Goal: Task Accomplishment & Management: Complete application form

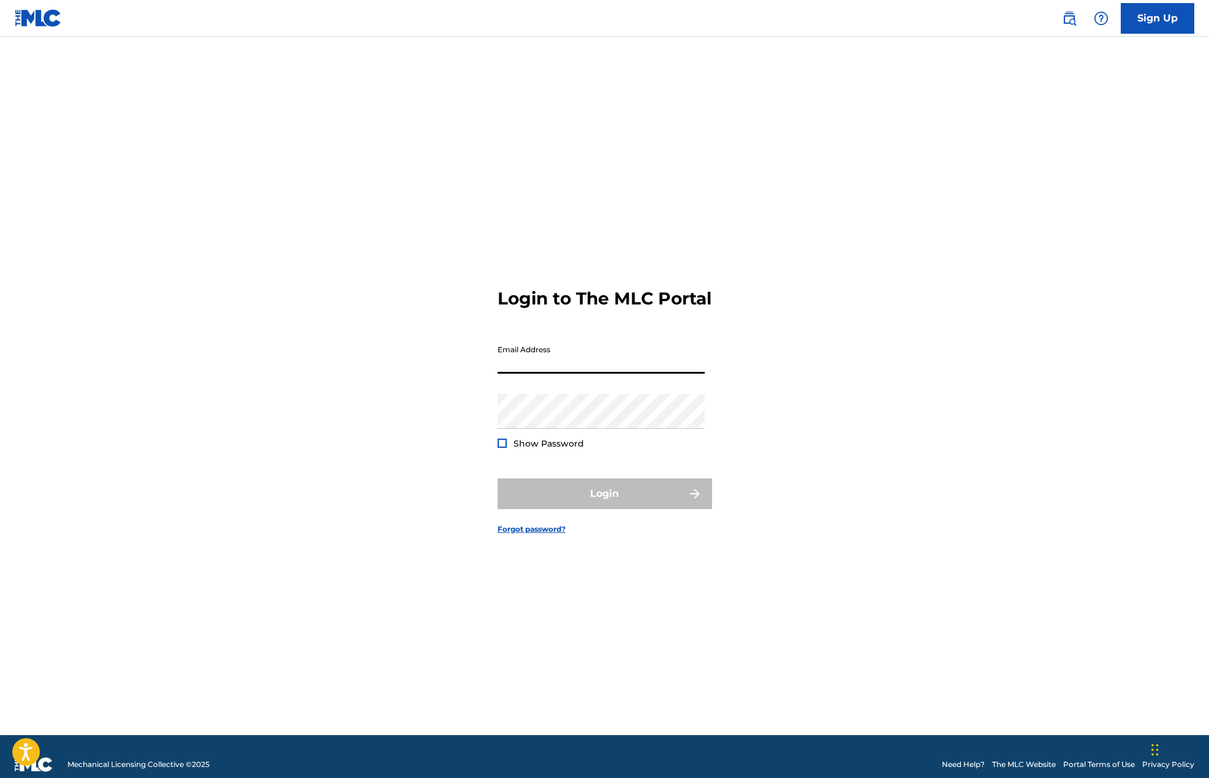
click at [598, 357] on input "Email Address" at bounding box center [601, 356] width 207 height 35
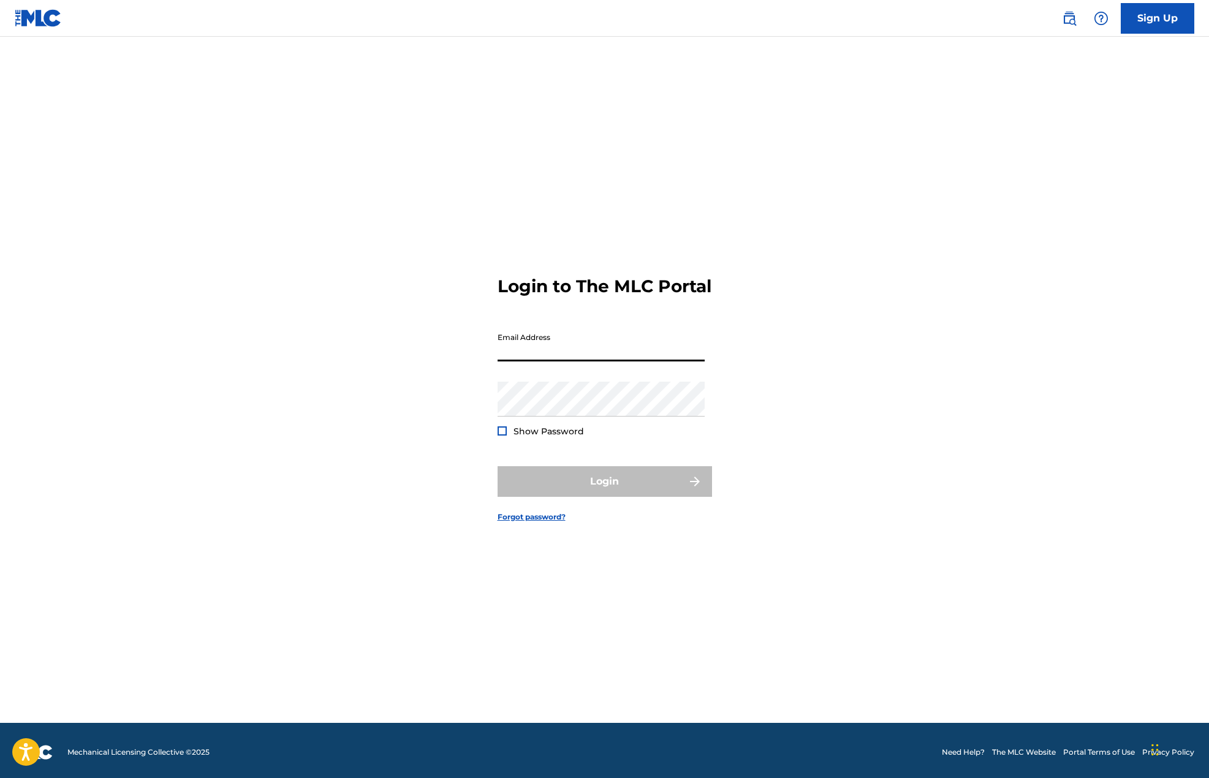
scroll to position [16, 0]
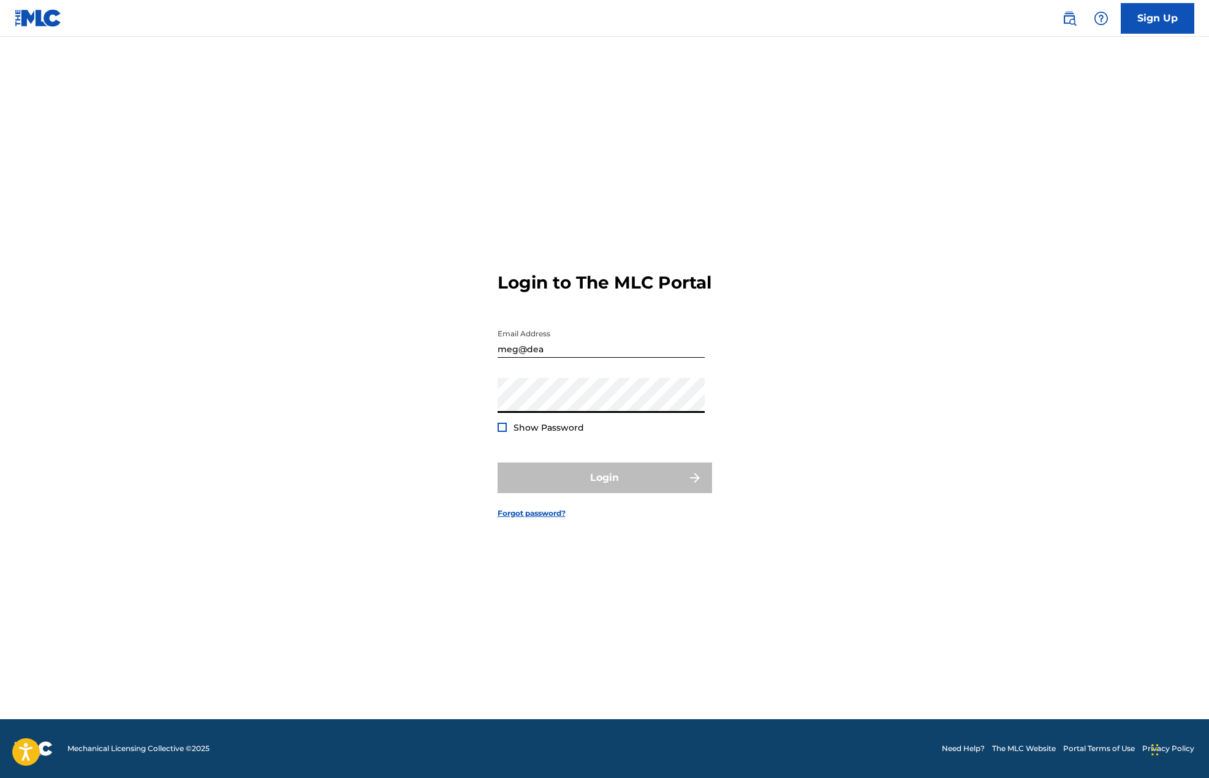
click at [597, 358] on input "meg@dea" at bounding box center [601, 340] width 207 height 35
type input "[EMAIL_ADDRESS][DOMAIN_NAME]"
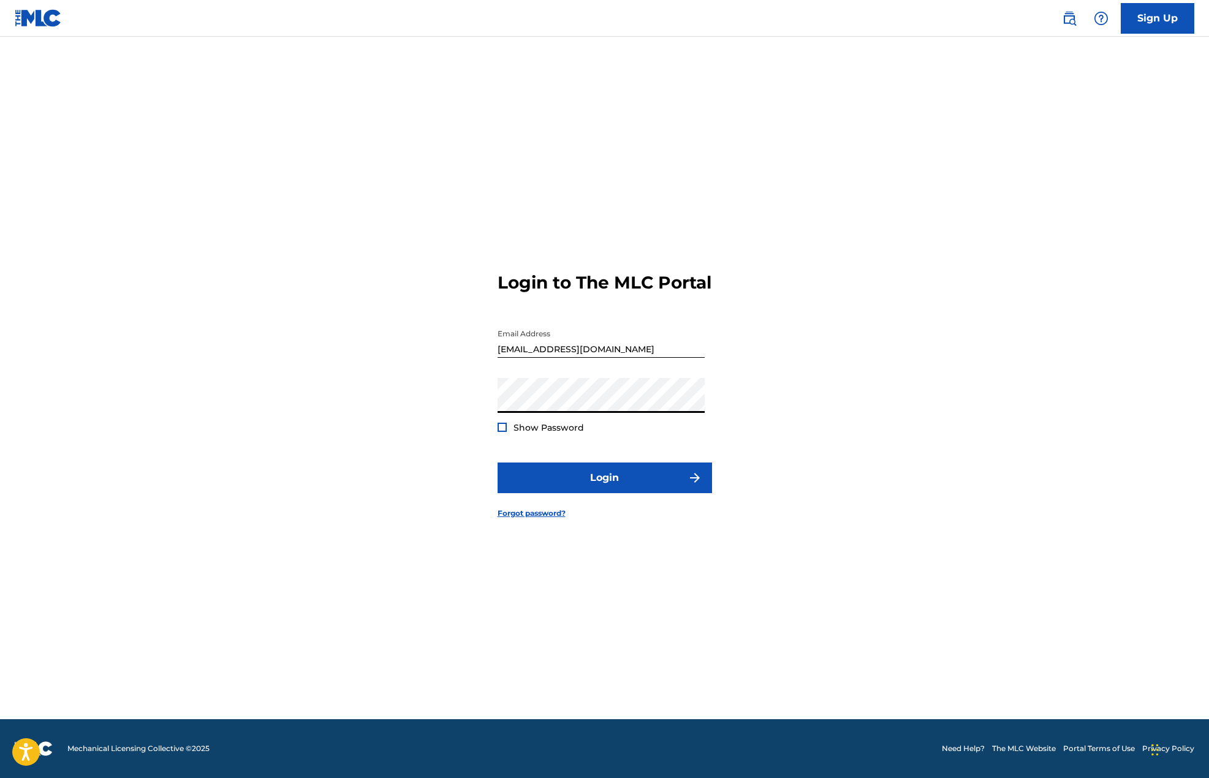
click at [498, 463] on button "Login" at bounding box center [605, 478] width 214 height 31
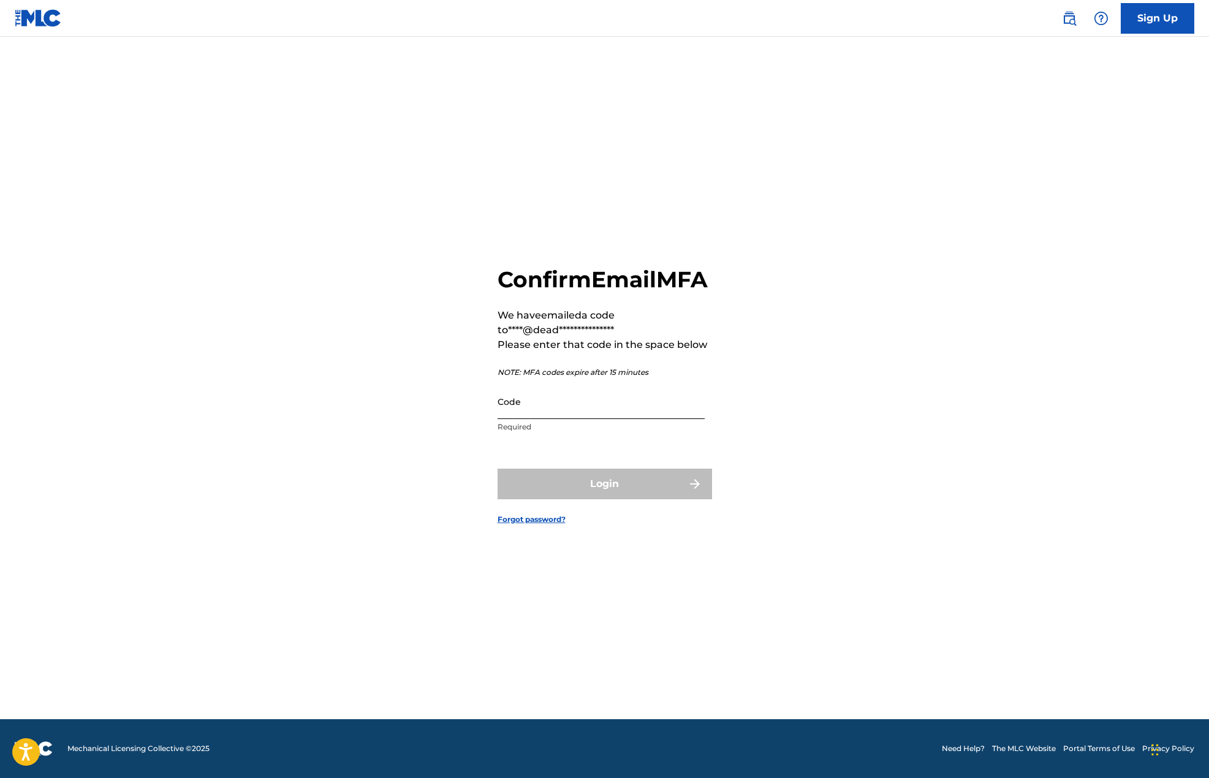
drag, startPoint x: 549, startPoint y: 423, endPoint x: 553, endPoint y: 429, distance: 6.6
click at [549, 419] on input "Code" at bounding box center [601, 401] width 207 height 35
paste input "796714"
type input "796714"
click at [567, 495] on button "Login" at bounding box center [605, 484] width 214 height 31
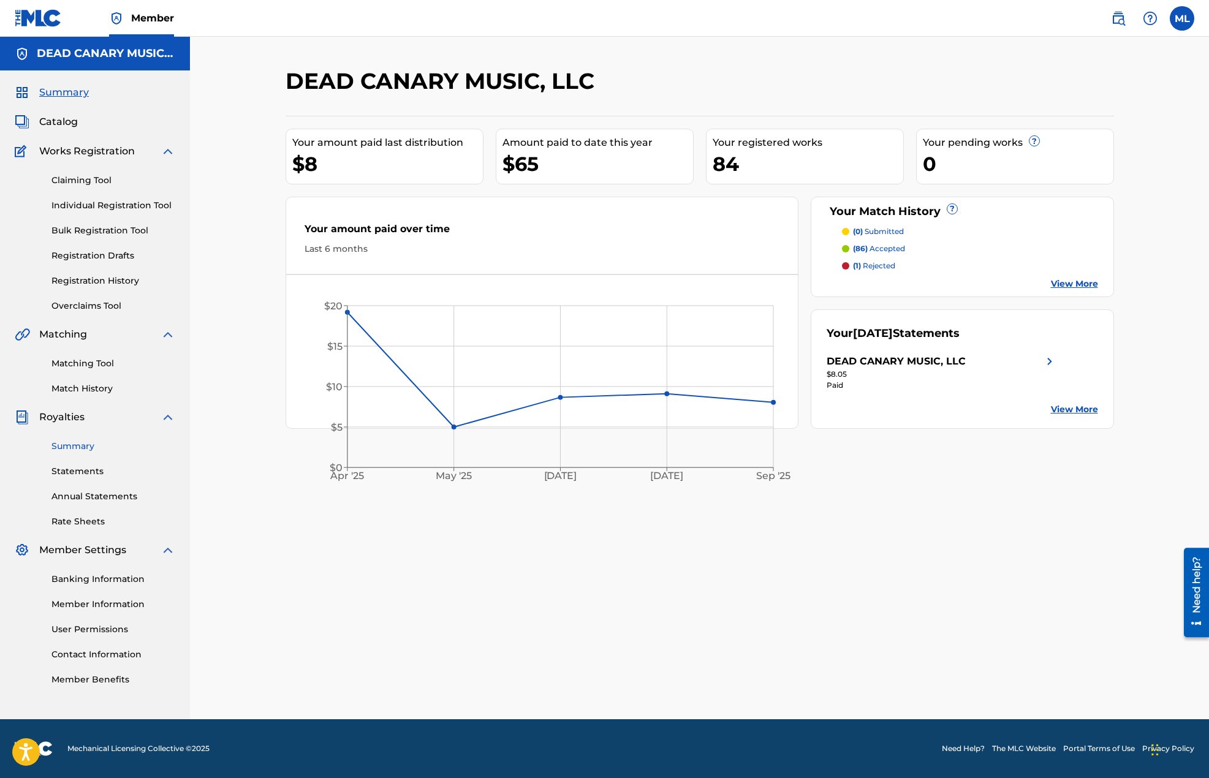
click at [80, 447] on link "Summary" at bounding box center [113, 446] width 124 height 13
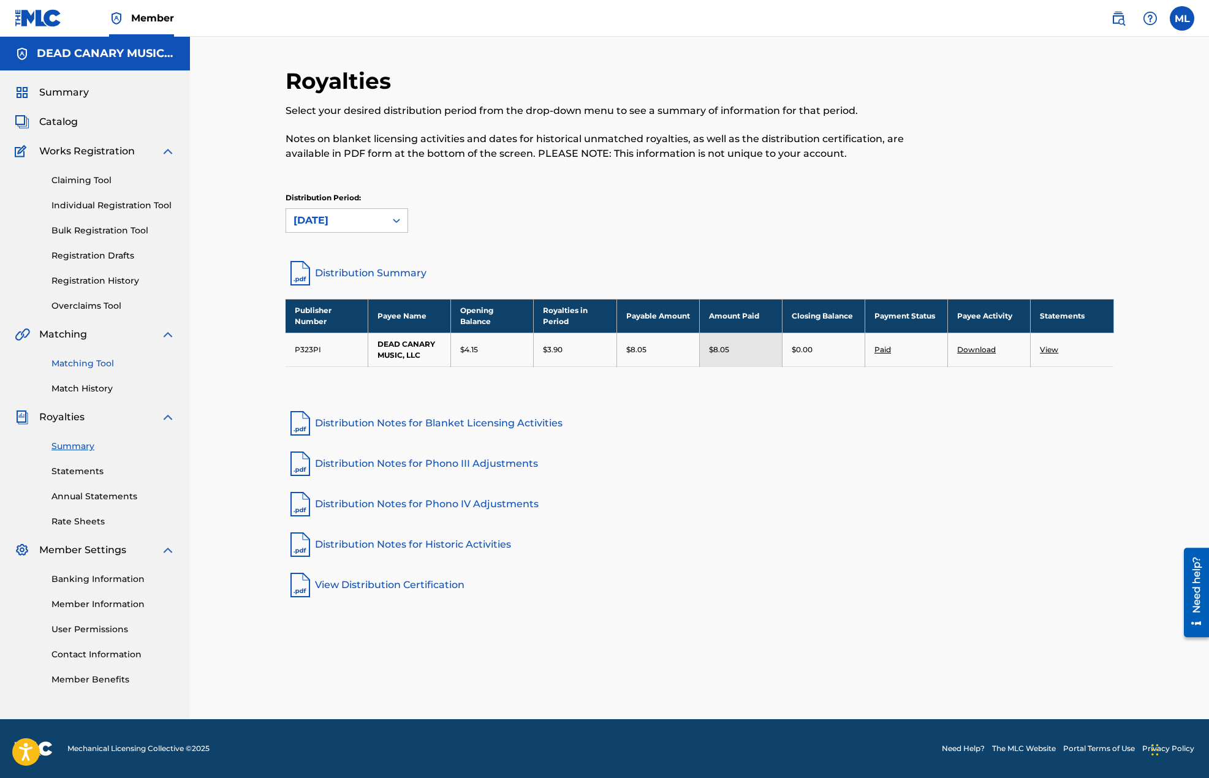
click at [77, 365] on link "Matching Tool" at bounding box center [113, 363] width 124 height 13
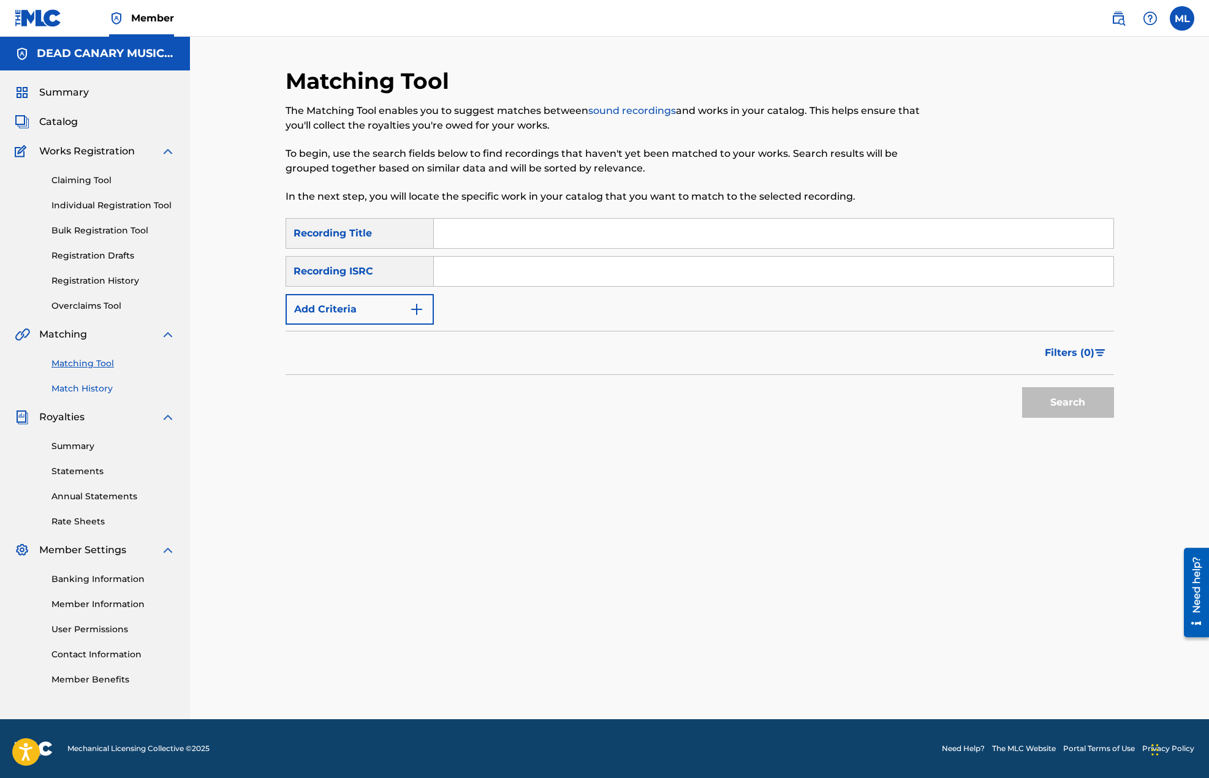
click at [78, 388] on link "Match History" at bounding box center [113, 388] width 124 height 13
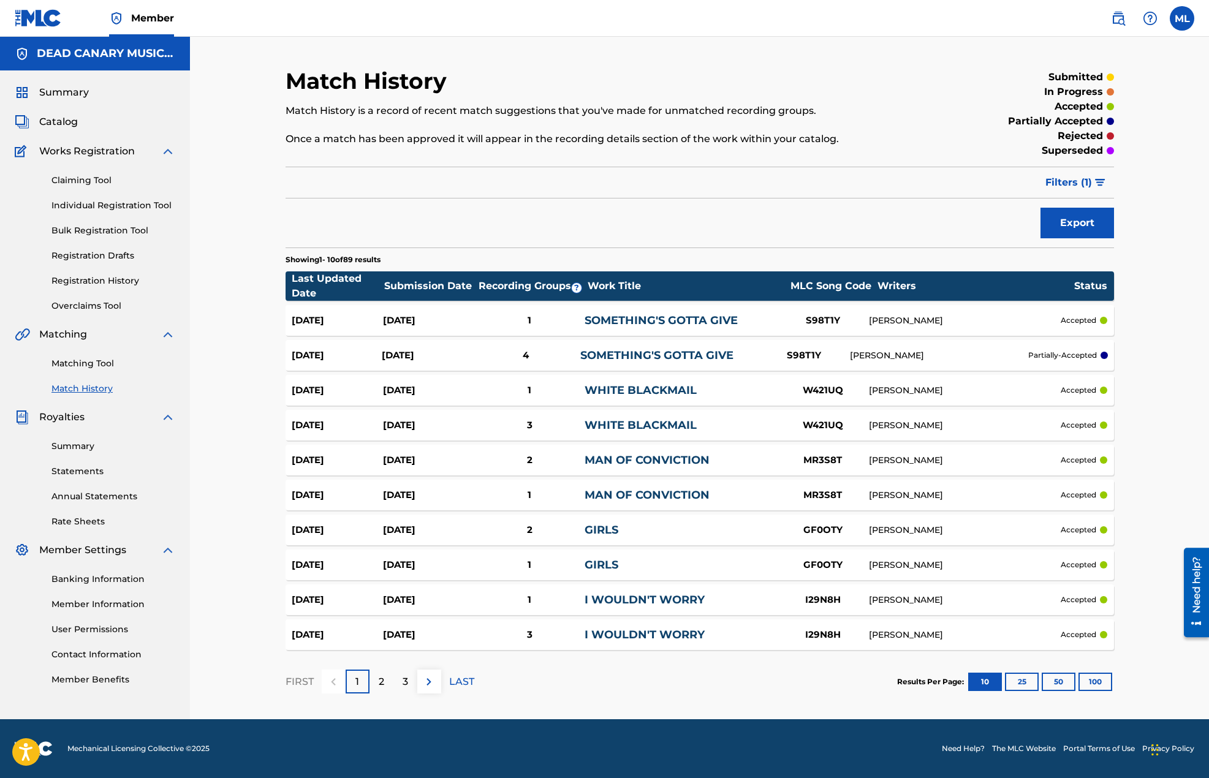
click at [770, 351] on div "S98T1Y" at bounding box center [804, 356] width 92 height 14
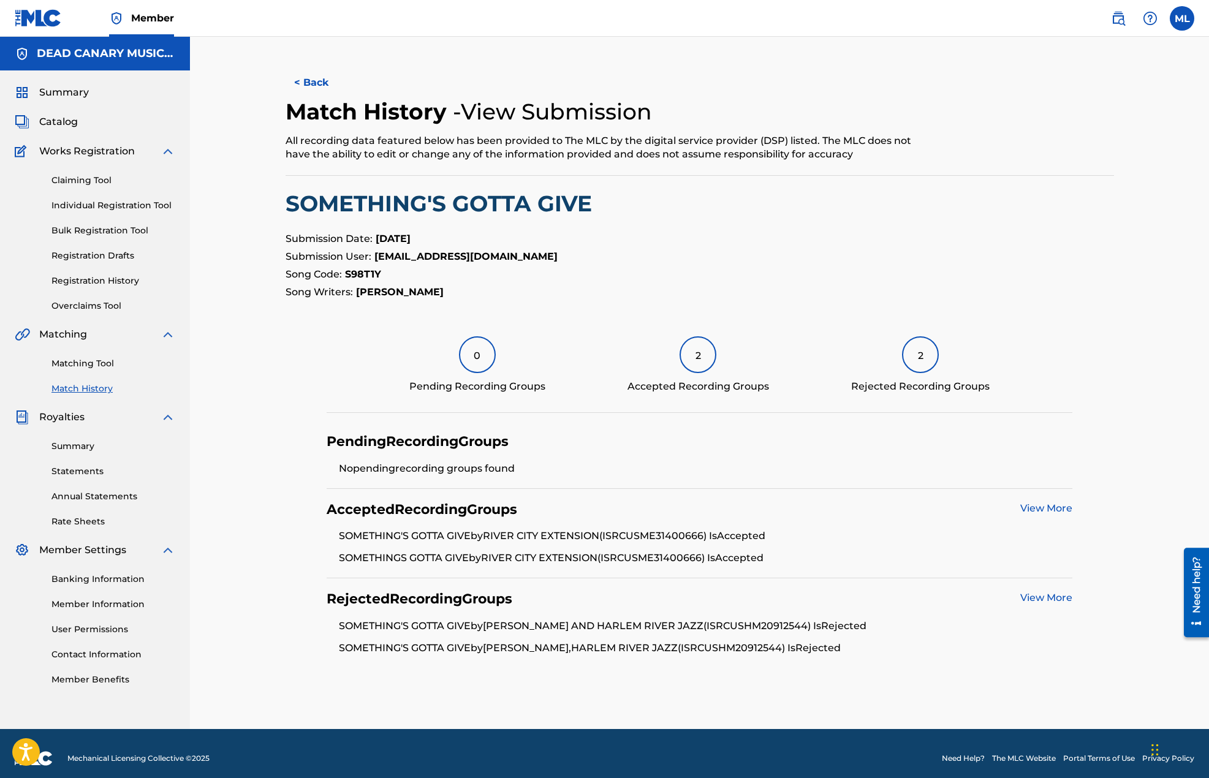
click at [99, 392] on link "Match History" at bounding box center [113, 388] width 124 height 13
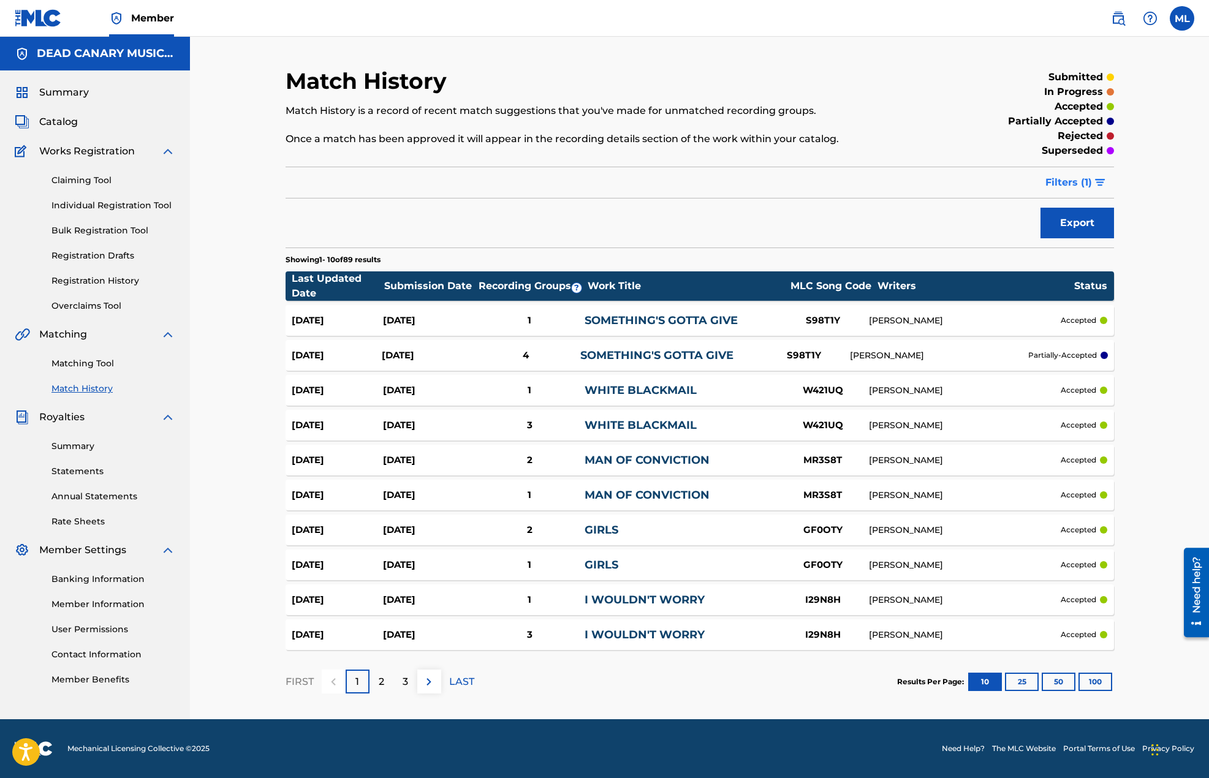
click at [1094, 183] on button "Filters ( 1 )" at bounding box center [1076, 182] width 76 height 31
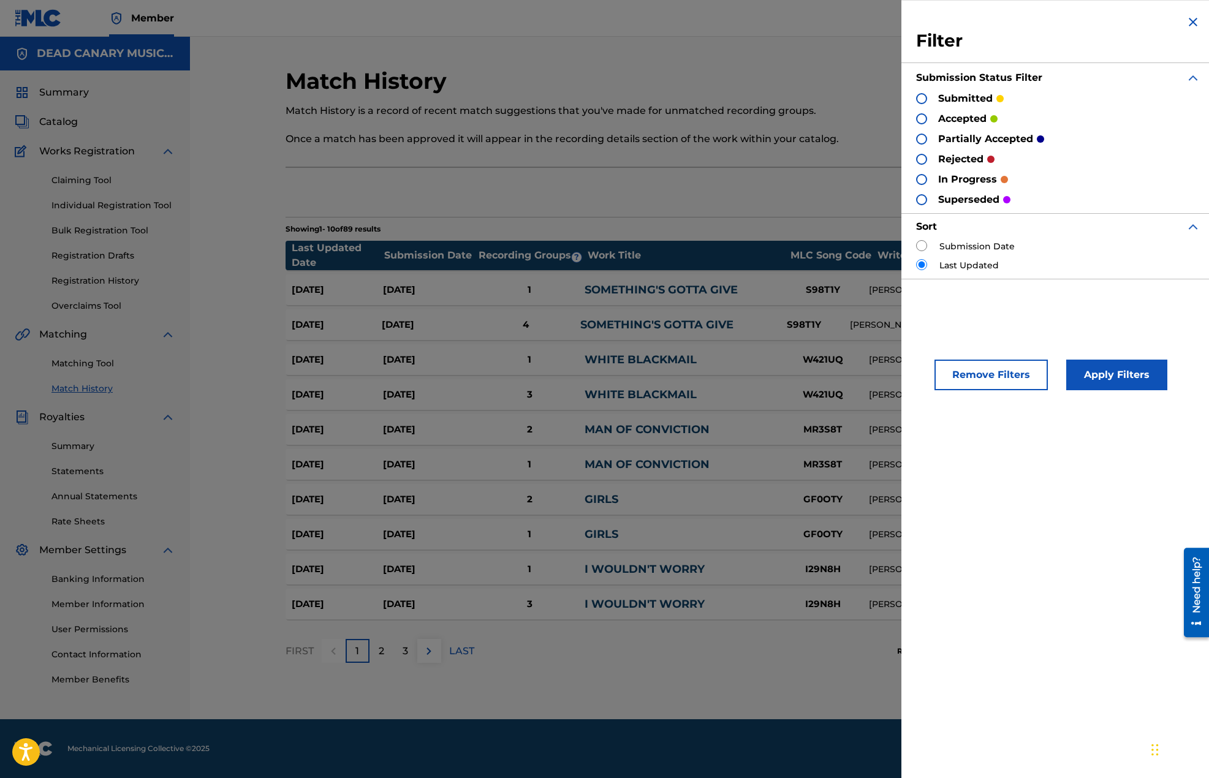
click at [725, 199] on div "Export" at bounding box center [700, 192] width 828 height 31
click at [1190, 22] on img at bounding box center [1193, 22] width 15 height 15
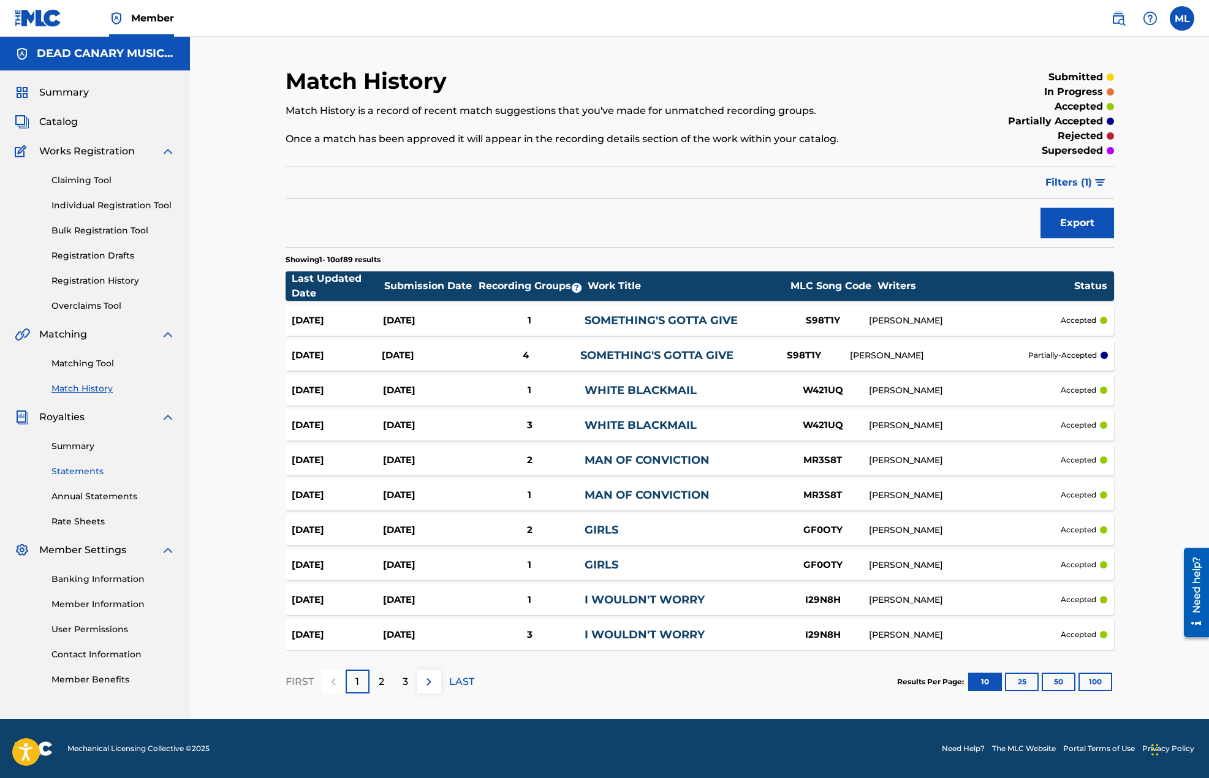
click at [78, 473] on link "Statements" at bounding box center [113, 471] width 124 height 13
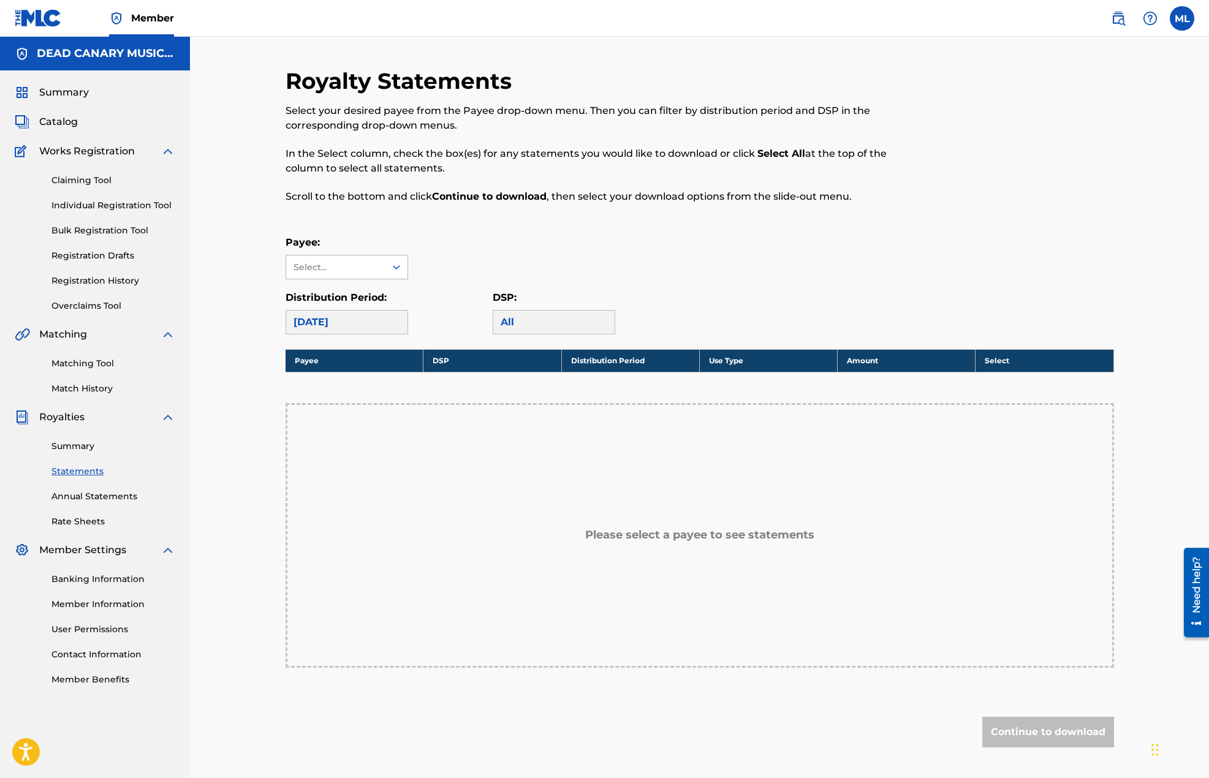
click at [349, 264] on div "Select..." at bounding box center [334, 267] width 83 height 13
click at [346, 303] on div "DEAD CANARY MUSIC, LLC" at bounding box center [346, 301] width 121 height 45
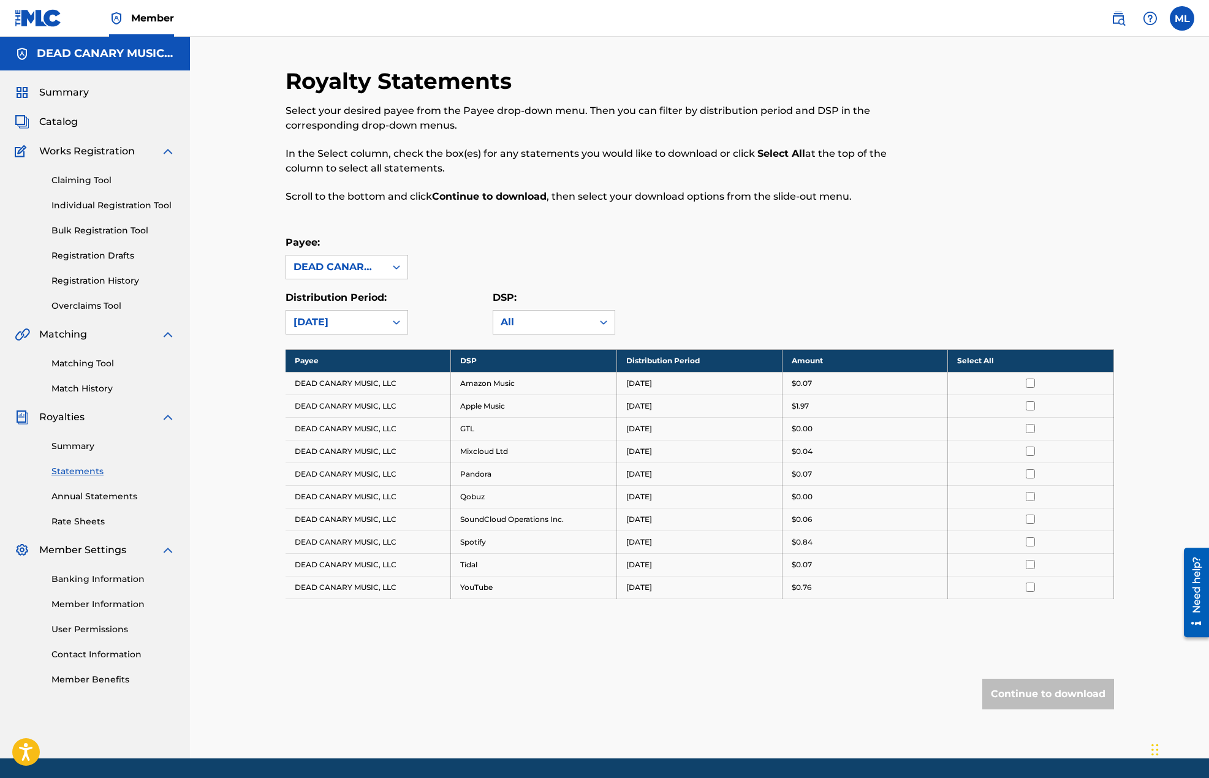
click at [970, 361] on th "Select All" at bounding box center [1030, 360] width 165 height 23
click at [1039, 691] on button "Continue to download" at bounding box center [1048, 694] width 132 height 31
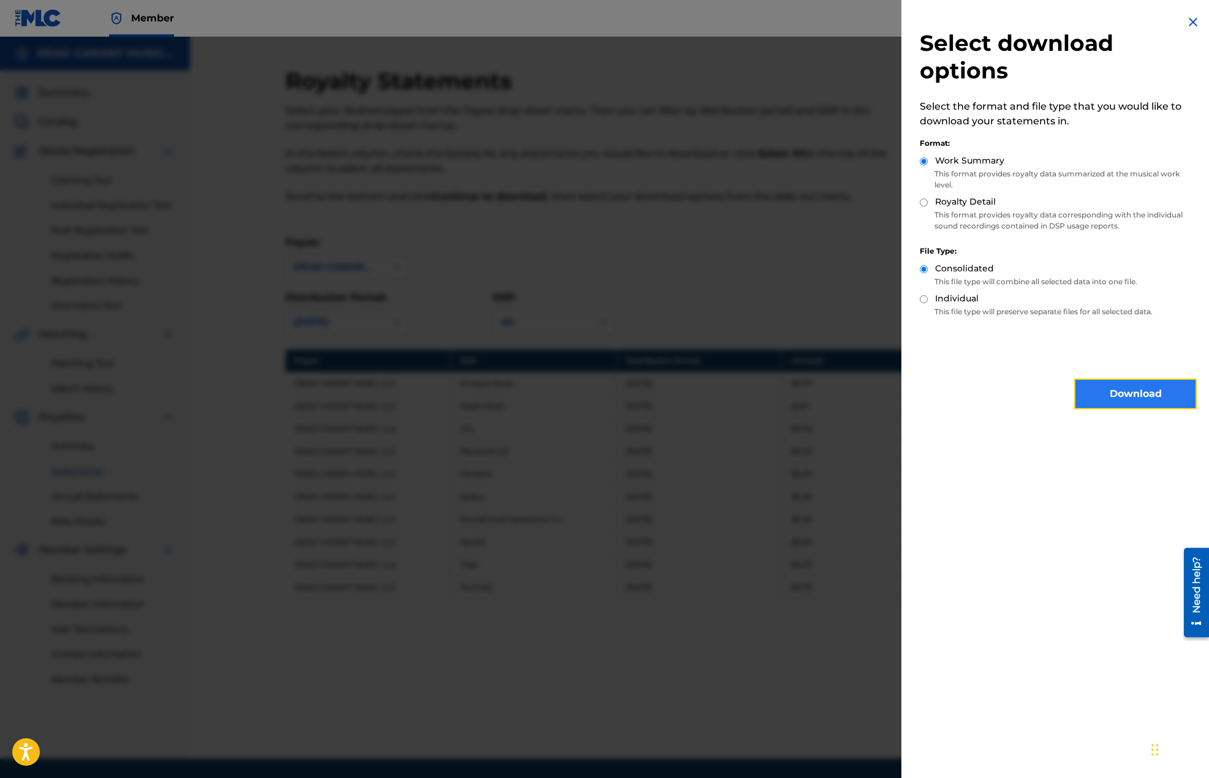
click at [1122, 394] on button "Download" at bounding box center [1135, 394] width 123 height 31
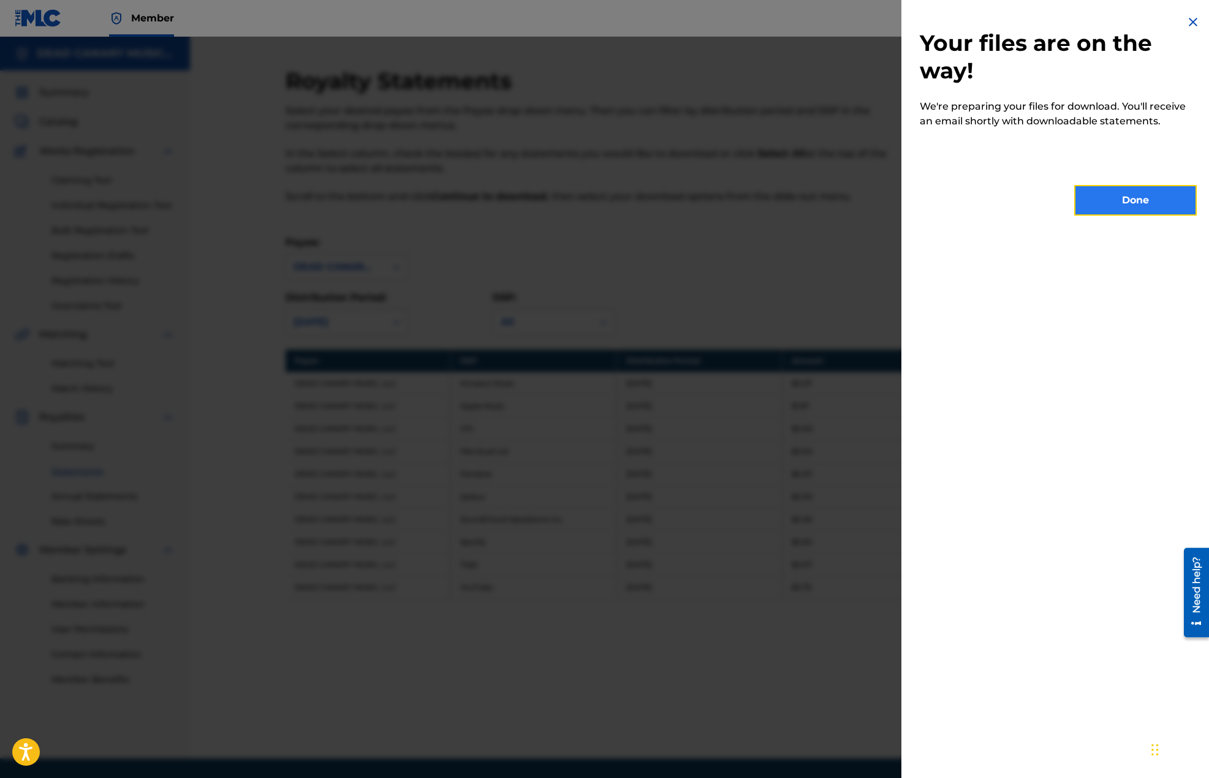
click at [1099, 206] on button "Done" at bounding box center [1135, 200] width 123 height 31
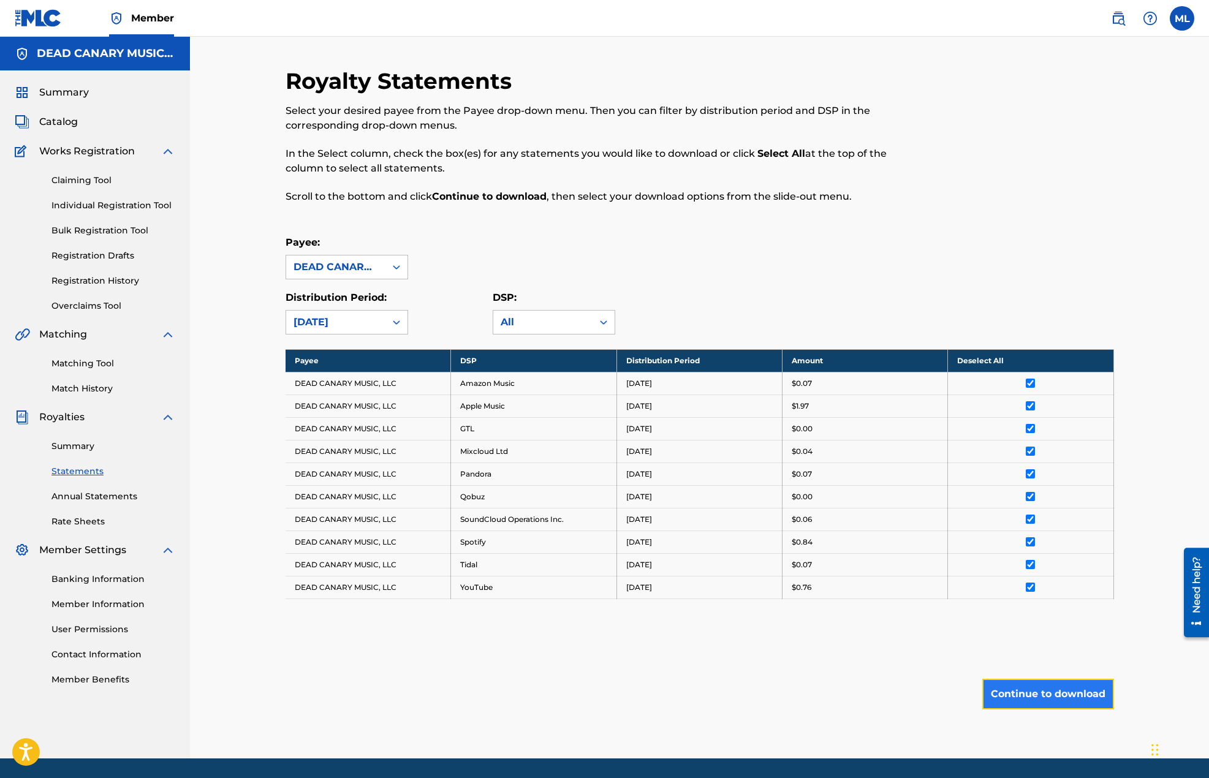
click at [1048, 694] on button "Continue to download" at bounding box center [1048, 694] width 132 height 31
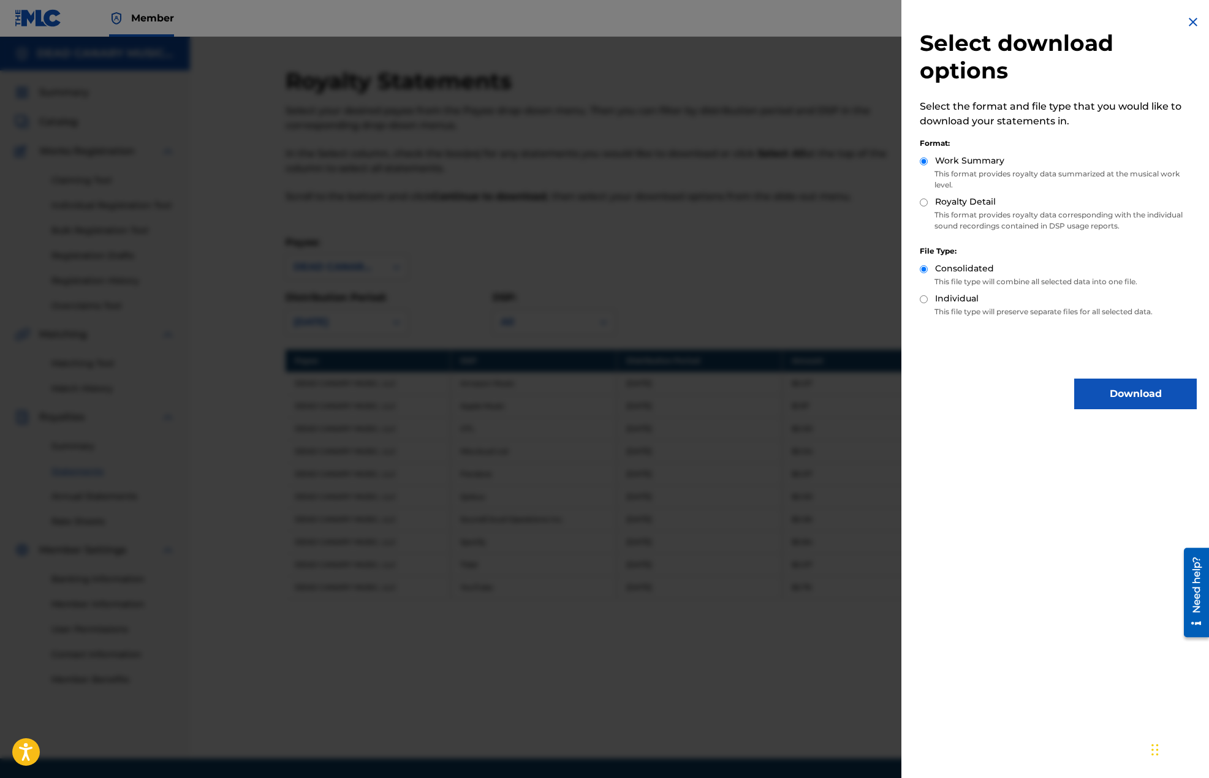
click at [977, 206] on label "Royalty Detail" at bounding box center [965, 201] width 61 height 13
click at [928, 206] on input "Royalty Detail" at bounding box center [924, 203] width 8 height 8
radio input "true"
click at [1091, 391] on button "Download" at bounding box center [1135, 394] width 123 height 31
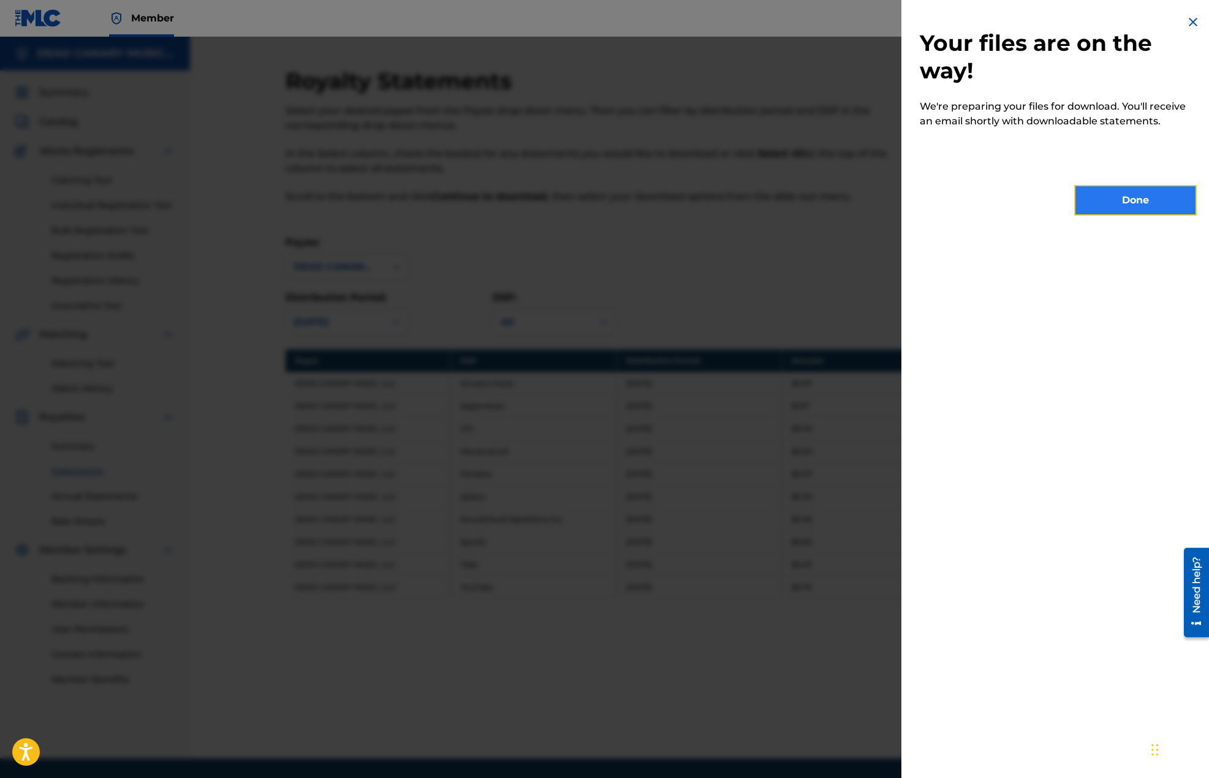
click at [1119, 209] on button "Done" at bounding box center [1135, 200] width 123 height 31
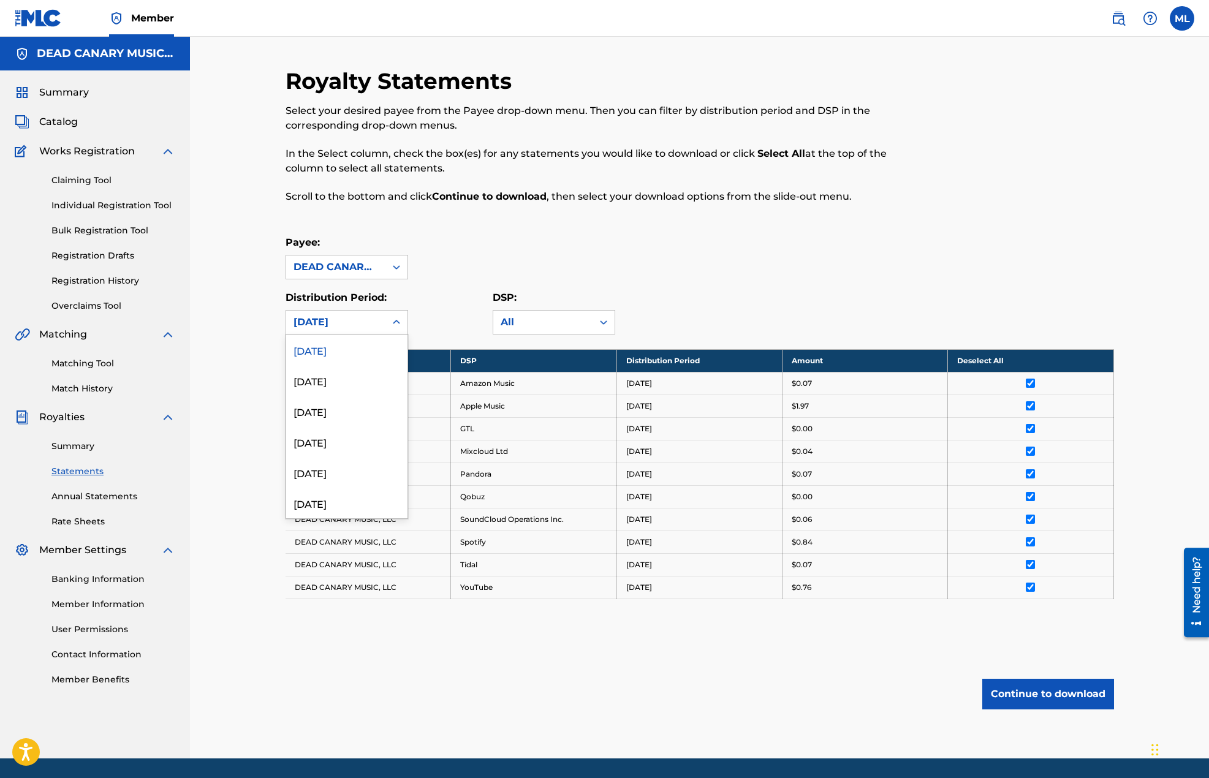
drag, startPoint x: 355, startPoint y: 328, endPoint x: 344, endPoint y: 353, distance: 27.4
click at [355, 328] on div "[DATE]" at bounding box center [335, 322] width 85 height 15
click at [337, 376] on div "[DATE]" at bounding box center [346, 380] width 121 height 31
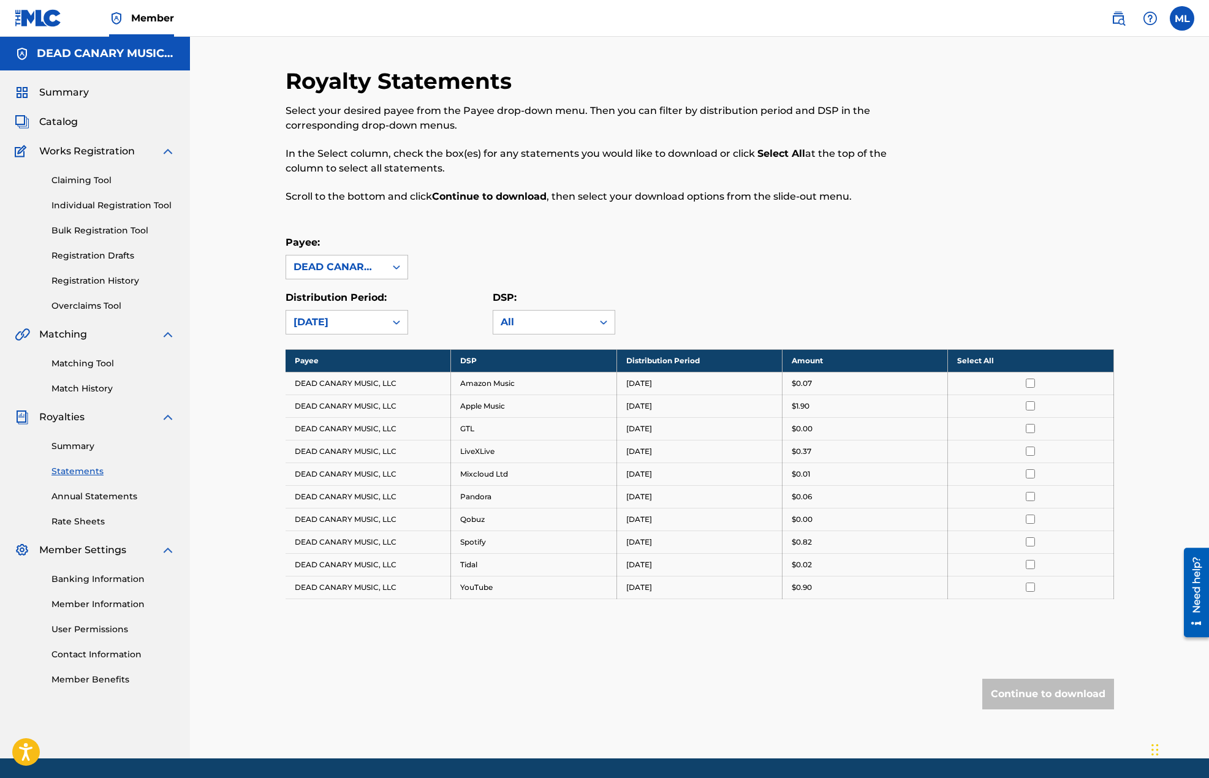
click at [976, 352] on th "Select All" at bounding box center [1030, 360] width 165 height 23
click at [1031, 695] on button "Continue to download" at bounding box center [1048, 694] width 132 height 31
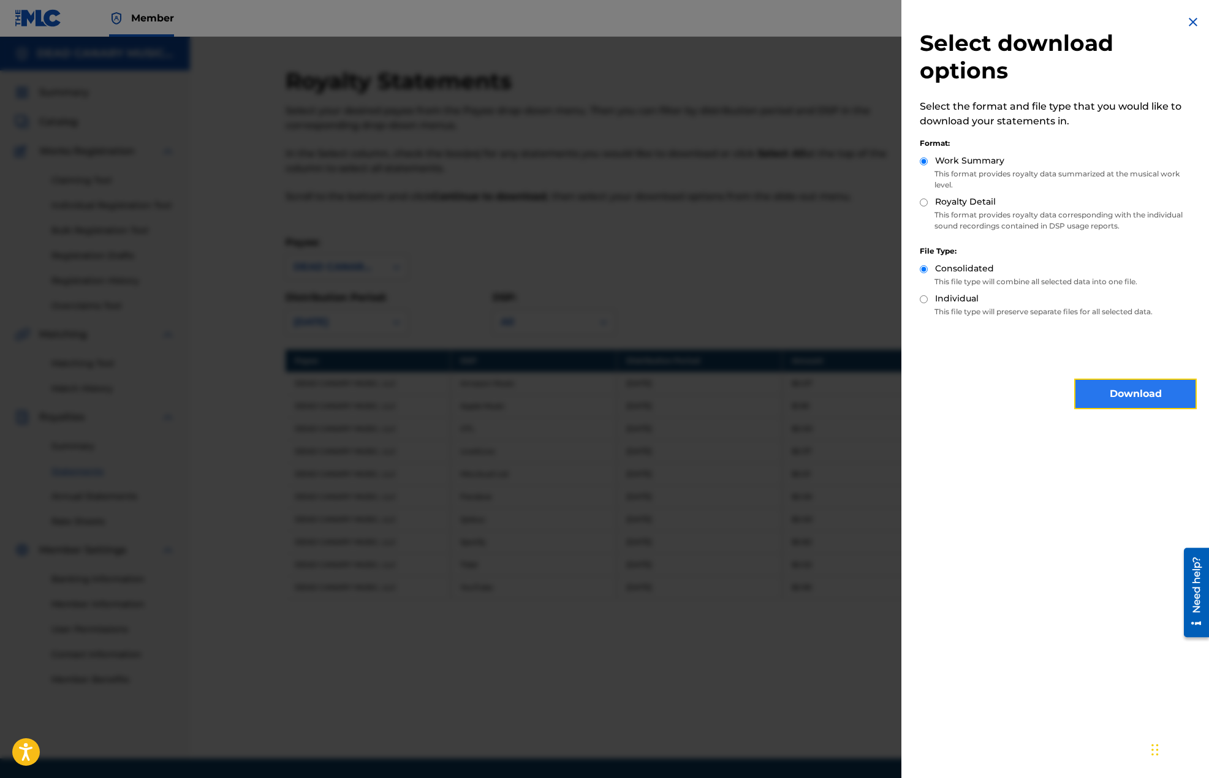
click at [1107, 395] on button "Download" at bounding box center [1135, 394] width 123 height 31
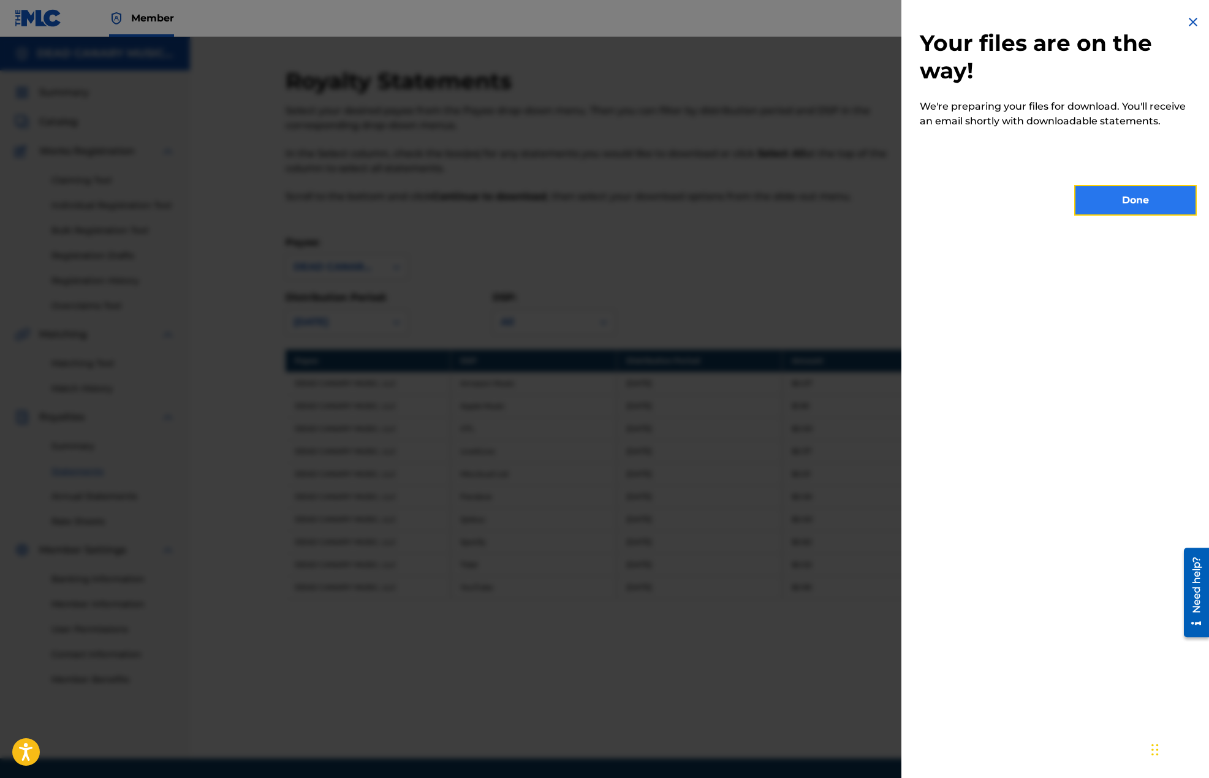
click at [1108, 198] on button "Done" at bounding box center [1135, 200] width 123 height 31
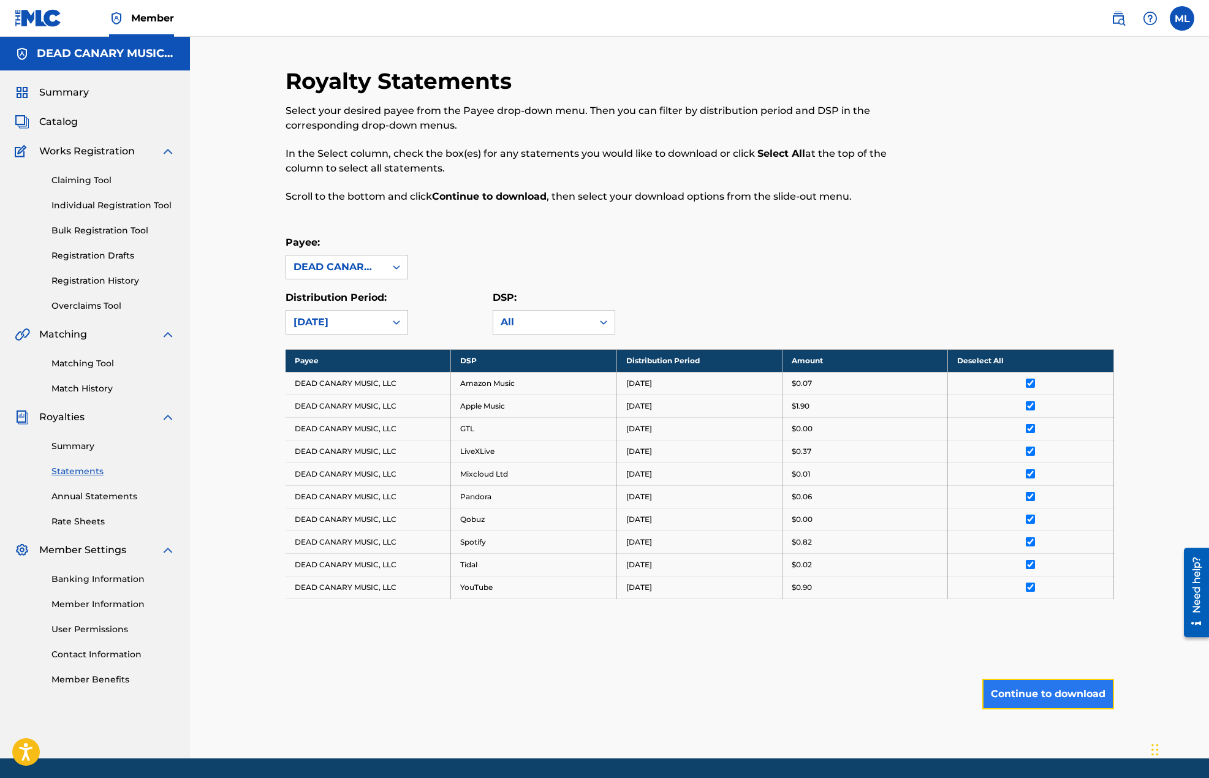
click at [1026, 695] on button "Continue to download" at bounding box center [1048, 694] width 132 height 31
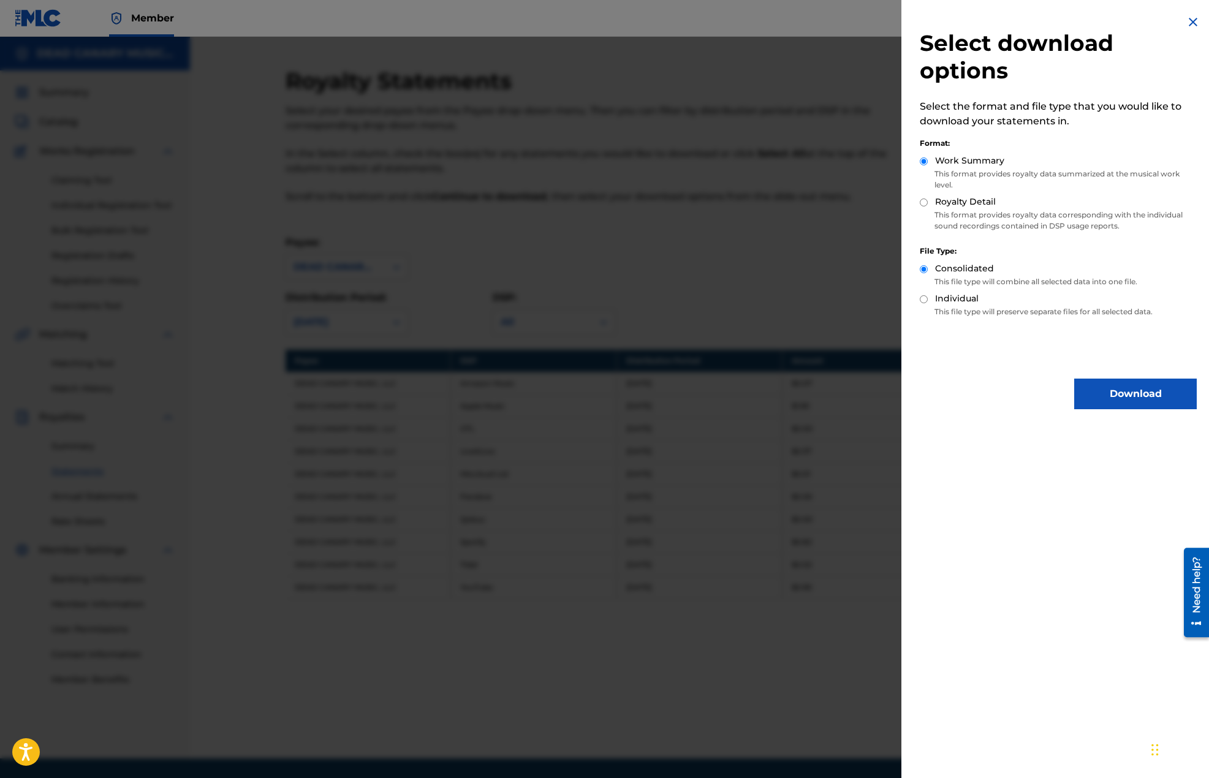
drag, startPoint x: 947, startPoint y: 207, endPoint x: 967, endPoint y: 216, distance: 22.2
click at [948, 207] on label "Royalty Detail" at bounding box center [965, 201] width 61 height 13
click at [928, 206] on input "Royalty Detail" at bounding box center [924, 203] width 8 height 8
radio input "true"
click at [1084, 380] on button "Download" at bounding box center [1135, 394] width 123 height 31
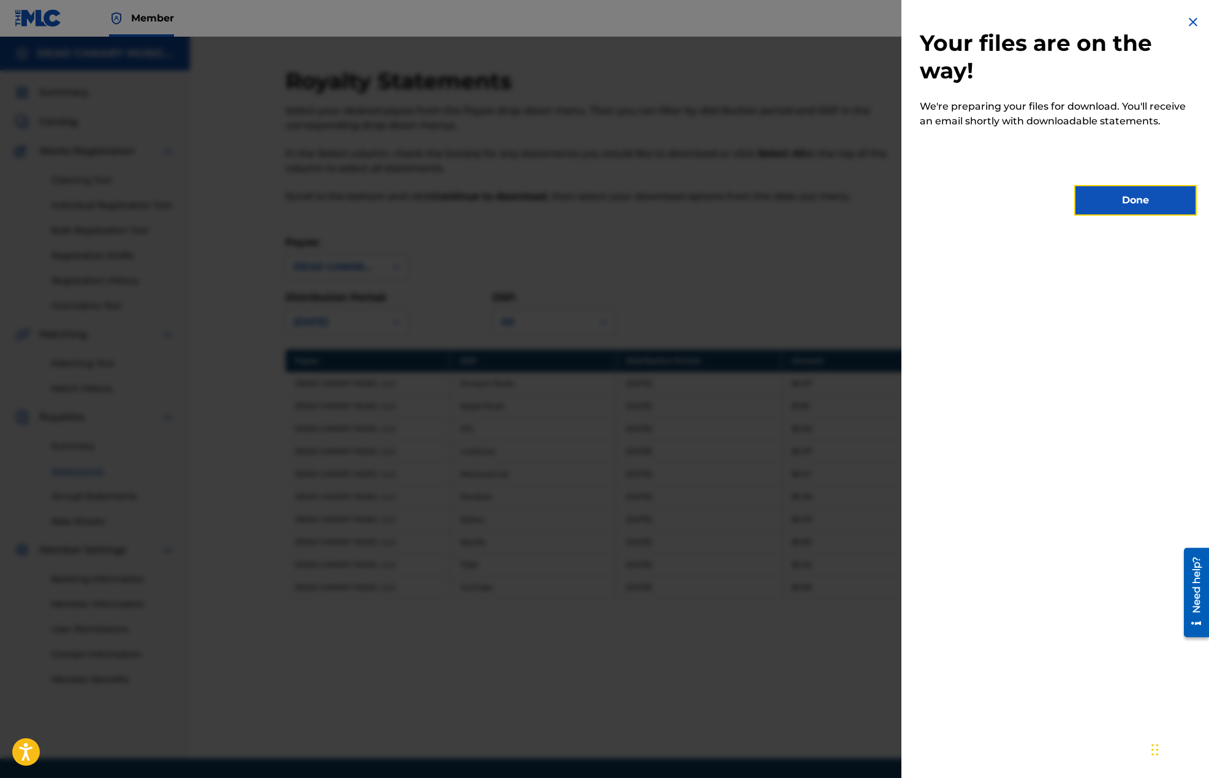
drag, startPoint x: 1102, startPoint y: 206, endPoint x: 705, endPoint y: 248, distance: 399.3
click at [1102, 205] on button "Done" at bounding box center [1135, 200] width 123 height 31
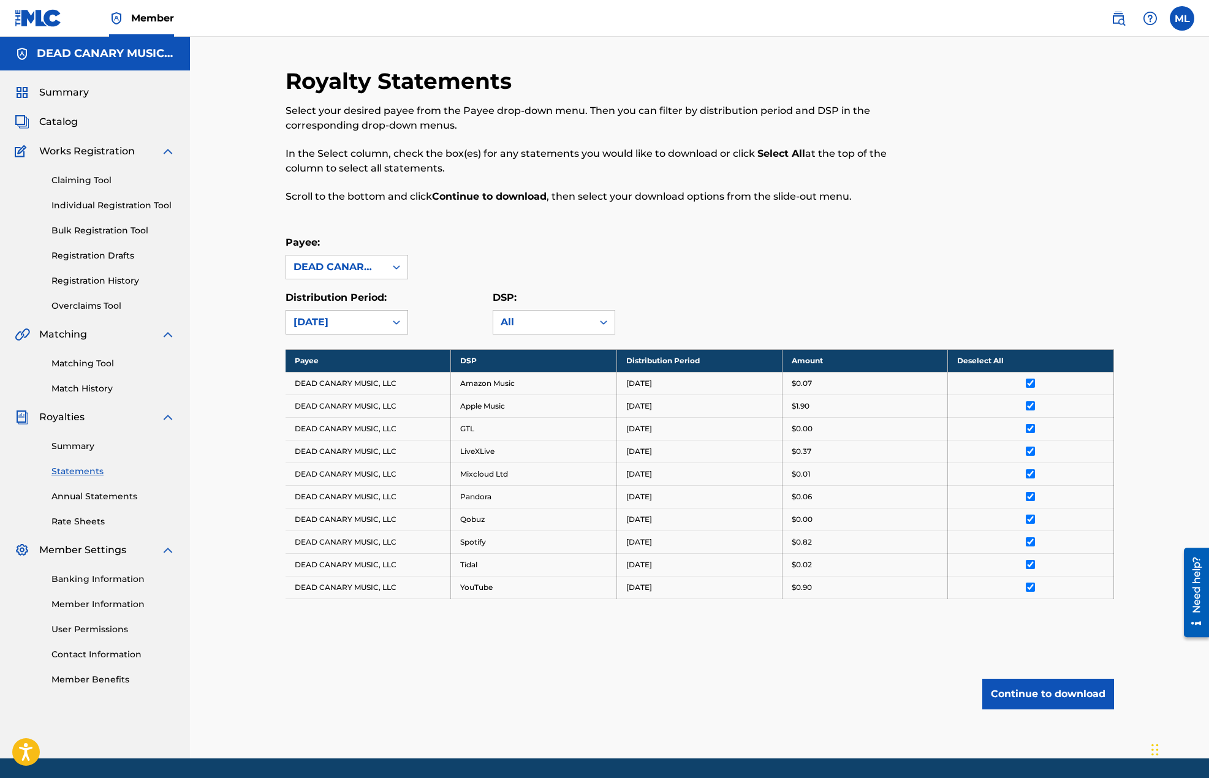
click at [364, 322] on div "[DATE]" at bounding box center [335, 322] width 85 height 15
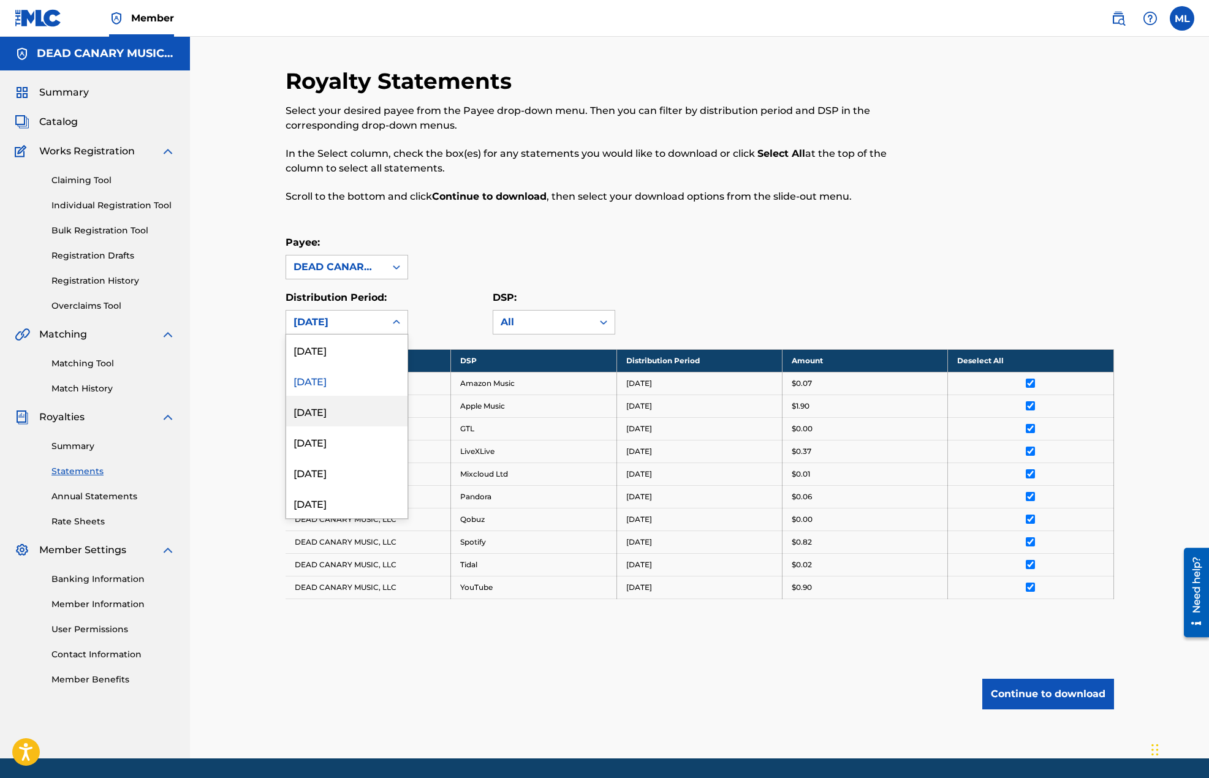
click at [338, 414] on div "[DATE]" at bounding box center [346, 411] width 121 height 31
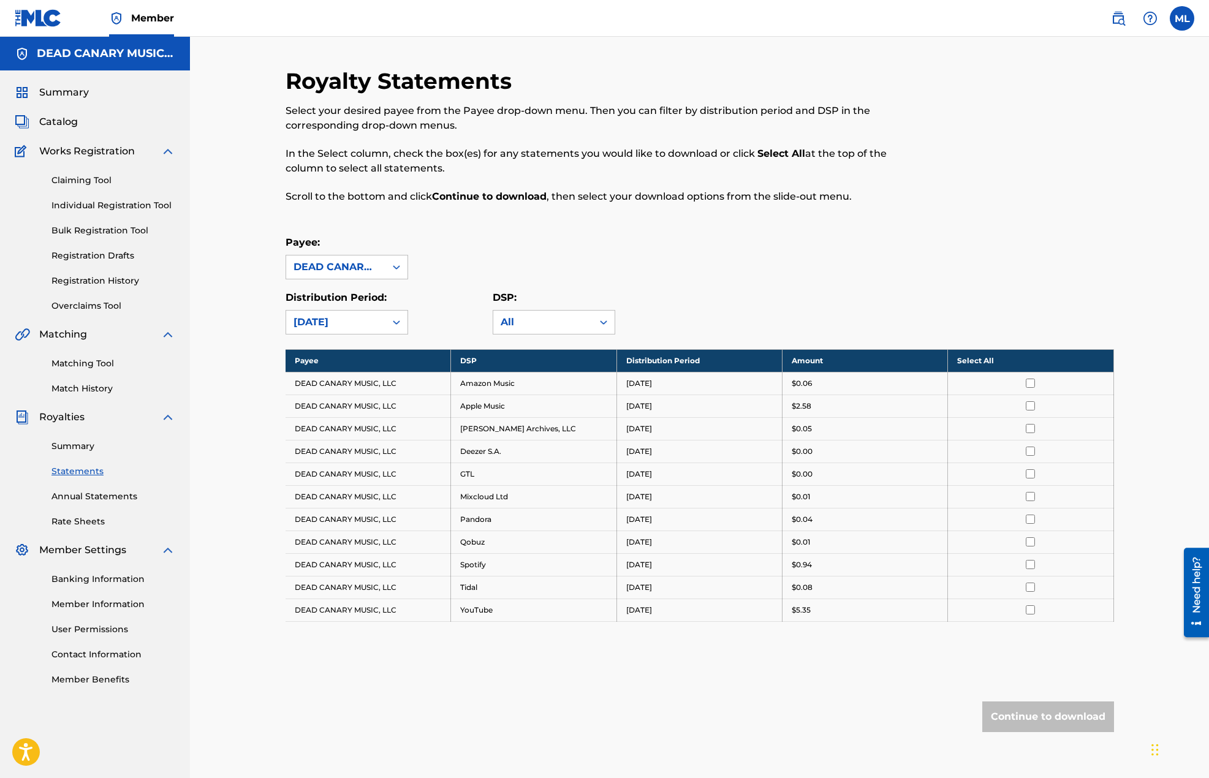
click at [966, 372] on td at bounding box center [1030, 383] width 165 height 23
click at [976, 355] on th "Select All" at bounding box center [1030, 360] width 165 height 23
click at [1034, 712] on button "Continue to download" at bounding box center [1048, 717] width 132 height 31
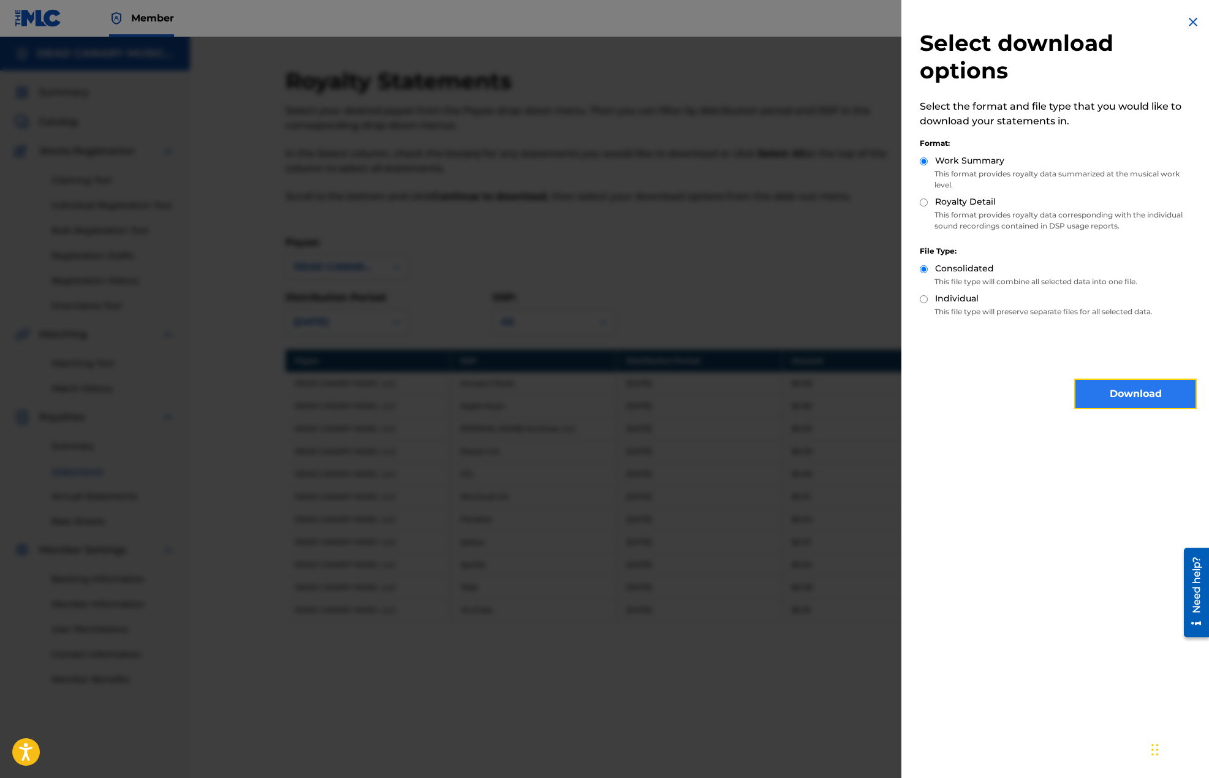
click at [1110, 392] on button "Download" at bounding box center [1135, 394] width 123 height 31
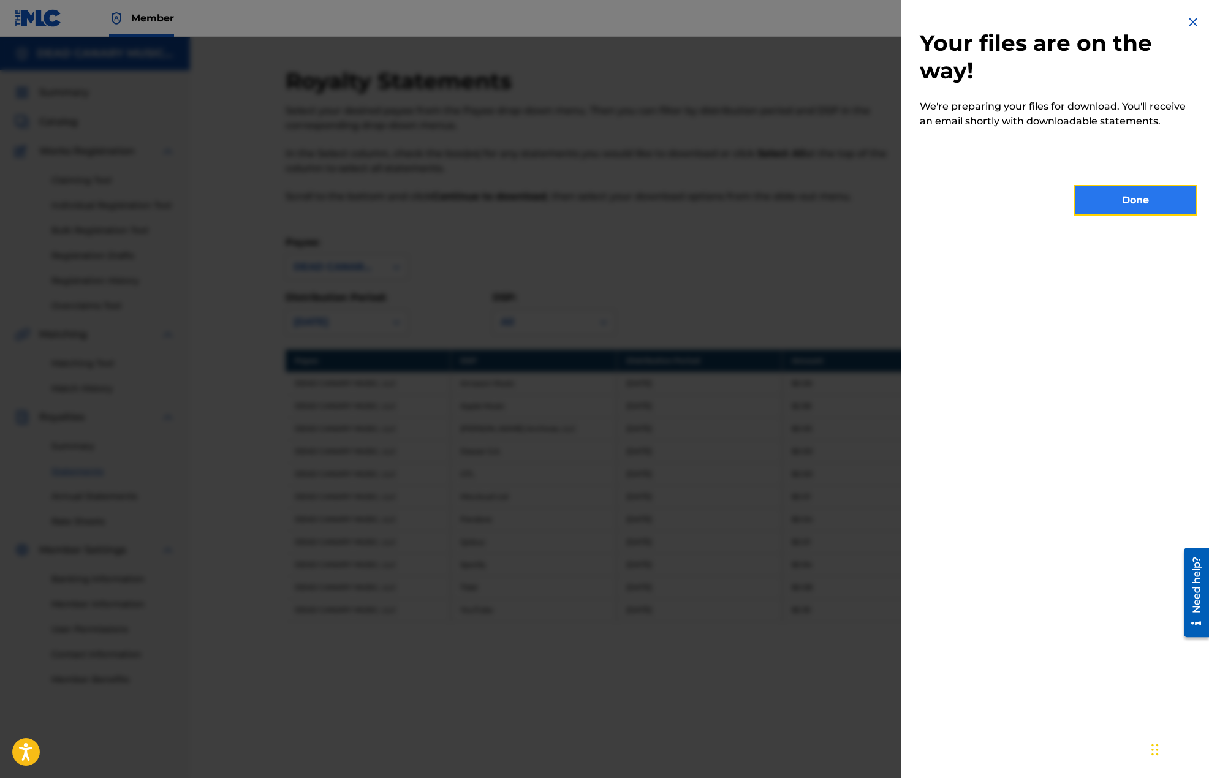
drag, startPoint x: 1122, startPoint y: 198, endPoint x: 1122, endPoint y: 206, distance: 8.0
click at [1122, 200] on button "Done" at bounding box center [1135, 200] width 123 height 31
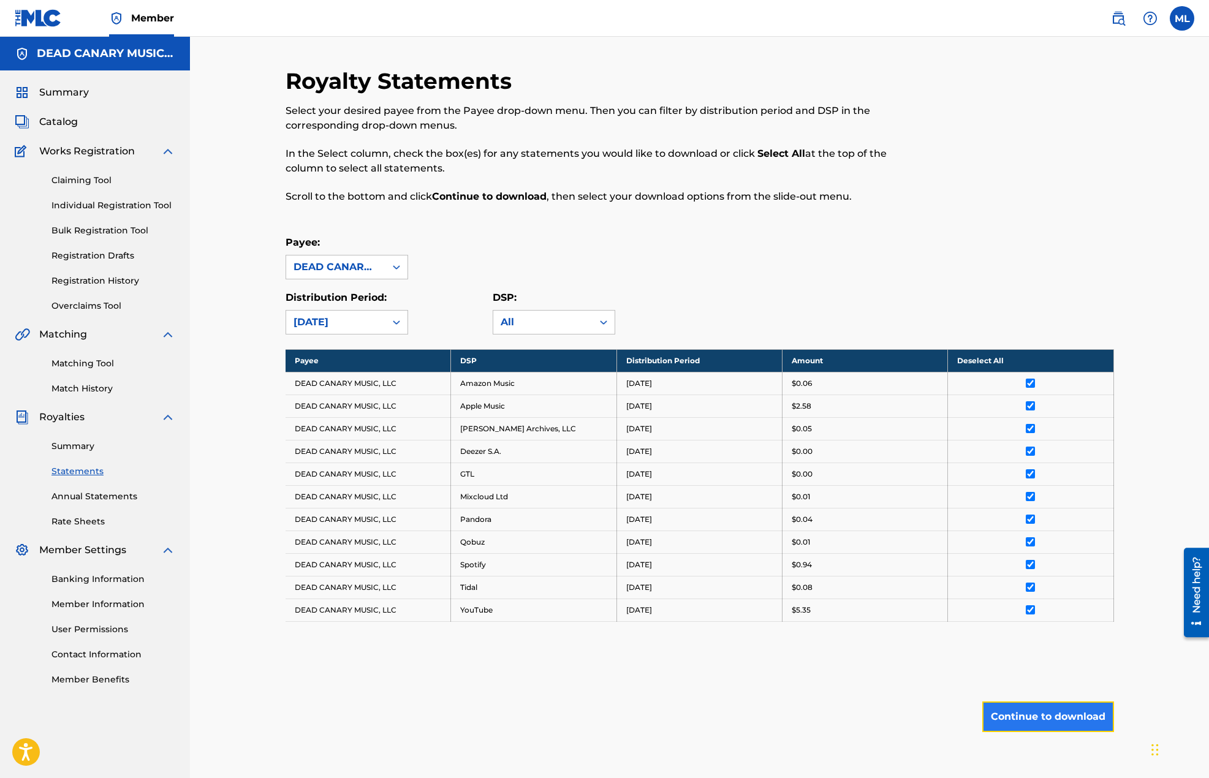
click at [1024, 717] on button "Continue to download" at bounding box center [1048, 717] width 132 height 31
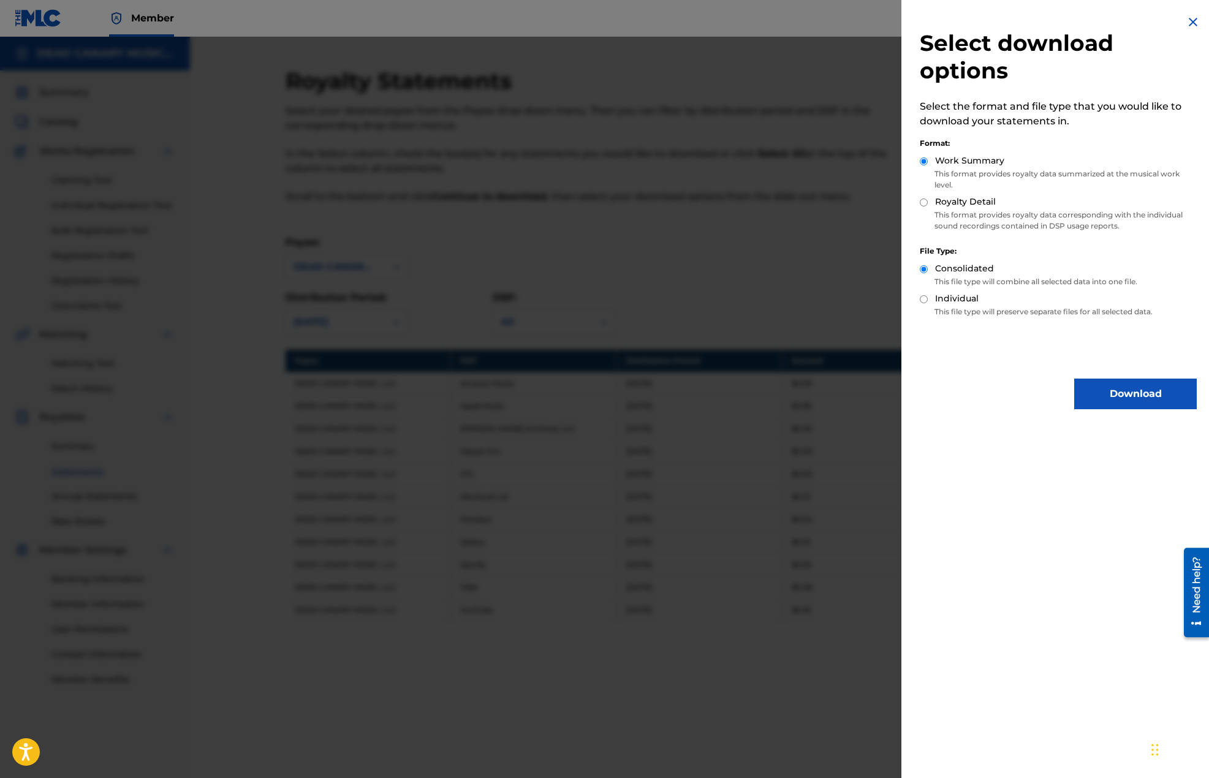
click at [959, 199] on label "Royalty Detail" at bounding box center [965, 201] width 61 height 13
click at [928, 199] on input "Royalty Detail" at bounding box center [924, 203] width 8 height 8
radio input "true"
click at [1114, 401] on button "Download" at bounding box center [1135, 394] width 123 height 31
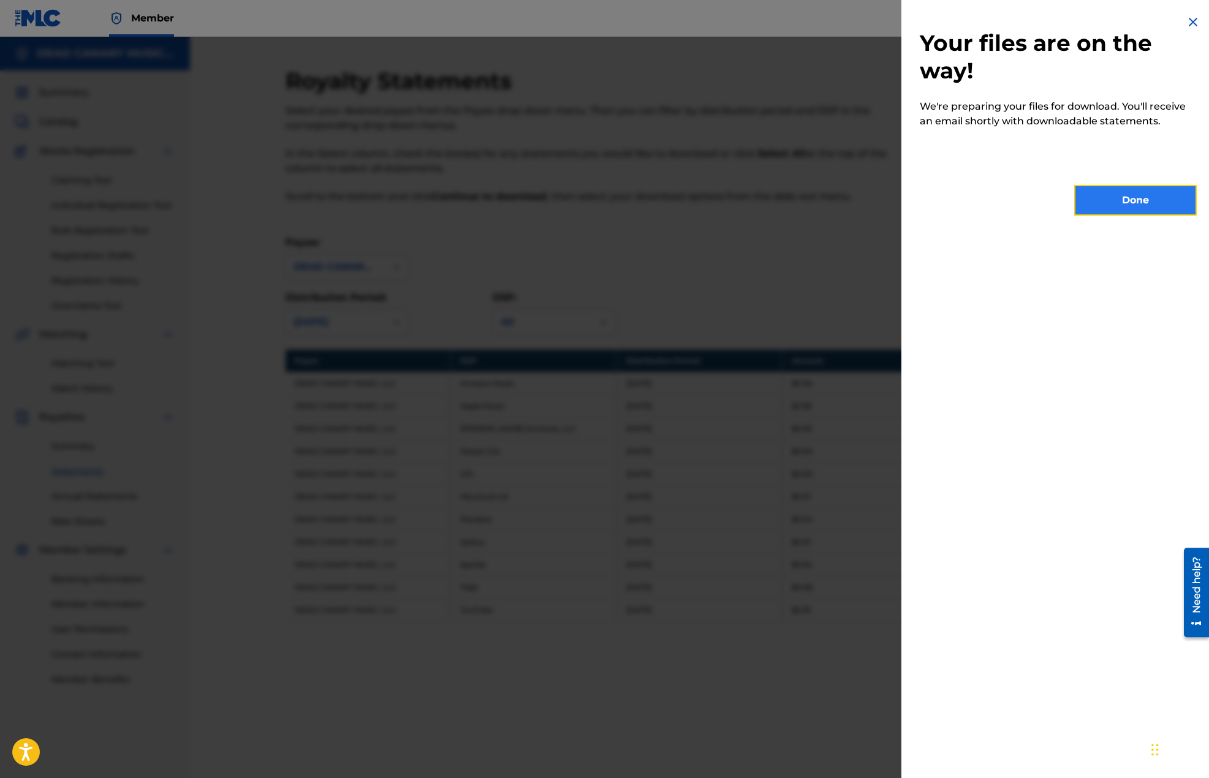
click at [1110, 195] on button "Done" at bounding box center [1135, 200] width 123 height 31
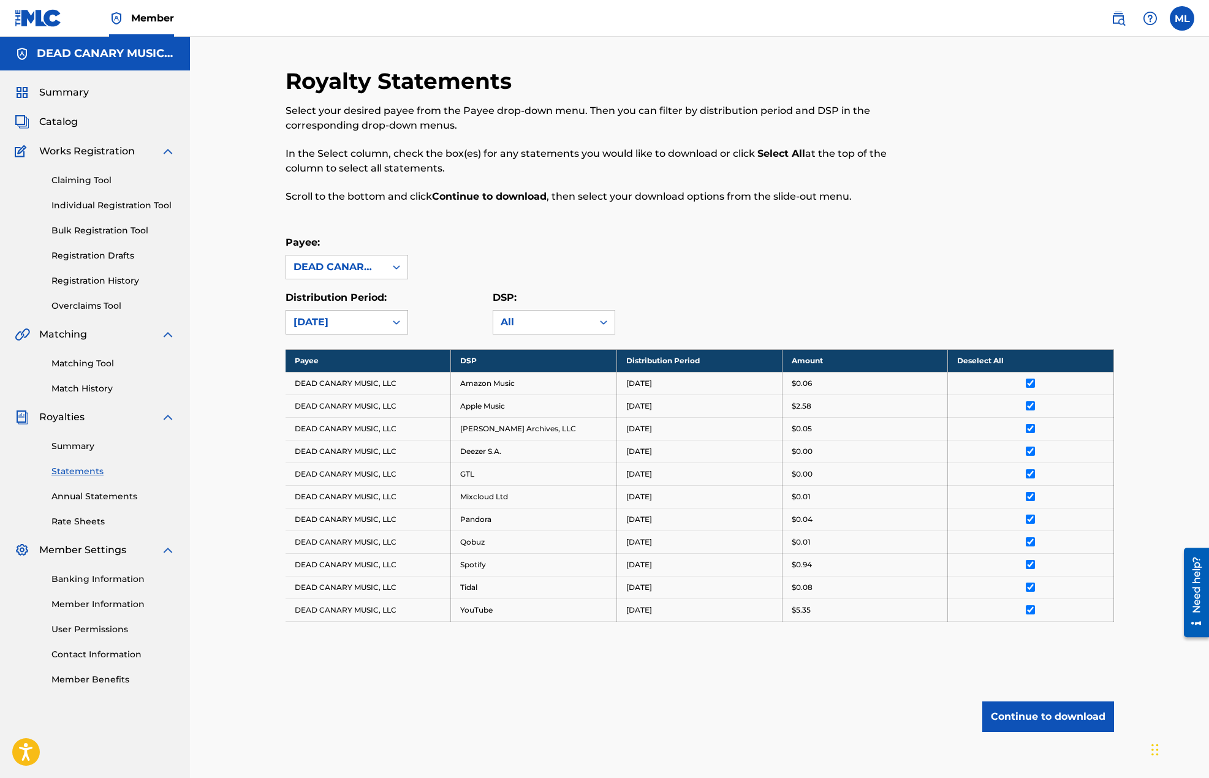
drag, startPoint x: 349, startPoint y: 320, endPoint x: 354, endPoint y: 327, distance: 8.7
click at [349, 320] on div "[DATE]" at bounding box center [335, 322] width 85 height 15
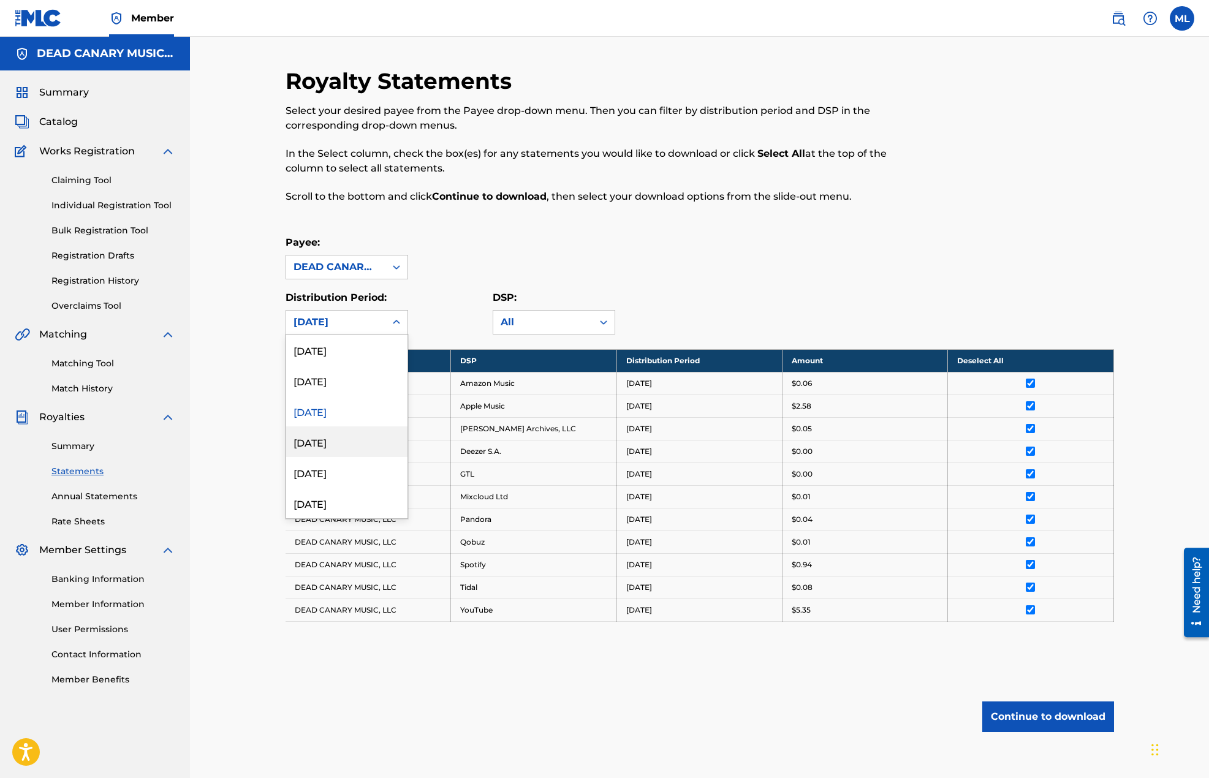
click at [328, 442] on div "[DATE]" at bounding box center [346, 441] width 121 height 31
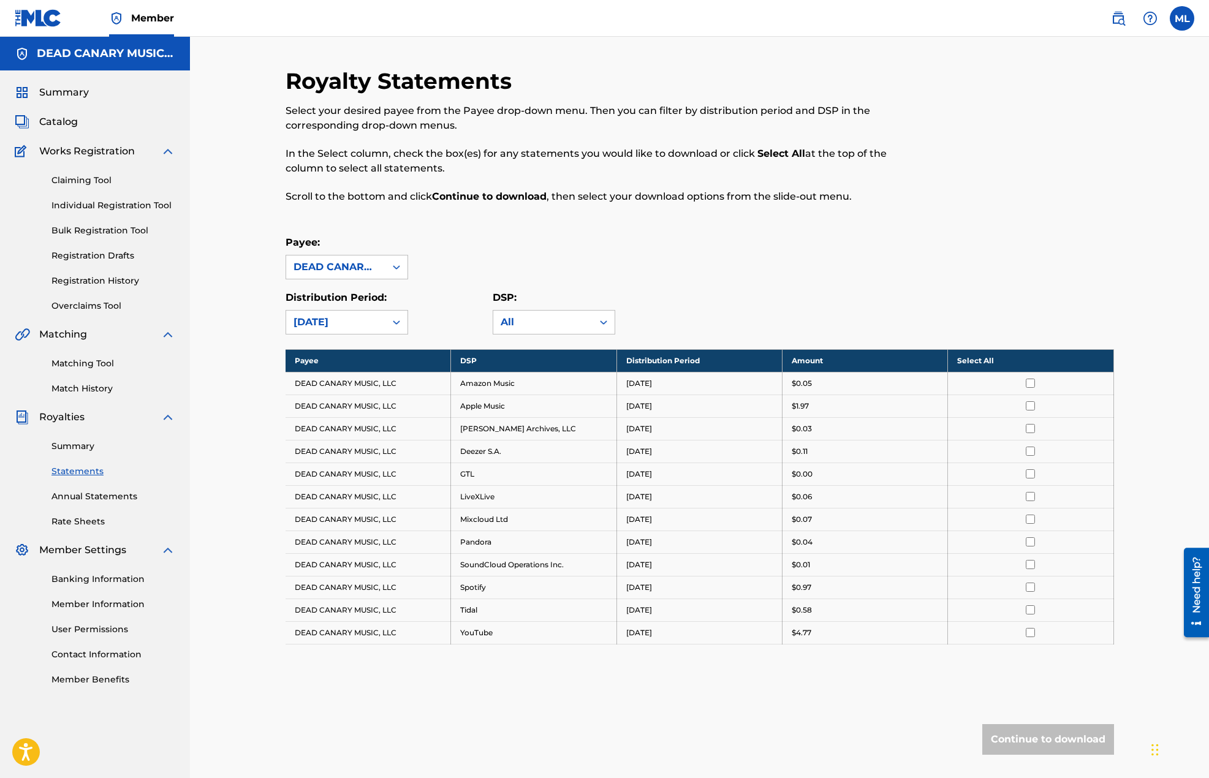
drag, startPoint x: 972, startPoint y: 361, endPoint x: 982, endPoint y: 370, distance: 12.6
click at [973, 361] on th "Select All" at bounding box center [1030, 360] width 165 height 23
click at [1027, 741] on button "Continue to download" at bounding box center [1048, 739] width 132 height 31
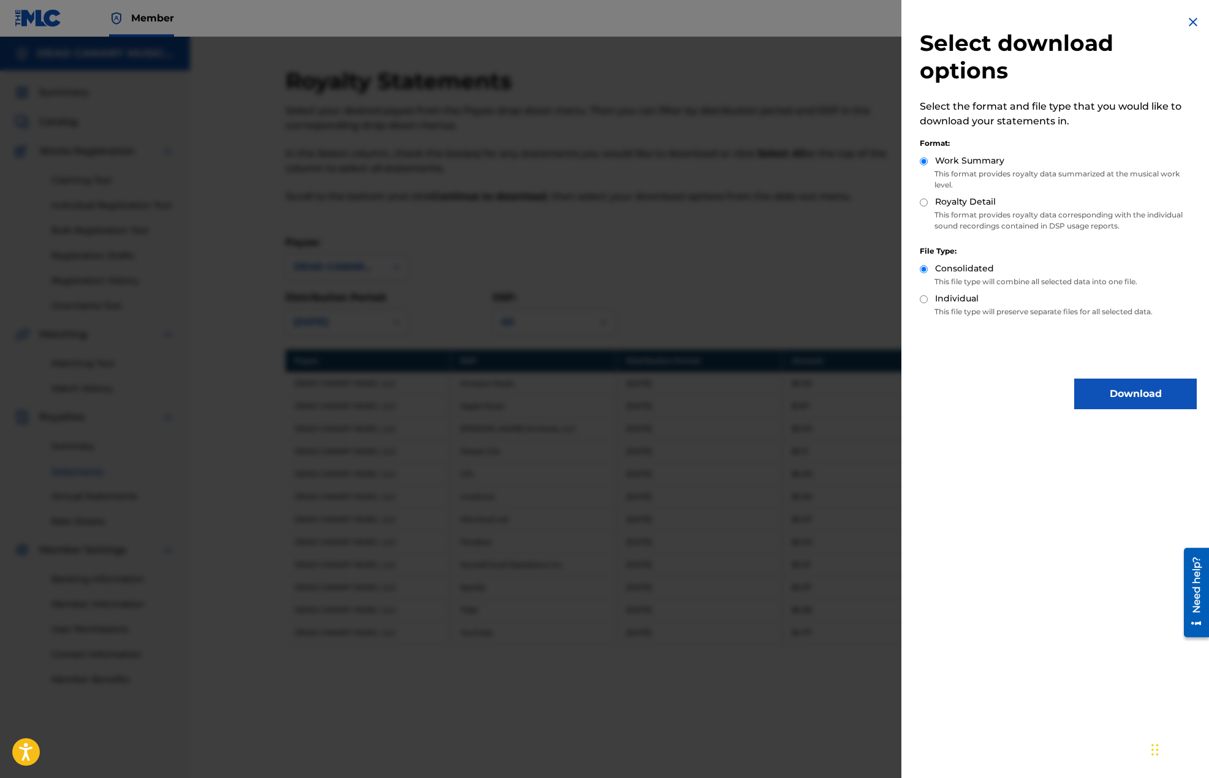
click at [953, 207] on label "Royalty Detail" at bounding box center [965, 201] width 61 height 13
click at [928, 206] on input "Royalty Detail" at bounding box center [924, 203] width 8 height 8
radio input "true"
click at [977, 165] on label "Work Summary" at bounding box center [969, 160] width 69 height 13
click at [928, 165] on input "Work Summary" at bounding box center [924, 161] width 8 height 8
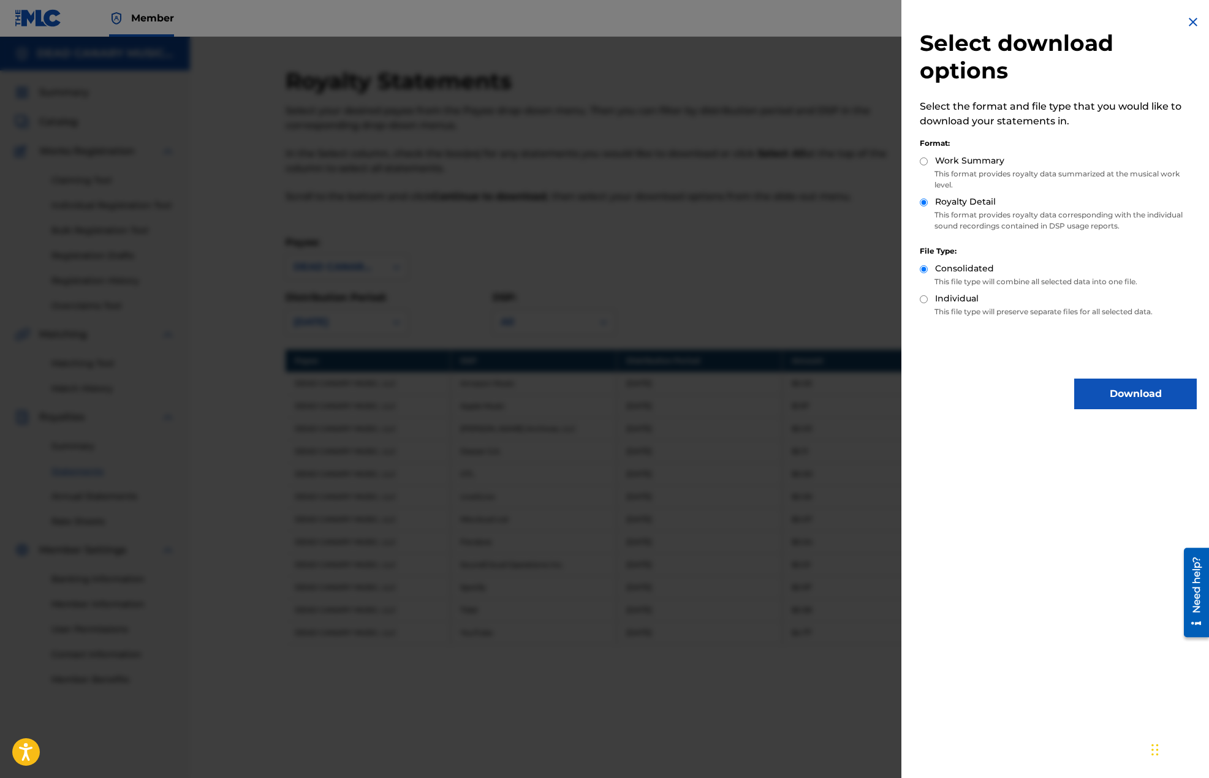
radio input "true"
click at [1108, 392] on button "Download" at bounding box center [1135, 394] width 123 height 31
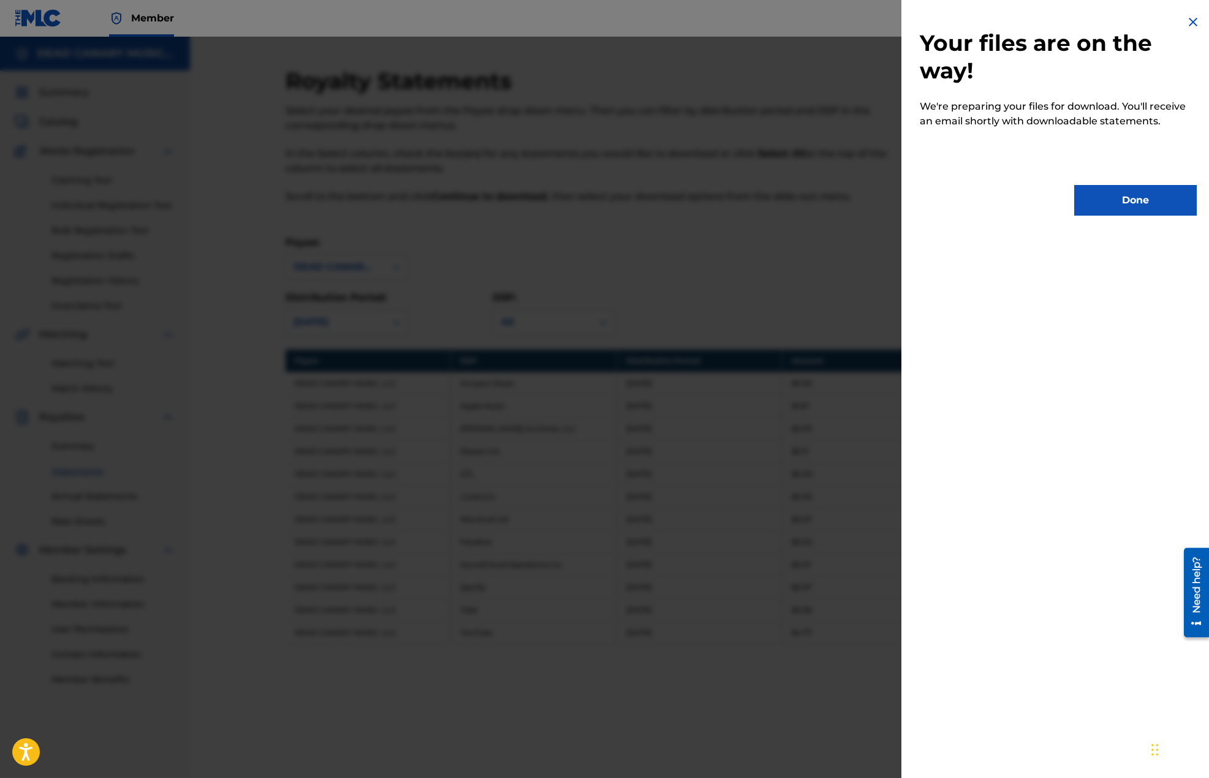
click at [1126, 184] on div "Your files are on the way! We're preparing your files for download. You'll rece…" at bounding box center [1058, 115] width 314 height 230
click at [1111, 196] on button "Done" at bounding box center [1135, 200] width 123 height 31
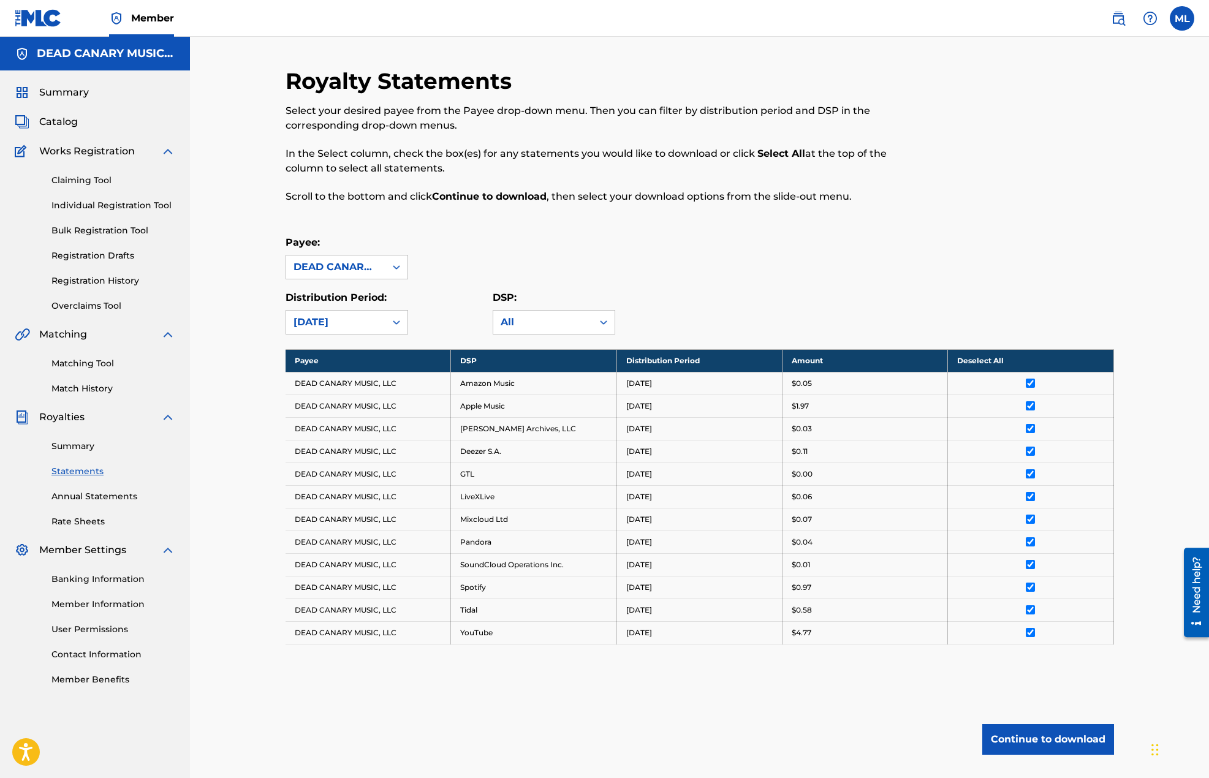
click at [1006, 709] on div "Royalty Statements Select your desired payee from the Payee drop-down menu. The…" at bounding box center [700, 435] width 828 height 736
click at [1034, 729] on button "Continue to download" at bounding box center [1048, 739] width 132 height 31
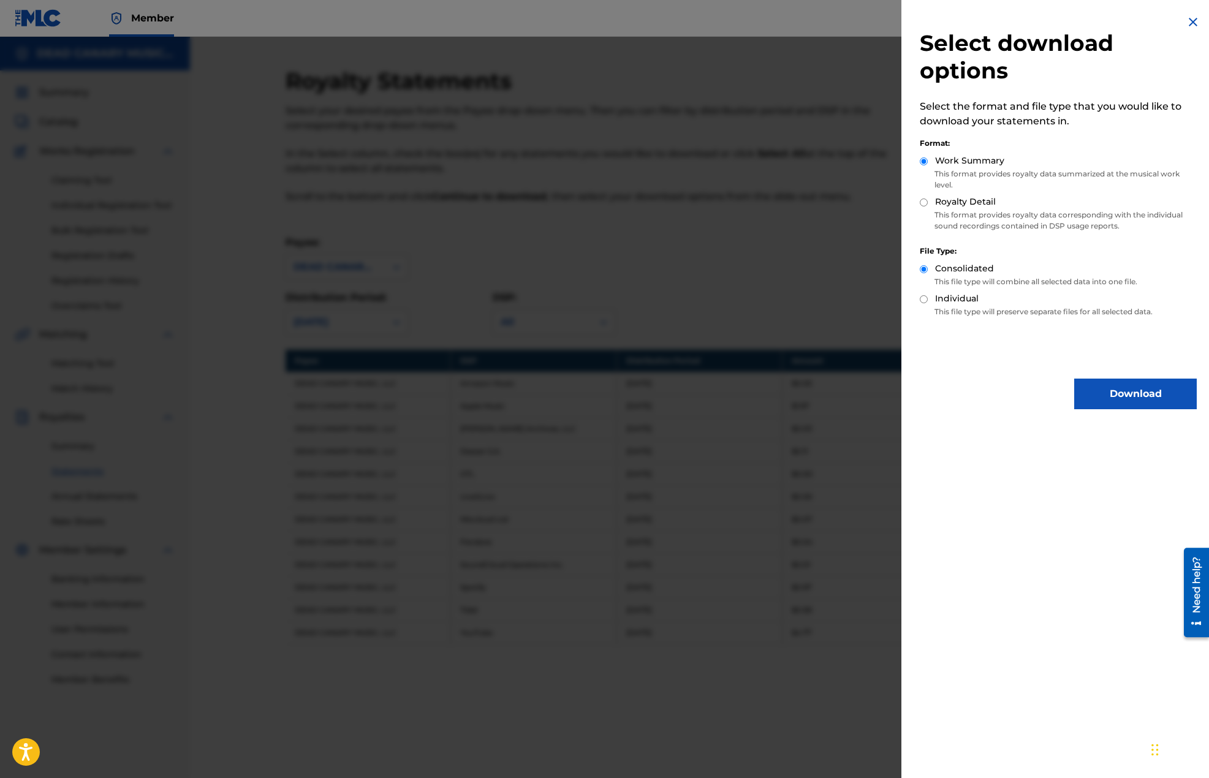
click at [961, 200] on label "Royalty Detail" at bounding box center [965, 201] width 61 height 13
click at [928, 200] on input "Royalty Detail" at bounding box center [924, 203] width 8 height 8
radio input "true"
drag, startPoint x: 1113, startPoint y: 395, endPoint x: 1107, endPoint y: 380, distance: 15.6
click at [1113, 395] on button "Download" at bounding box center [1135, 394] width 123 height 31
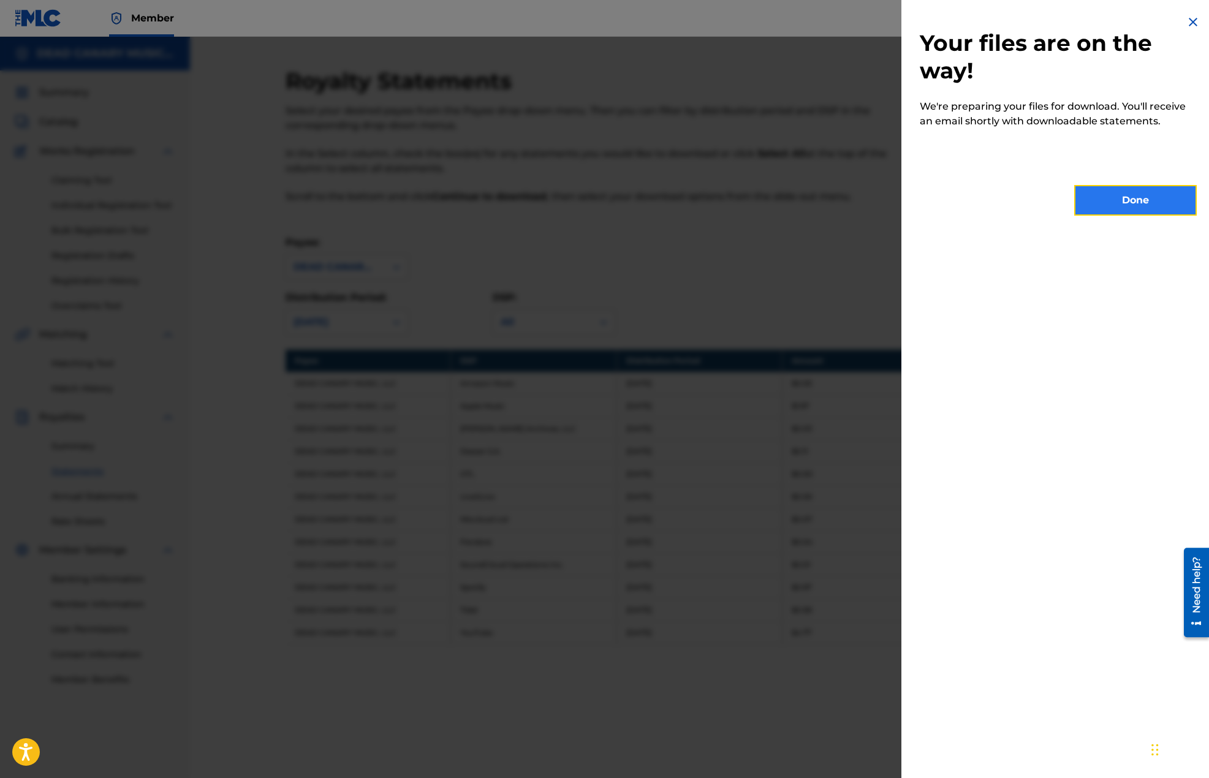
click at [1097, 200] on button "Done" at bounding box center [1135, 200] width 123 height 31
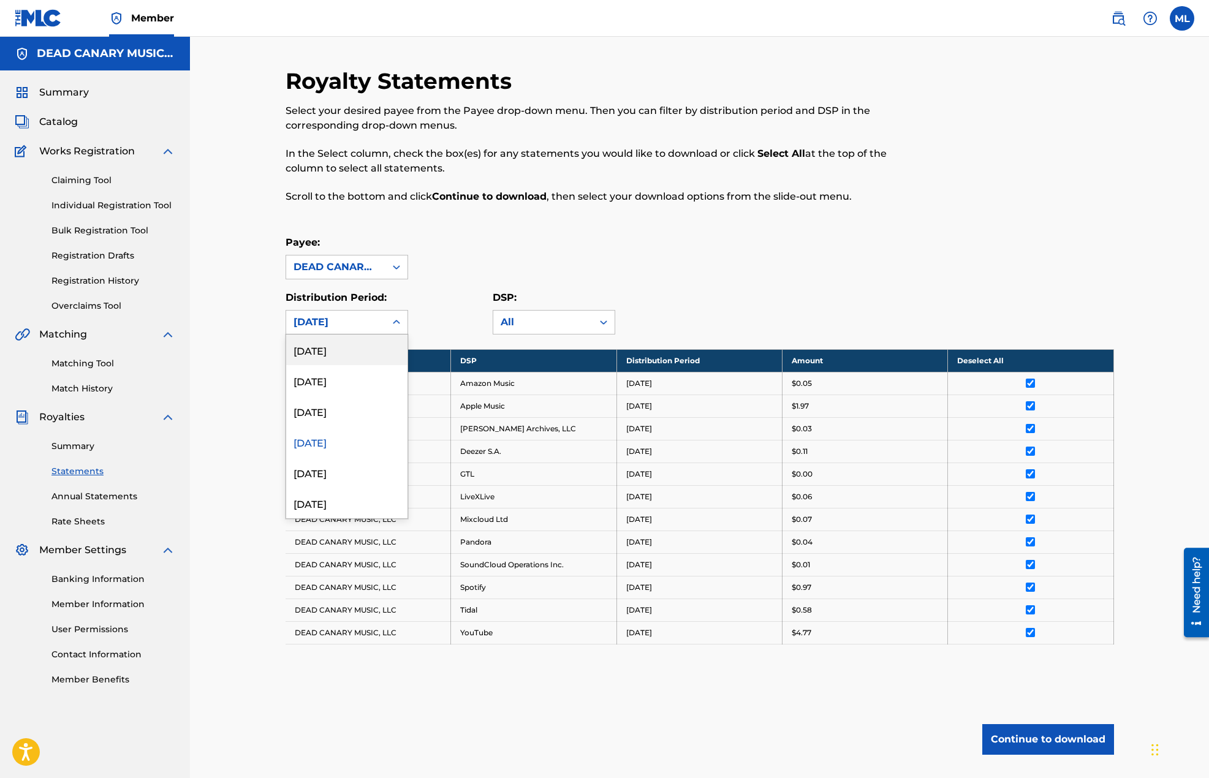
click at [328, 327] on div "[DATE]" at bounding box center [335, 322] width 85 height 15
click at [328, 467] on div "[DATE]" at bounding box center [346, 472] width 121 height 31
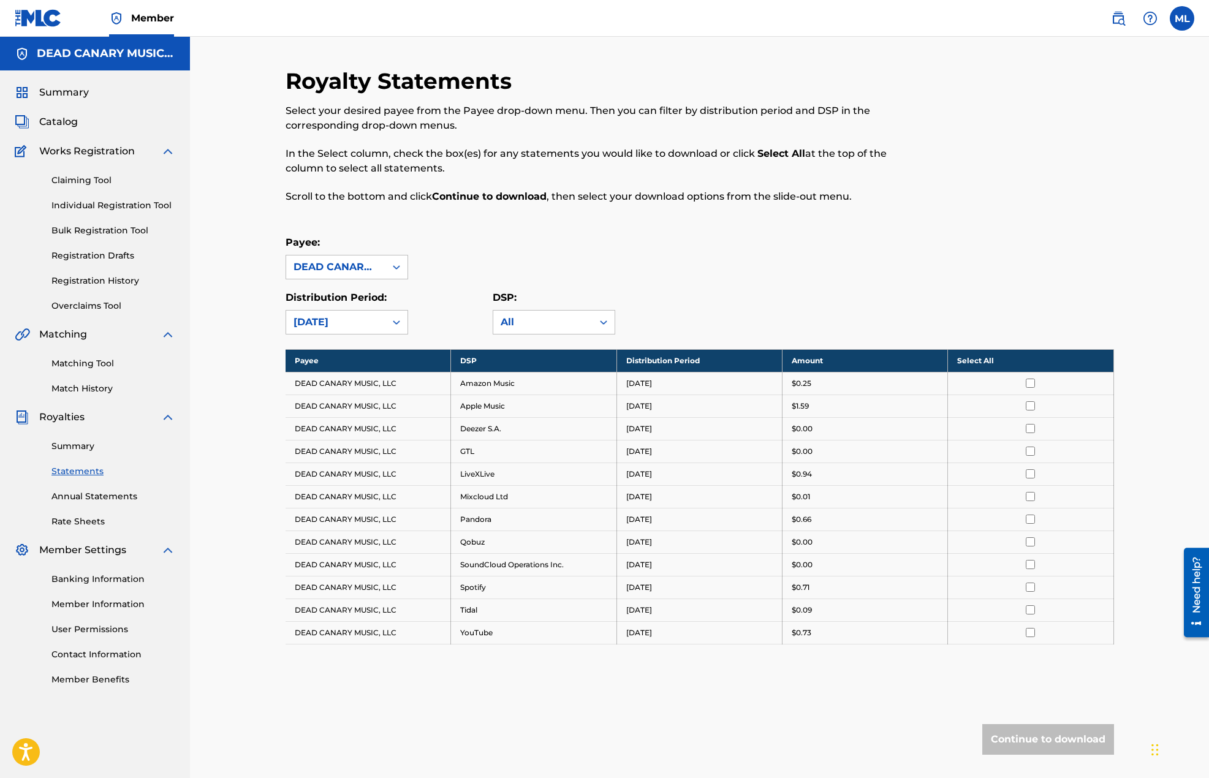
drag, startPoint x: 973, startPoint y: 358, endPoint x: 975, endPoint y: 365, distance: 7.0
click at [975, 363] on th "Select All" at bounding box center [1030, 360] width 165 height 23
click at [1005, 742] on button "Continue to download" at bounding box center [1048, 739] width 132 height 31
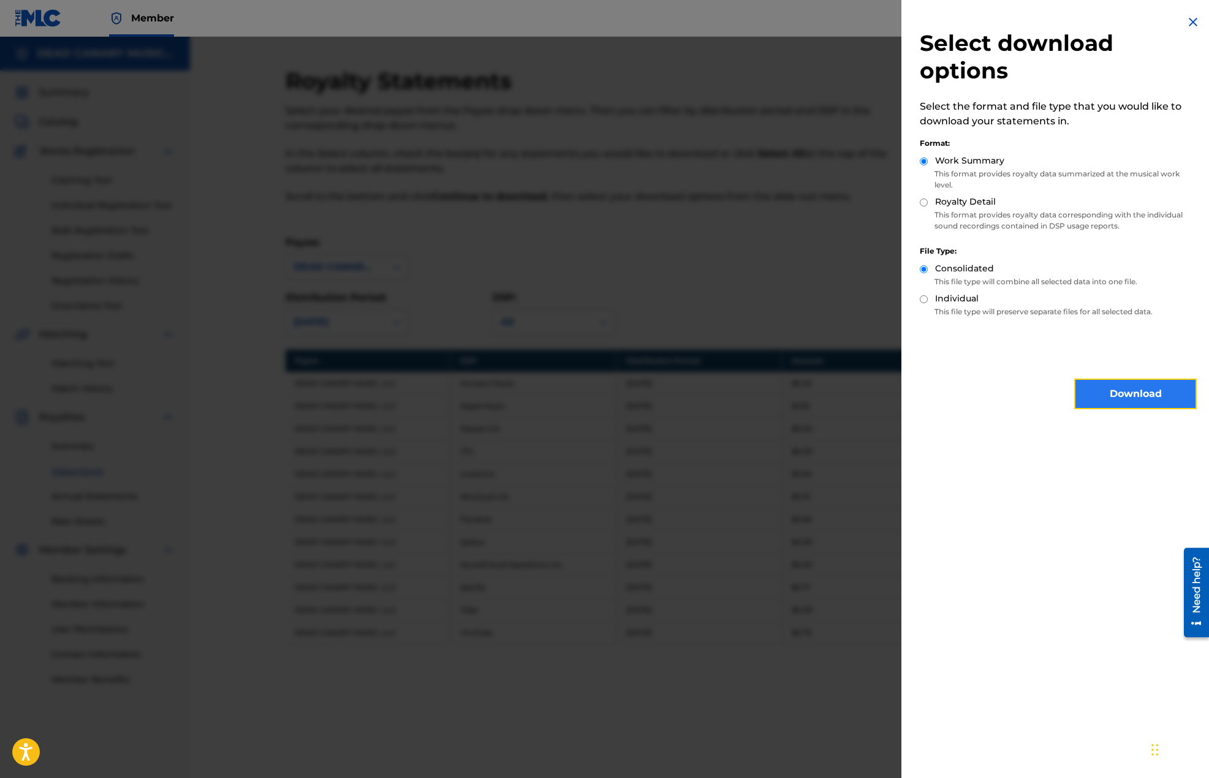
click at [1132, 393] on button "Download" at bounding box center [1135, 394] width 123 height 31
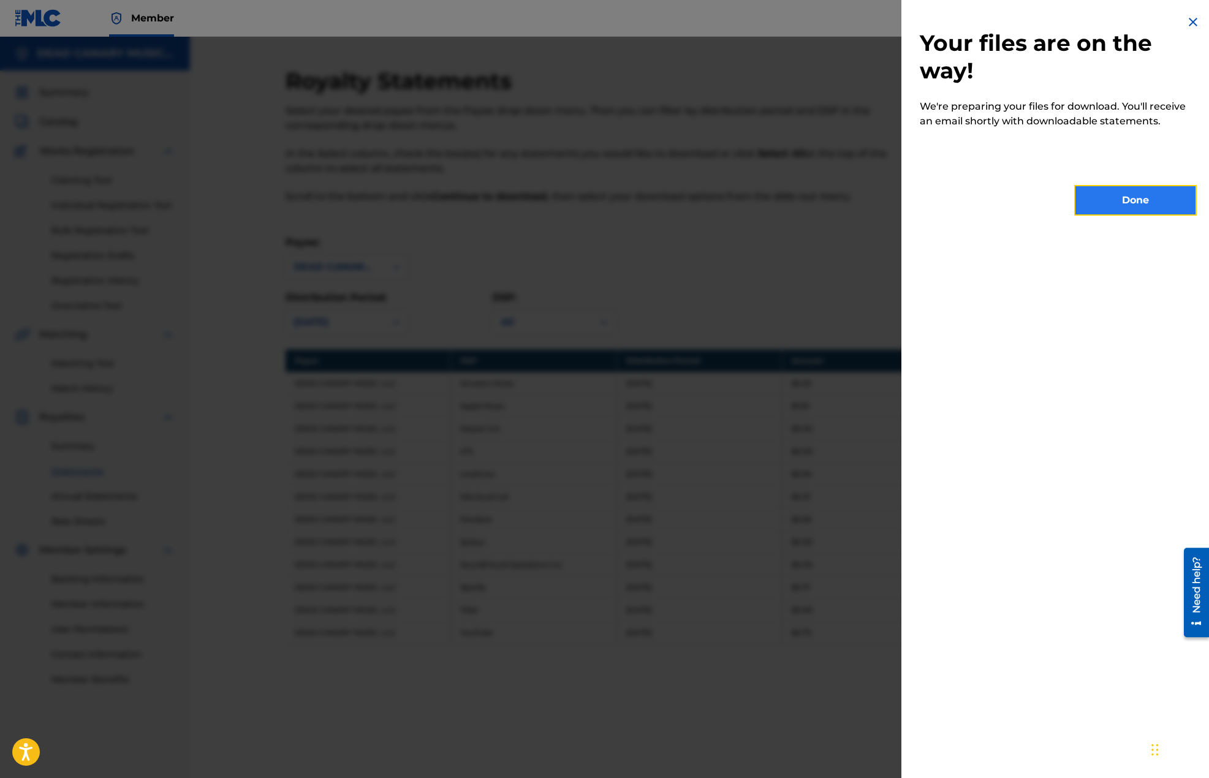
click at [1112, 197] on button "Done" at bounding box center [1135, 200] width 123 height 31
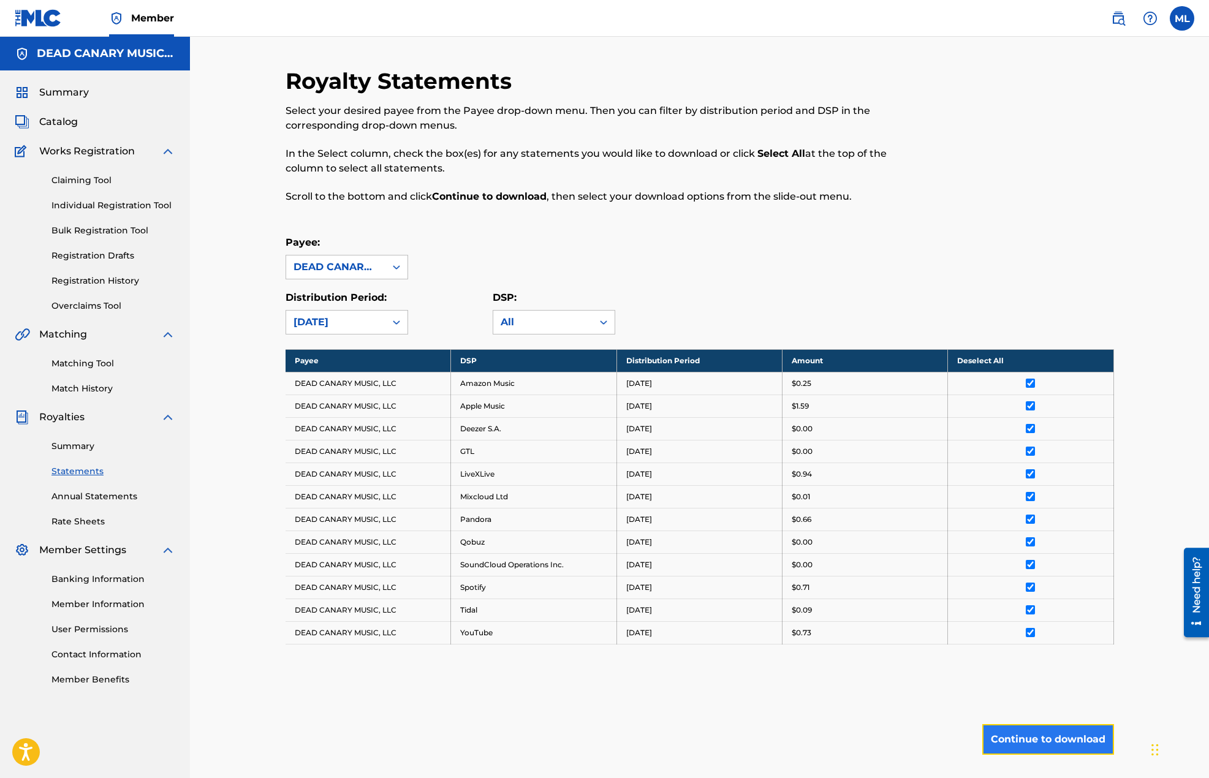
click at [996, 741] on button "Continue to download" at bounding box center [1048, 739] width 132 height 31
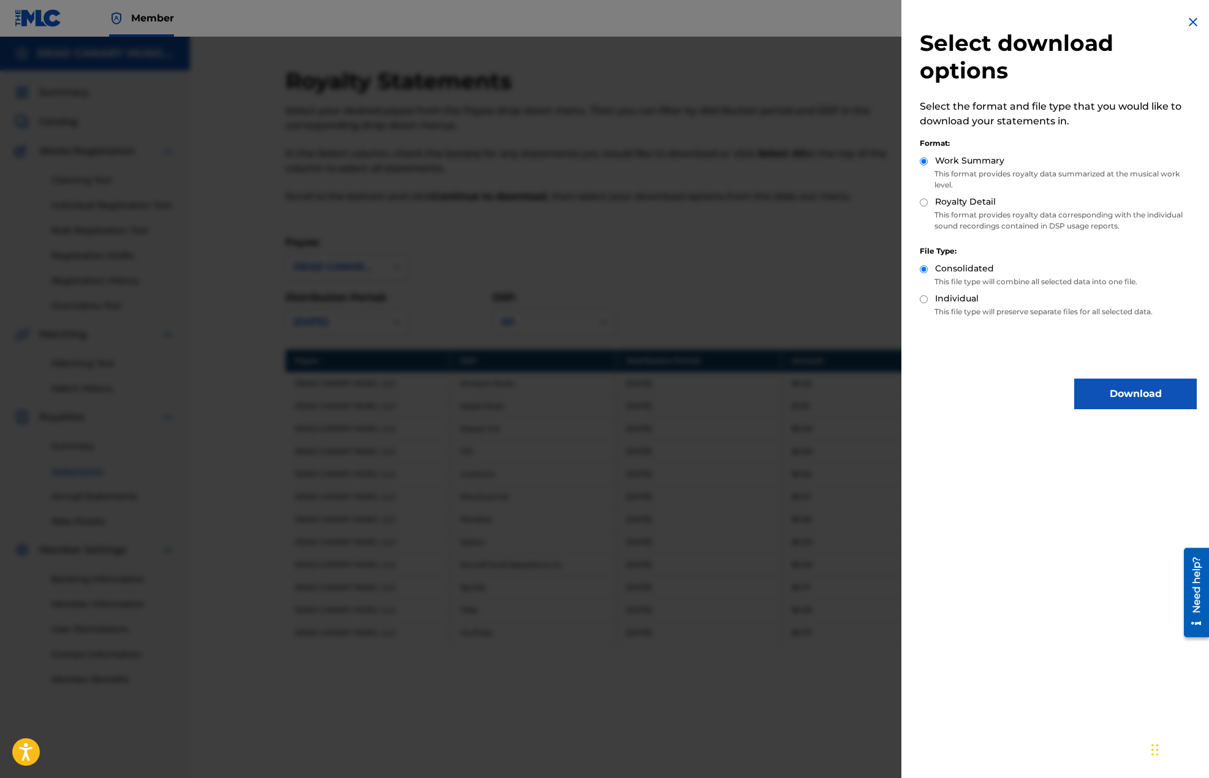
click at [952, 198] on label "Royalty Detail" at bounding box center [965, 201] width 61 height 13
click at [928, 199] on input "Royalty Detail" at bounding box center [924, 203] width 8 height 8
radio input "true"
click at [1097, 378] on div "Select download options Select the format and file type that you would like to …" at bounding box center [1058, 212] width 314 height 424
drag, startPoint x: 1102, startPoint y: 391, endPoint x: 1107, endPoint y: 384, distance: 8.7
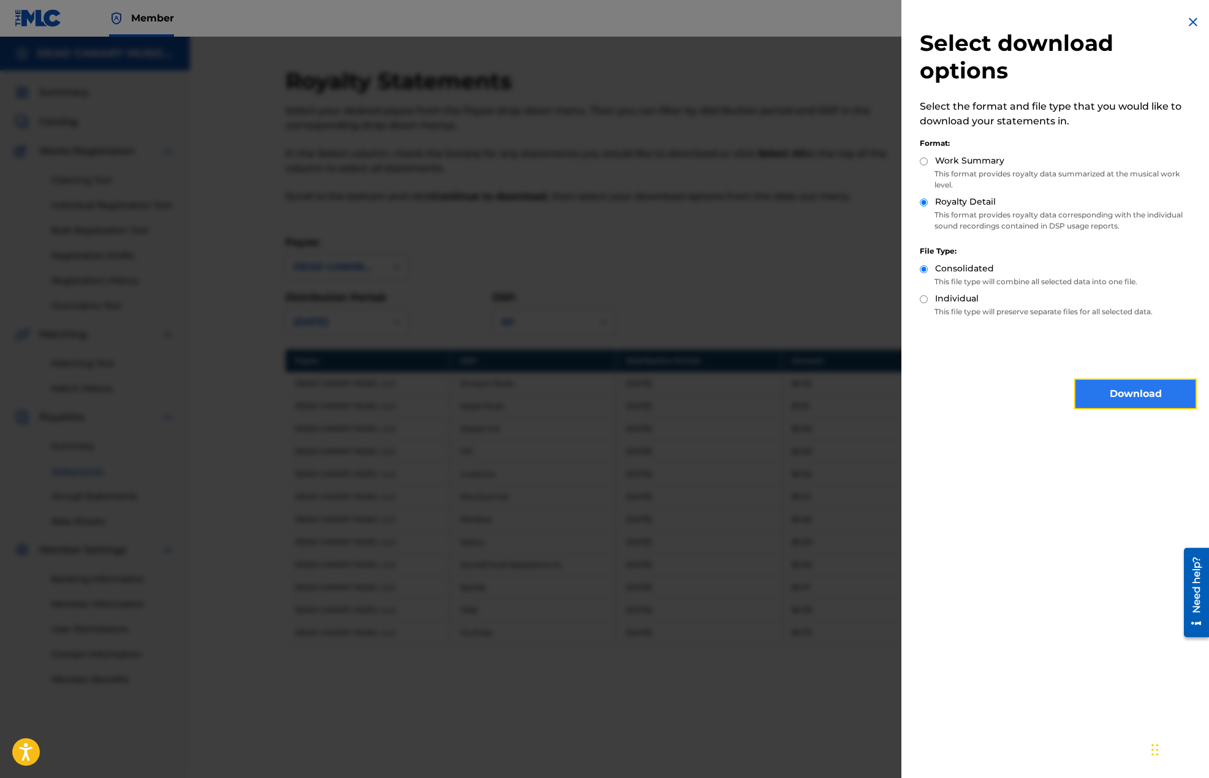
click at [1103, 393] on button "Download" at bounding box center [1135, 394] width 123 height 31
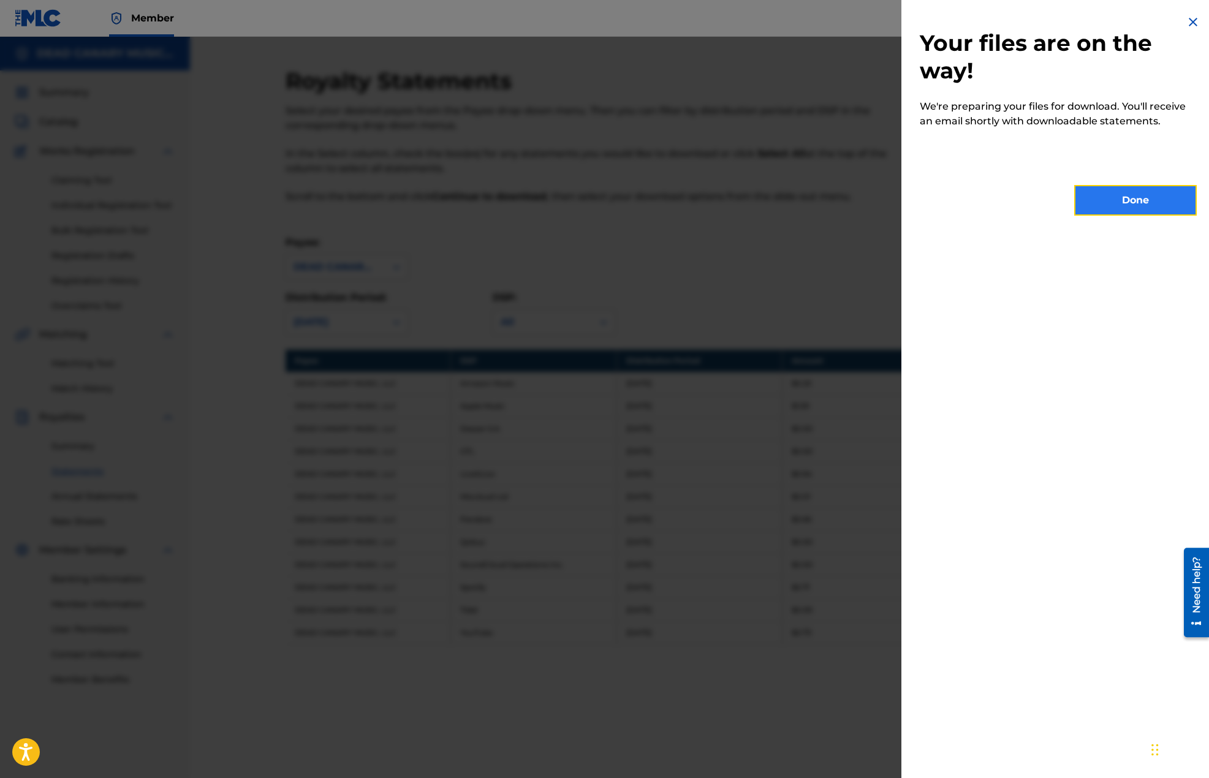
click at [1101, 191] on button "Done" at bounding box center [1135, 200] width 123 height 31
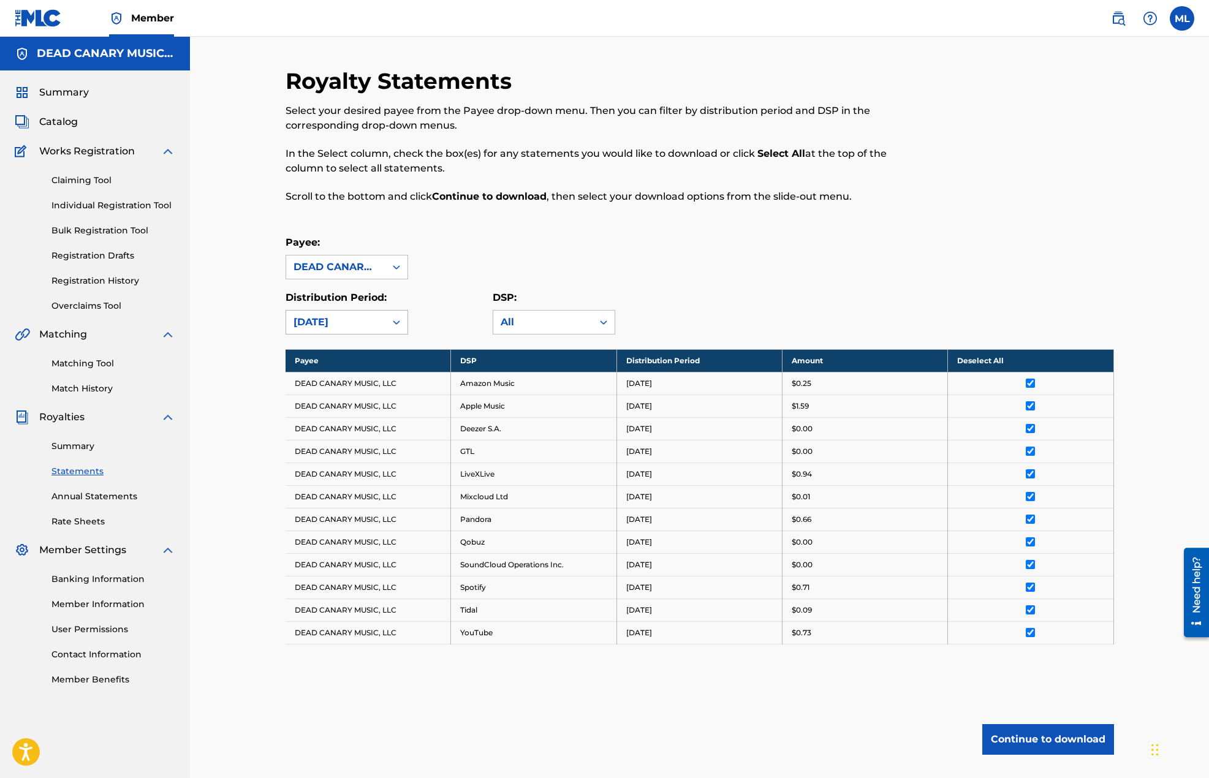
click at [341, 333] on div "[DATE]" at bounding box center [335, 322] width 99 height 23
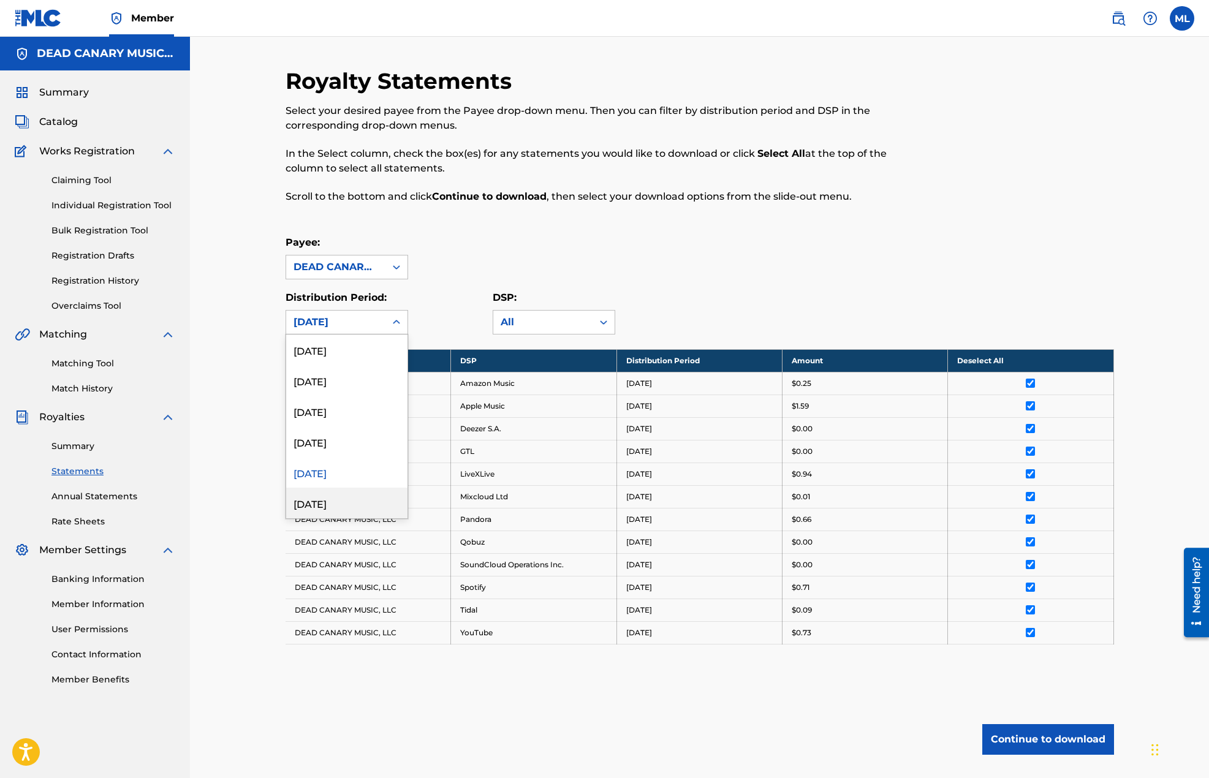
click at [330, 499] on div "[DATE]" at bounding box center [346, 503] width 121 height 31
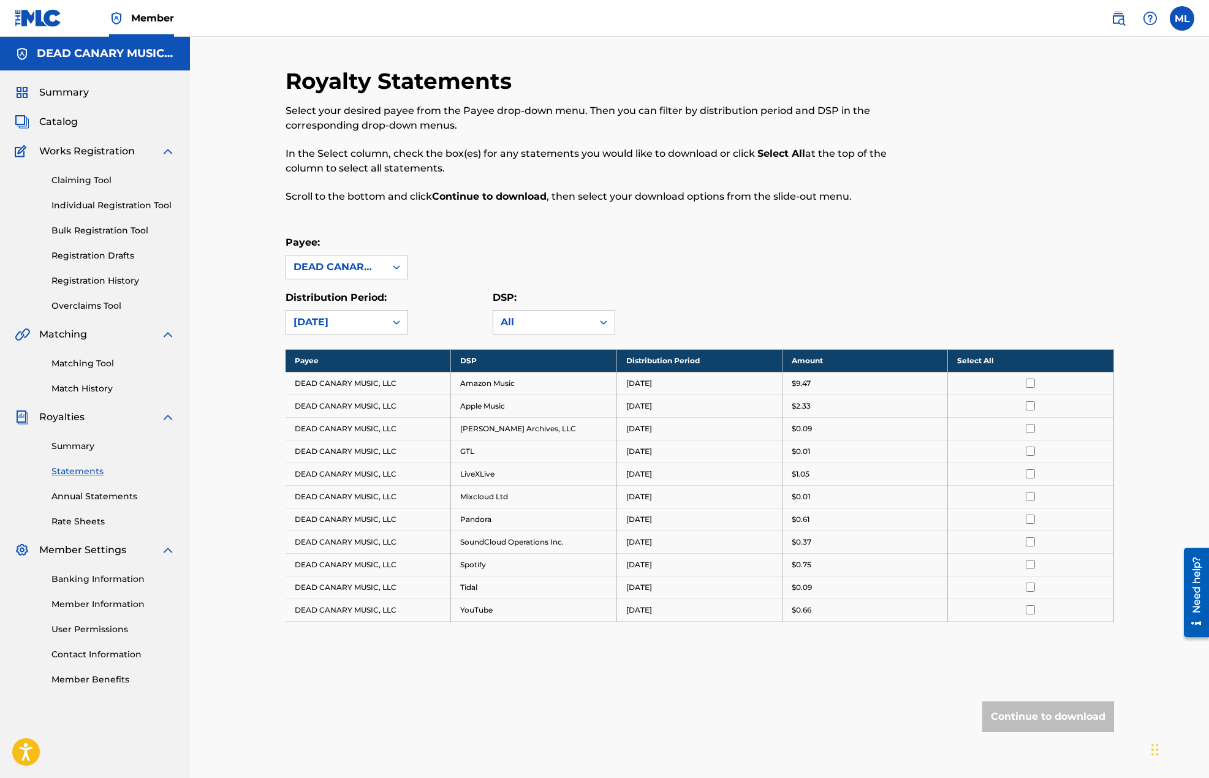
click at [985, 362] on th "Select All" at bounding box center [1030, 360] width 165 height 23
click at [1016, 702] on button "Continue to download" at bounding box center [1048, 717] width 132 height 31
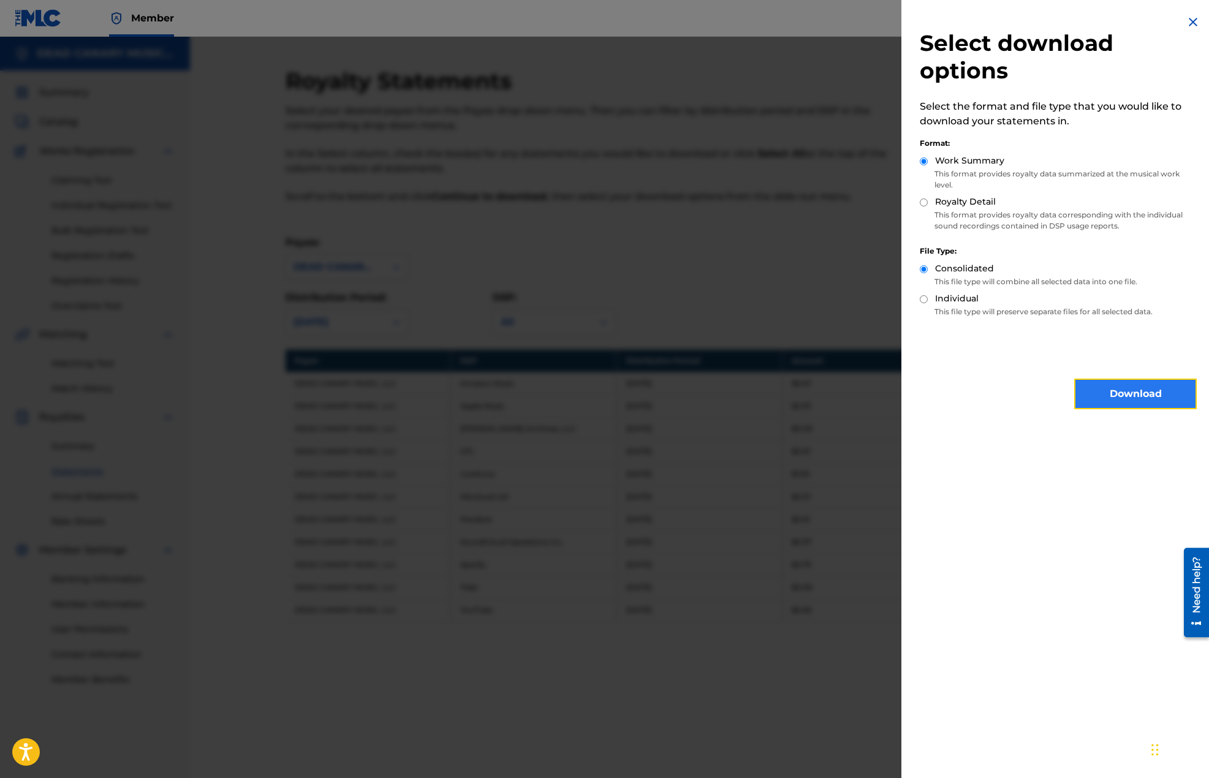
click at [1094, 393] on button "Download" at bounding box center [1135, 394] width 123 height 31
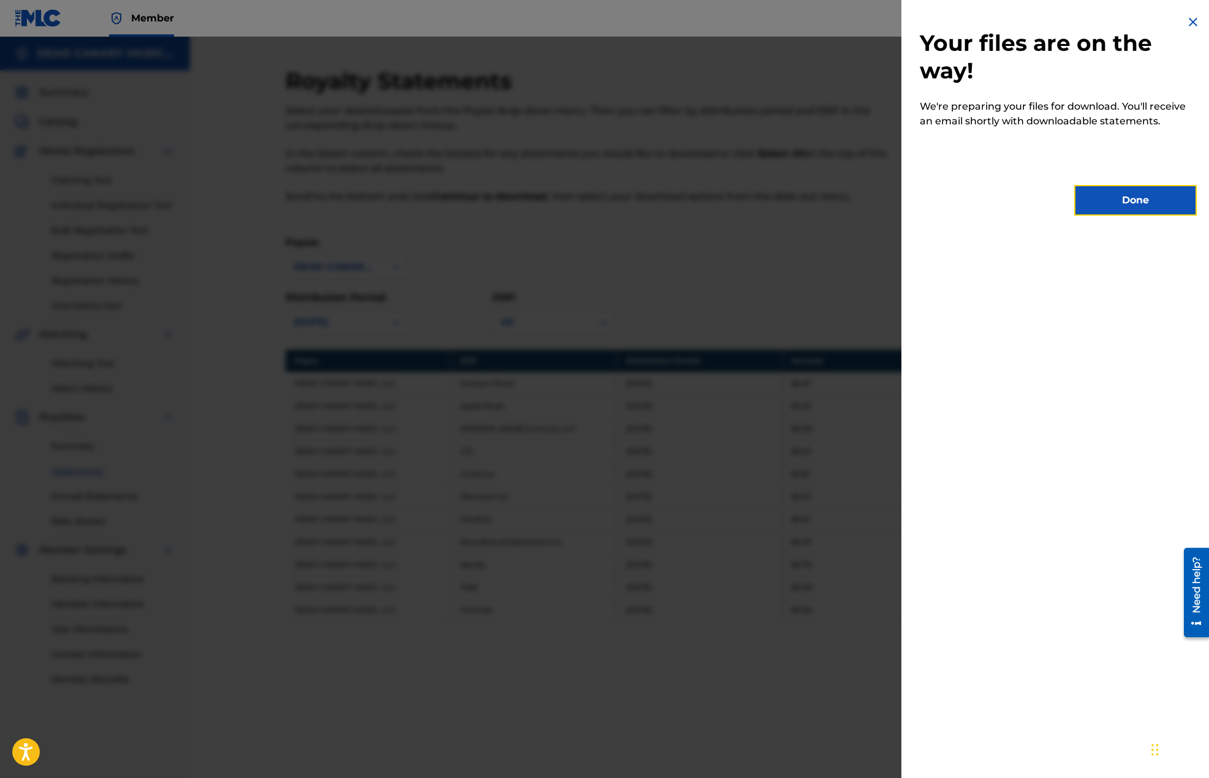
click at [1085, 204] on button "Done" at bounding box center [1135, 200] width 123 height 31
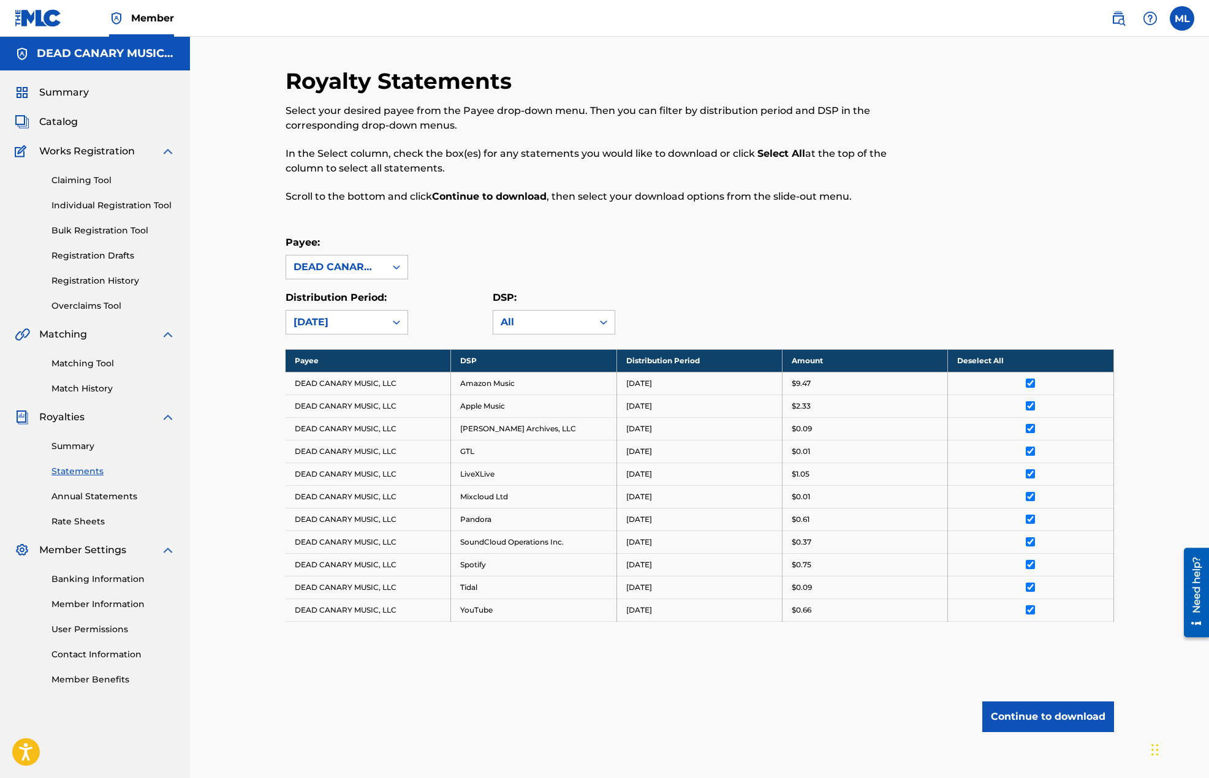
click at [992, 356] on th "Deselect All" at bounding box center [1030, 360] width 165 height 23
click at [964, 361] on th "Select All" at bounding box center [1030, 360] width 165 height 23
click at [1058, 713] on button "Continue to download" at bounding box center [1048, 717] width 132 height 31
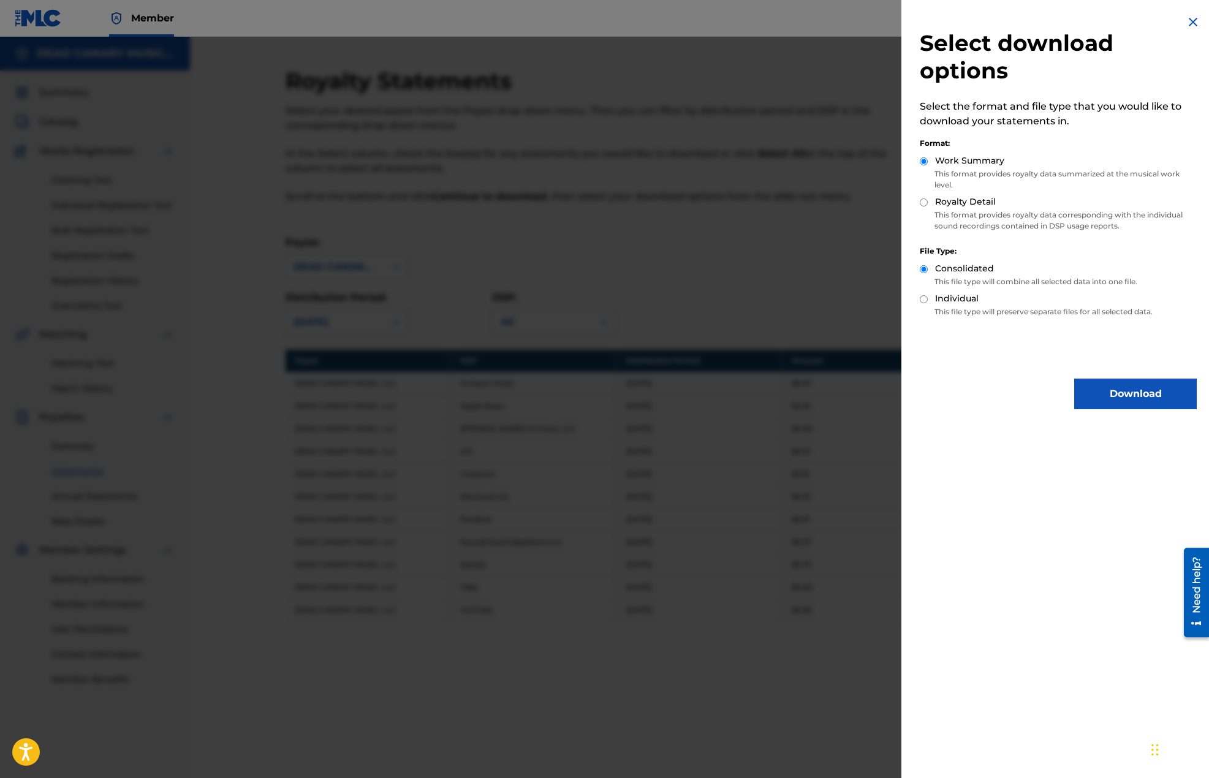
click at [957, 163] on label "Work Summary" at bounding box center [969, 160] width 69 height 13
click at [928, 163] on input "Work Summary" at bounding box center [924, 161] width 8 height 8
click at [991, 206] on label "Royalty Detail" at bounding box center [965, 201] width 61 height 13
click at [928, 206] on input "Royalty Detail" at bounding box center [924, 203] width 8 height 8
radio input "true"
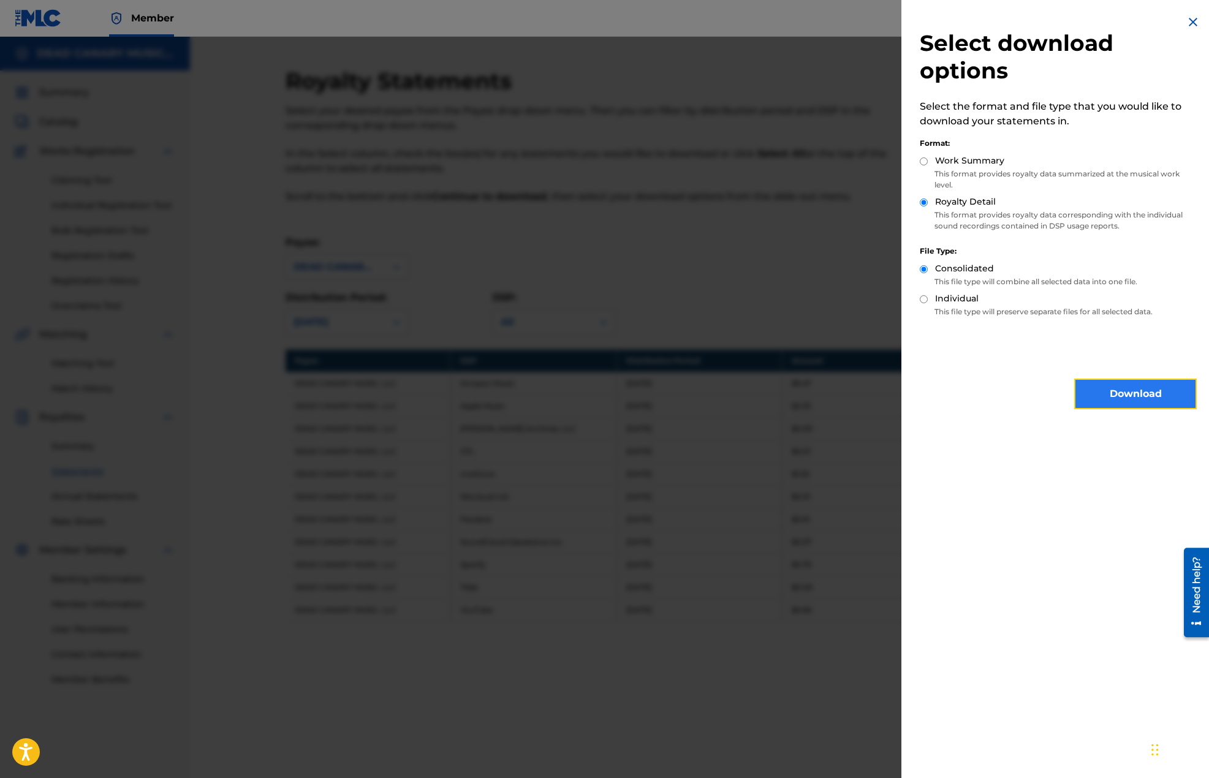
click at [1102, 392] on button "Download" at bounding box center [1135, 394] width 123 height 31
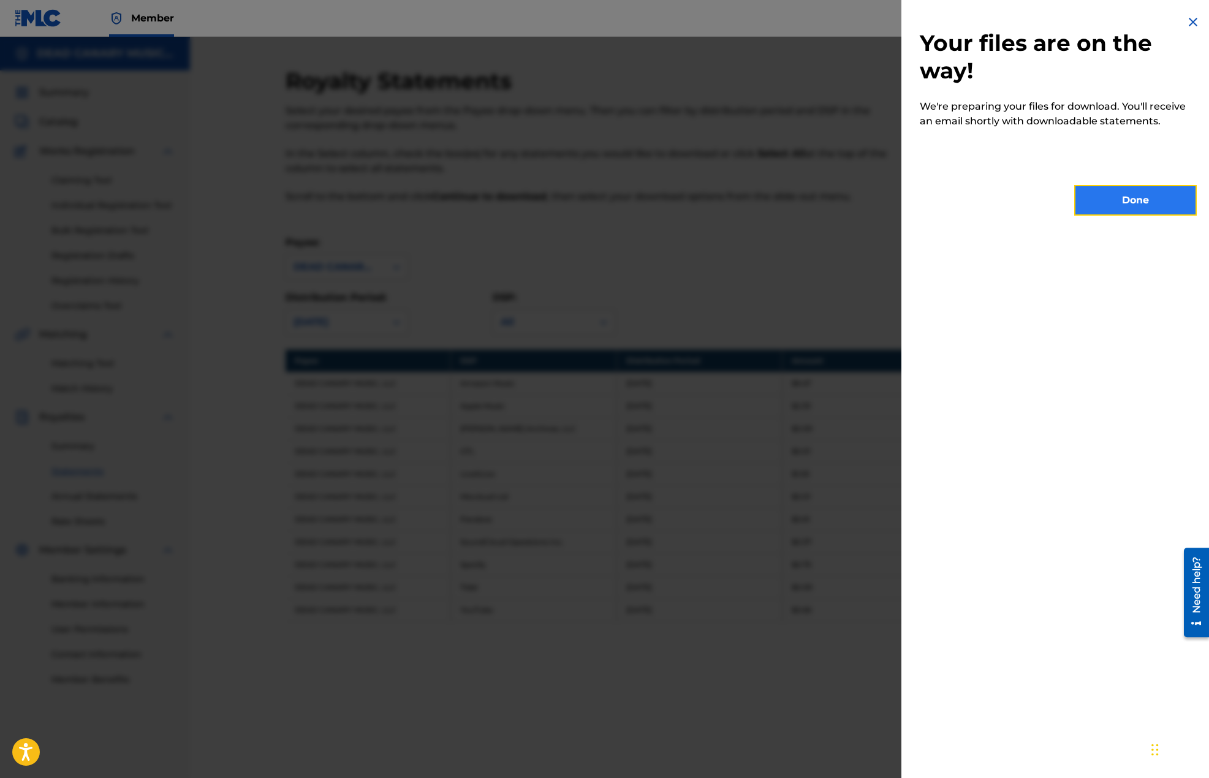
click at [1119, 206] on button "Done" at bounding box center [1135, 200] width 123 height 31
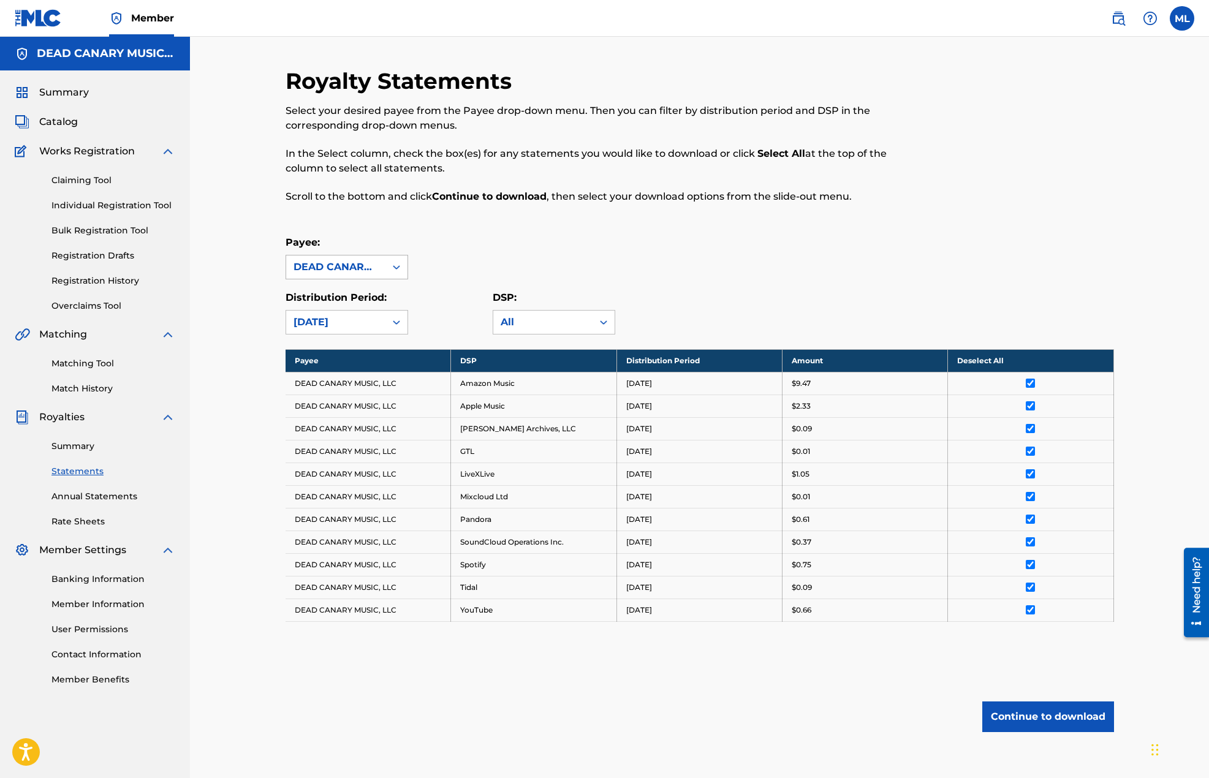
click at [298, 268] on div "DEAD CANARY MUSIC, LLC" at bounding box center [335, 267] width 85 height 15
click at [77, 442] on link "Summary" at bounding box center [113, 446] width 124 height 13
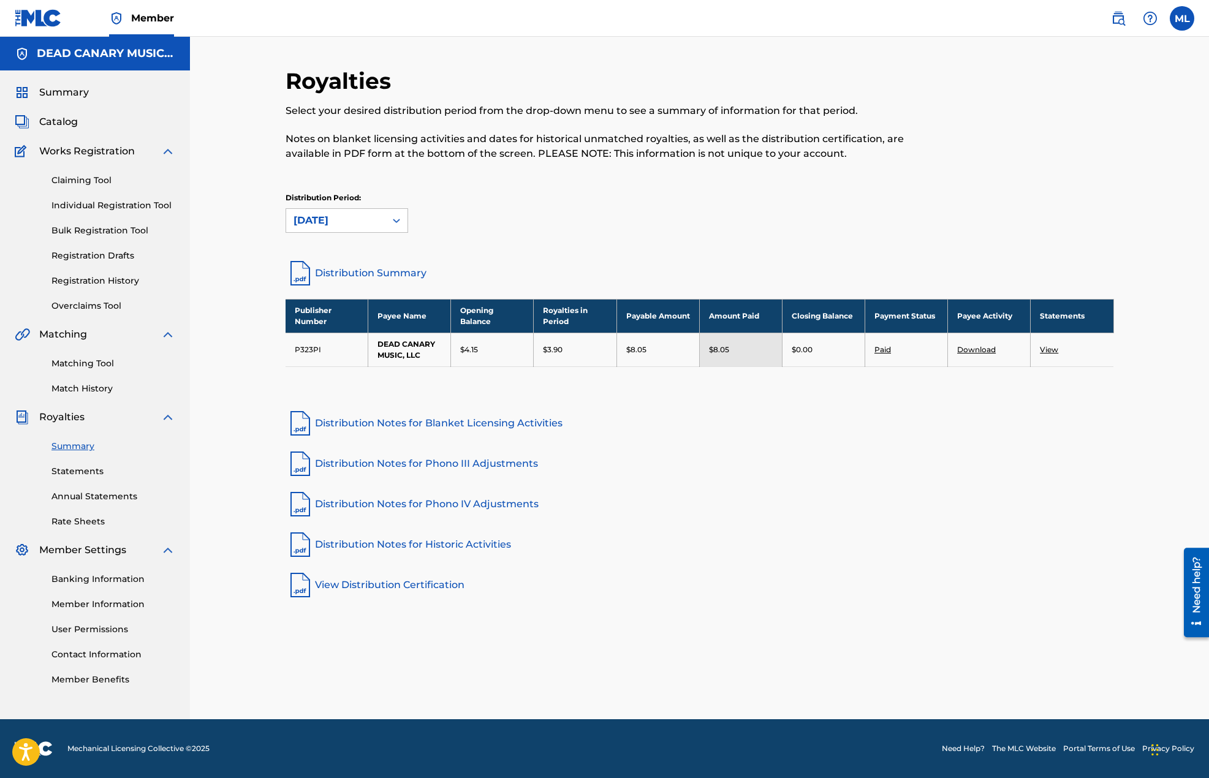
click at [971, 348] on link "Download" at bounding box center [976, 349] width 39 height 9
click at [347, 218] on div "[DATE]" at bounding box center [335, 220] width 85 height 15
click at [338, 279] on div "[DATE]" at bounding box center [346, 278] width 121 height 31
click at [893, 350] on td "Deferred (Internal)" at bounding box center [906, 350] width 83 height 34
click at [986, 349] on link "Download" at bounding box center [976, 349] width 39 height 9
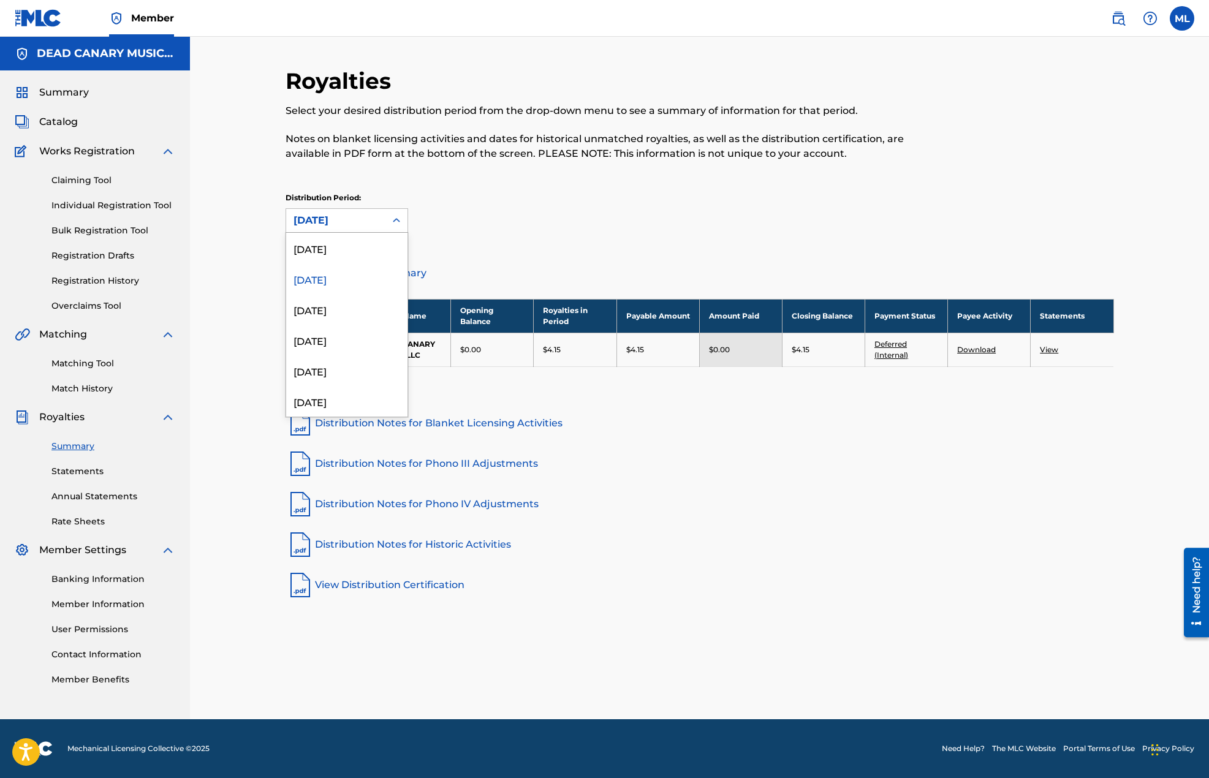
click at [362, 219] on div "[DATE]" at bounding box center [335, 220] width 85 height 15
click at [350, 306] on div "[DATE]" at bounding box center [346, 309] width 121 height 31
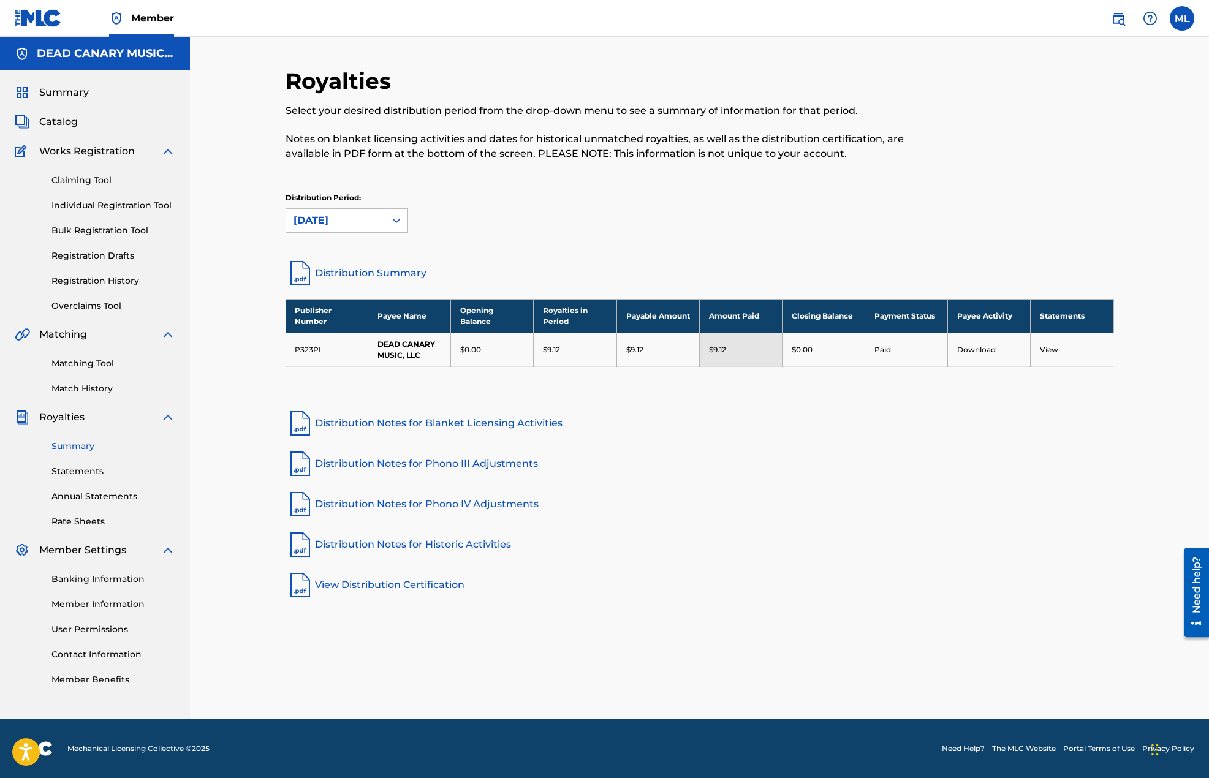
click at [977, 352] on link "Download" at bounding box center [976, 349] width 39 height 9
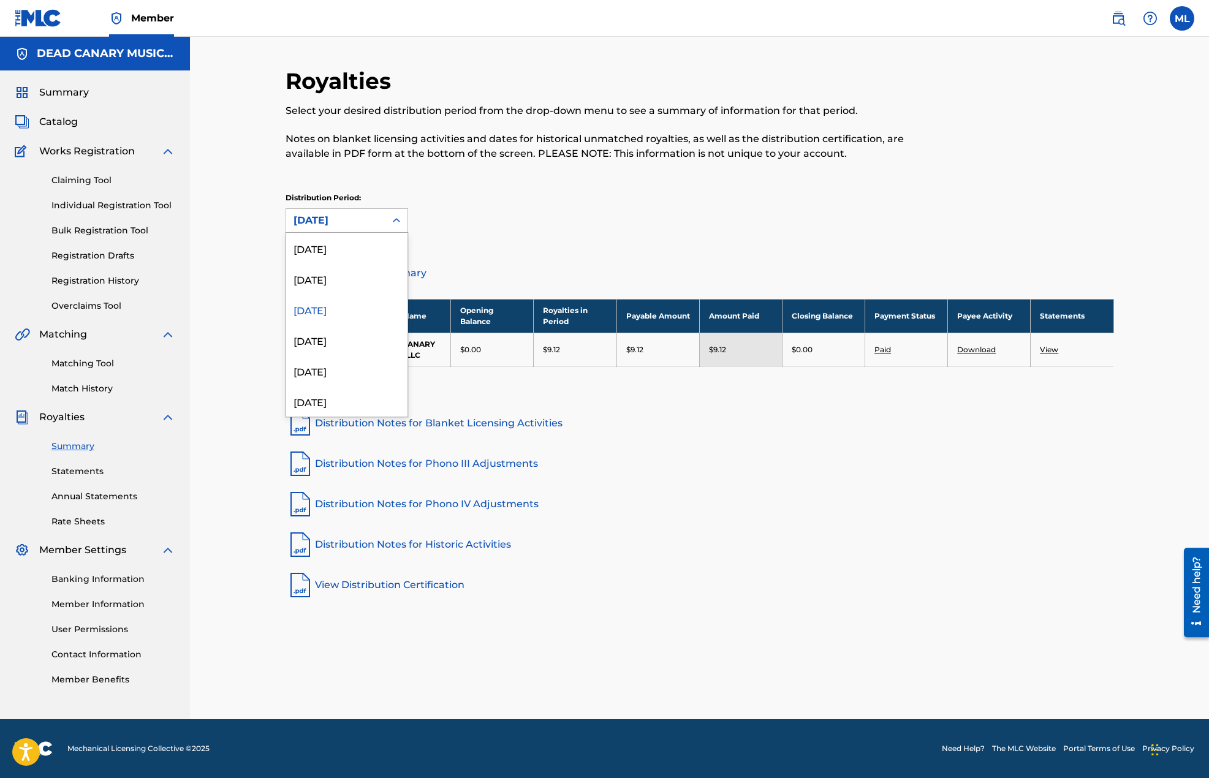
click at [339, 221] on div "[DATE]" at bounding box center [335, 220] width 85 height 15
click at [328, 335] on div "[DATE]" at bounding box center [346, 340] width 121 height 31
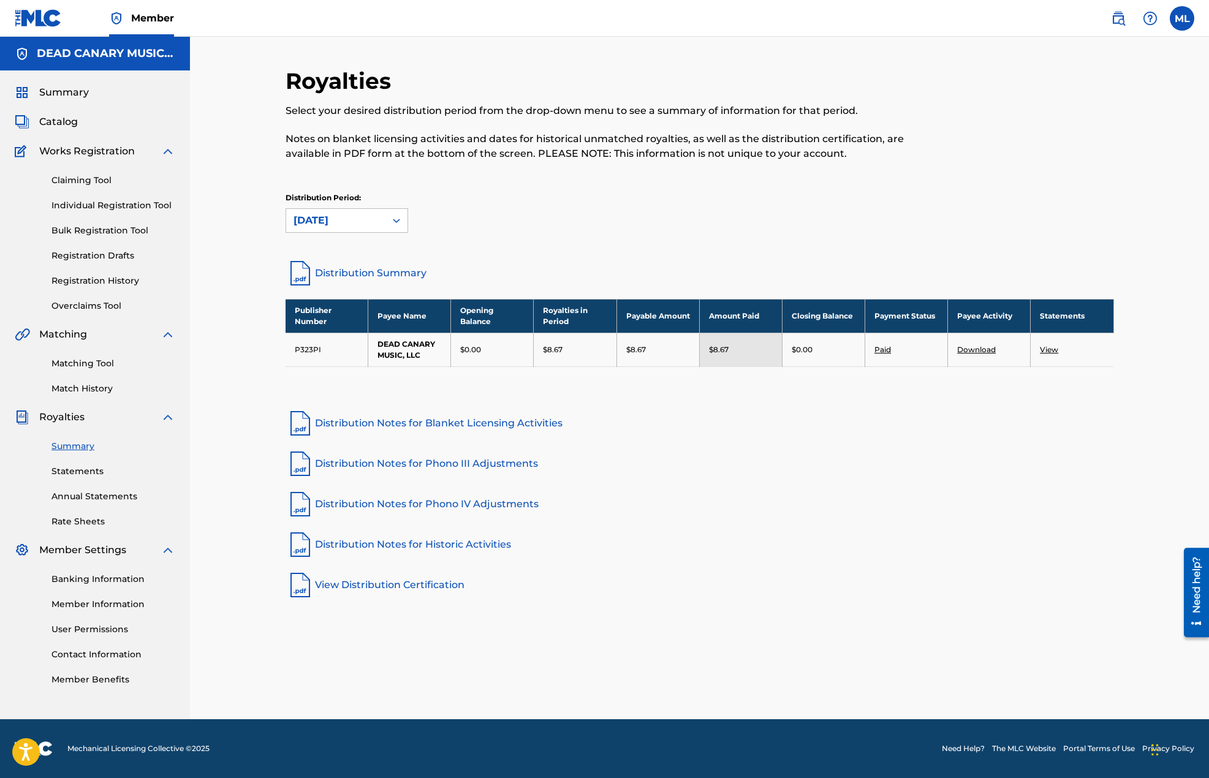
click at [987, 347] on link "Download" at bounding box center [976, 349] width 39 height 9
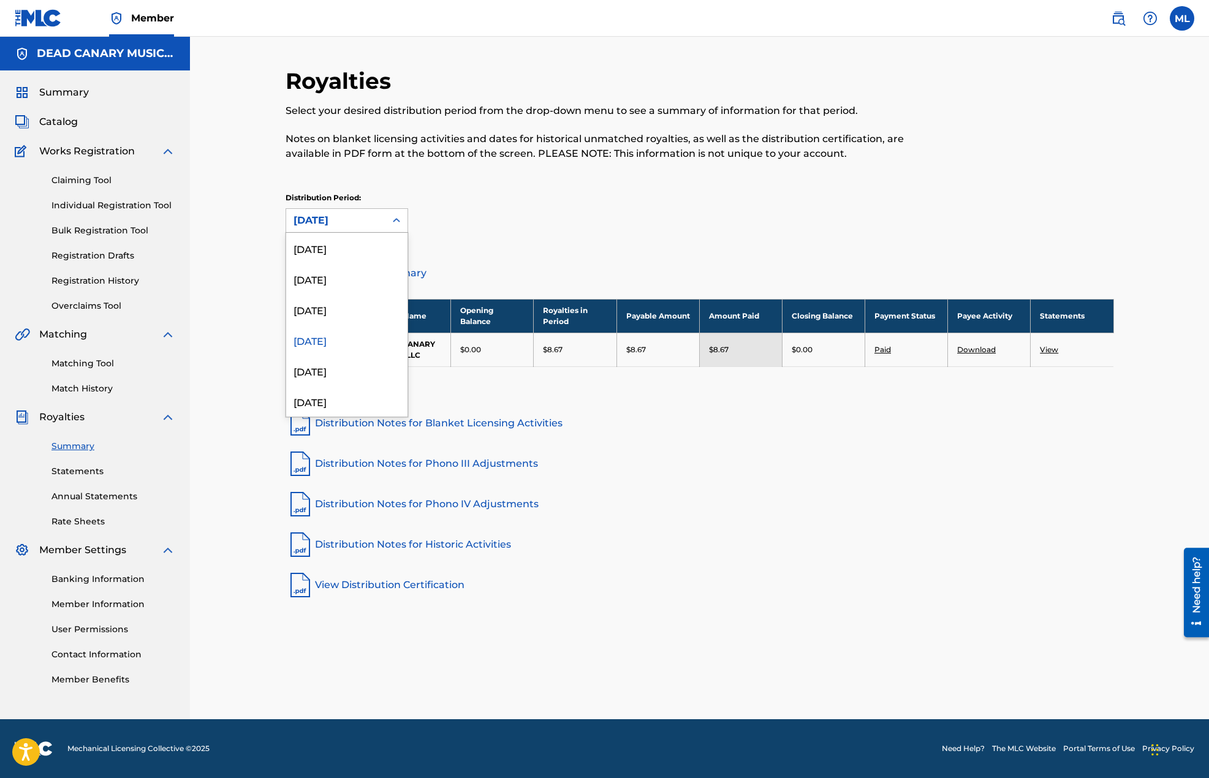
click at [316, 229] on div "[DATE]" at bounding box center [335, 220] width 99 height 23
click at [346, 365] on div "[DATE]" at bounding box center [346, 370] width 121 height 31
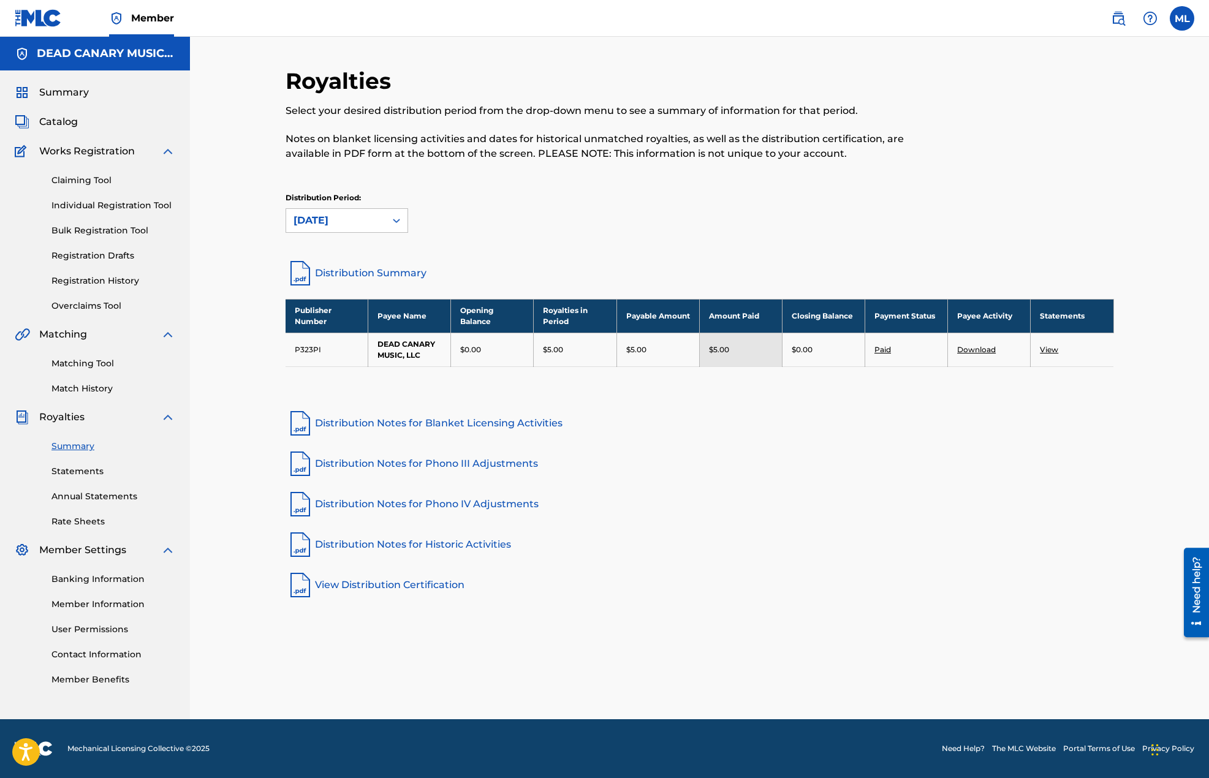
click at [975, 354] on td "Download" at bounding box center [989, 350] width 83 height 34
click at [975, 351] on link "Download" at bounding box center [976, 349] width 39 height 9
click at [350, 220] on div "[DATE]" at bounding box center [335, 220] width 85 height 15
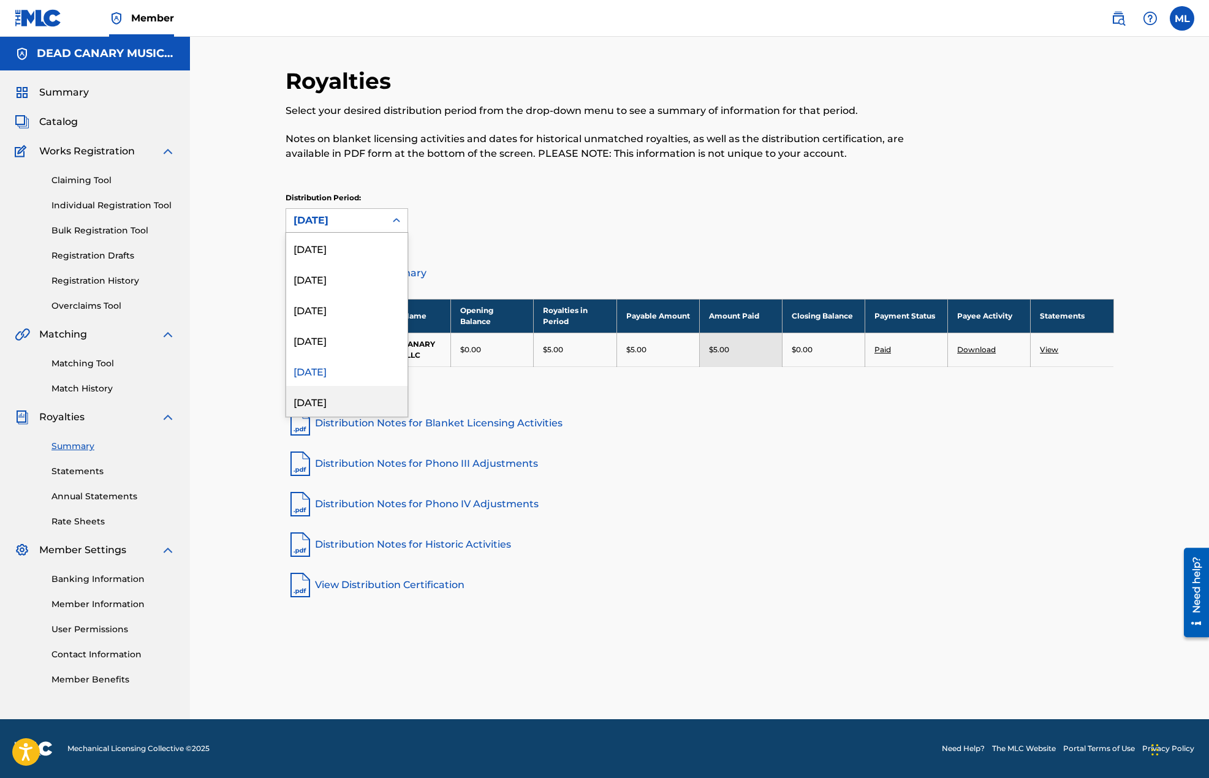
click at [330, 398] on div "[DATE]" at bounding box center [346, 401] width 121 height 31
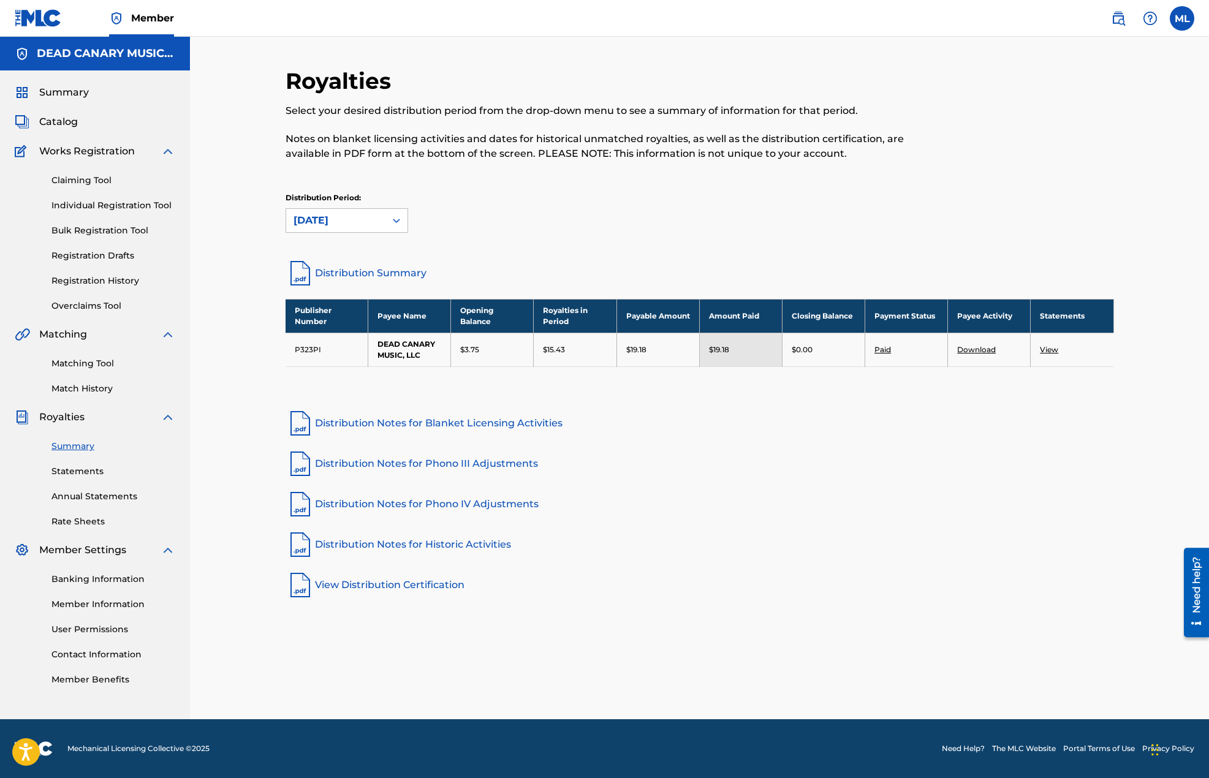
click at [967, 349] on link "Download" at bounding box center [976, 349] width 39 height 9
click at [324, 216] on div "[DATE]" at bounding box center [335, 220] width 85 height 15
click at [718, 493] on link "Distribution Notes for Phono IV Adjustments" at bounding box center [700, 504] width 828 height 29
drag, startPoint x: 344, startPoint y: 227, endPoint x: 339, endPoint y: 232, distance: 7.0
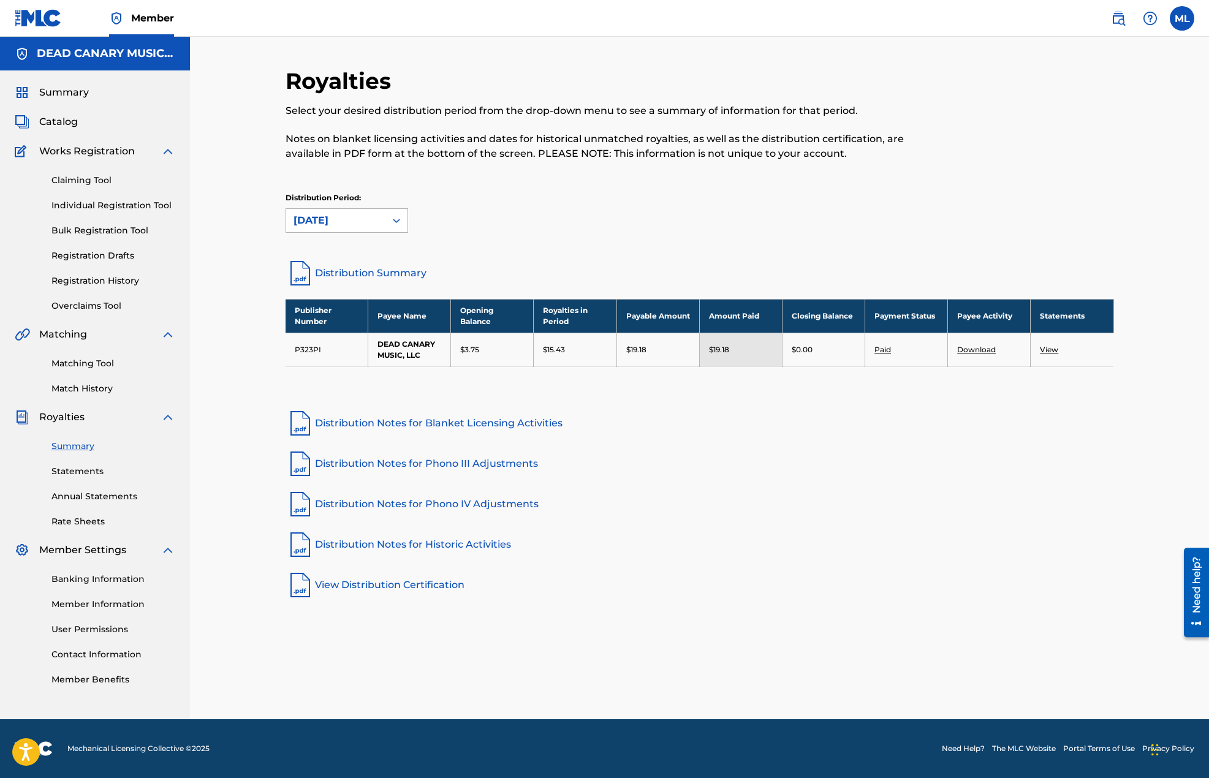
click at [344, 227] on div "[DATE]" at bounding box center [335, 220] width 85 height 15
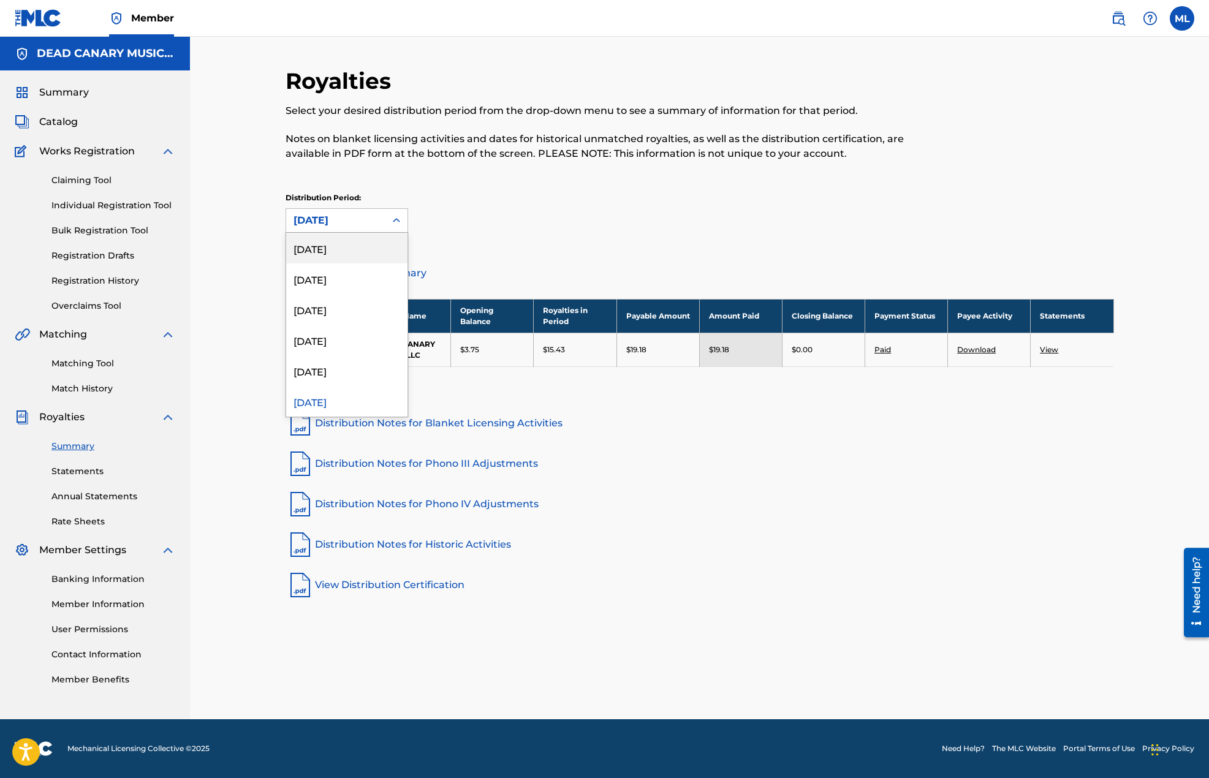
click at [323, 255] on div "[DATE]" at bounding box center [346, 248] width 121 height 31
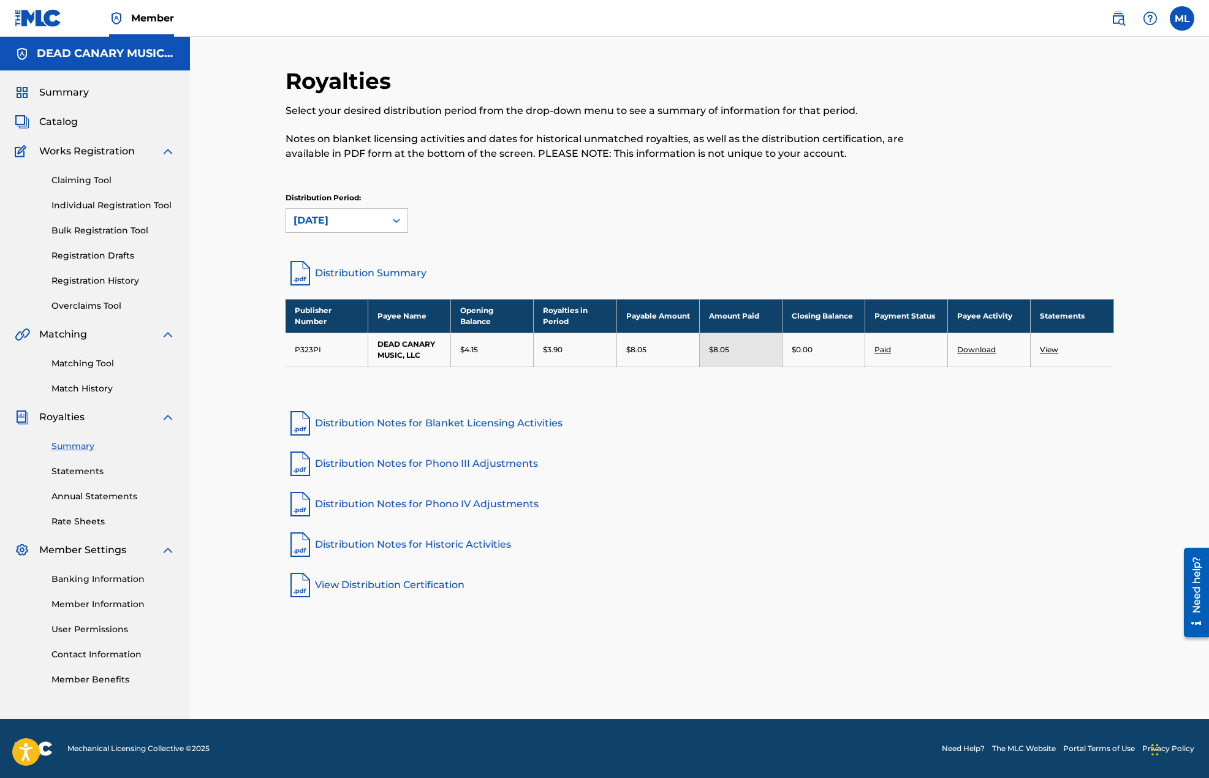
click at [366, 276] on link "Distribution Summary" at bounding box center [700, 273] width 828 height 29
click at [111, 502] on link "Annual Statements" at bounding box center [113, 496] width 124 height 13
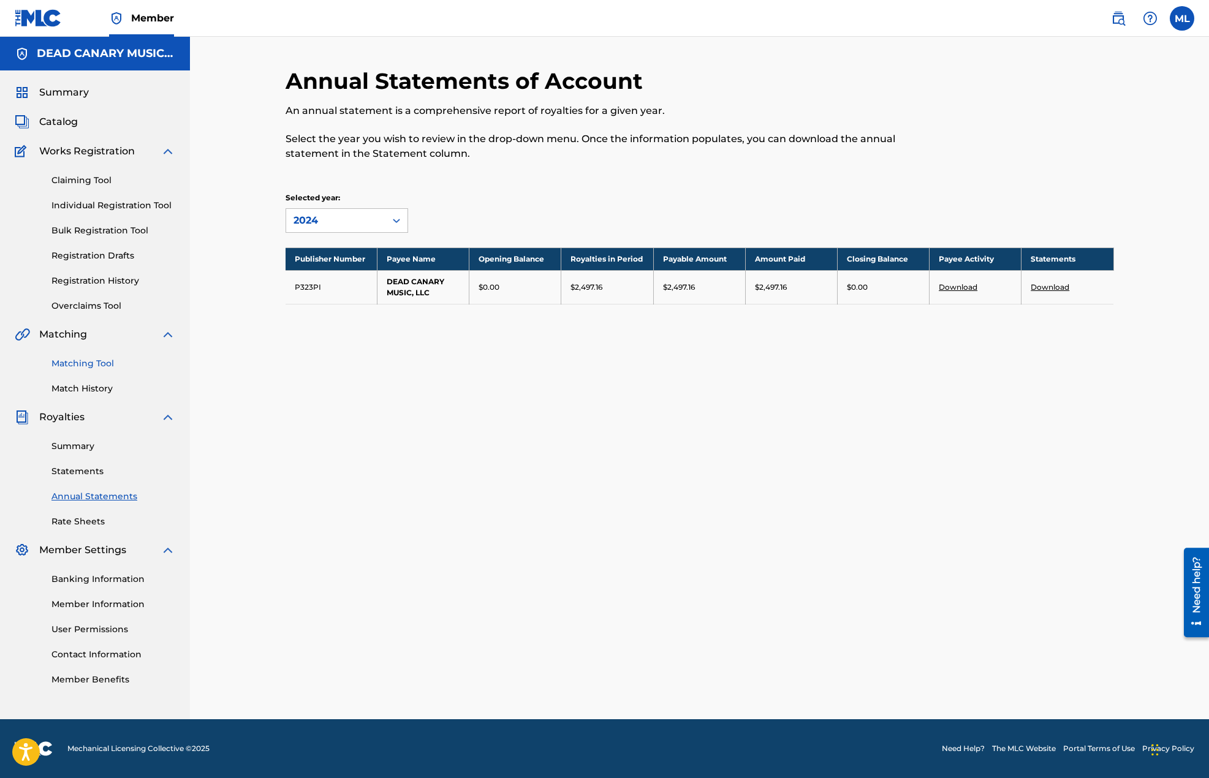
click at [83, 369] on link "Matching Tool" at bounding box center [113, 363] width 124 height 13
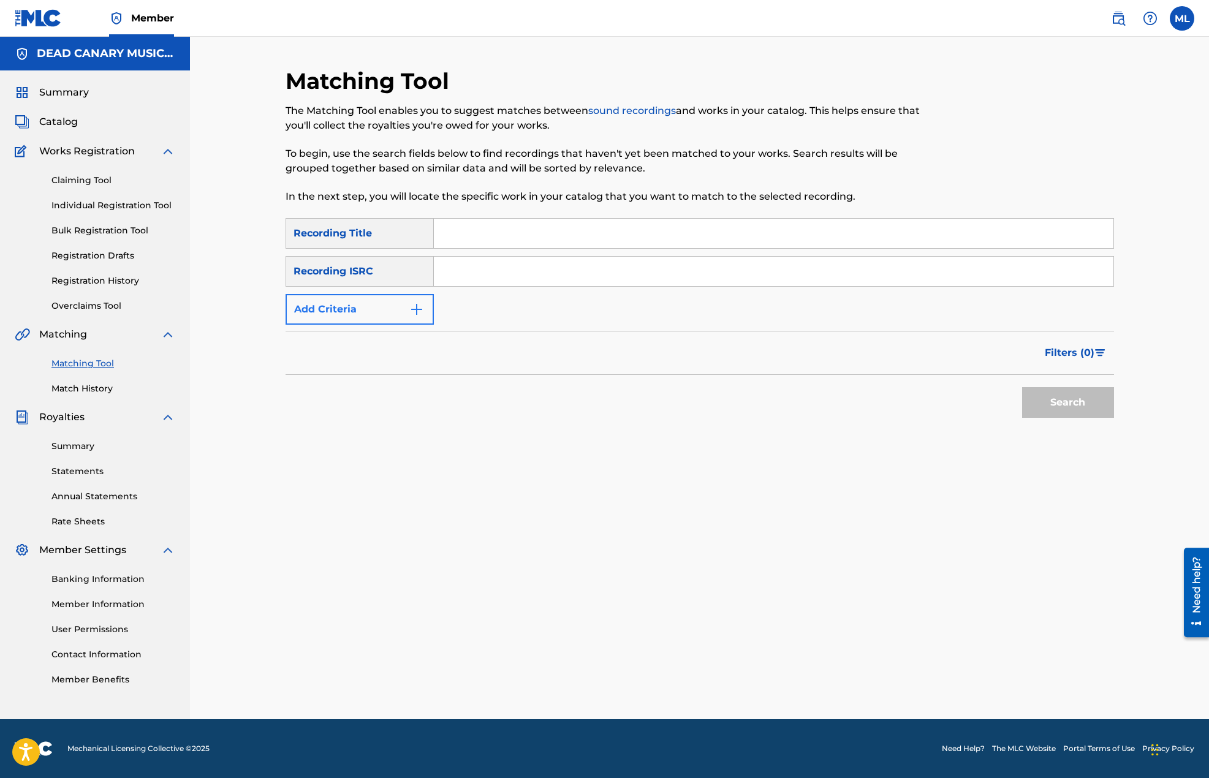
drag, startPoint x: 386, startPoint y: 274, endPoint x: 380, endPoint y: 313, distance: 39.1
click at [386, 274] on div "Recording ISRC" at bounding box center [360, 271] width 148 height 31
click at [377, 316] on button "Add Criteria" at bounding box center [360, 309] width 148 height 31
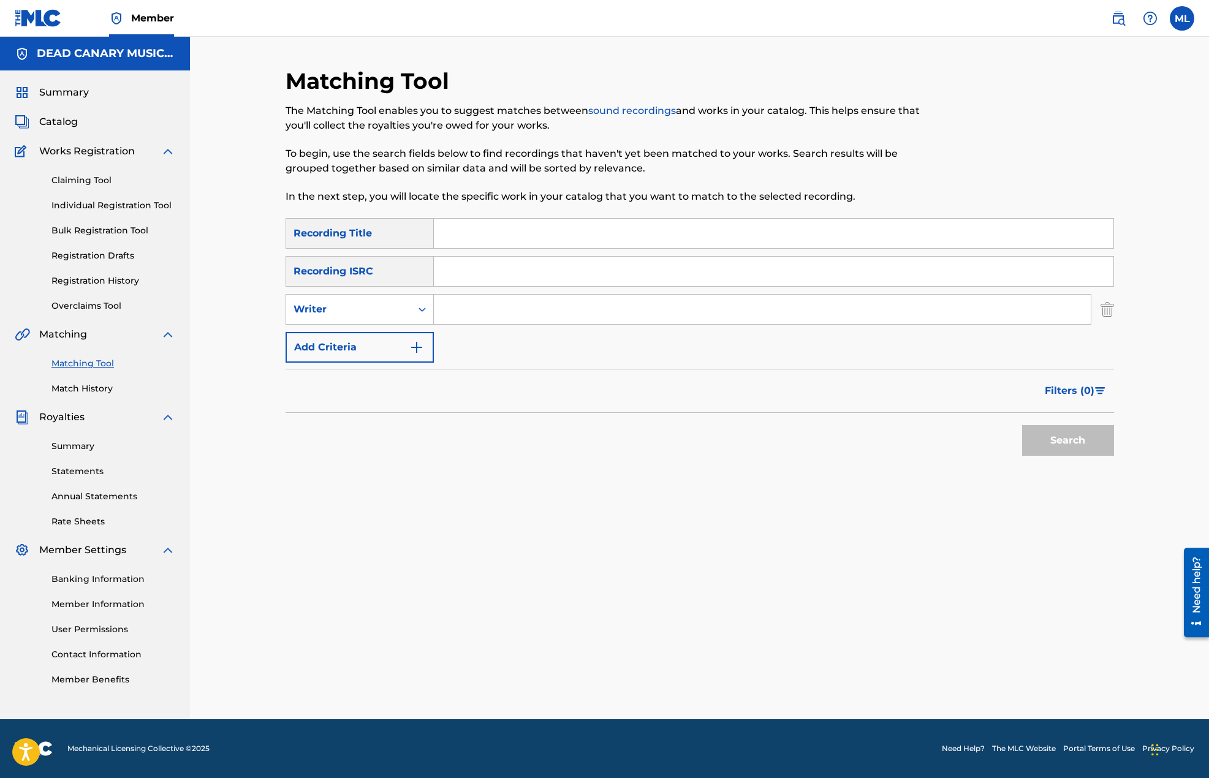
click at [491, 309] on input "Search Form" at bounding box center [762, 309] width 657 height 29
type input "[PERSON_NAME]"
click at [1088, 449] on button "Search" at bounding box center [1068, 440] width 92 height 31
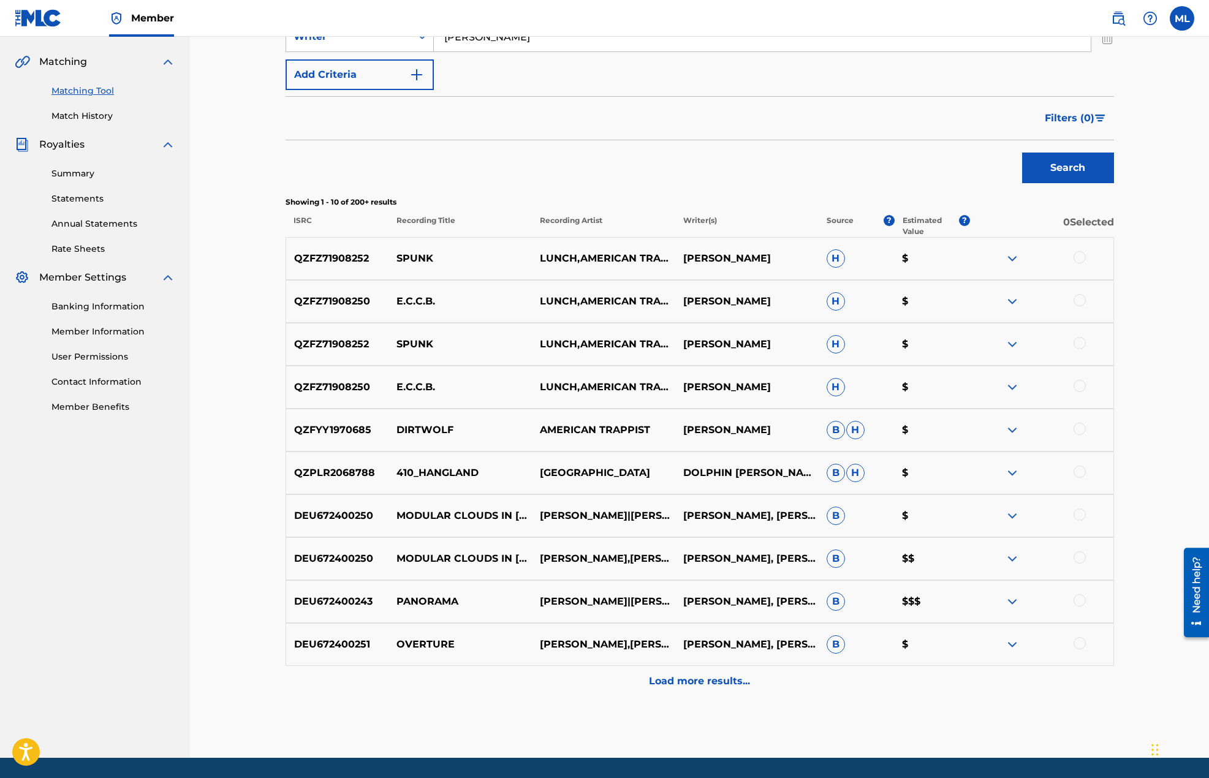
scroll to position [311, 0]
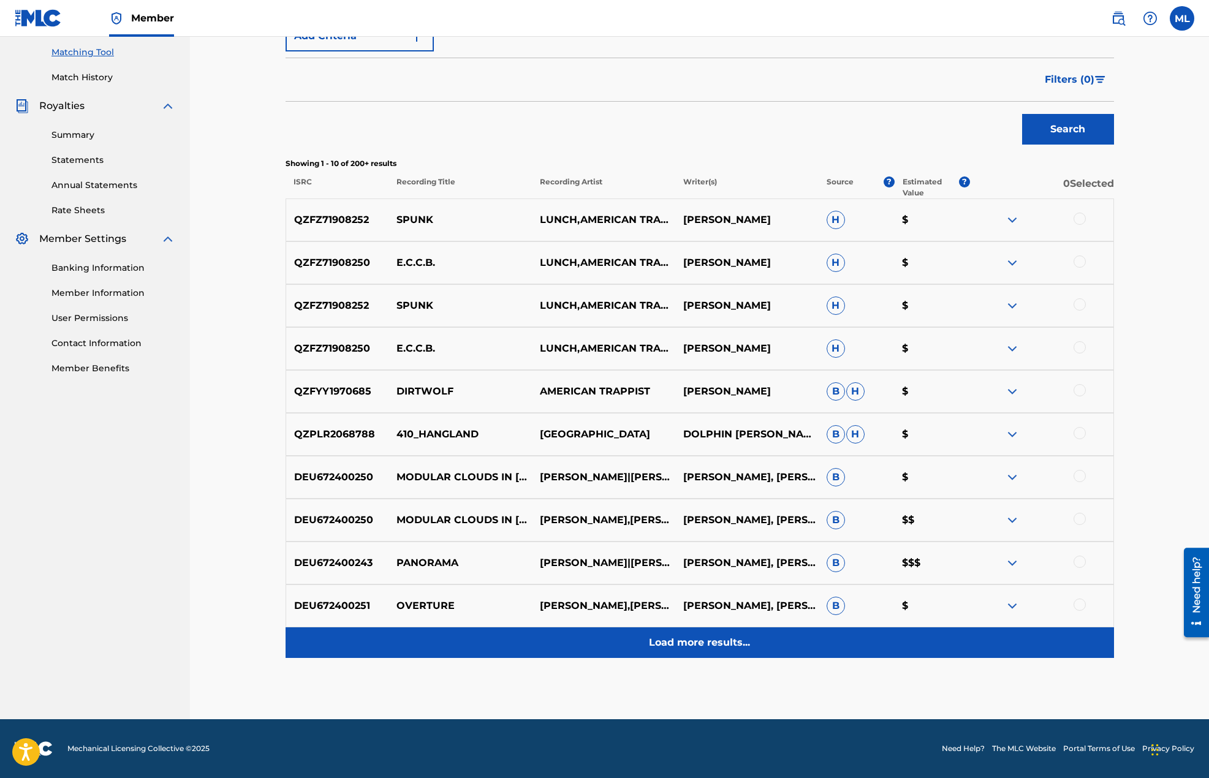
click at [696, 641] on p "Load more results..." at bounding box center [699, 642] width 101 height 15
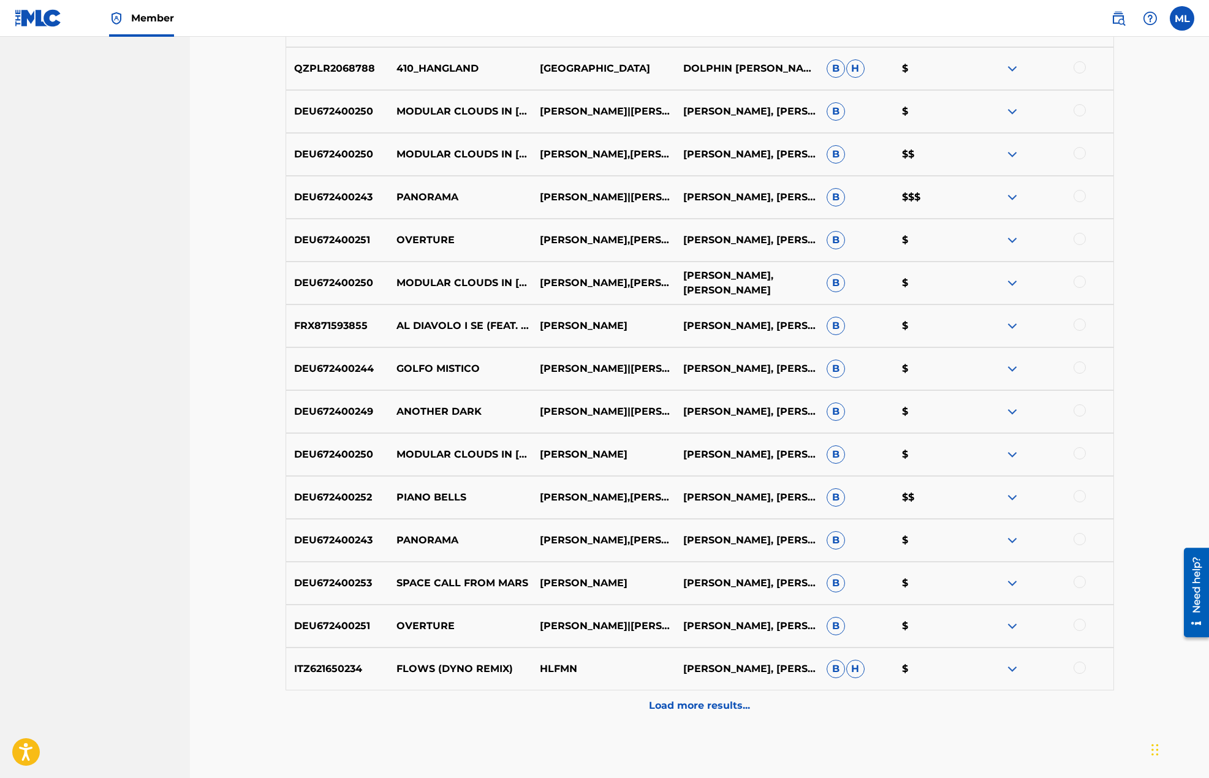
scroll to position [740, 0]
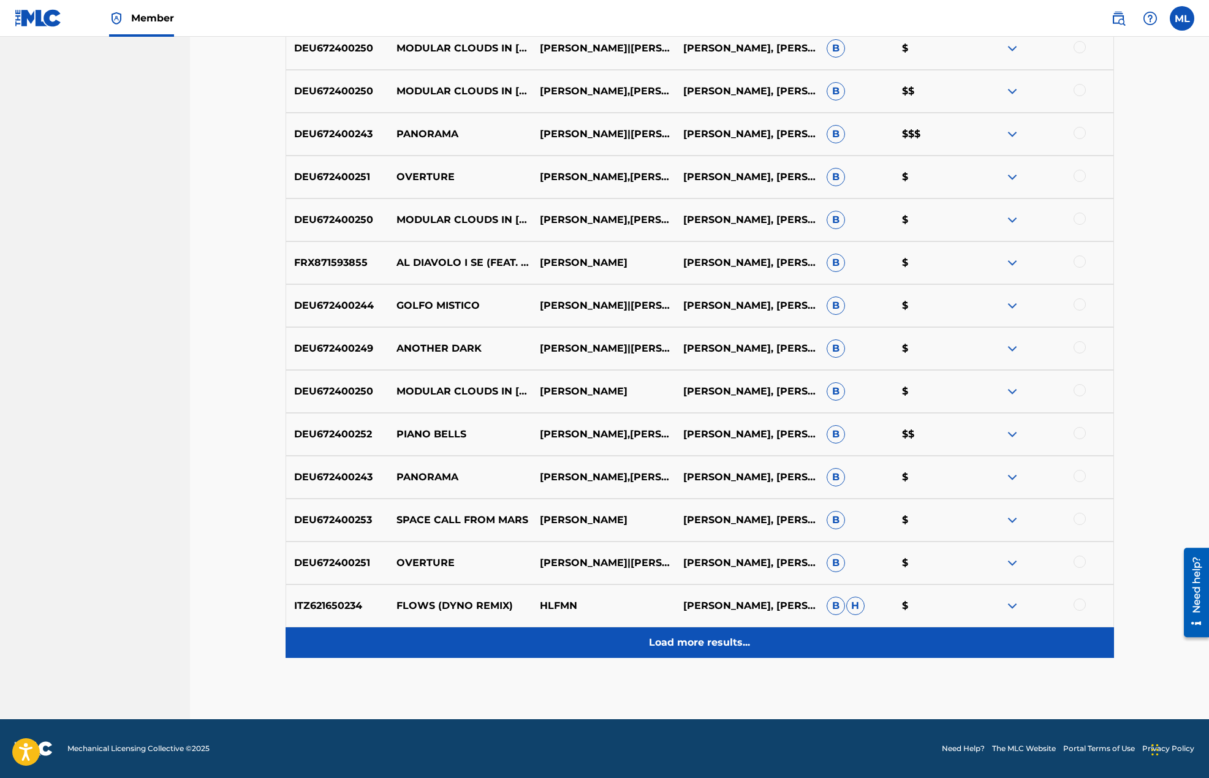
click at [713, 654] on div "Load more results..." at bounding box center [700, 642] width 828 height 31
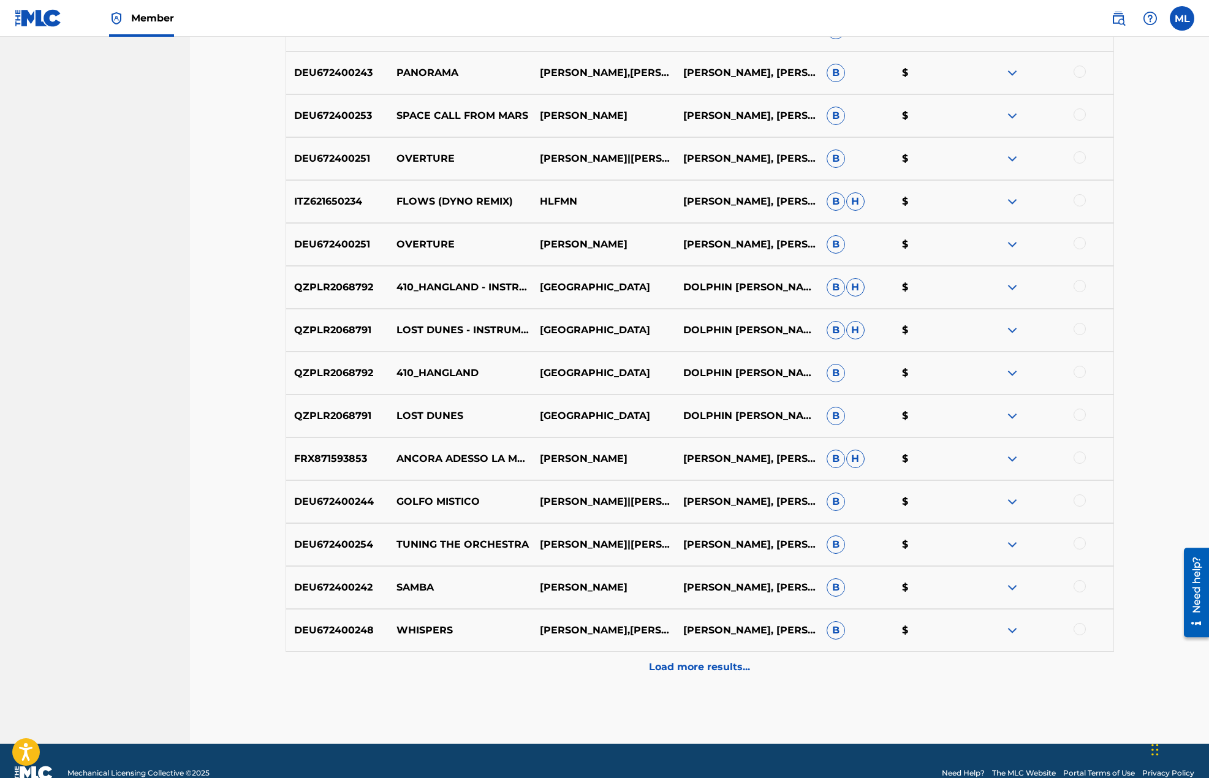
scroll to position [1169, 0]
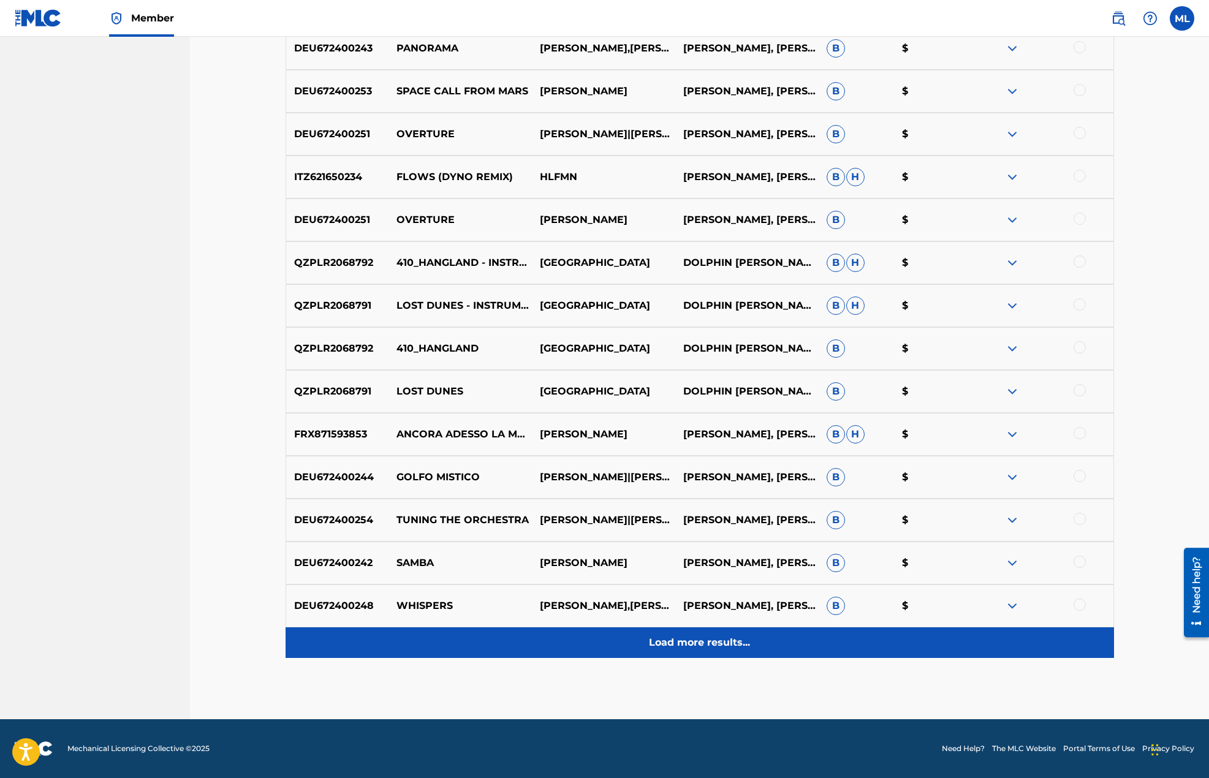
click at [716, 640] on p "Load more results..." at bounding box center [699, 642] width 101 height 15
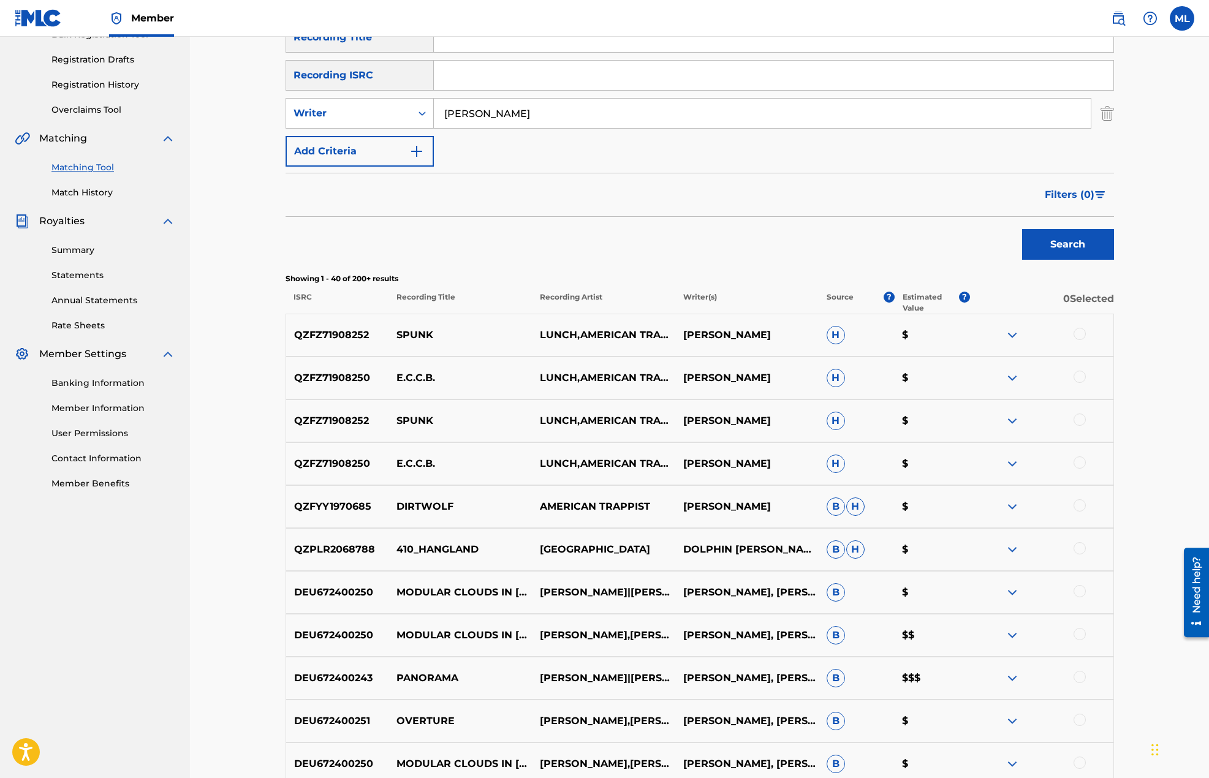
scroll to position [0, 0]
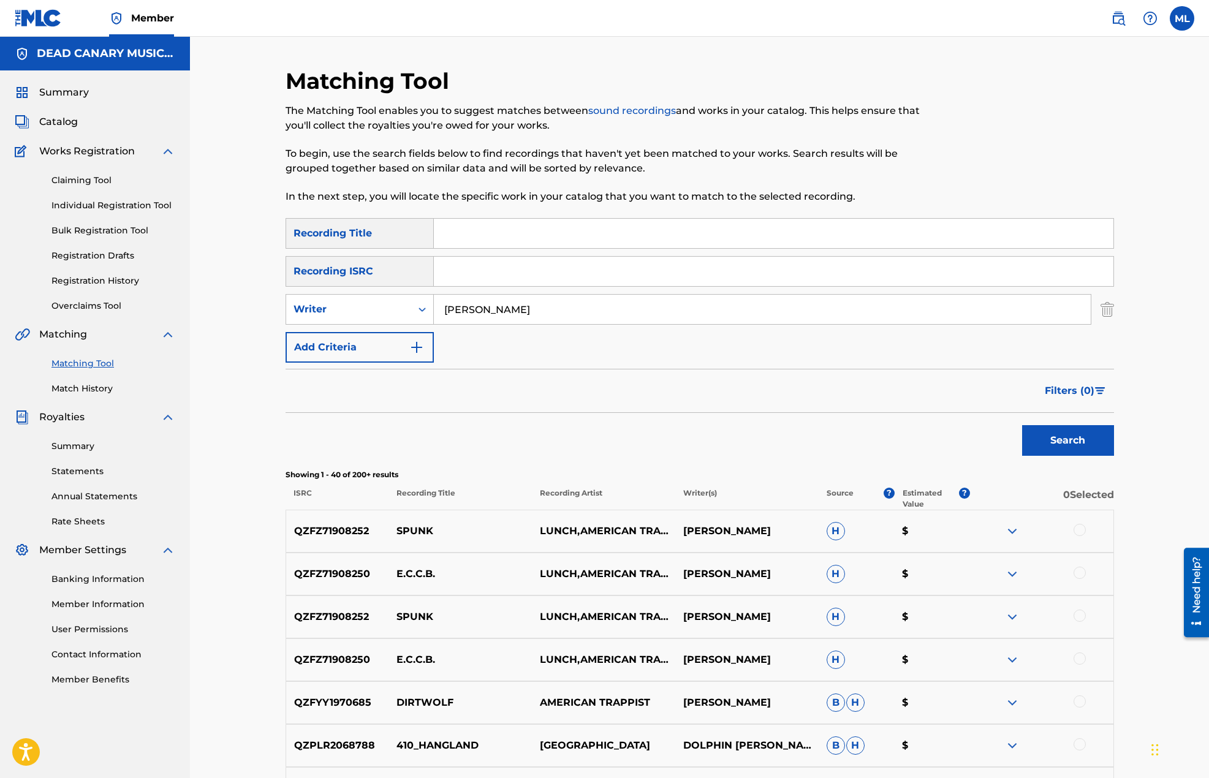
click at [505, 298] on input "[PERSON_NAME]" at bounding box center [762, 309] width 657 height 29
click at [429, 311] on div "Search Form" at bounding box center [422, 309] width 22 height 22
drag, startPoint x: 392, startPoint y: 342, endPoint x: 428, endPoint y: 325, distance: 39.8
click at [392, 341] on div "Recording Artist" at bounding box center [359, 340] width 147 height 31
click at [510, 307] on input "Search Form" at bounding box center [762, 309] width 657 height 29
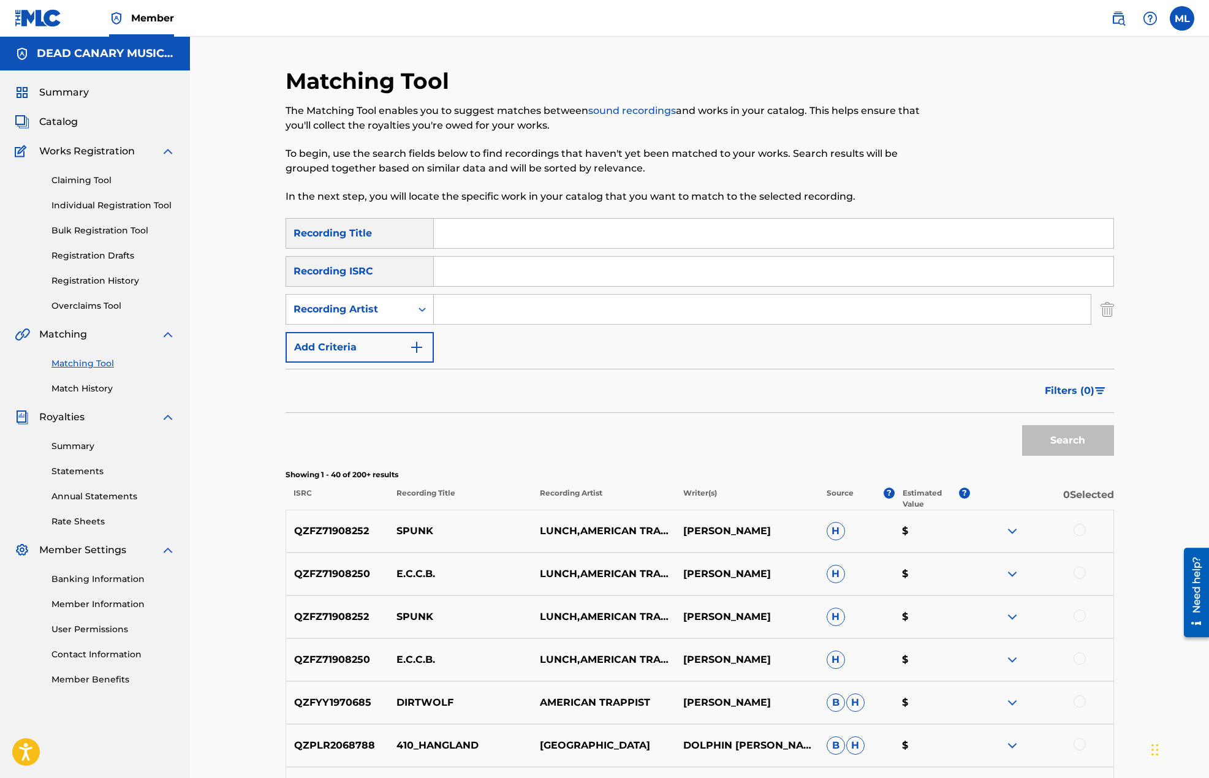
type input "american trappist"
click at [1061, 433] on button "Search" at bounding box center [1068, 440] width 92 height 31
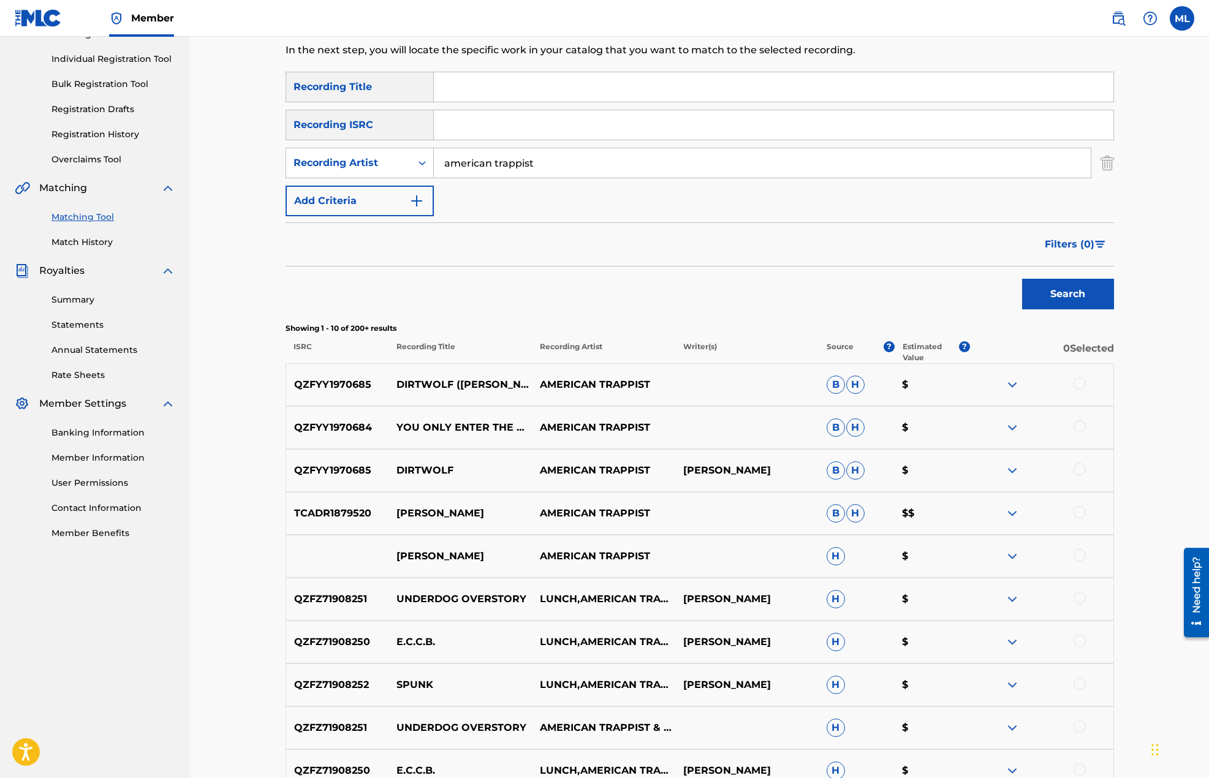
scroll to position [184, 0]
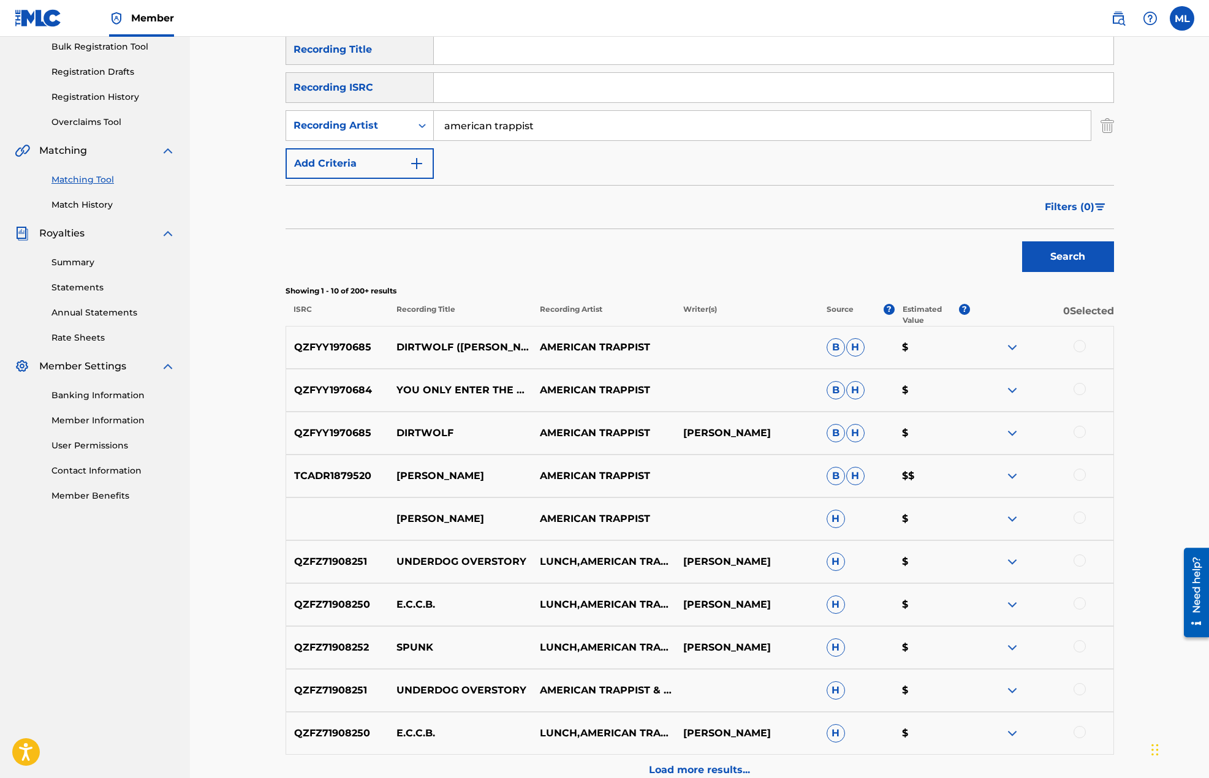
click at [1079, 474] on div at bounding box center [1079, 475] width 12 height 12
click at [1081, 513] on div at bounding box center [1079, 518] width 12 height 12
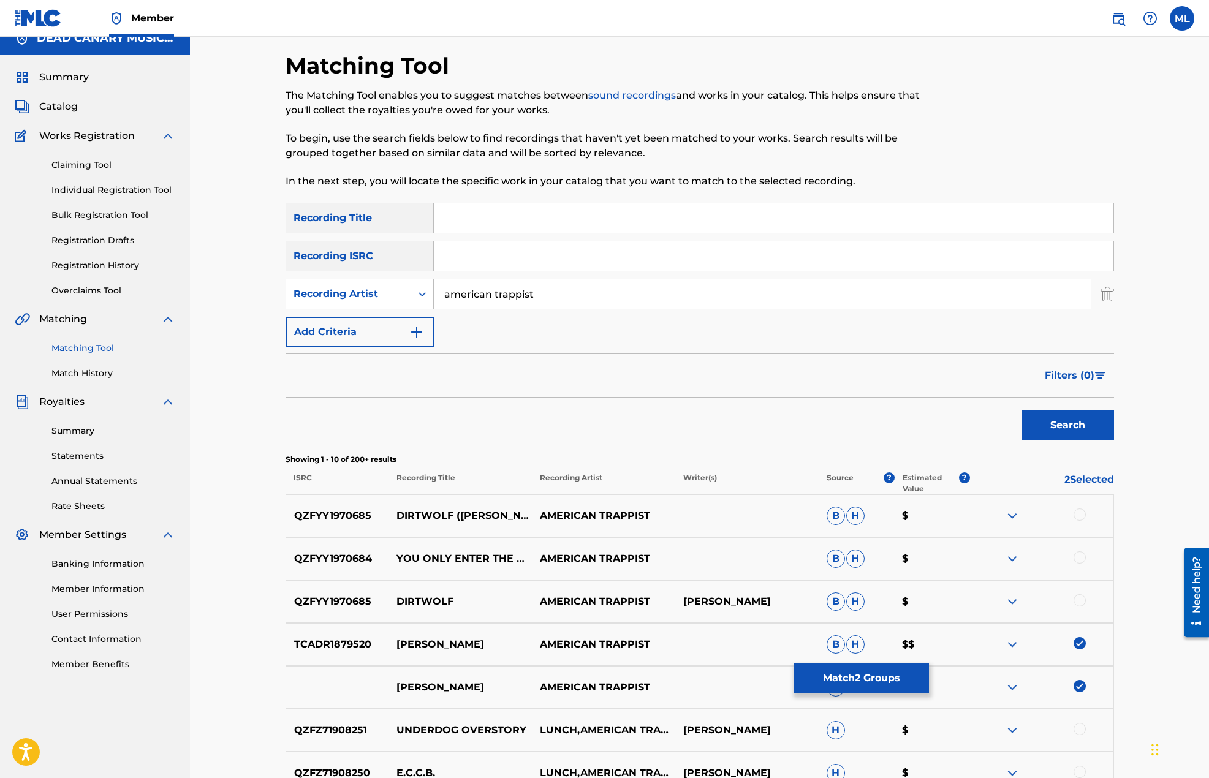
scroll to position [0, 0]
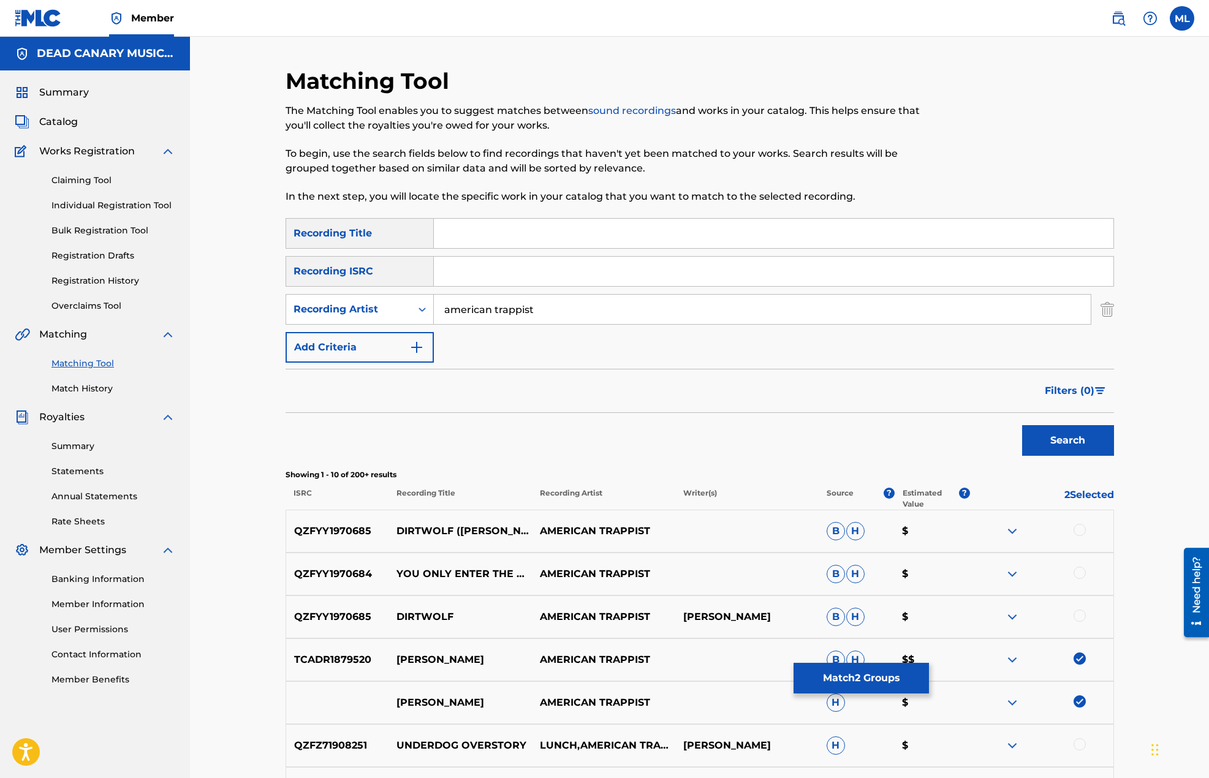
click at [473, 230] on input "Search Form" at bounding box center [773, 233] width 679 height 29
type input "[PERSON_NAME]"
click at [1022, 425] on button "Search" at bounding box center [1068, 440] width 92 height 31
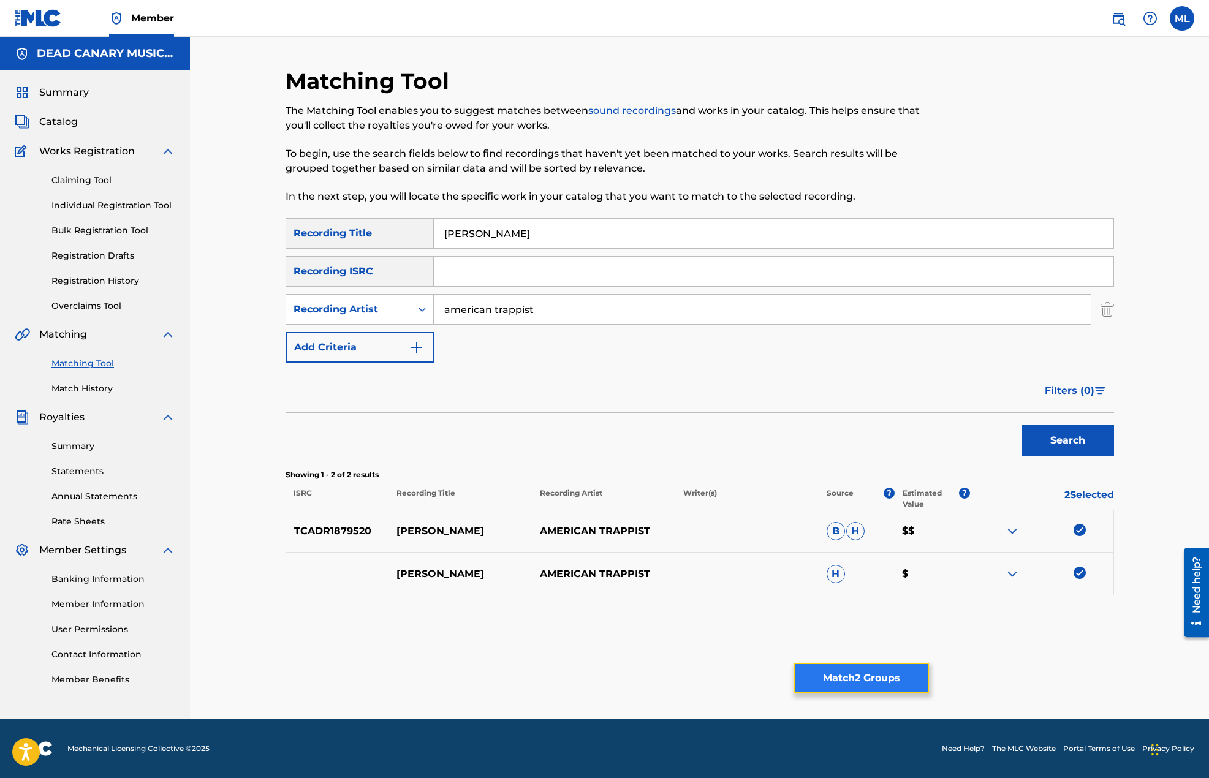
click at [882, 676] on button "Match 2 Groups" at bounding box center [860, 678] width 135 height 31
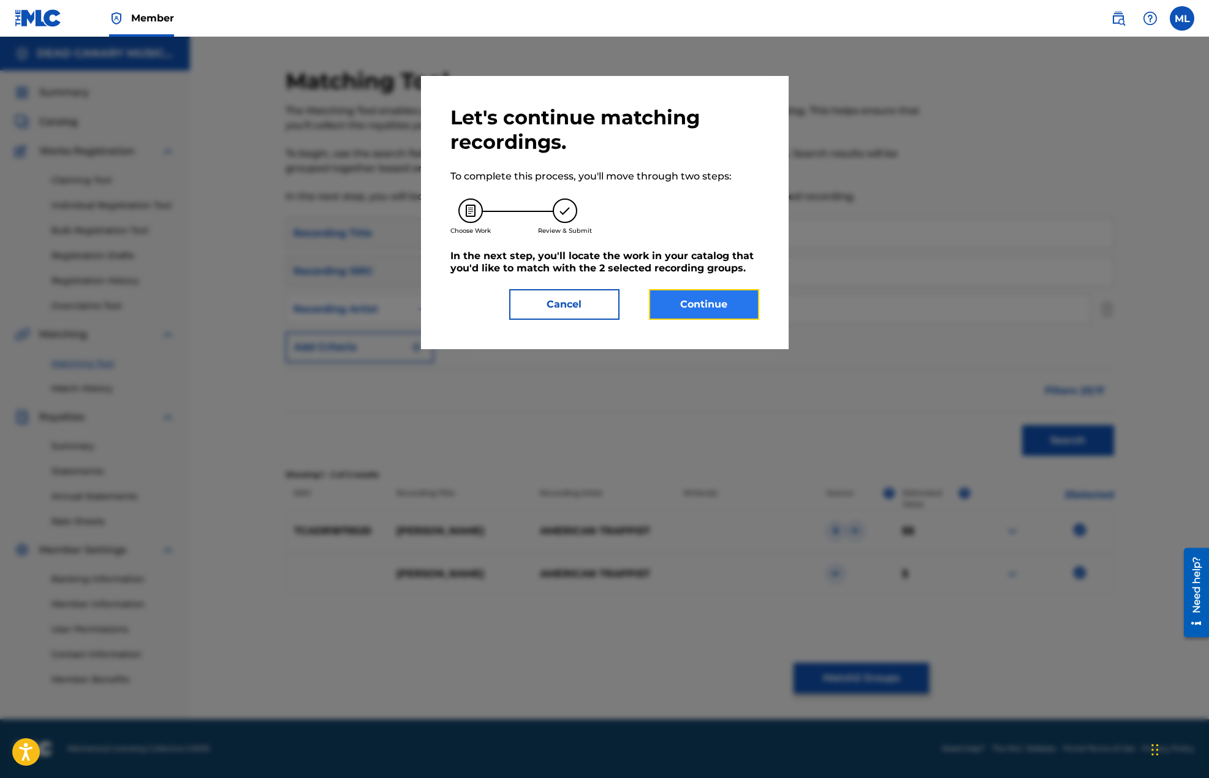
click at [740, 307] on button "Continue" at bounding box center [704, 304] width 110 height 31
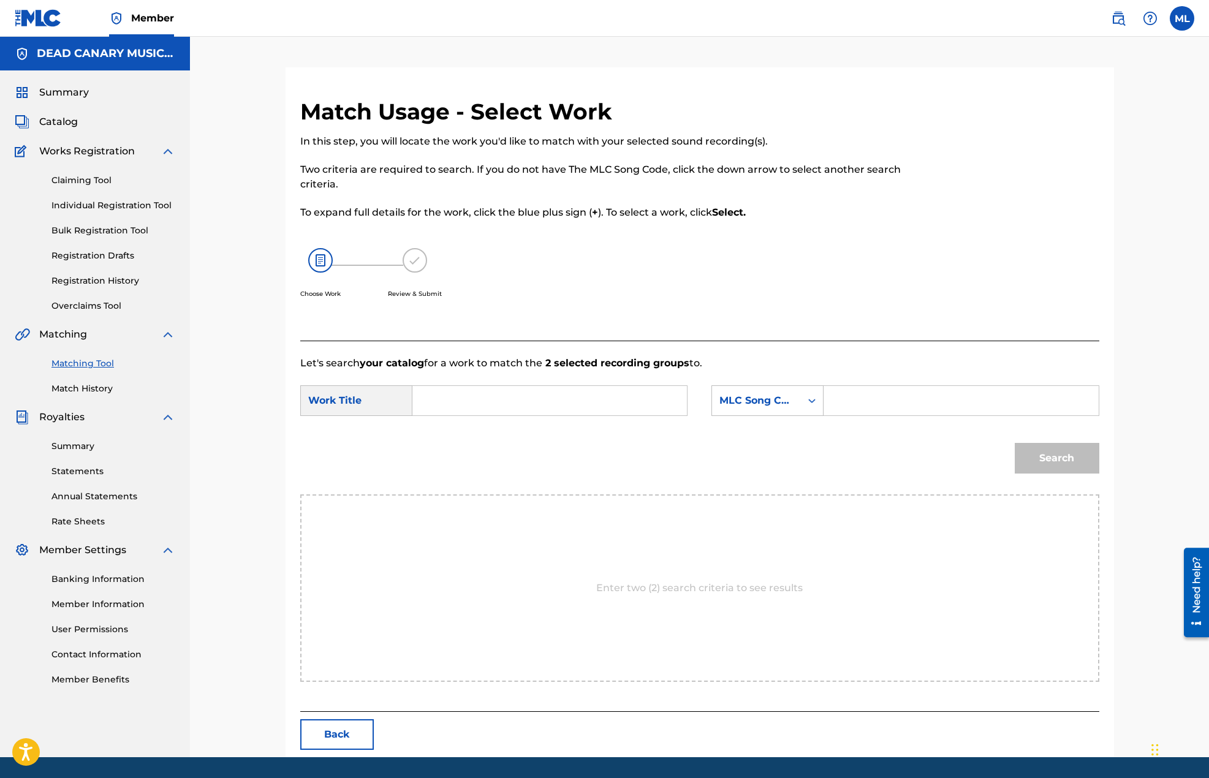
click at [470, 399] on input "Search Form" at bounding box center [550, 400] width 254 height 29
type input "[PERSON_NAME]"
click at [773, 402] on div "MLC Song Code" at bounding box center [756, 400] width 74 height 15
click at [771, 437] on div "Writer Name" at bounding box center [767, 431] width 111 height 31
click at [844, 394] on input "Search Form" at bounding box center [961, 400] width 254 height 29
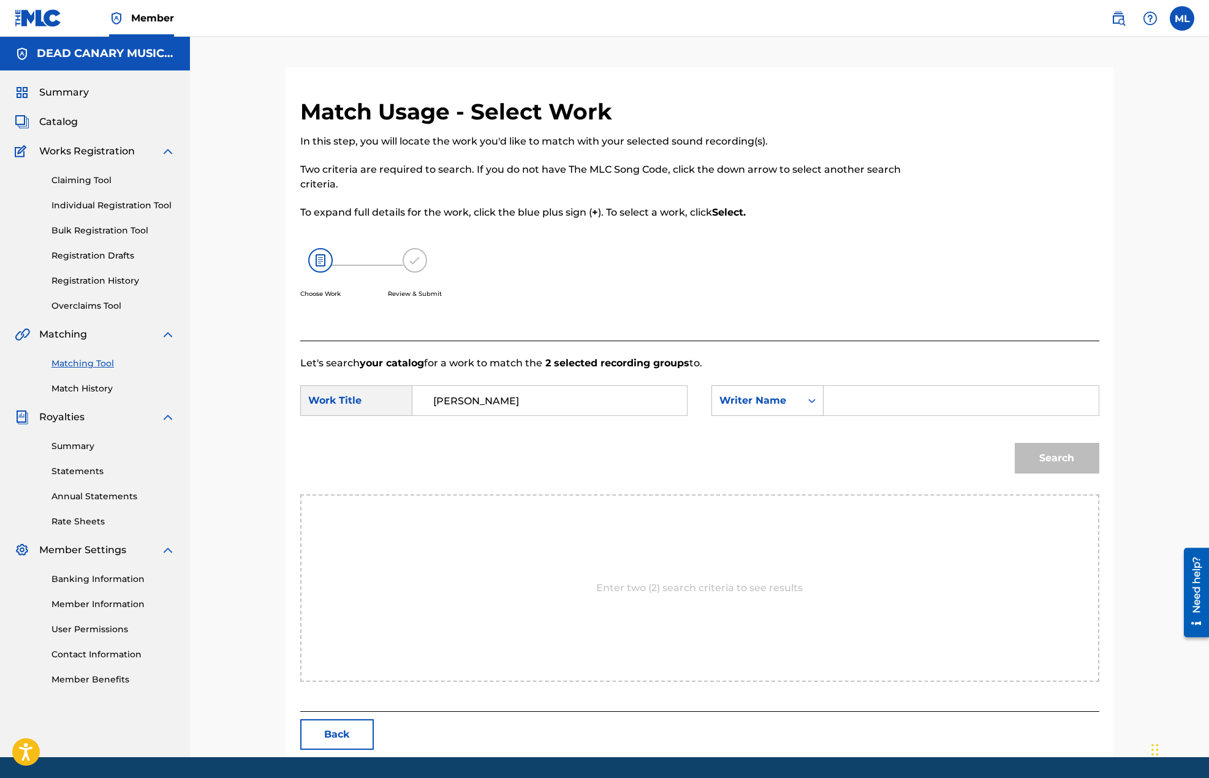
click at [857, 403] on input "Search Form" at bounding box center [961, 400] width 254 height 29
type input "[PERSON_NAME]"
click at [1015, 443] on button "Search" at bounding box center [1057, 458] width 85 height 31
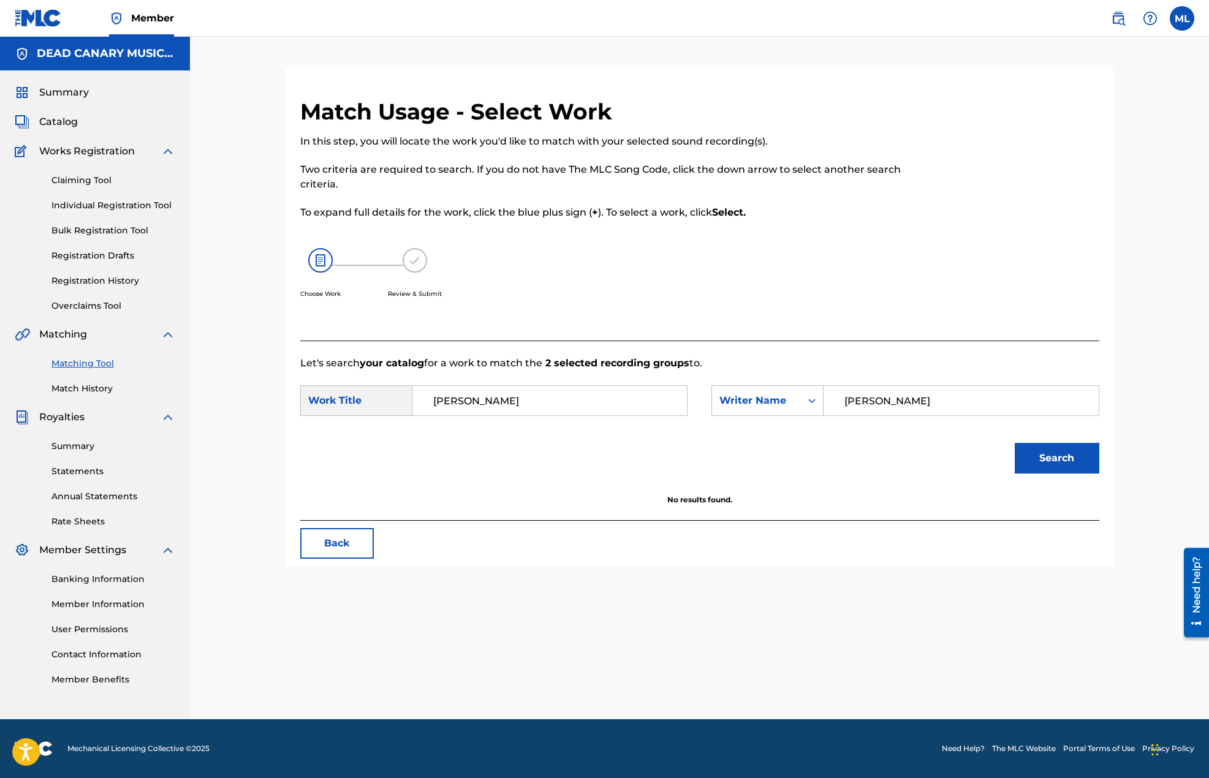
click at [471, 469] on div "Search" at bounding box center [699, 463] width 799 height 64
click at [45, 126] on span "Catalog" at bounding box center [58, 122] width 39 height 15
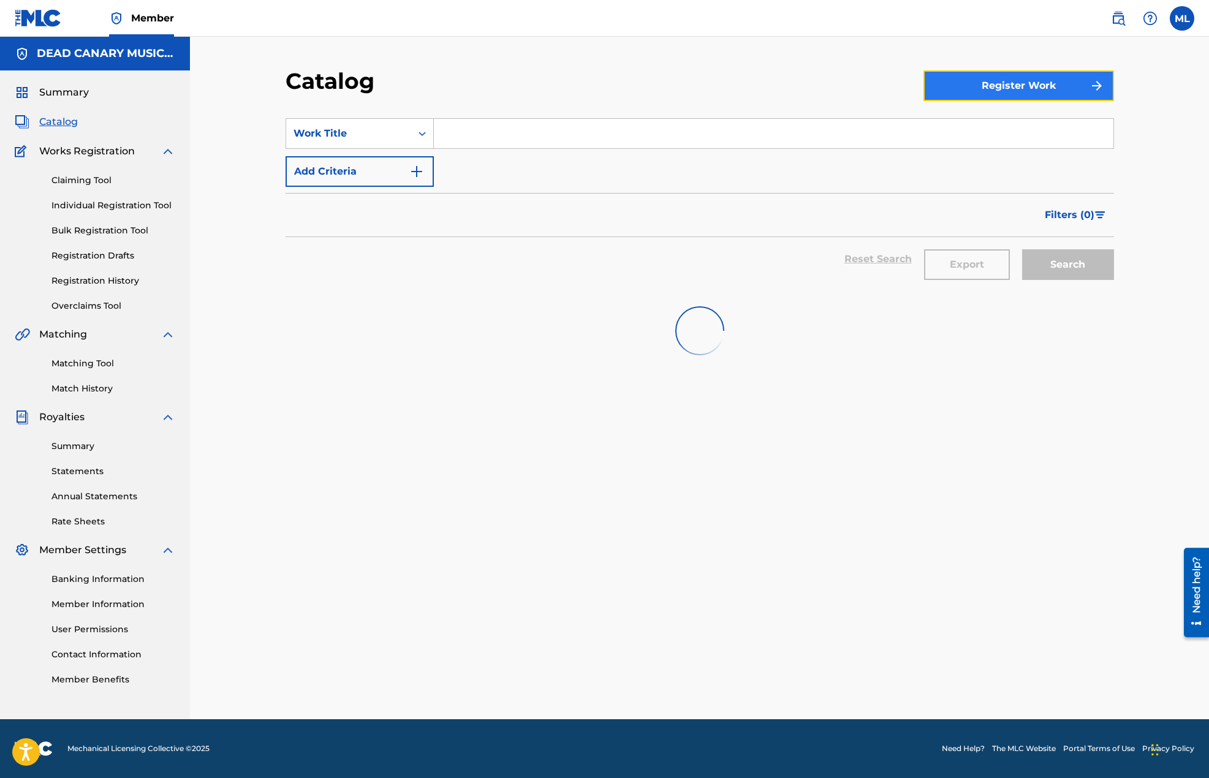
click at [984, 98] on button "Register Work" at bounding box center [1018, 85] width 191 height 31
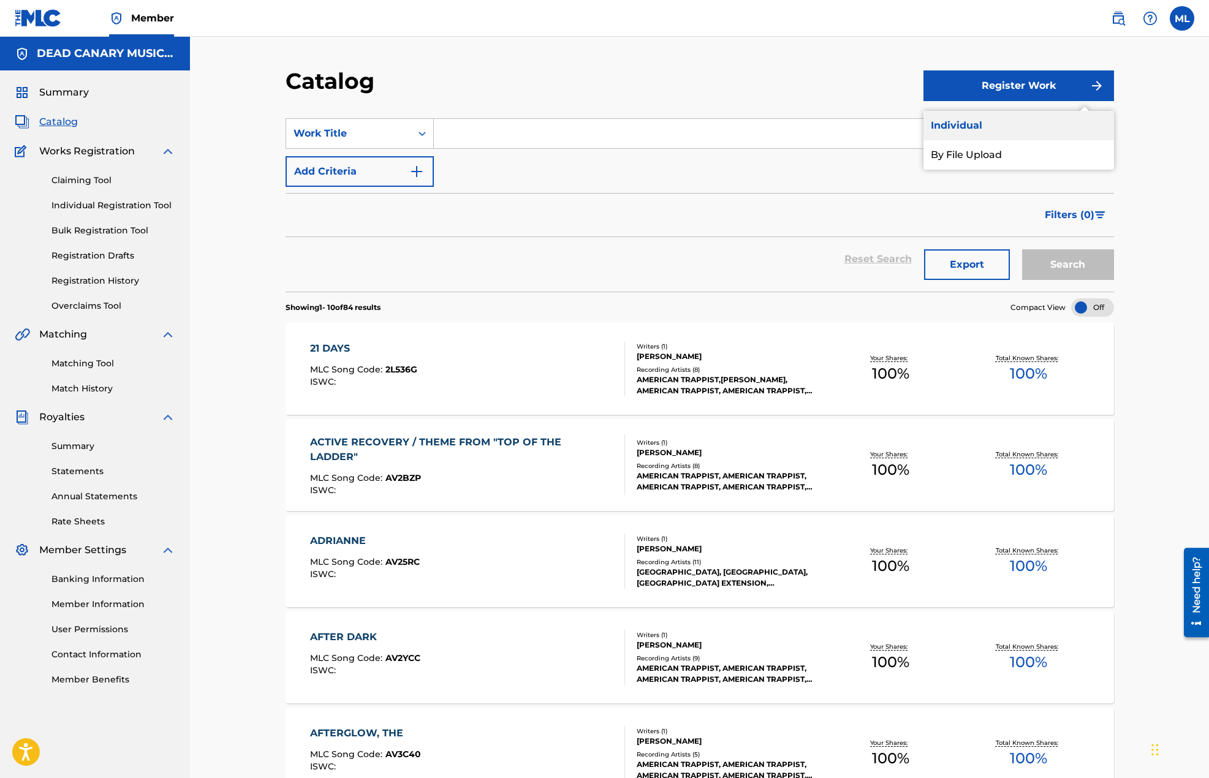
click at [966, 120] on link "Individual" at bounding box center [1018, 125] width 191 height 29
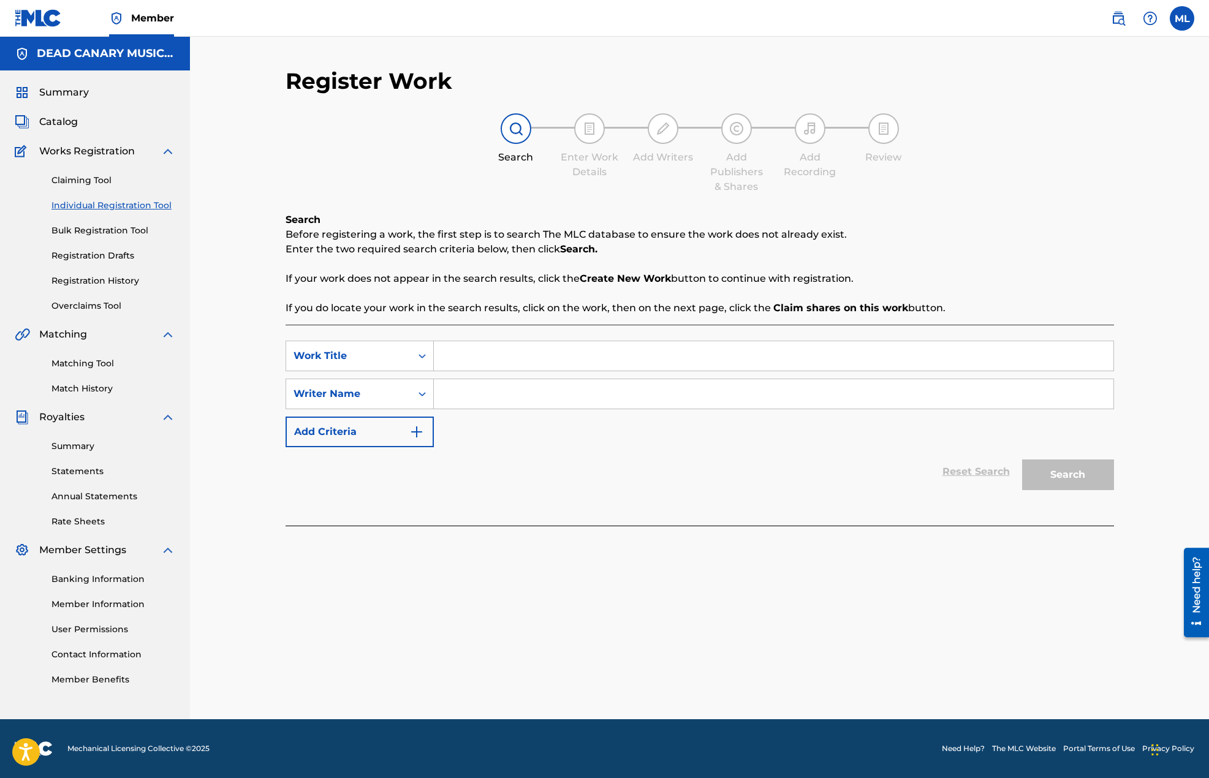
click at [455, 354] on input "Search Form" at bounding box center [773, 355] width 679 height 29
type input "[PERSON_NAME]"
click at [438, 398] on input "Search Form" at bounding box center [773, 393] width 679 height 29
type input "[PERSON_NAME]"
click at [1061, 475] on button "Search" at bounding box center [1068, 475] width 92 height 31
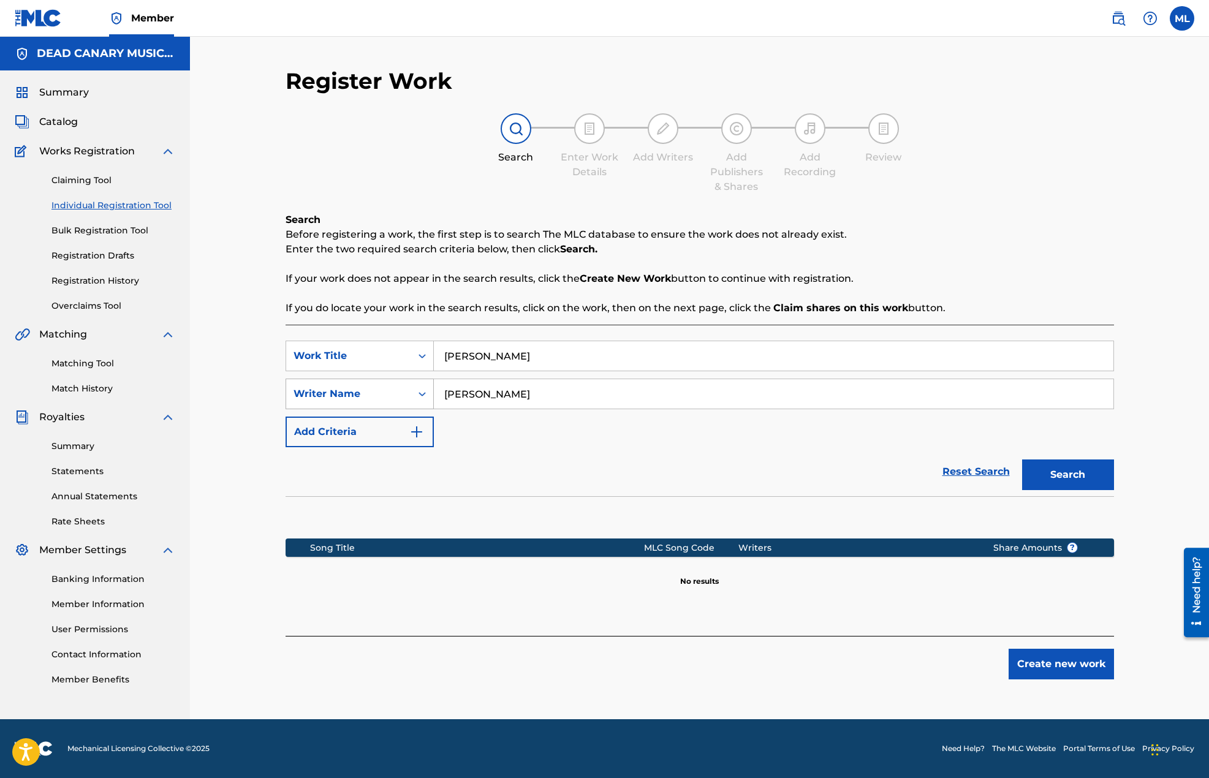
click at [361, 399] on div "Writer Name" at bounding box center [348, 394] width 110 height 15
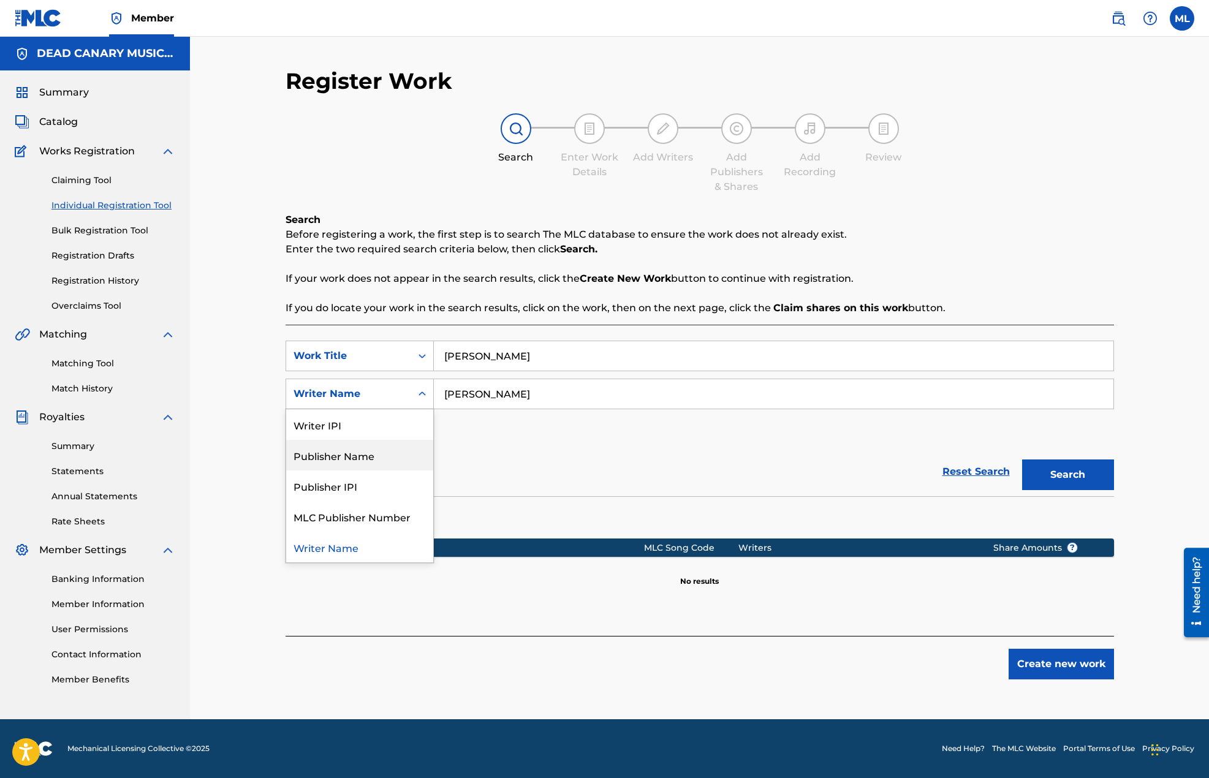
click at [534, 448] on div "Reset Search Search" at bounding box center [700, 471] width 828 height 49
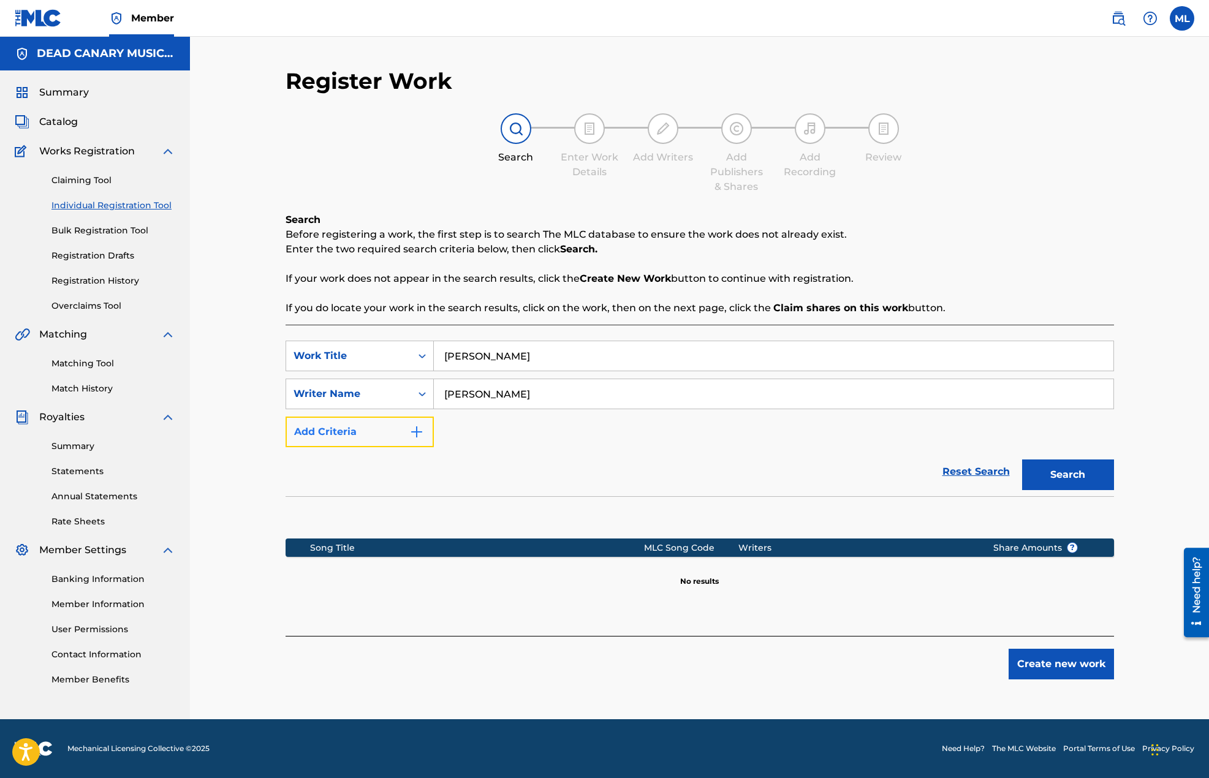
click at [384, 430] on button "Add Criteria" at bounding box center [360, 432] width 148 height 31
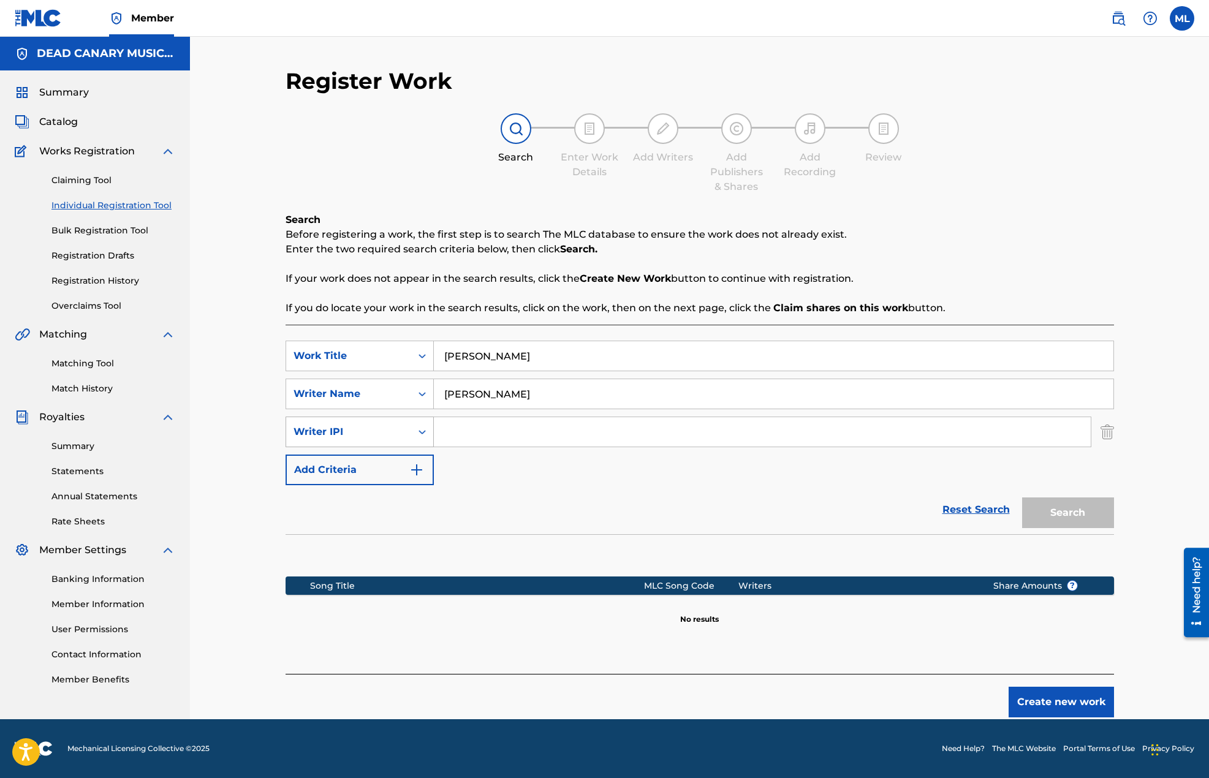
click at [366, 437] on div "Writer IPI" at bounding box center [348, 432] width 110 height 15
click at [581, 486] on div "Reset Search Search" at bounding box center [700, 509] width 828 height 49
click at [518, 400] on input "[PERSON_NAME]" at bounding box center [773, 393] width 679 height 29
drag, startPoint x: 518, startPoint y: 398, endPoint x: 417, endPoint y: 398, distance: 101.1
click at [417, 398] on div "SearchWithCriteriaedee1e25-0da0-4f81-8a8a-d532fa836b73 Writer Name [PERSON_NAME]" at bounding box center [700, 394] width 828 height 31
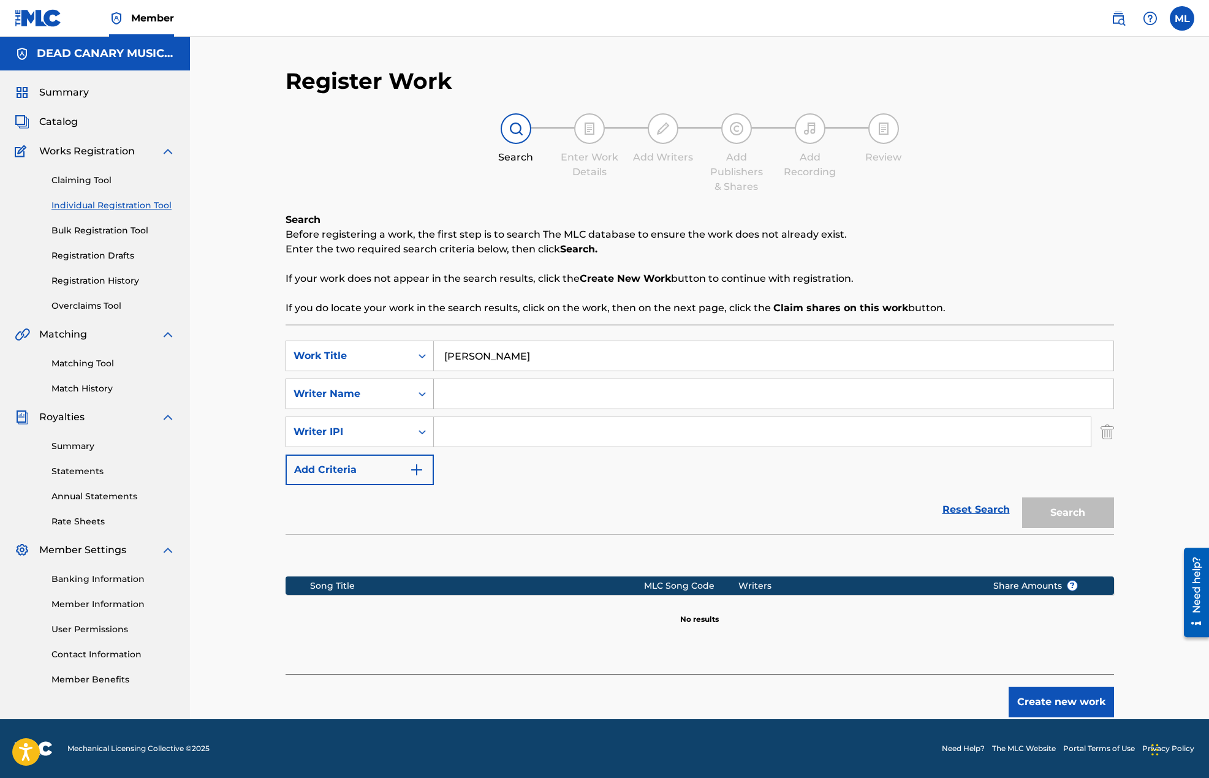
drag, startPoint x: 385, startPoint y: 398, endPoint x: 411, endPoint y: 396, distance: 25.8
click at [386, 396] on div "Writer Name" at bounding box center [348, 394] width 110 height 15
click at [347, 519] on div "Writer Name" at bounding box center [359, 516] width 147 height 31
click at [502, 391] on input "Search Form" at bounding box center [773, 393] width 679 height 29
type input "[PERSON_NAME]"
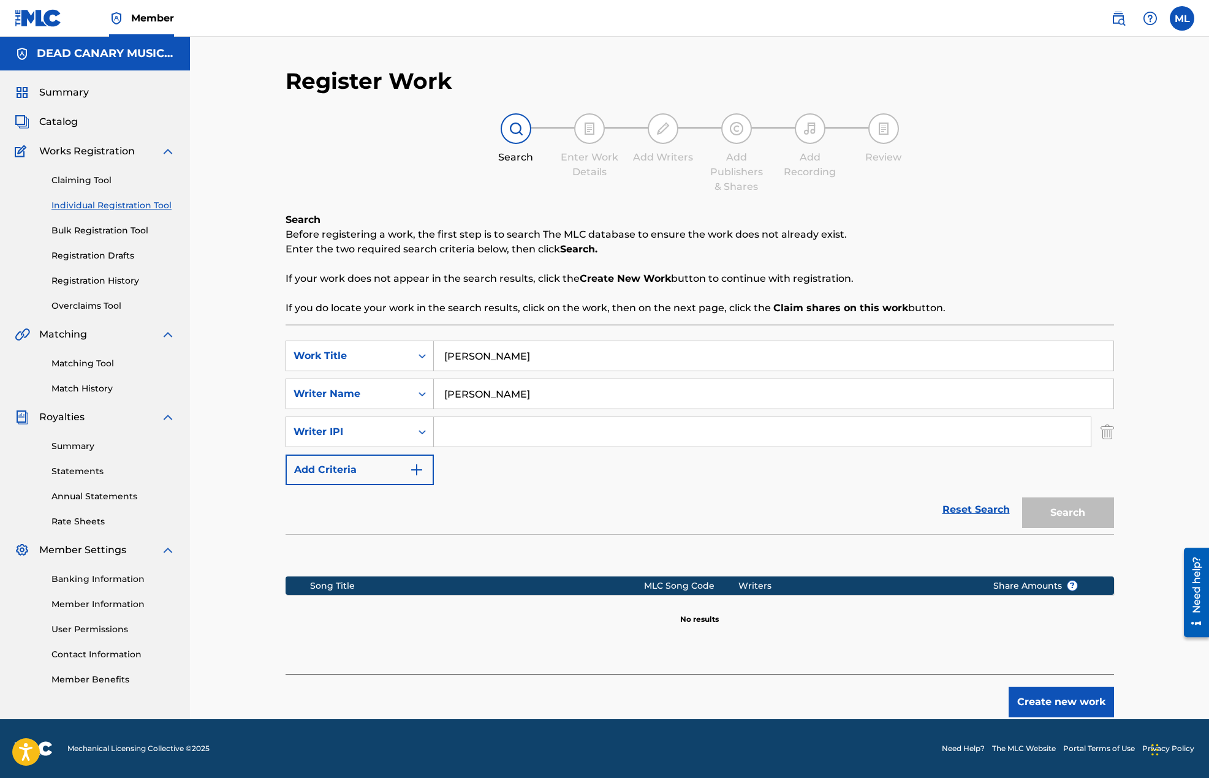
drag, startPoint x: 496, startPoint y: 398, endPoint x: 436, endPoint y: 401, distance: 59.5
click at [436, 401] on input "[PERSON_NAME]" at bounding box center [773, 393] width 679 height 29
click at [1026, 696] on button "Create new work" at bounding box center [1060, 702] width 105 height 31
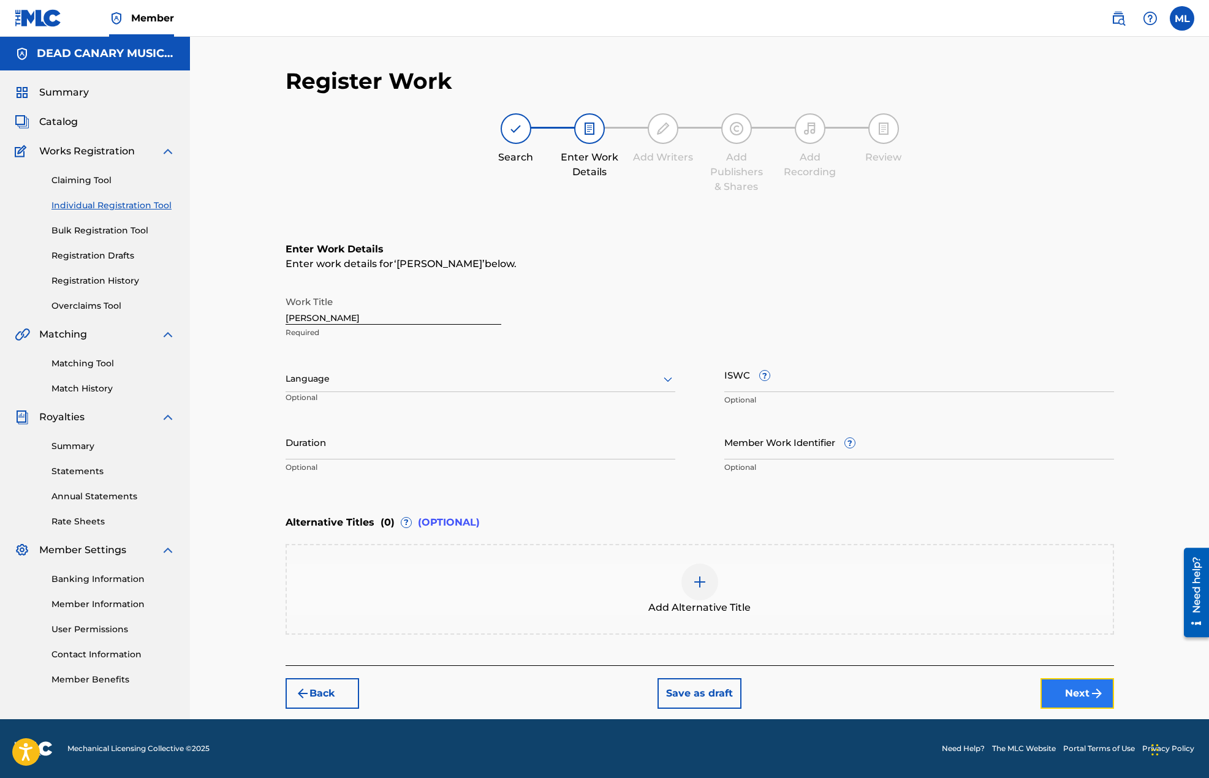
click at [1074, 697] on button "Next" at bounding box center [1077, 693] width 74 height 31
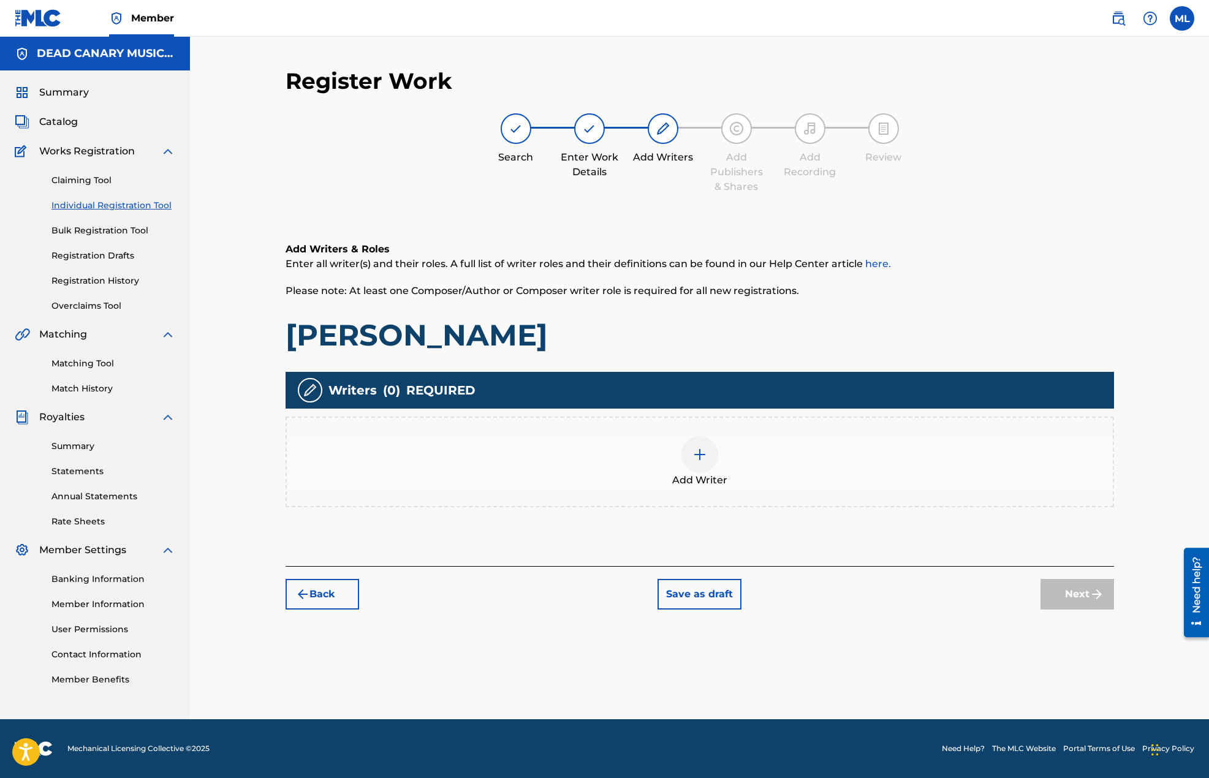
click at [692, 460] on img at bounding box center [699, 454] width 15 height 15
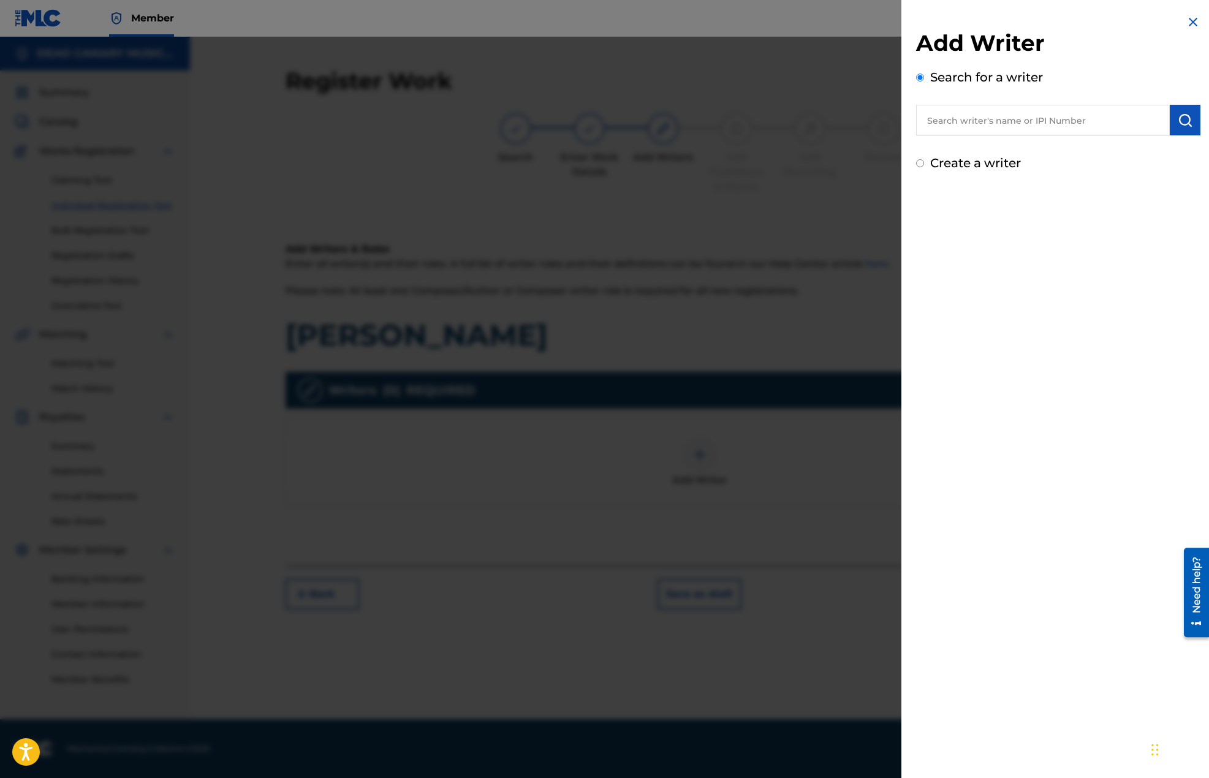
click at [1037, 131] on input "text" at bounding box center [1043, 120] width 254 height 31
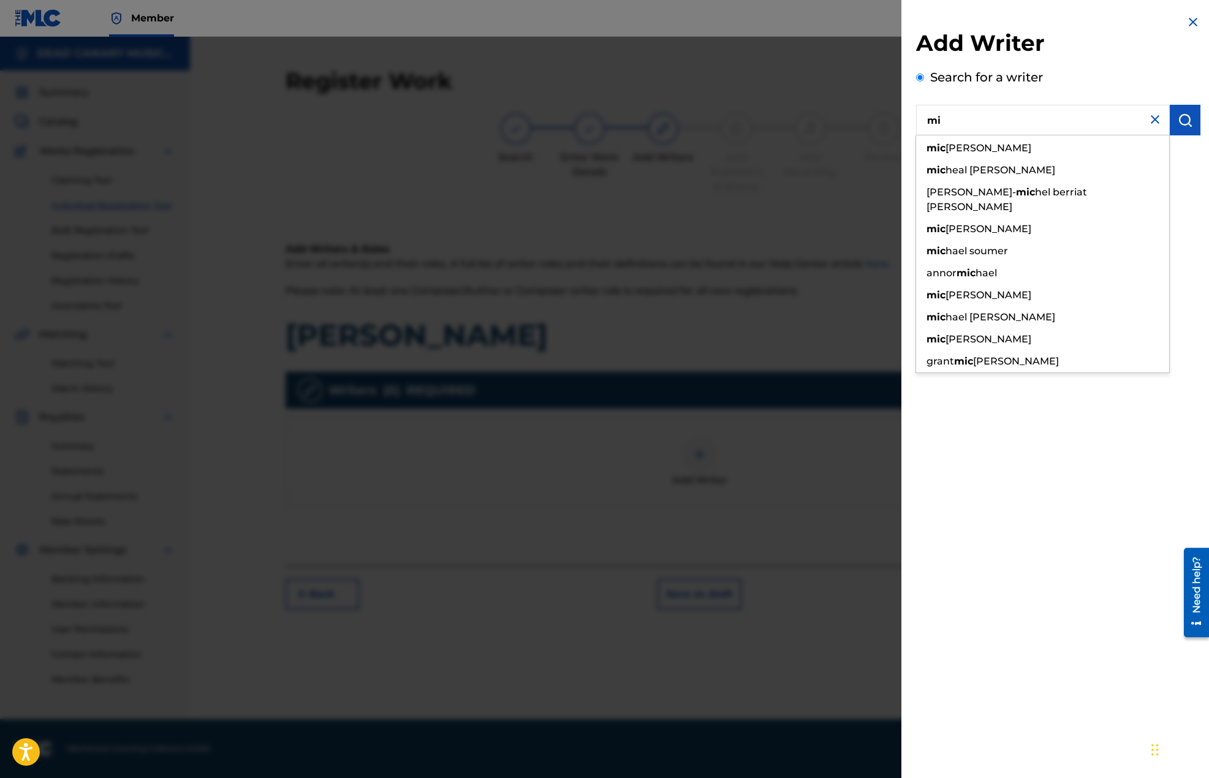
type input "m"
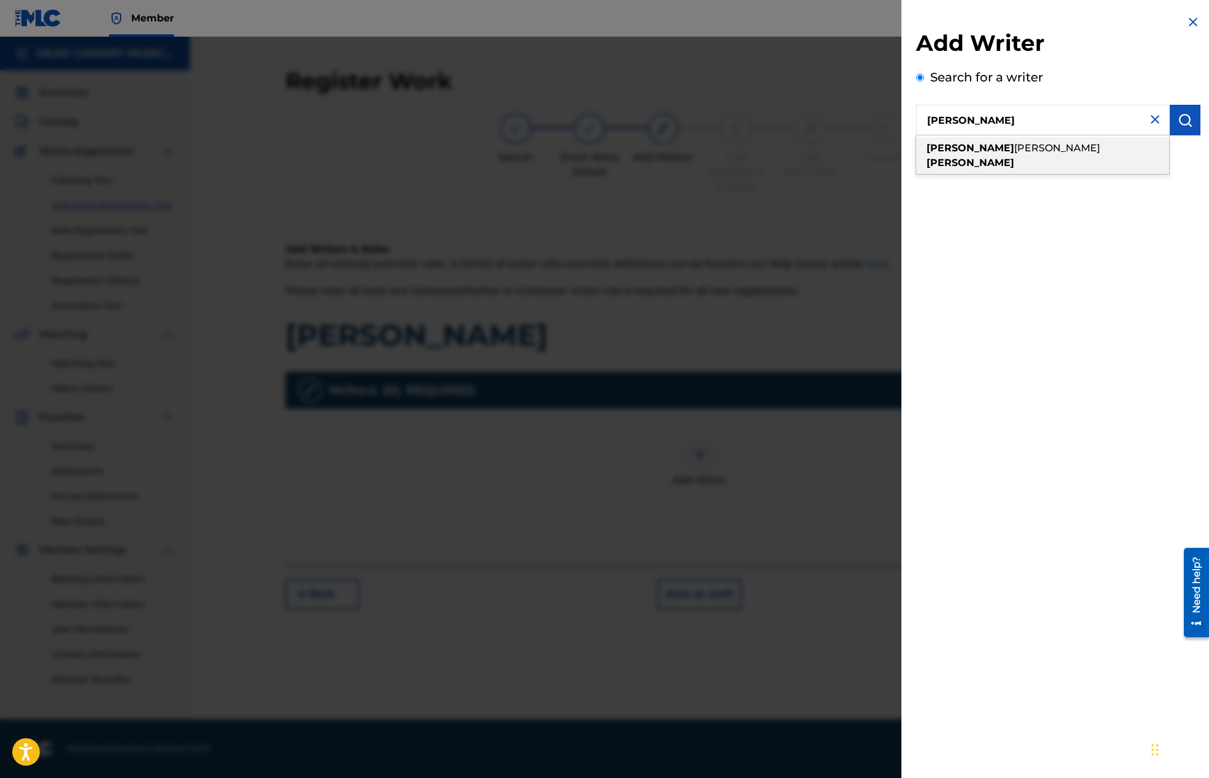
click at [1043, 153] on div "[PERSON_NAME]" at bounding box center [1042, 155] width 253 height 37
type input "[PERSON_NAME]"
click at [1183, 117] on img "submit" at bounding box center [1185, 120] width 15 height 15
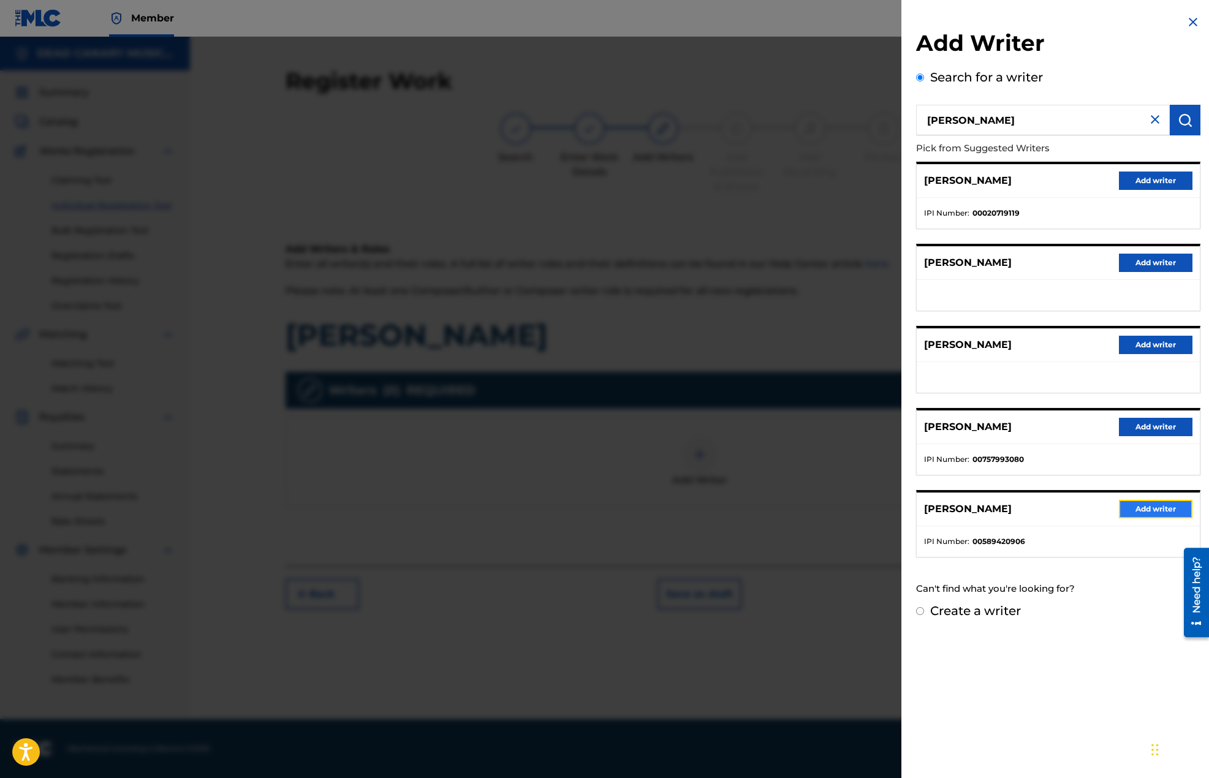
click at [1130, 505] on button "Add writer" at bounding box center [1156, 509] width 74 height 18
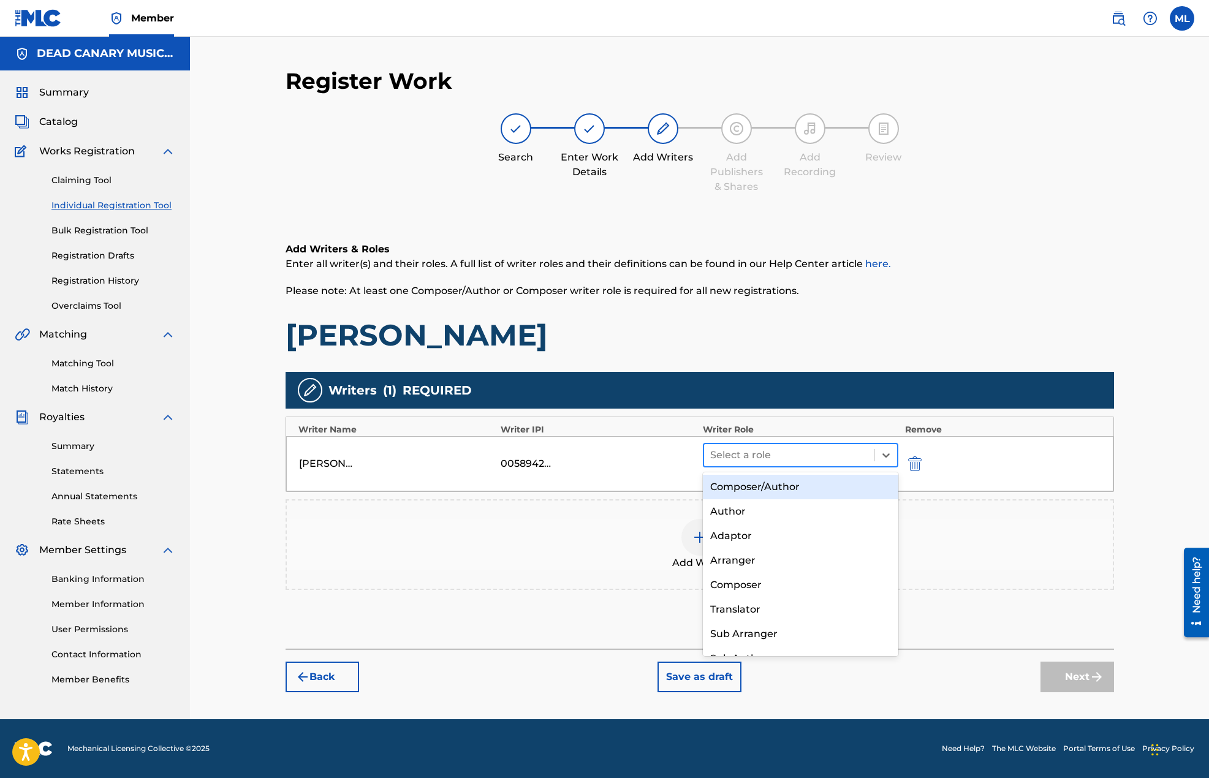
click at [764, 462] on div at bounding box center [789, 455] width 159 height 17
click at [787, 487] on div "Composer/Author" at bounding box center [801, 487] width 196 height 25
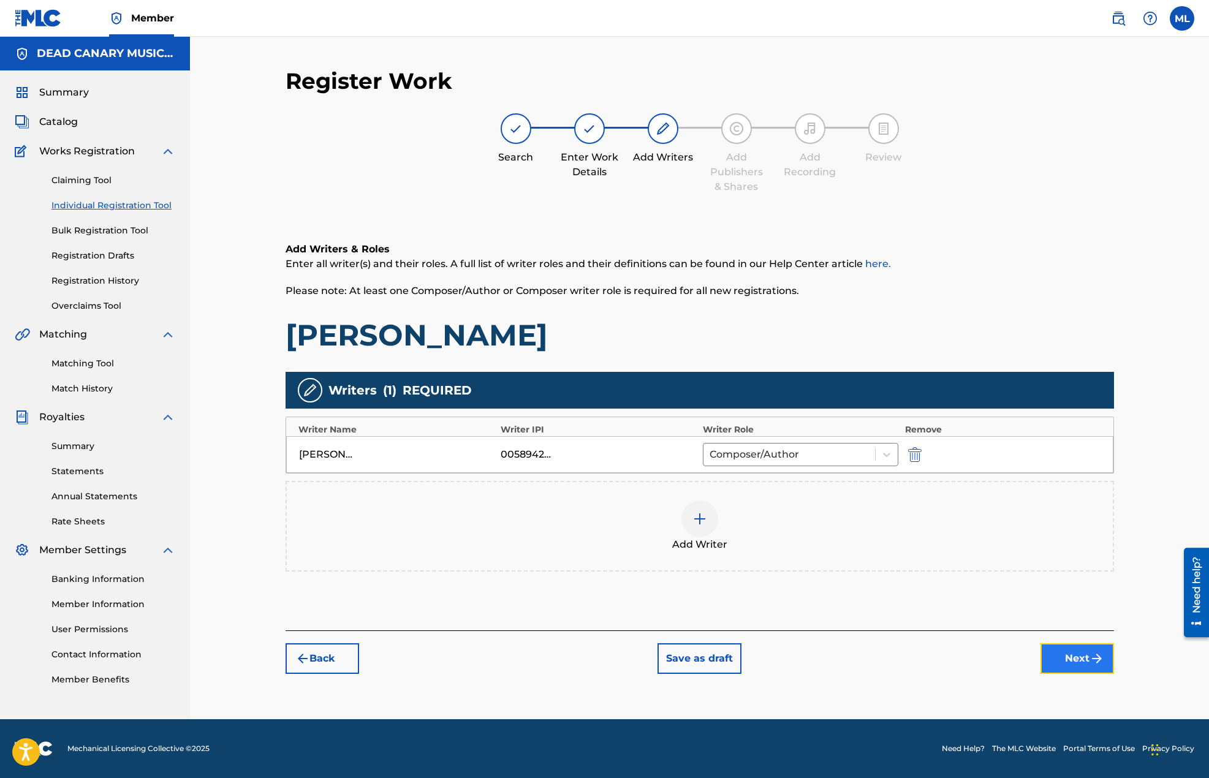
click at [1071, 655] on button "Next" at bounding box center [1077, 658] width 74 height 31
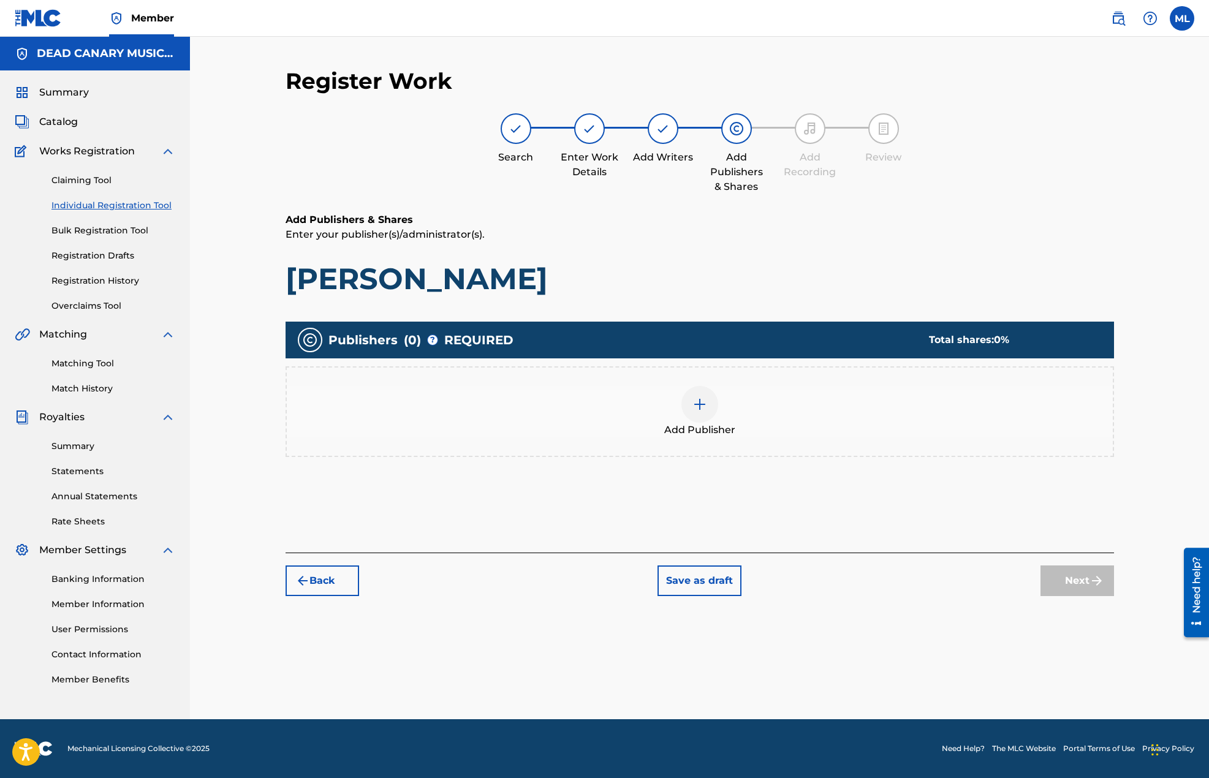
click at [692, 407] on div at bounding box center [699, 404] width 37 height 37
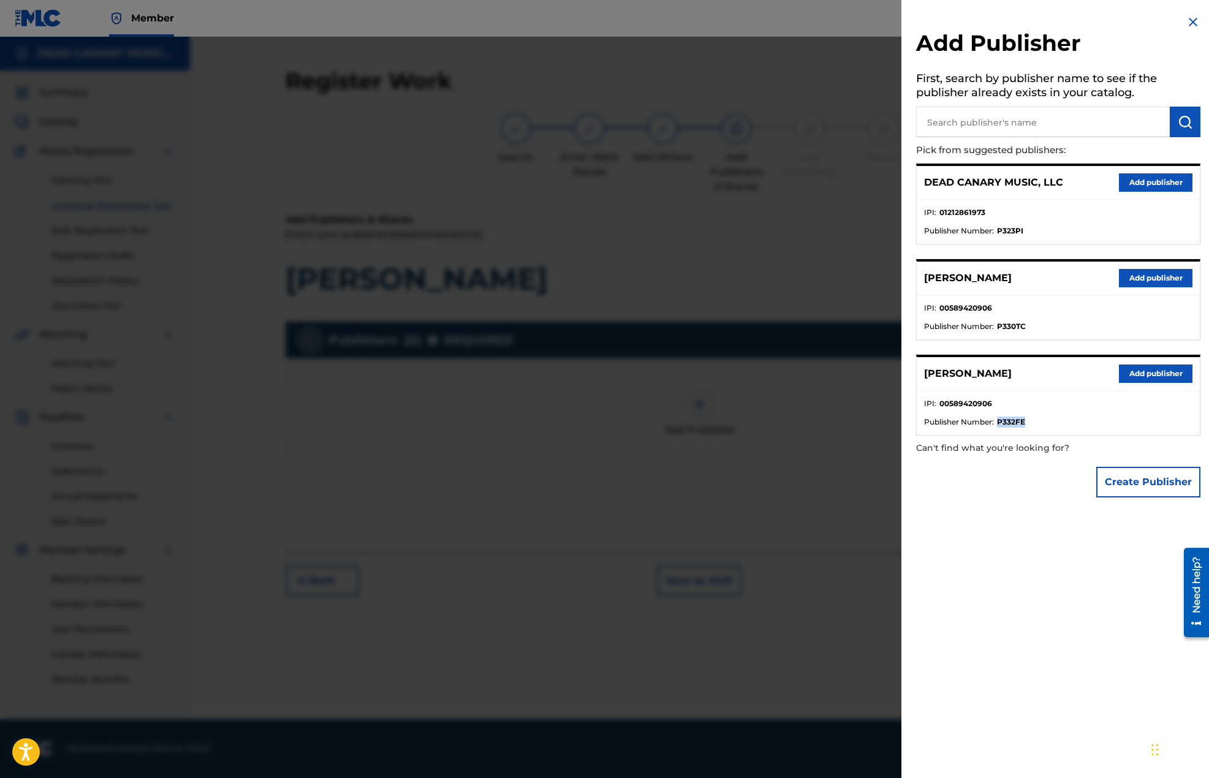
drag, startPoint x: 999, startPoint y: 421, endPoint x: 1026, endPoint y: 421, distance: 26.3
click at [1026, 421] on li "Publisher Number : P332FE" at bounding box center [1058, 422] width 268 height 11
copy strong "P332FE"
click at [1139, 273] on button "Add publisher" at bounding box center [1156, 278] width 74 height 18
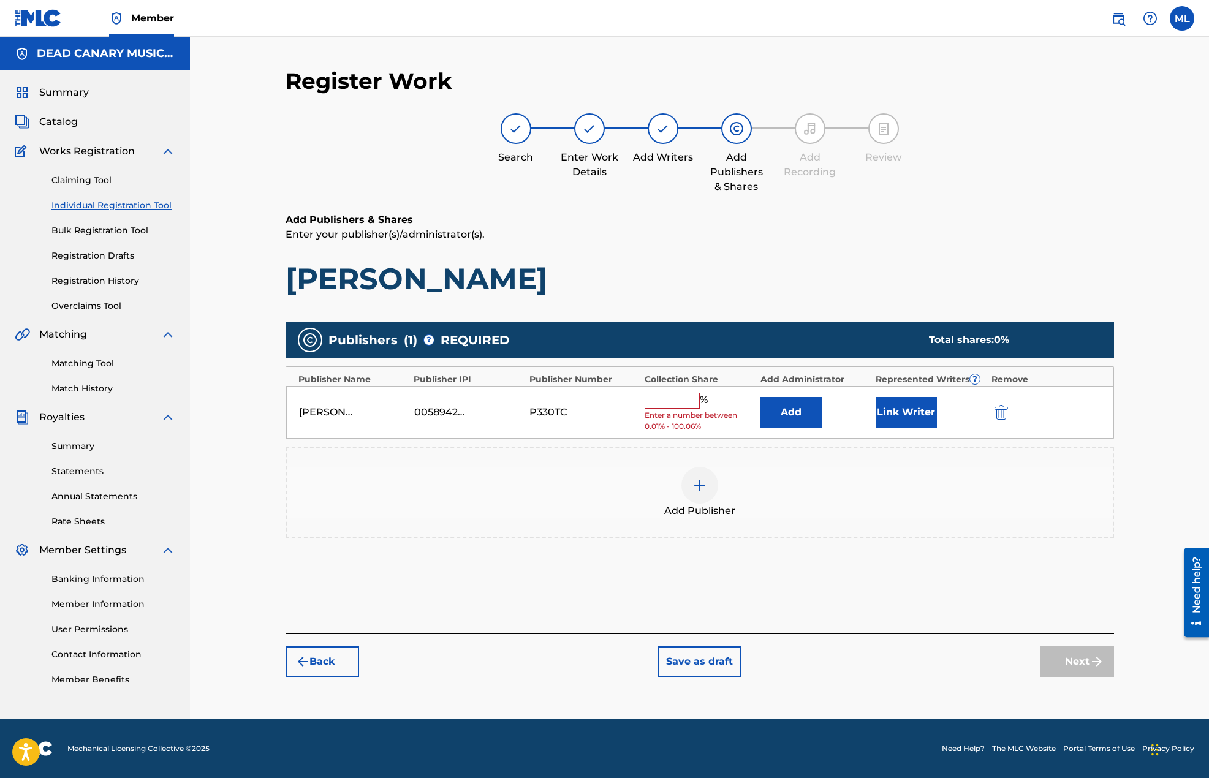
click at [679, 395] on input "text" at bounding box center [672, 401] width 55 height 16
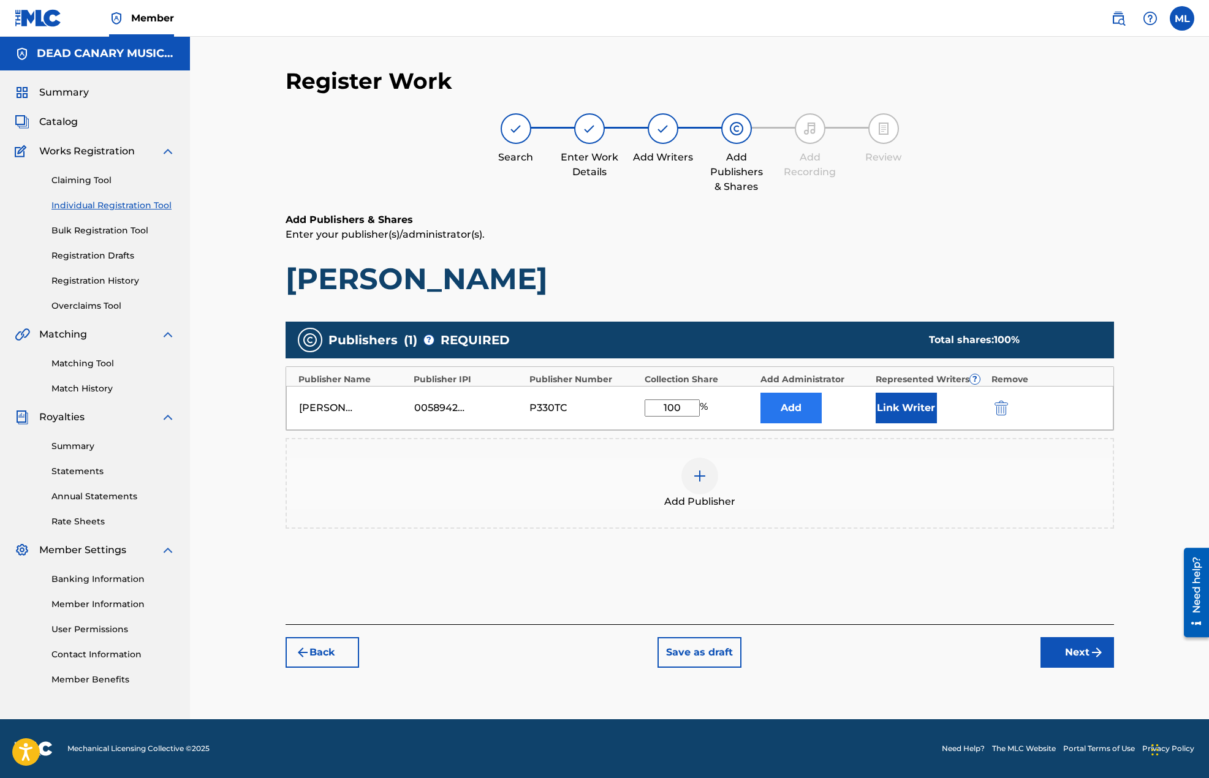
type input "100"
click at [800, 412] on button "Add" at bounding box center [790, 408] width 61 height 31
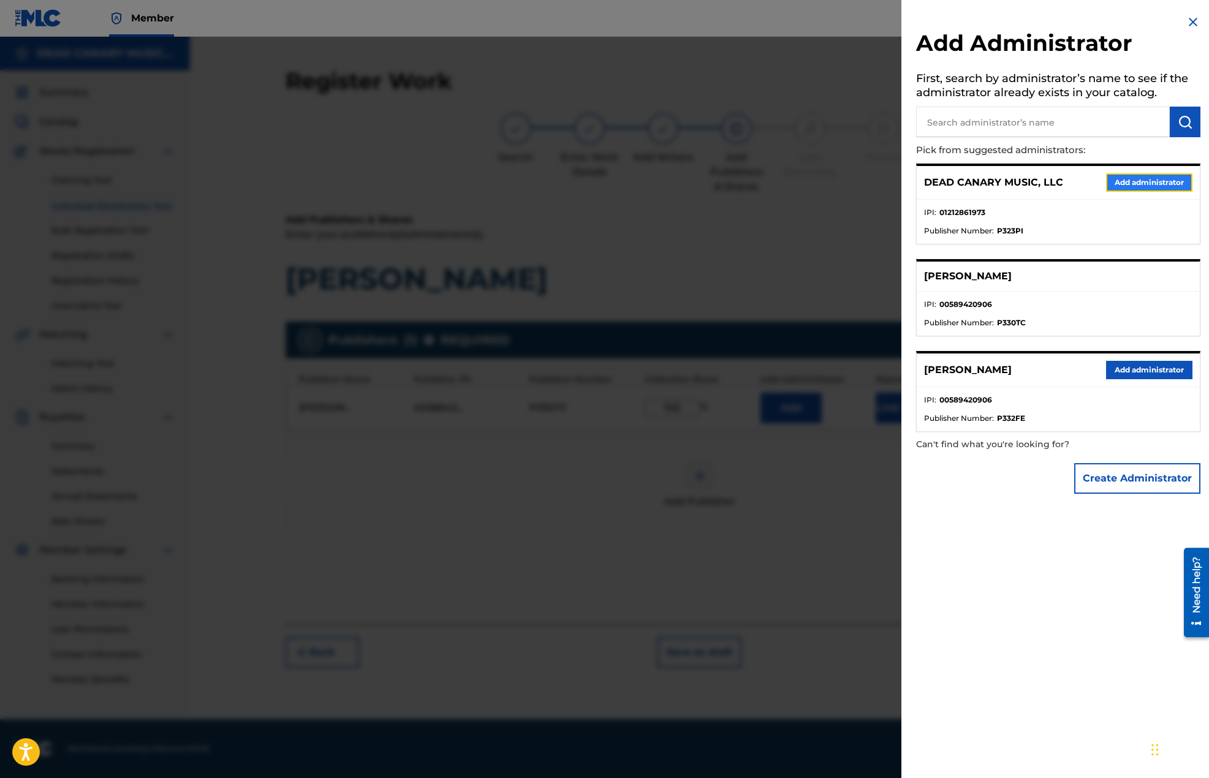
click at [1124, 184] on button "Add administrator" at bounding box center [1149, 182] width 86 height 18
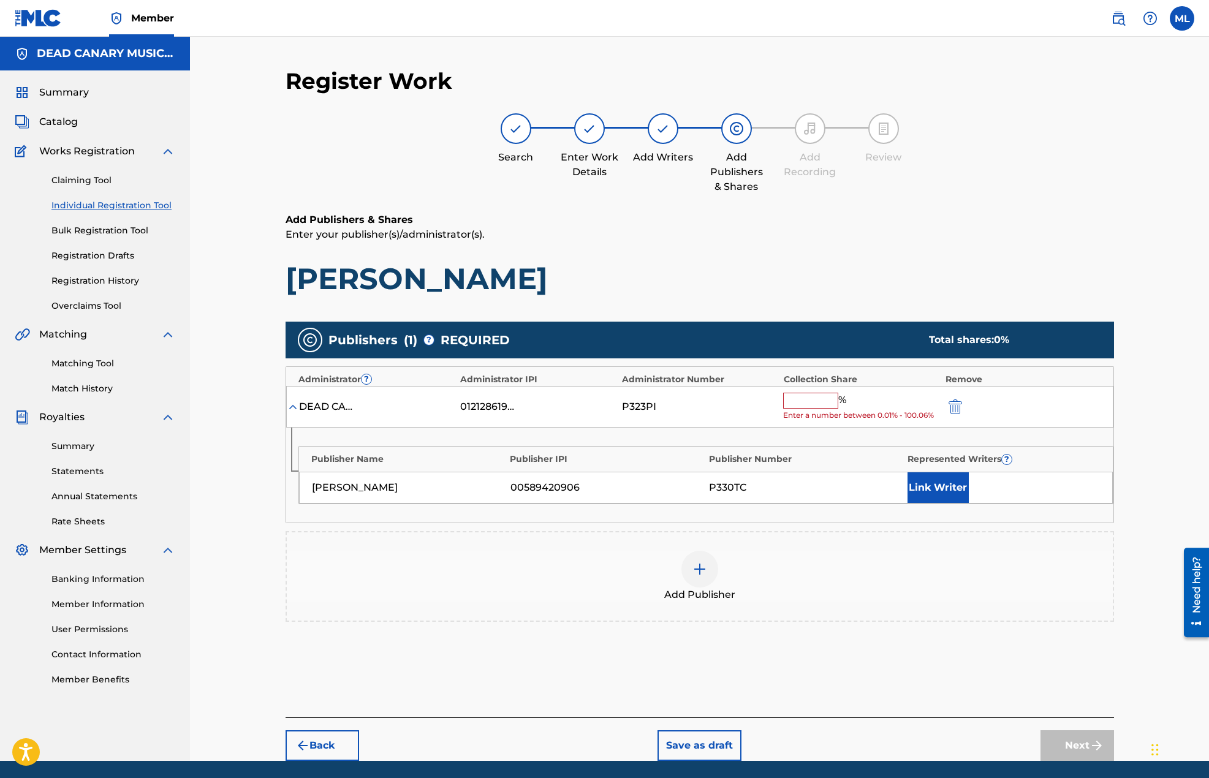
click at [823, 399] on input "text" at bounding box center [810, 401] width 55 height 16
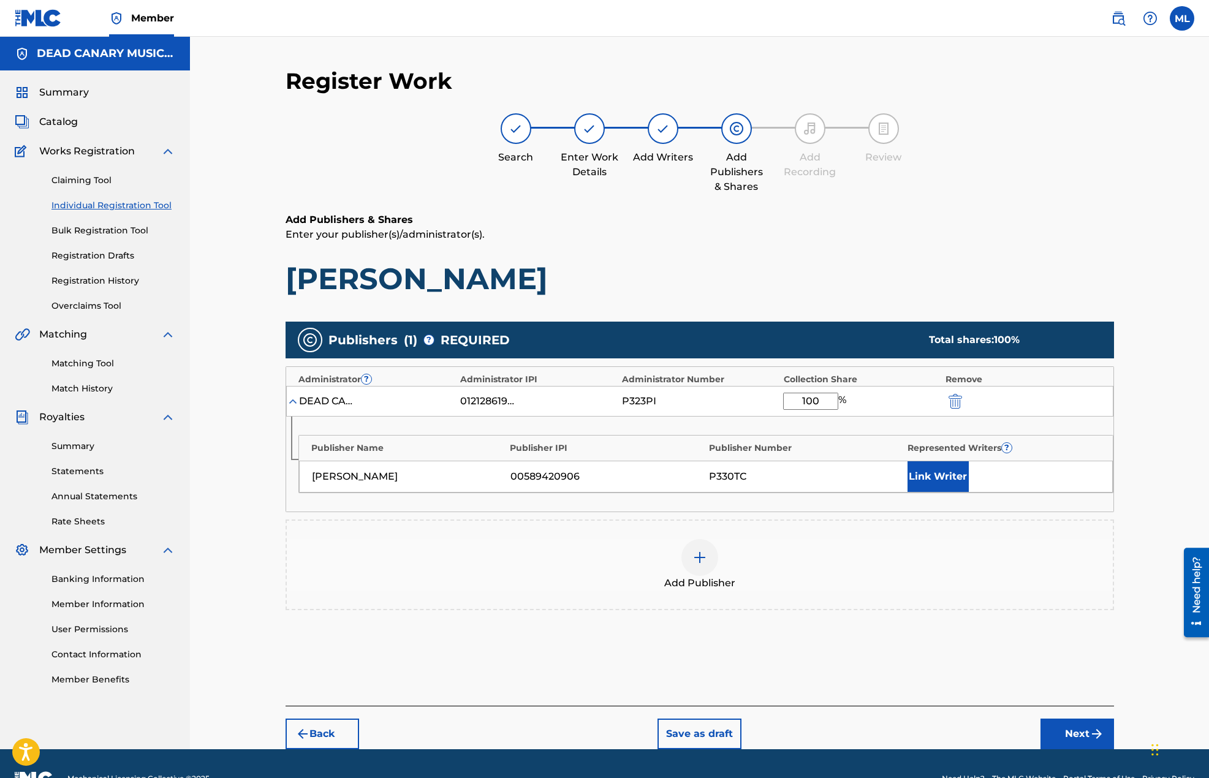
type input "100"
click at [828, 523] on div "Add Publisher" at bounding box center [700, 565] width 828 height 91
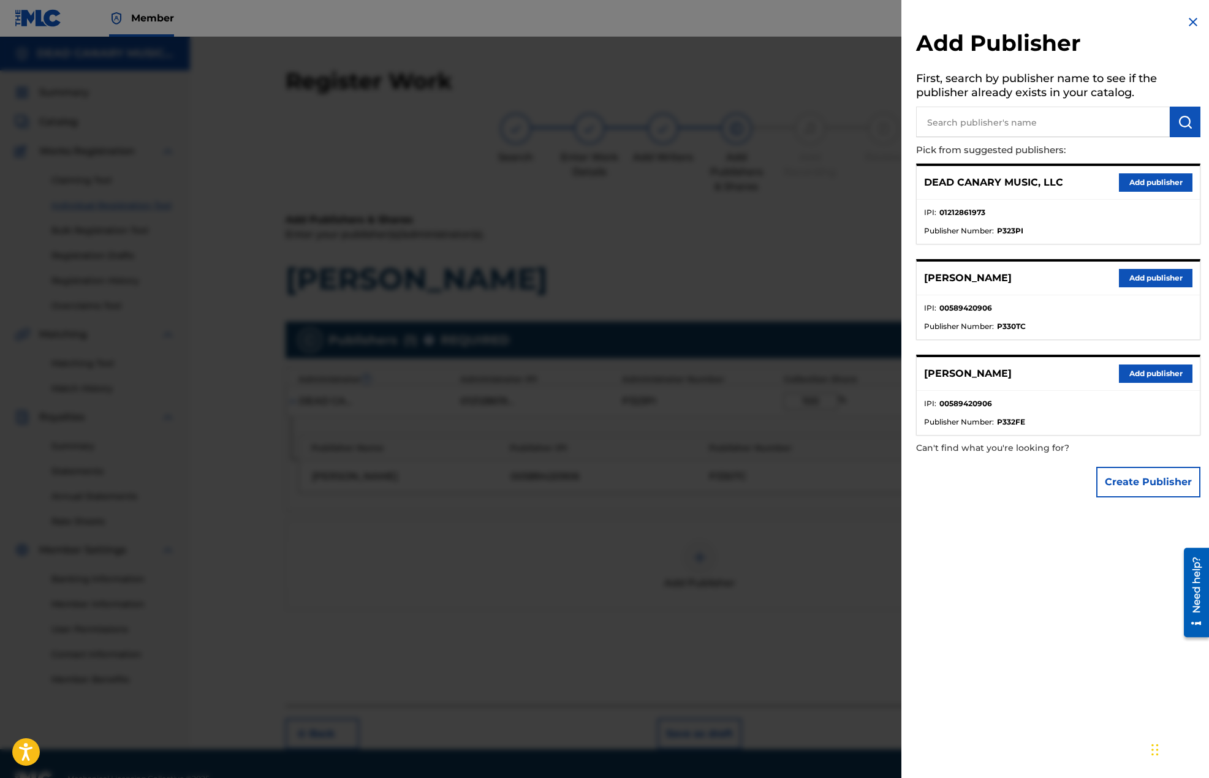
click at [1186, 26] on img at bounding box center [1193, 22] width 15 height 15
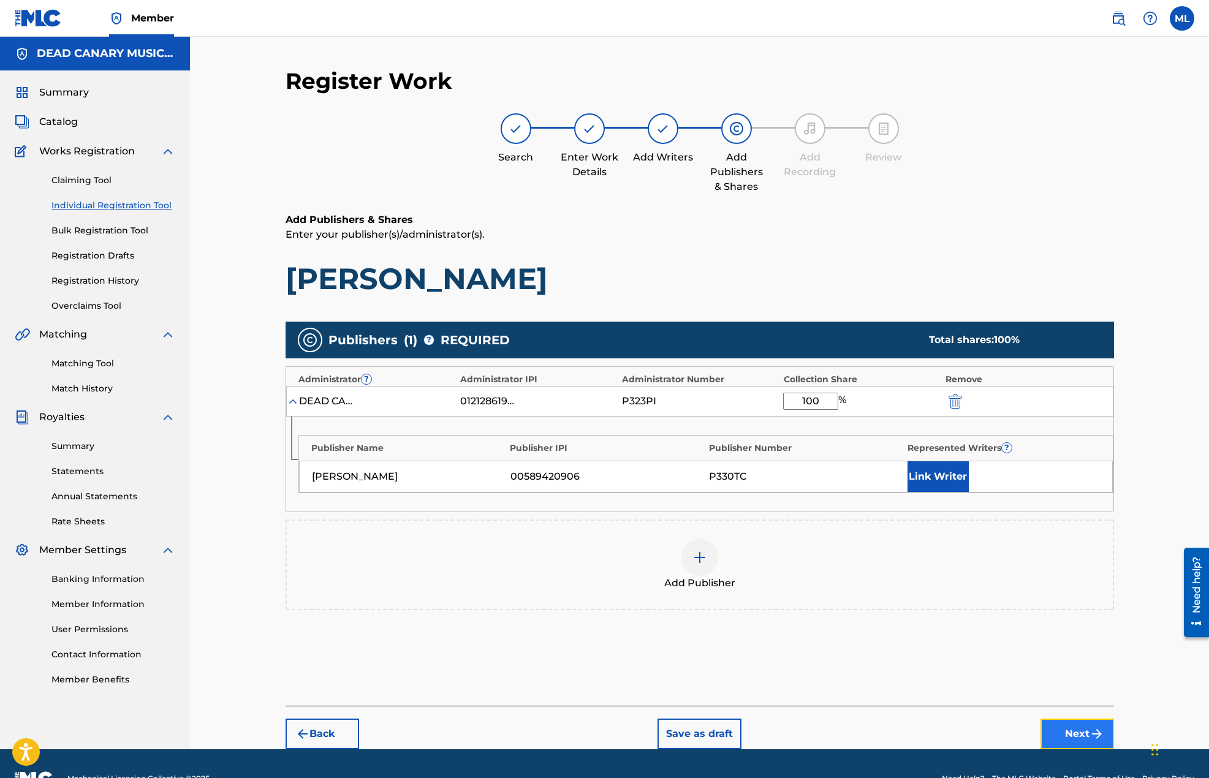
click at [1053, 737] on button "Next" at bounding box center [1077, 734] width 74 height 31
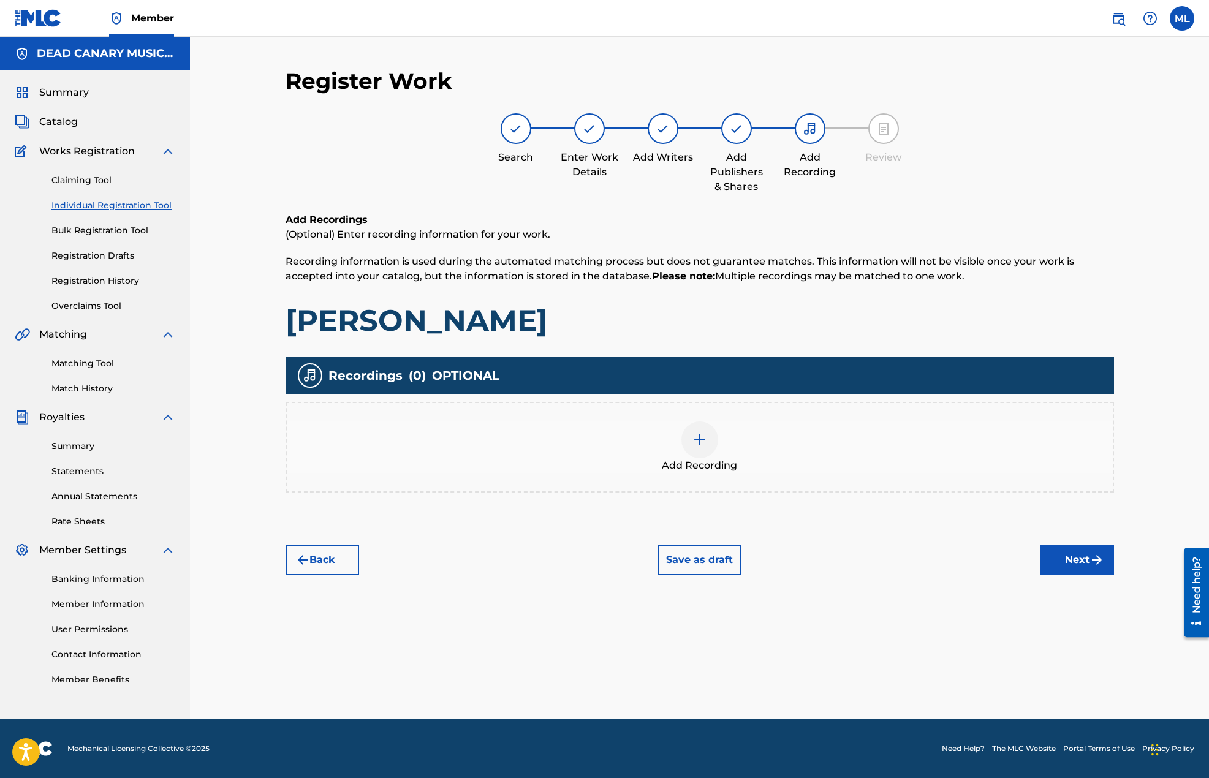
click at [700, 458] on span "Add Recording" at bounding box center [699, 465] width 75 height 15
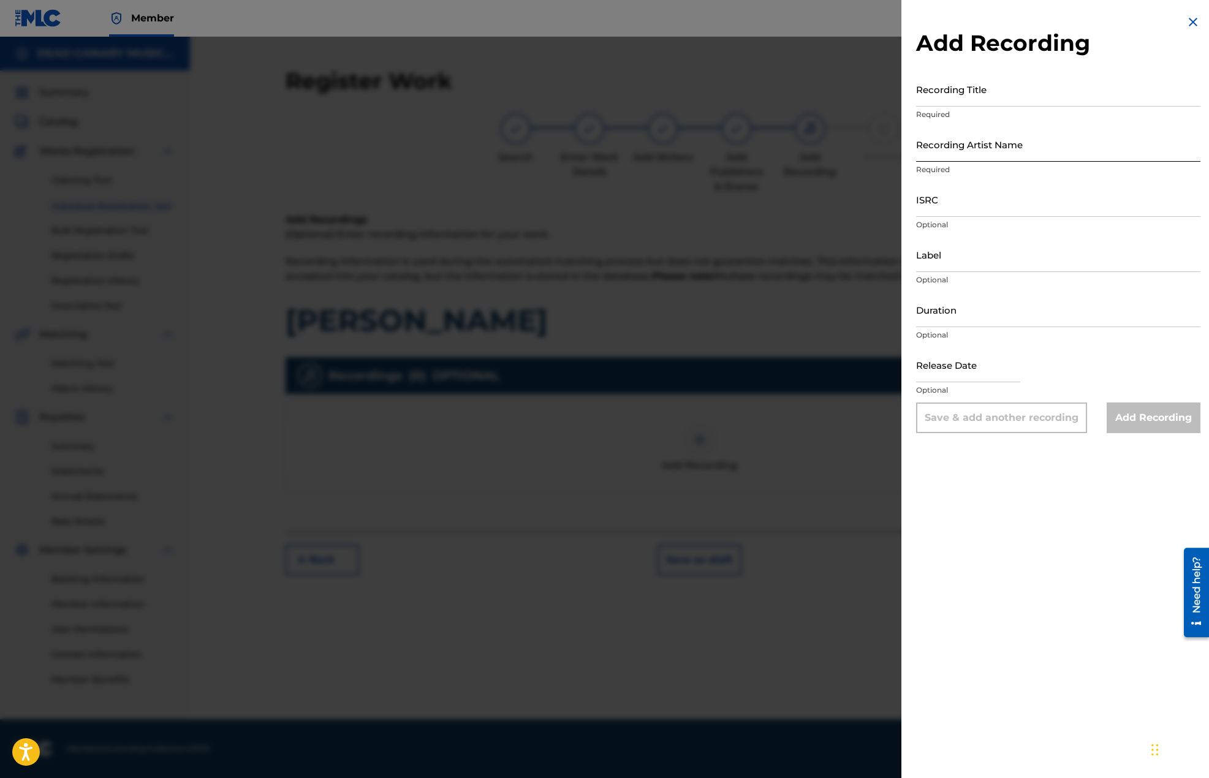
click at [1004, 148] on input "Recording Artist Name" at bounding box center [1058, 144] width 284 height 35
type input "American Trappist"
click at [1008, 93] on input "Recording Title" at bounding box center [1058, 89] width 284 height 35
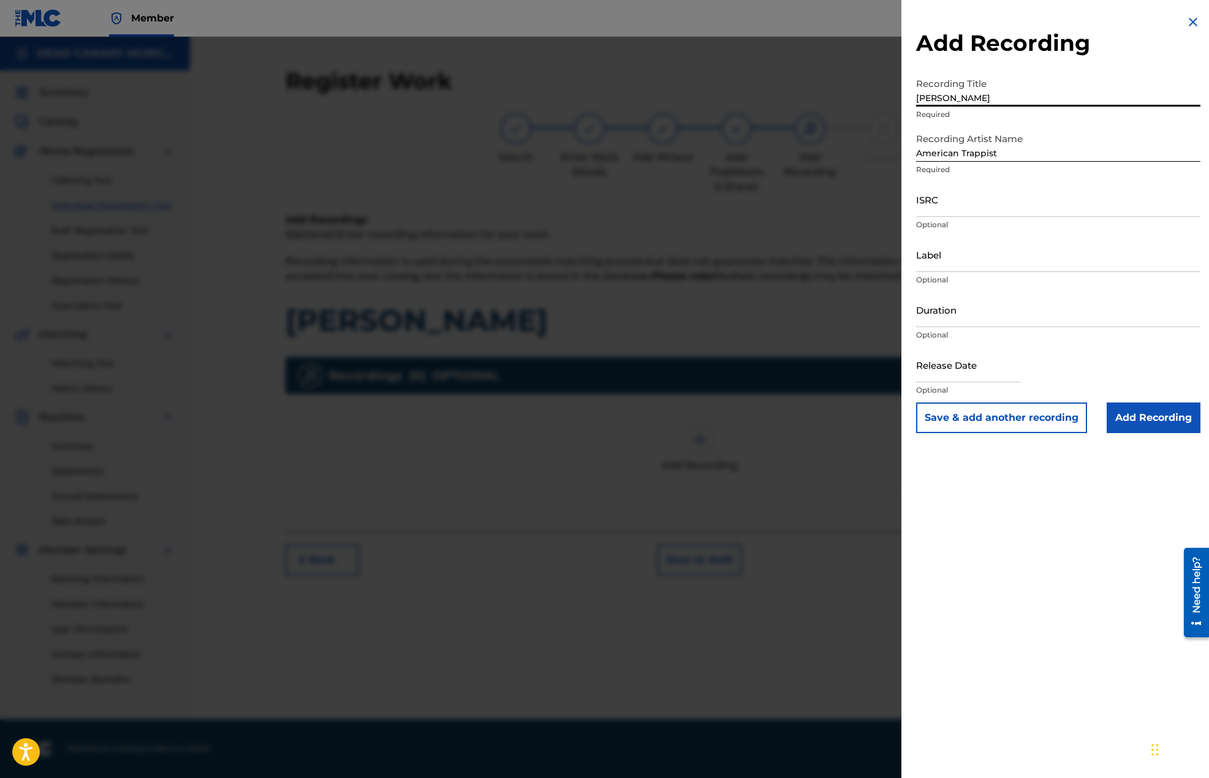
type input "[PERSON_NAME]"
click at [968, 209] on input "ISRC" at bounding box center [1058, 199] width 284 height 35
paste input "TCADR1879520"
type input "TCADR1879520"
click at [1147, 420] on input "Add Recording" at bounding box center [1154, 418] width 94 height 31
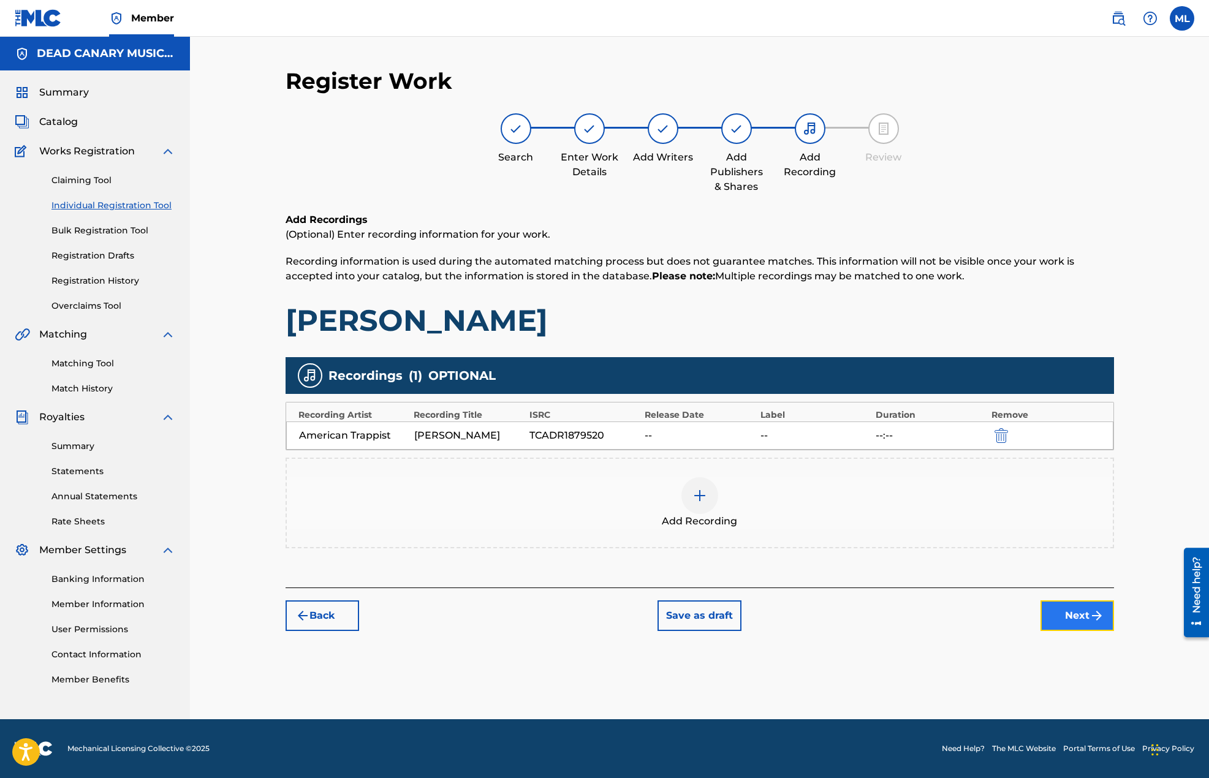
click at [1080, 621] on button "Next" at bounding box center [1077, 615] width 74 height 31
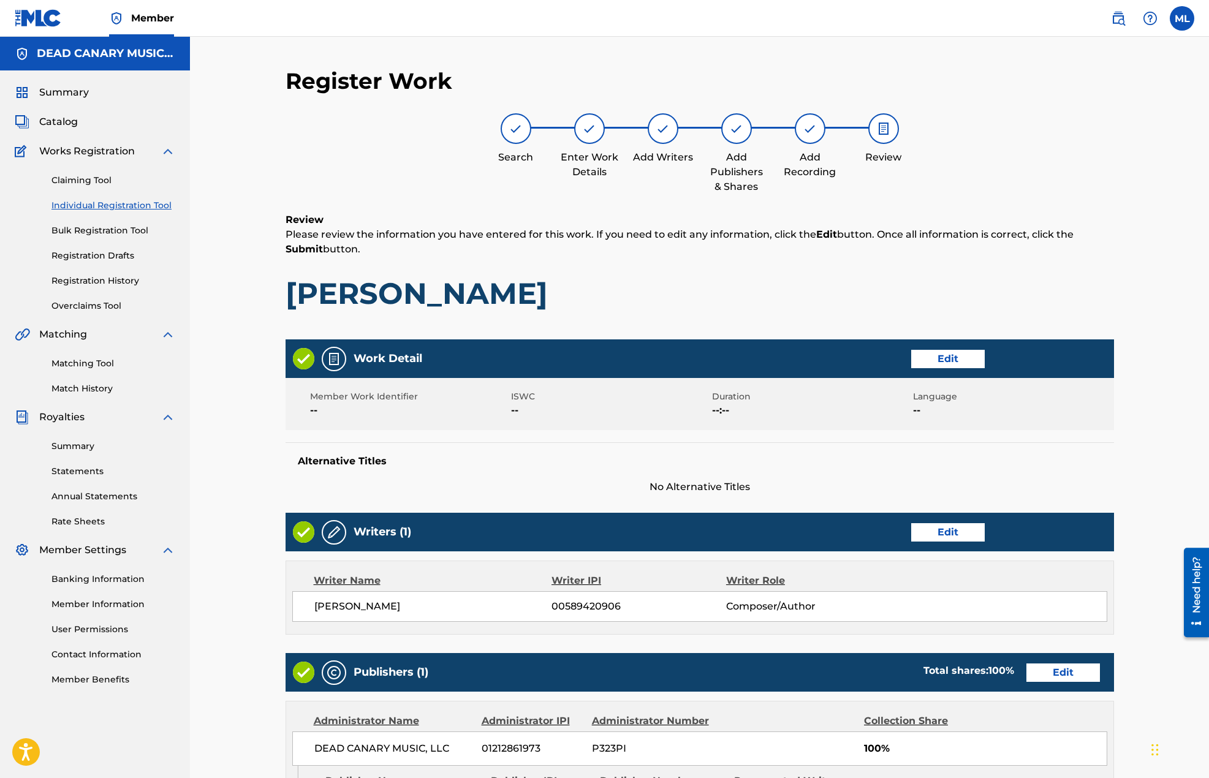
scroll to position [313, 0]
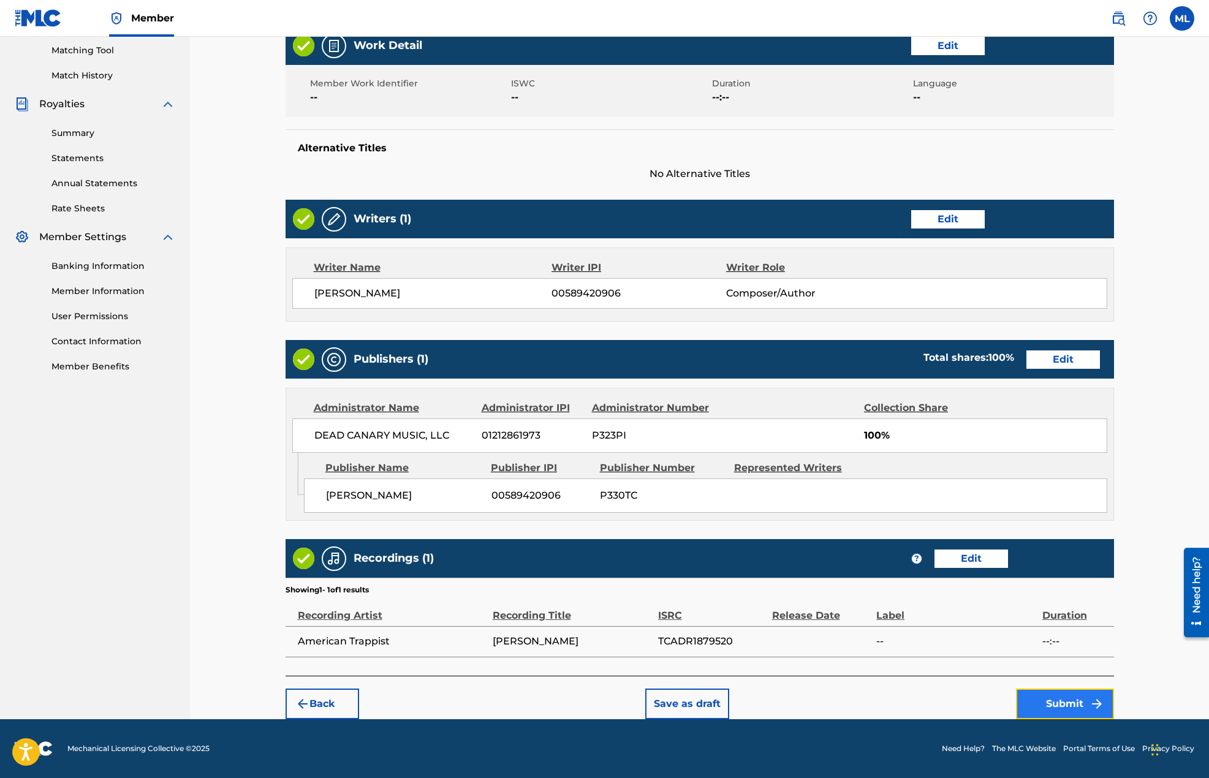
click at [1039, 705] on button "Submit" at bounding box center [1065, 704] width 98 height 31
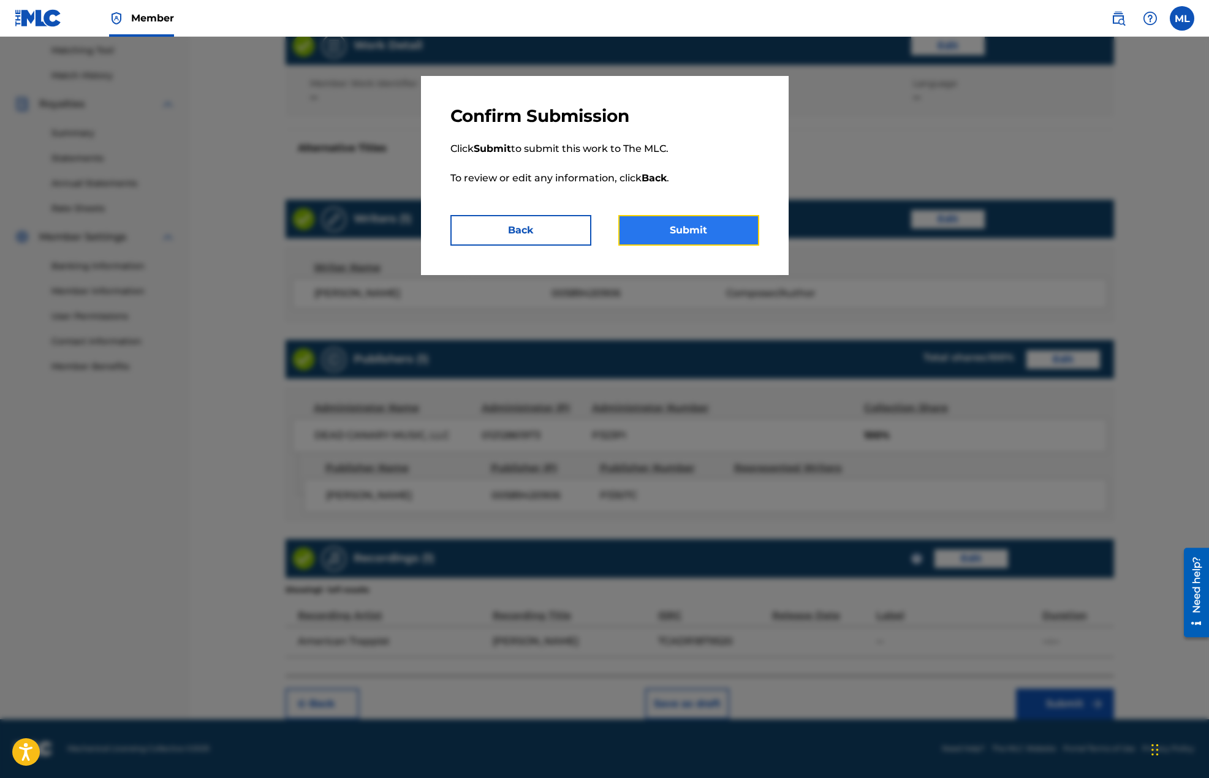
click at [655, 235] on button "Submit" at bounding box center [688, 230] width 141 height 31
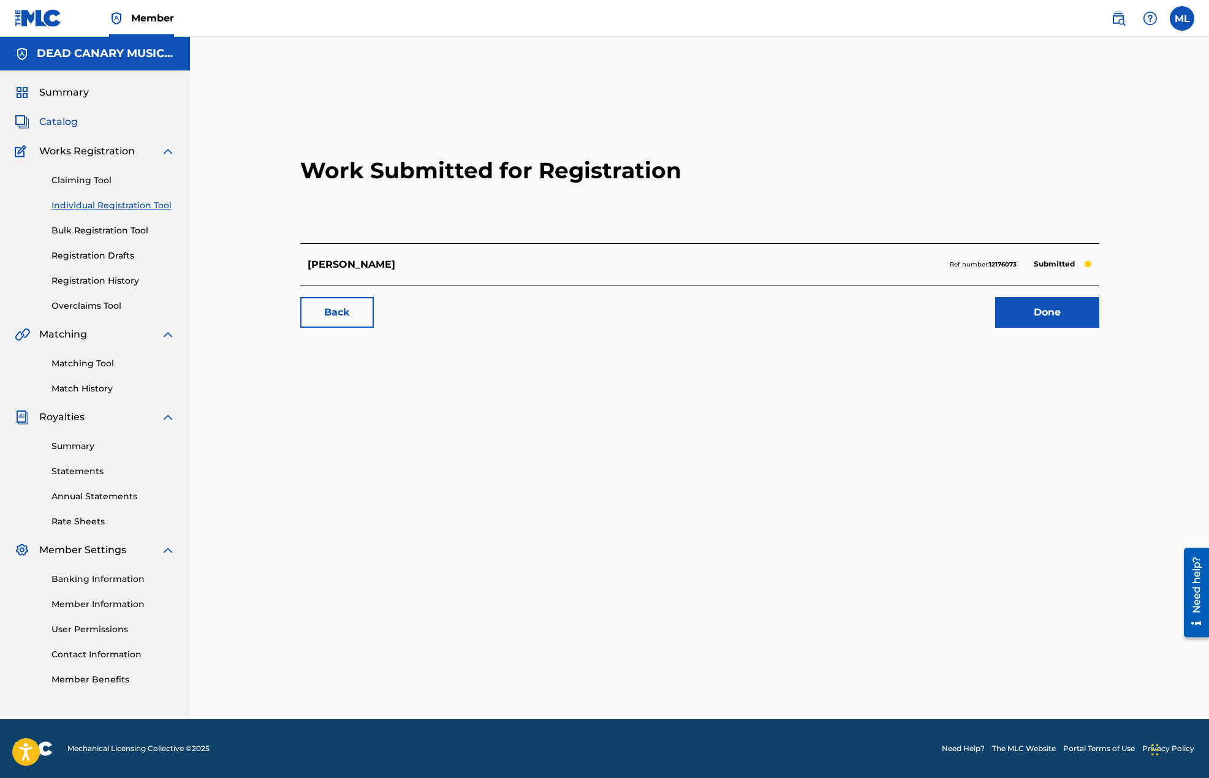
click at [62, 118] on span "Catalog" at bounding box center [58, 122] width 39 height 15
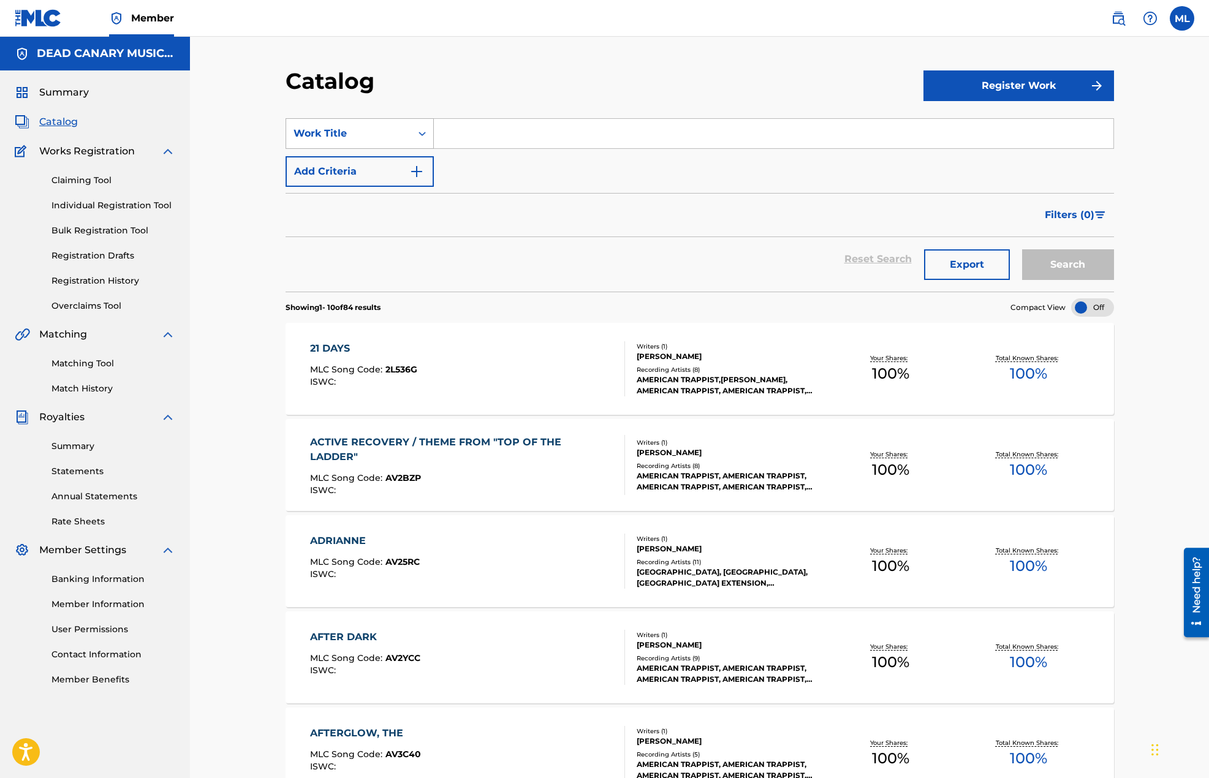
click at [369, 125] on div "Work Title" at bounding box center [348, 133] width 125 height 23
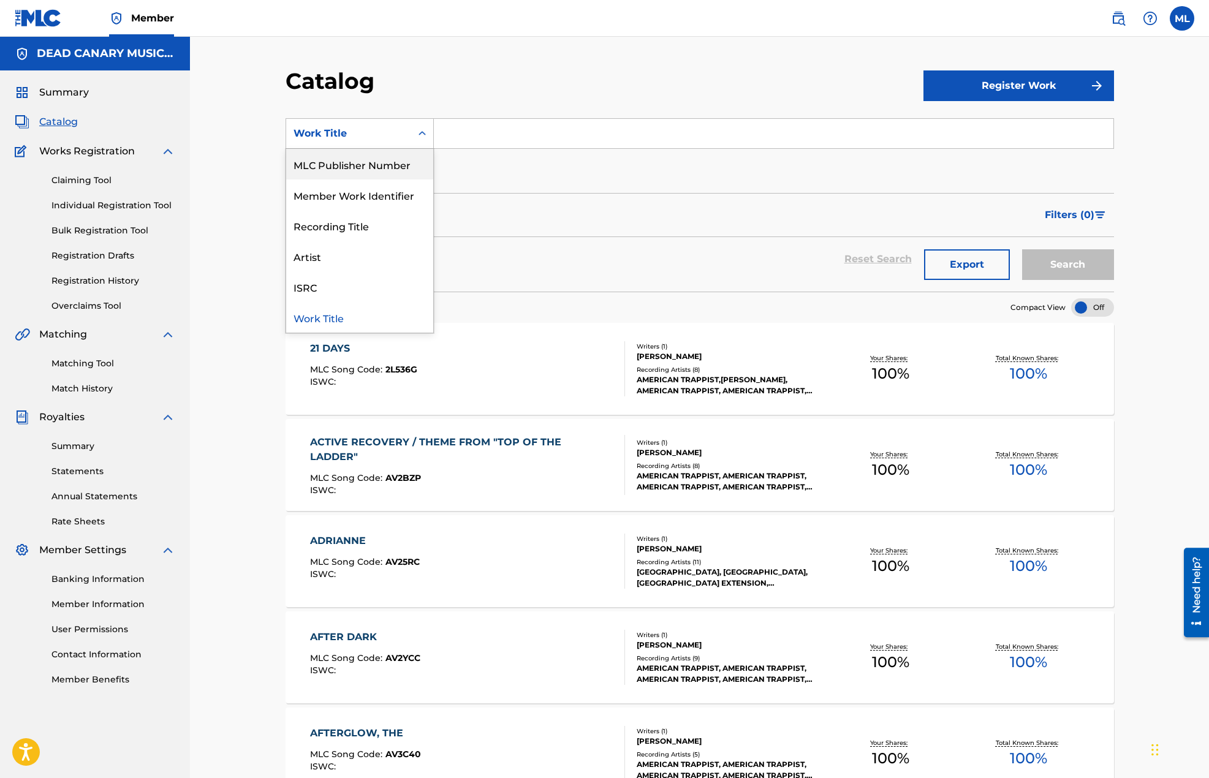
click at [386, 170] on div "MLC Publisher Number" at bounding box center [359, 164] width 147 height 31
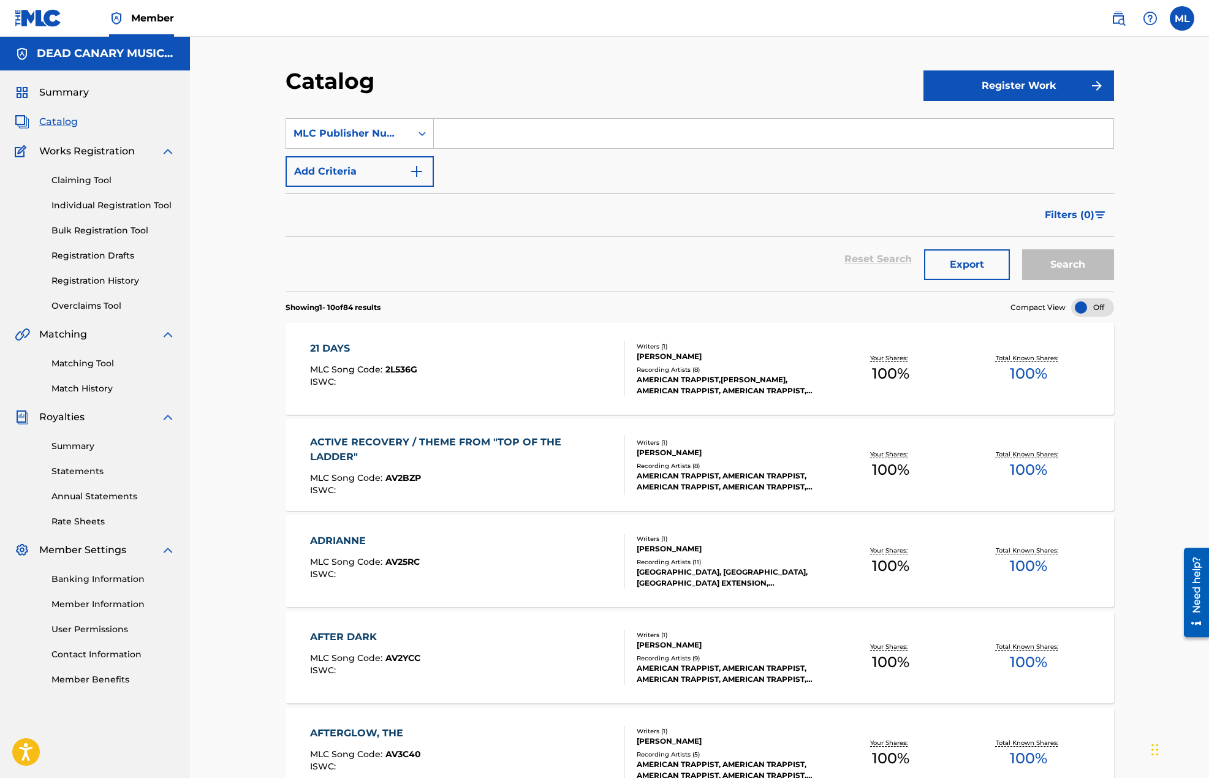
click at [479, 131] on input "Search Form" at bounding box center [773, 133] width 679 height 29
paste input "TCADR1879520"
type input "TCADR1879520"
click at [505, 387] on div "21 DAYS MLC Song Code : 2L536G ISWC :" at bounding box center [467, 368] width 315 height 55
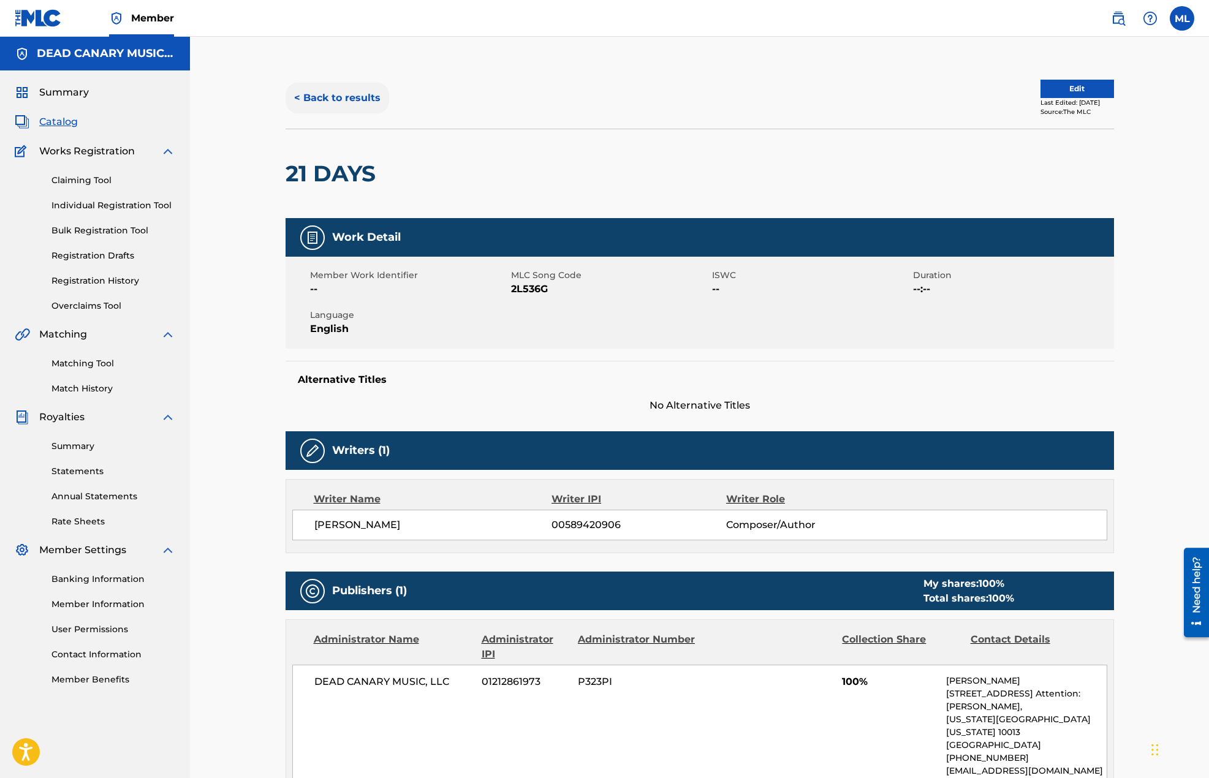
click at [322, 99] on button "< Back to results" at bounding box center [338, 98] width 104 height 31
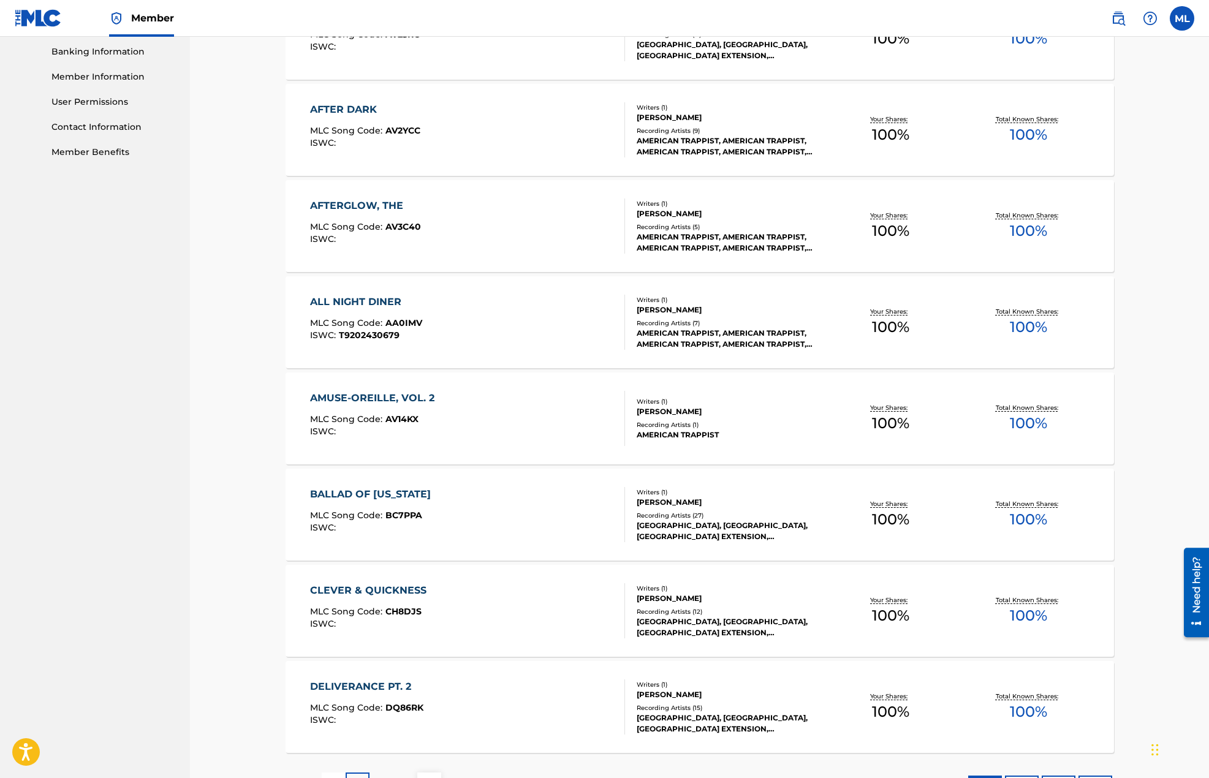
scroll to position [613, 0]
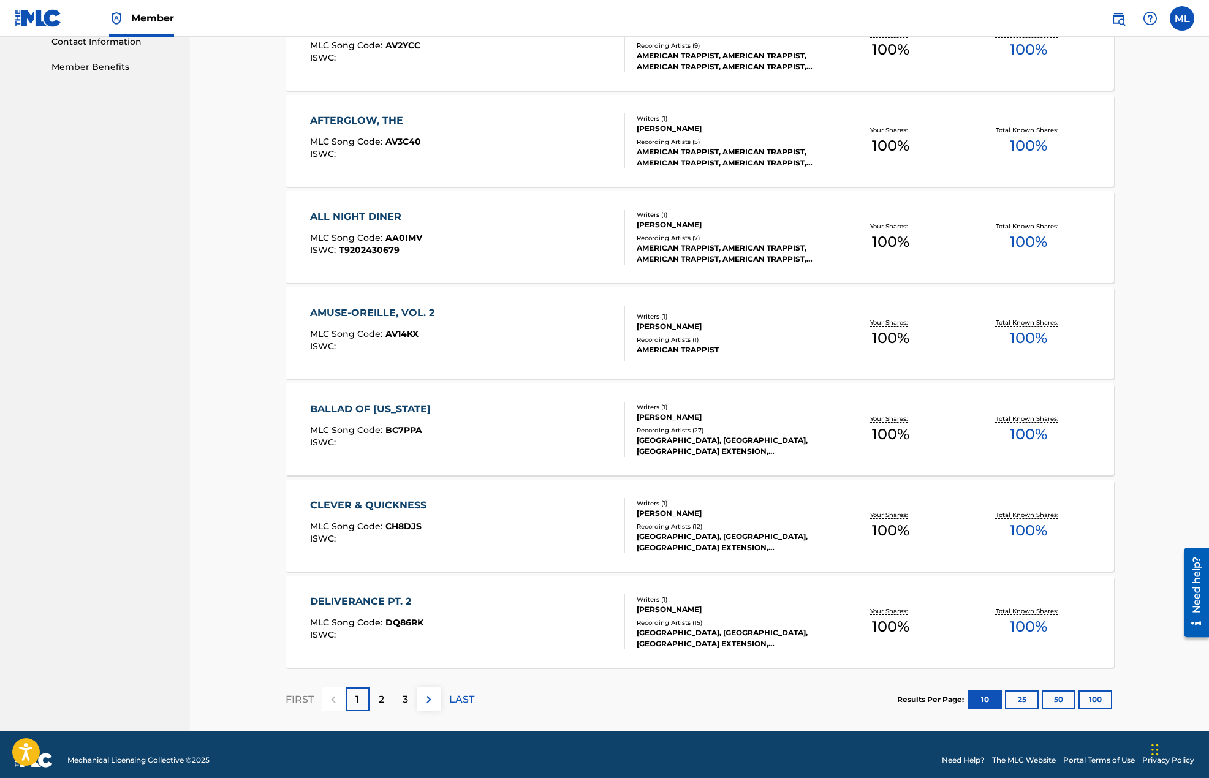
click at [724, 505] on div "Writers ( 1 )" at bounding box center [729, 503] width 185 height 9
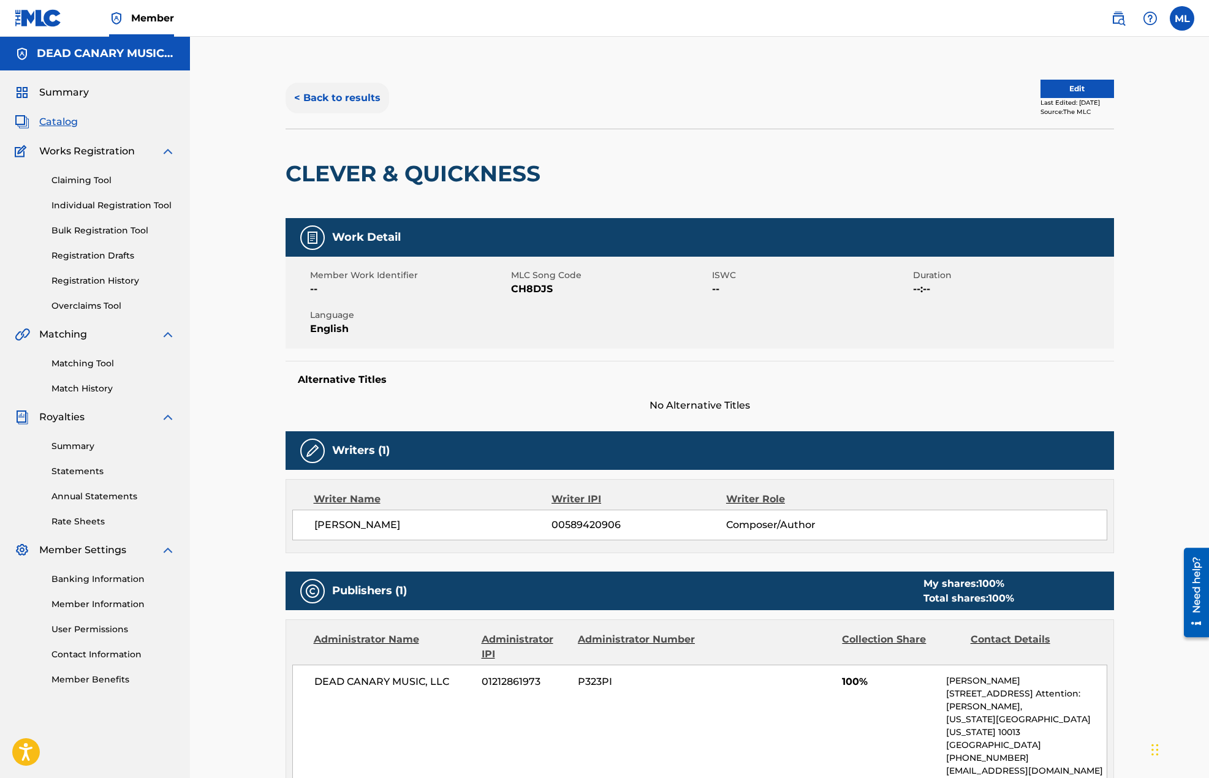
click at [333, 95] on button "< Back to results" at bounding box center [338, 98] width 104 height 31
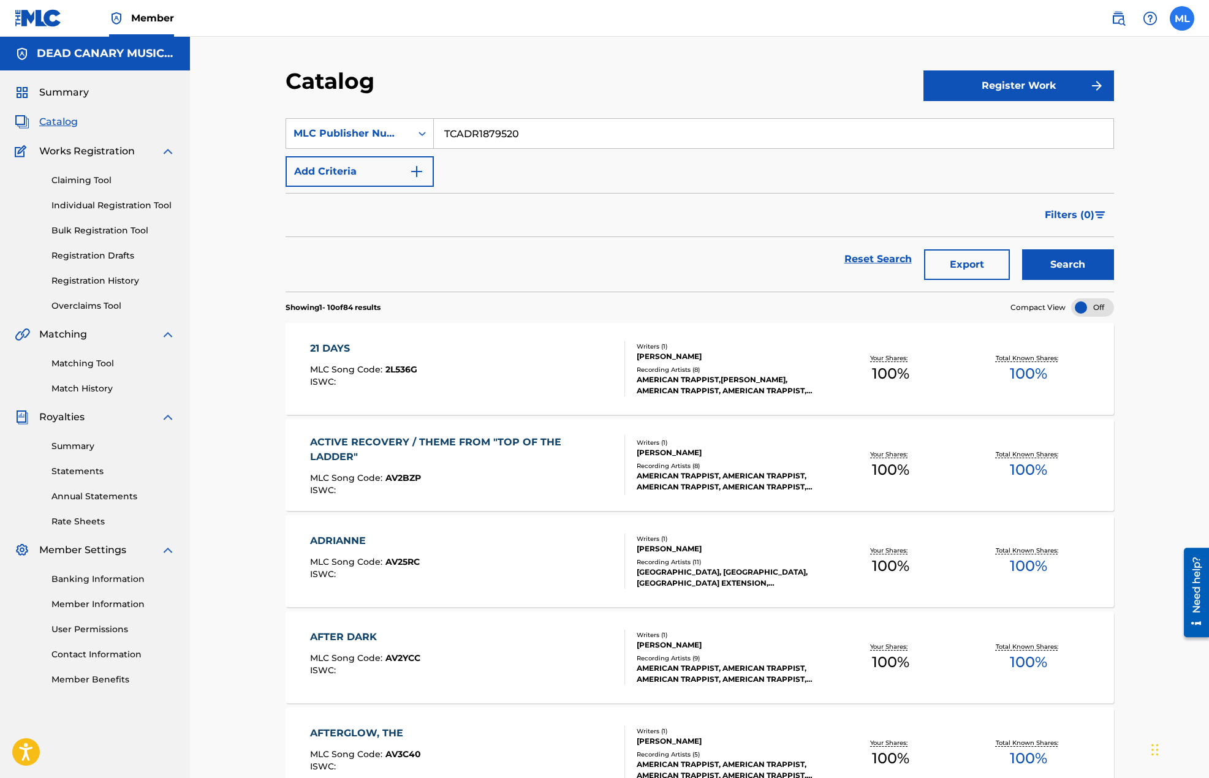
click at [1186, 15] on label at bounding box center [1182, 18] width 25 height 25
click at [1182, 18] on input "ML [PERSON_NAME] [PERSON_NAME][EMAIL_ADDRESS][DOMAIN_NAME] Notification Prefere…" at bounding box center [1182, 18] width 0 height 0
click at [1123, 20] on img at bounding box center [1118, 18] width 15 height 15
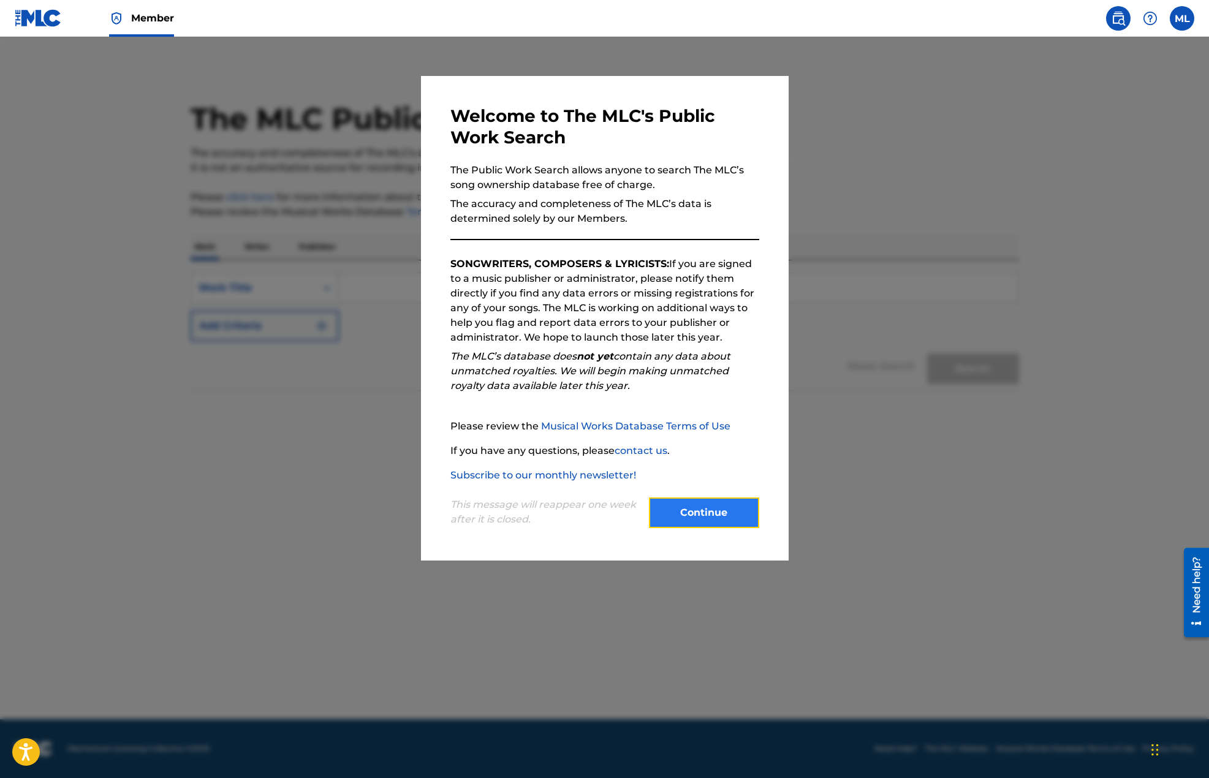
click at [676, 515] on button "Continue" at bounding box center [704, 513] width 110 height 31
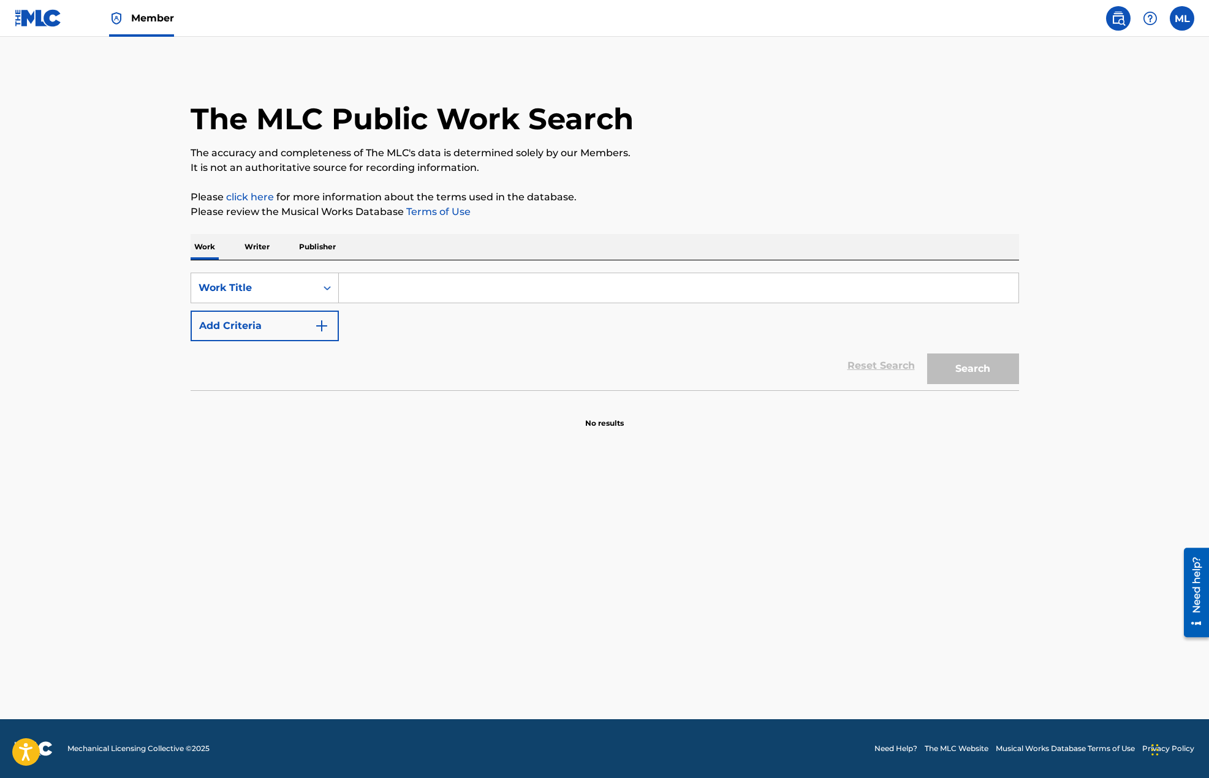
click at [323, 251] on p "Publisher" at bounding box center [317, 247] width 44 height 26
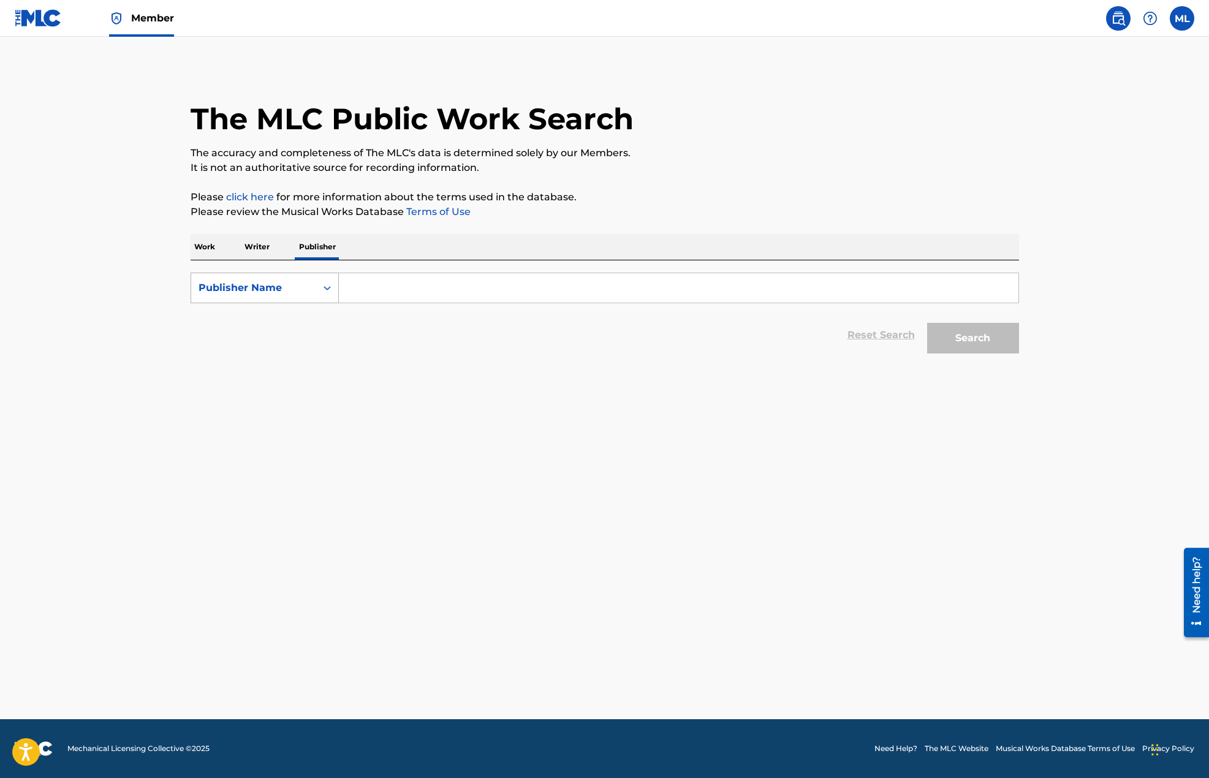
click at [260, 291] on div "Publisher Name" at bounding box center [254, 288] width 110 height 15
click at [357, 293] on input "Search Form" at bounding box center [678, 287] width 679 height 29
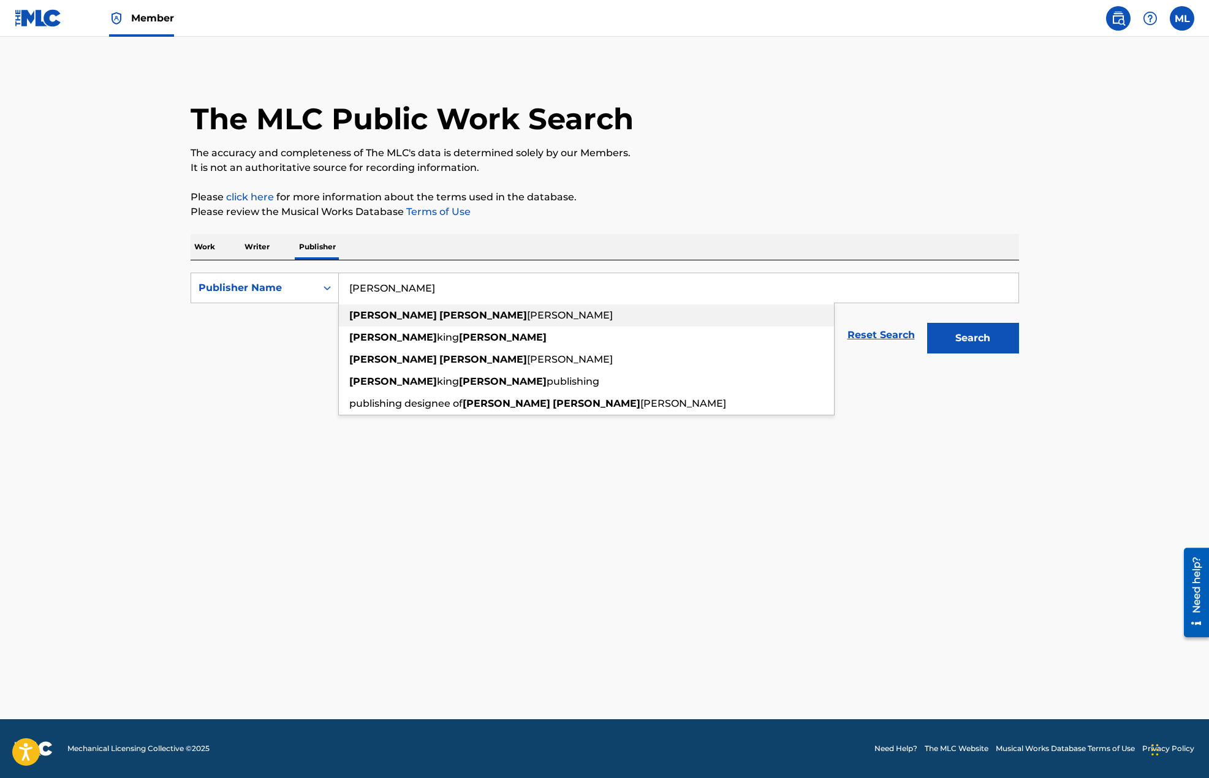
click at [380, 309] on div "[PERSON_NAME]" at bounding box center [586, 316] width 495 height 22
type input "[PERSON_NAME]"
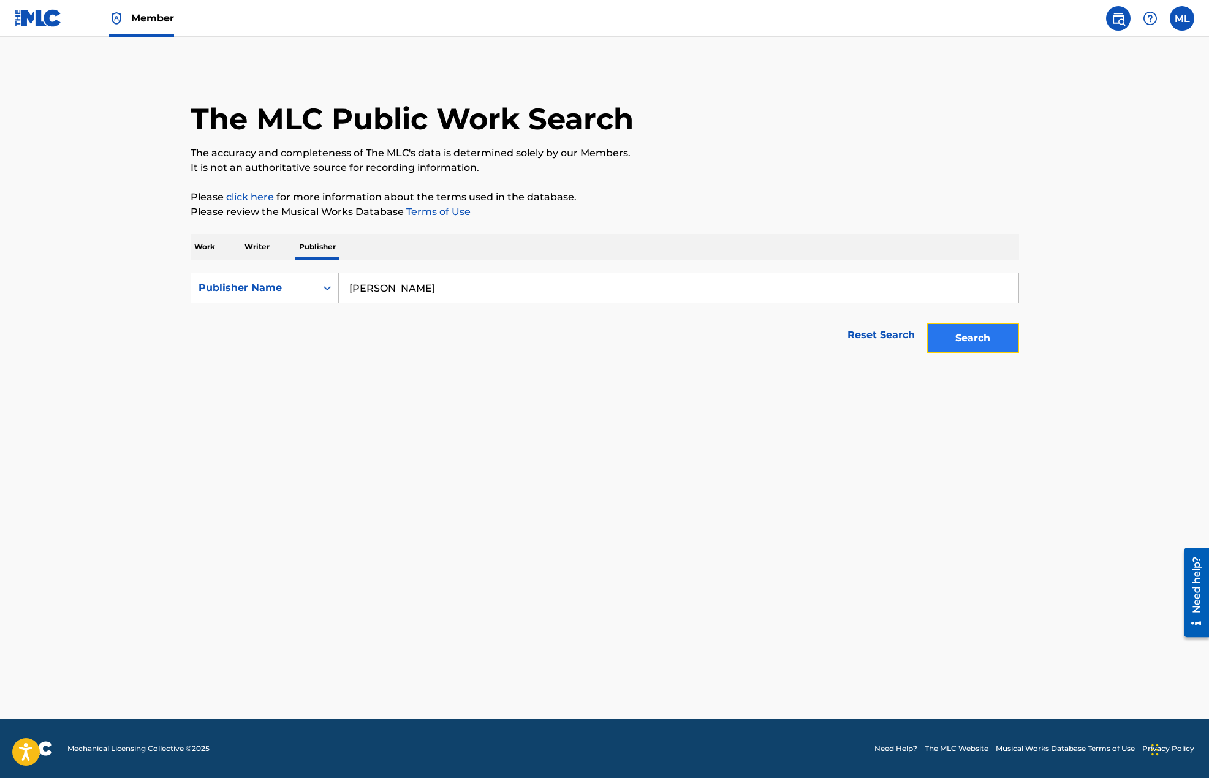
click at [945, 337] on button "Search" at bounding box center [973, 338] width 92 height 31
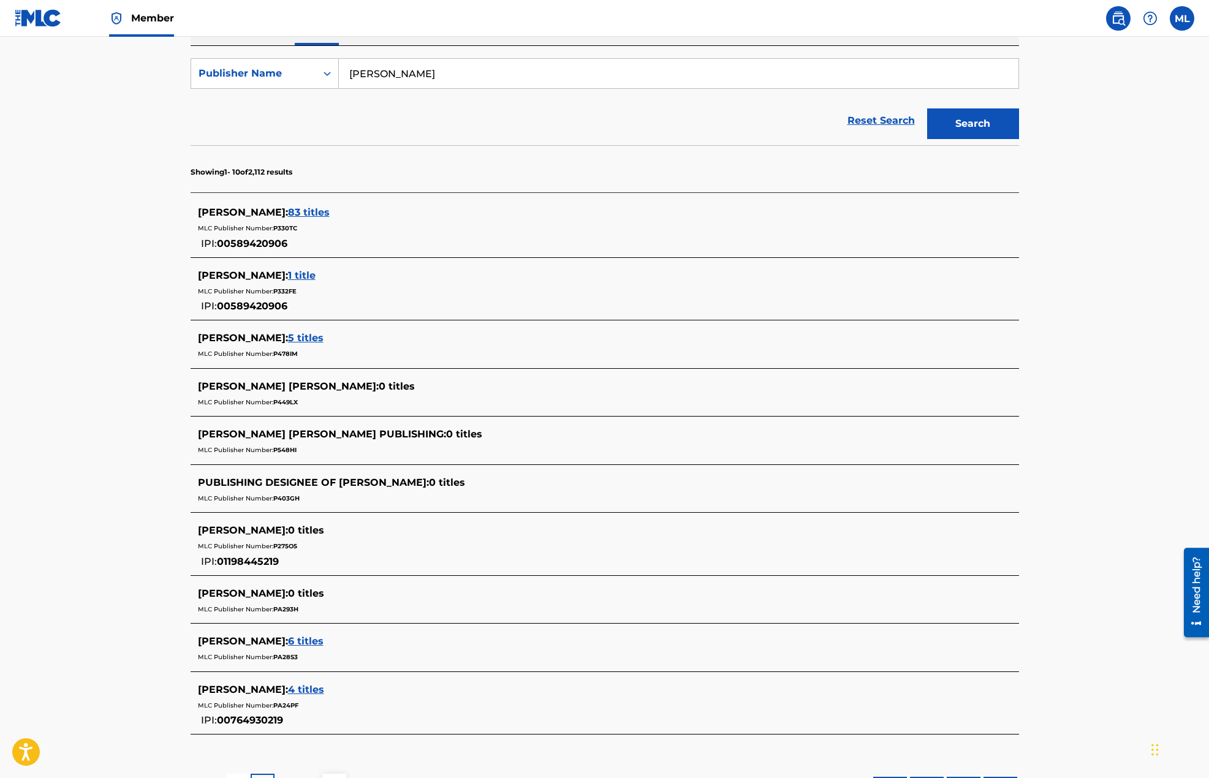
scroll to position [245, 0]
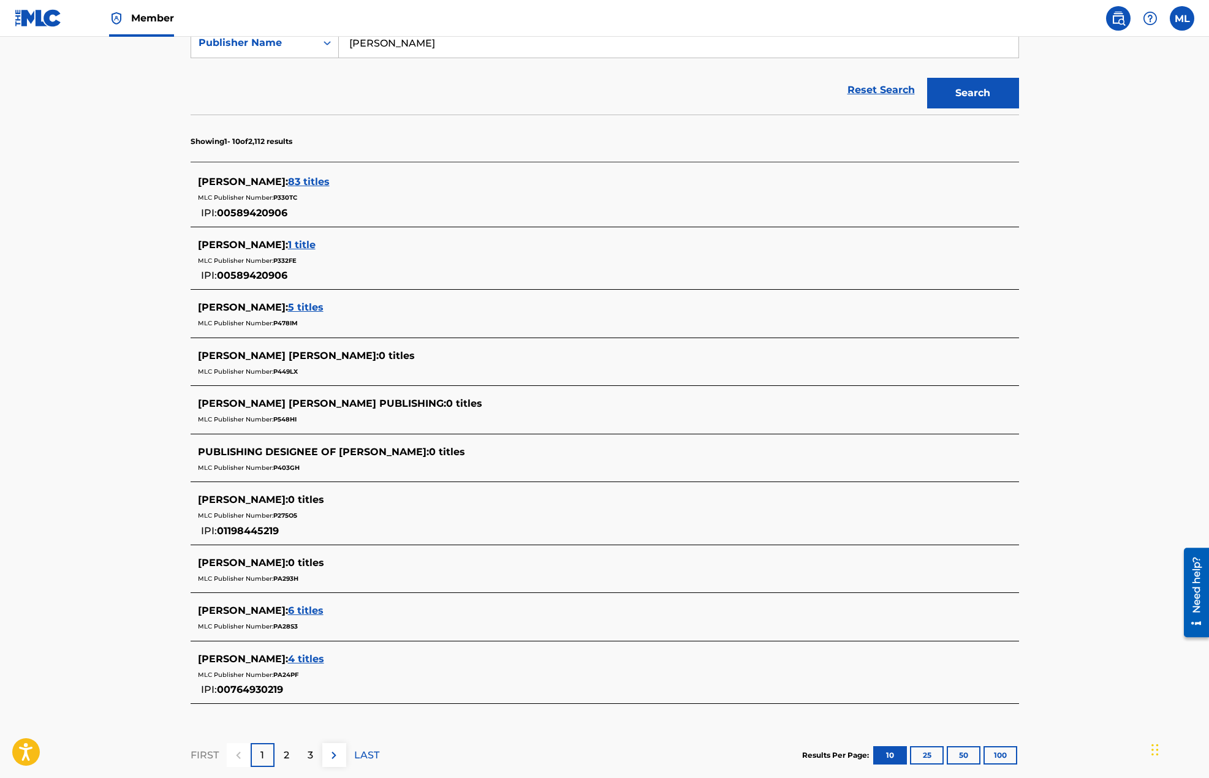
click at [316, 240] on span "1 title" at bounding box center [302, 245] width 28 height 12
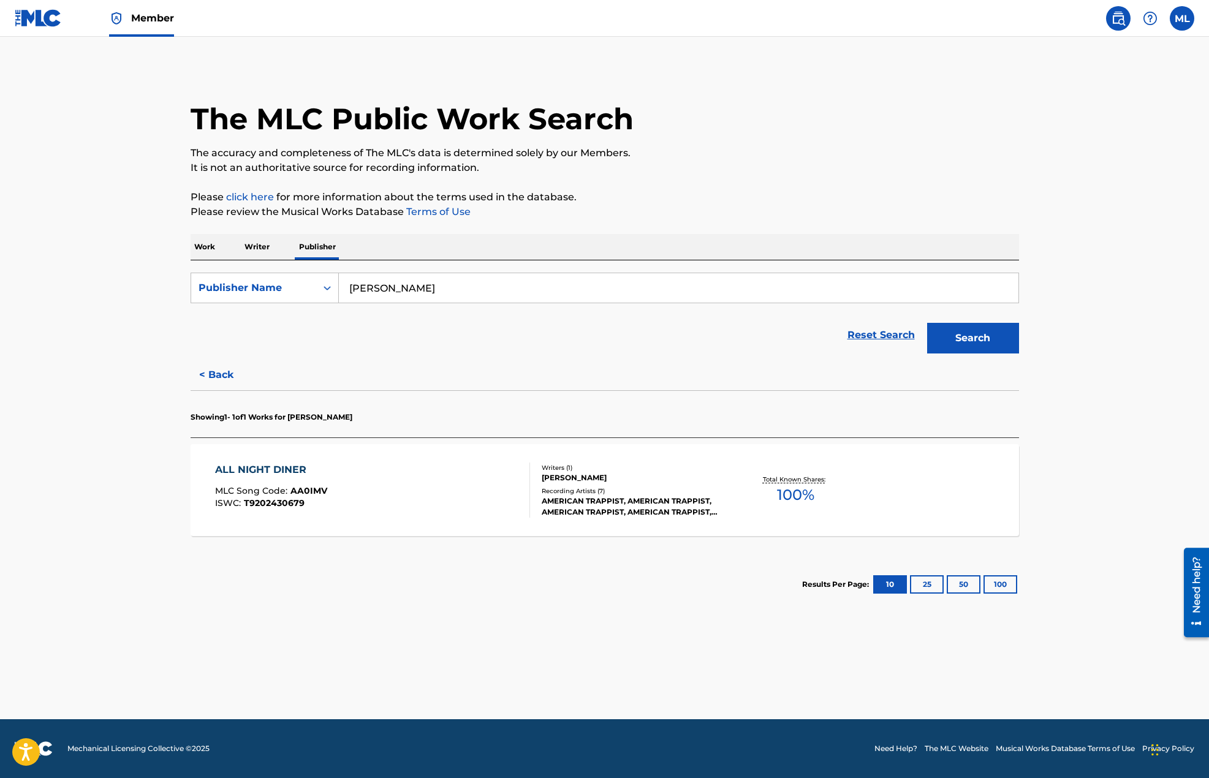
click at [578, 510] on div "AMERICAN TRAPPIST, AMERICAN TRAPPIST, AMERICAN TRAPPIST, AMERICAN TRAPPIST, AME…" at bounding box center [634, 507] width 185 height 22
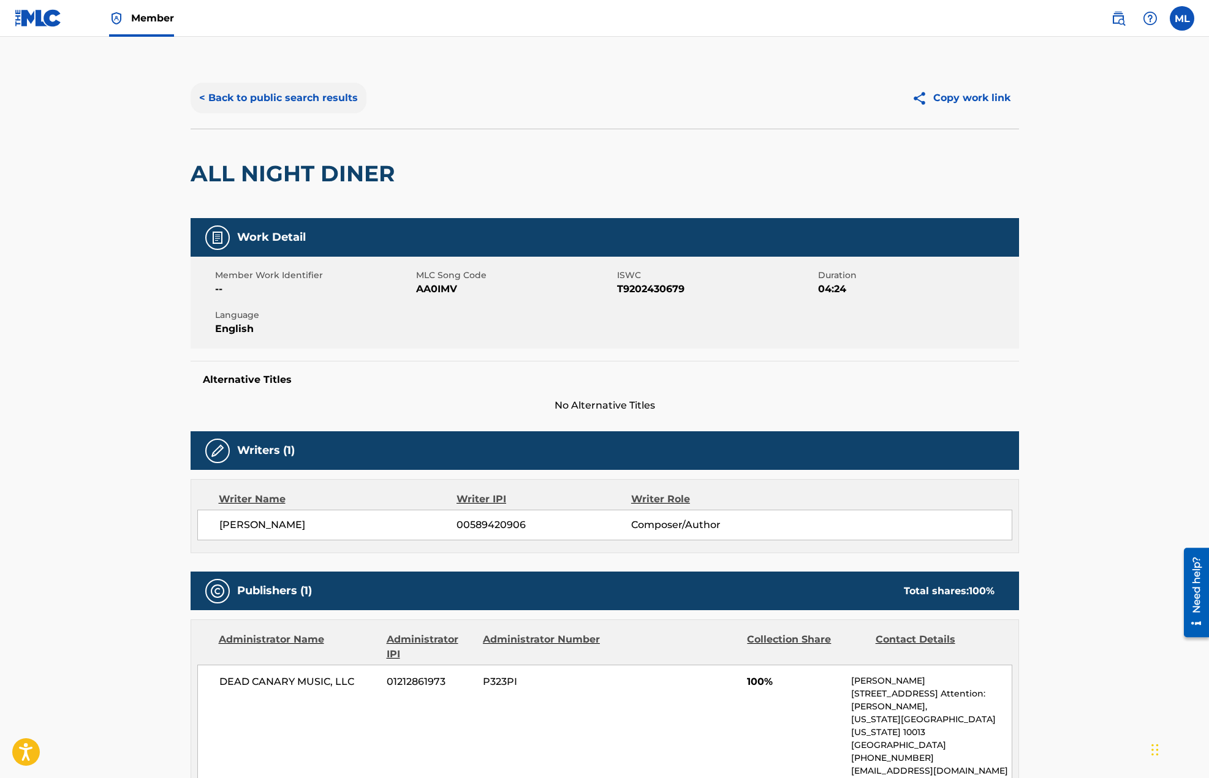
click at [240, 86] on button "< Back to public search results" at bounding box center [279, 98] width 176 height 31
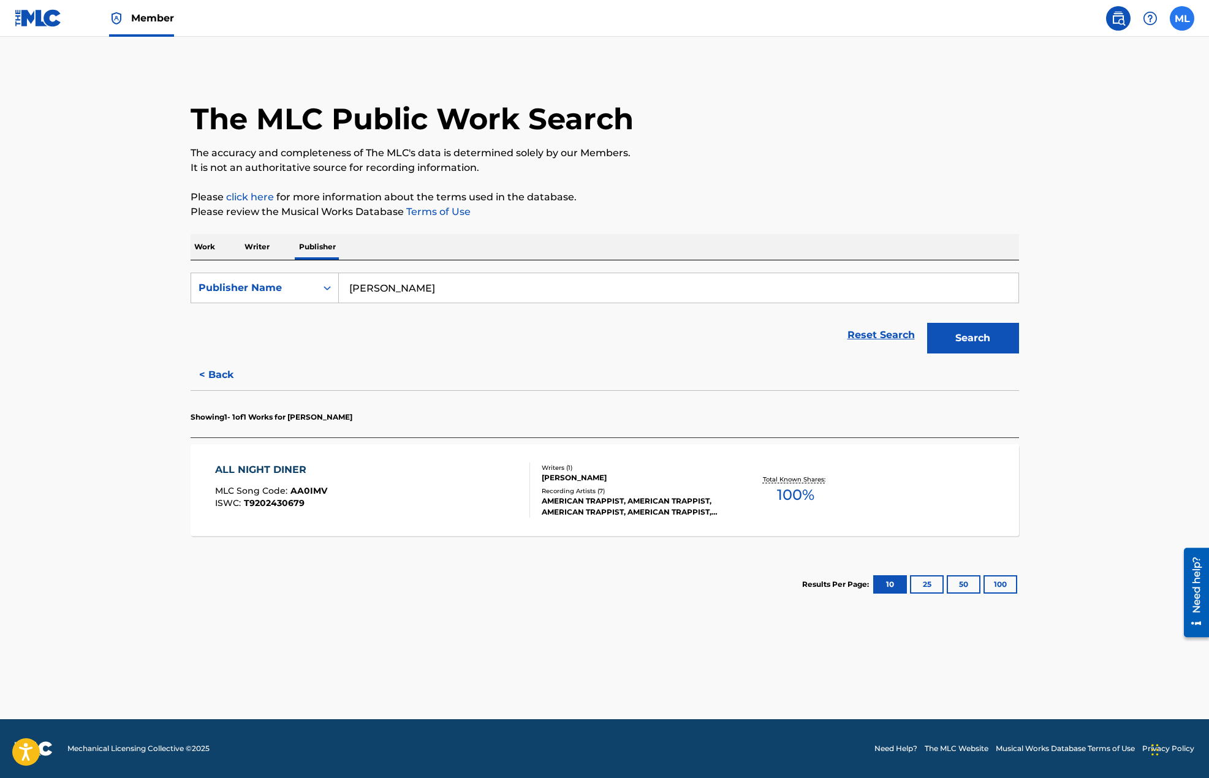
click at [1176, 23] on label at bounding box center [1182, 18] width 25 height 25
click at [1182, 18] on input "ML [PERSON_NAME] [PERSON_NAME][EMAIL_ADDRESS][DOMAIN_NAME] Notification Prefere…" at bounding box center [1182, 18] width 0 height 0
click at [1068, 154] on link "Profile" at bounding box center [1061, 152] width 25 height 11
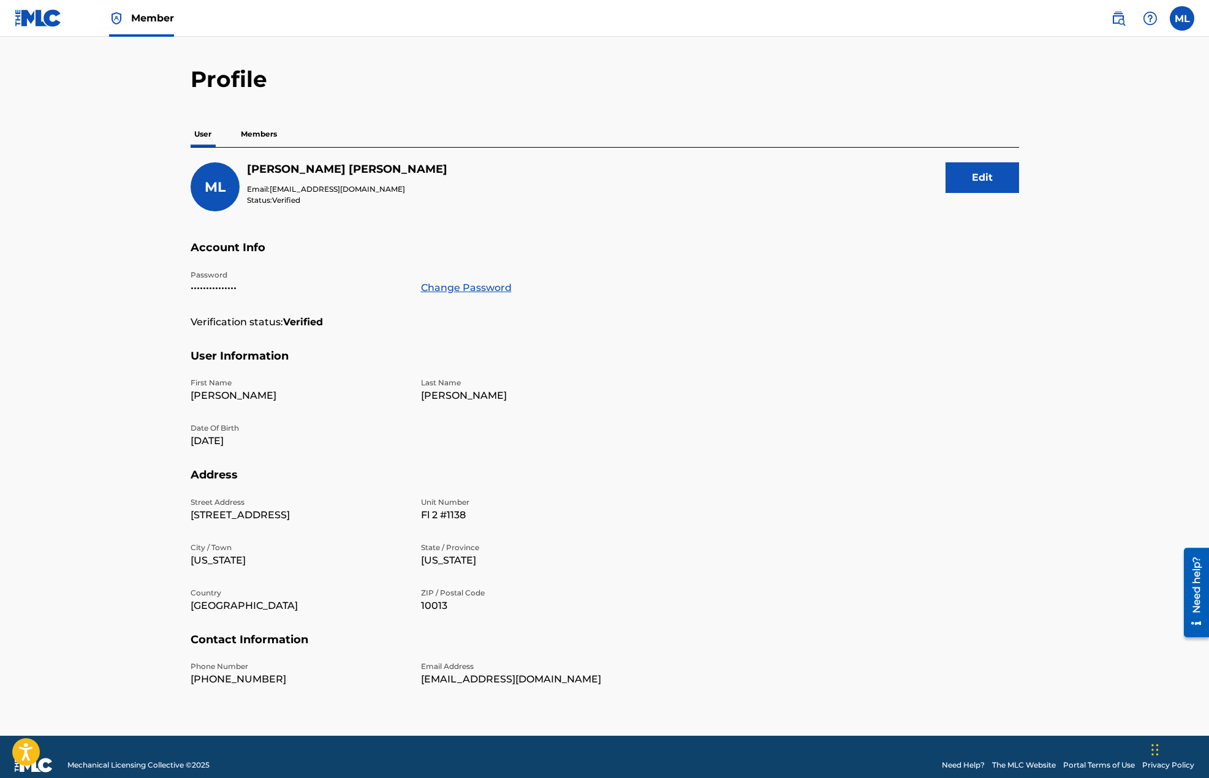
scroll to position [47, 0]
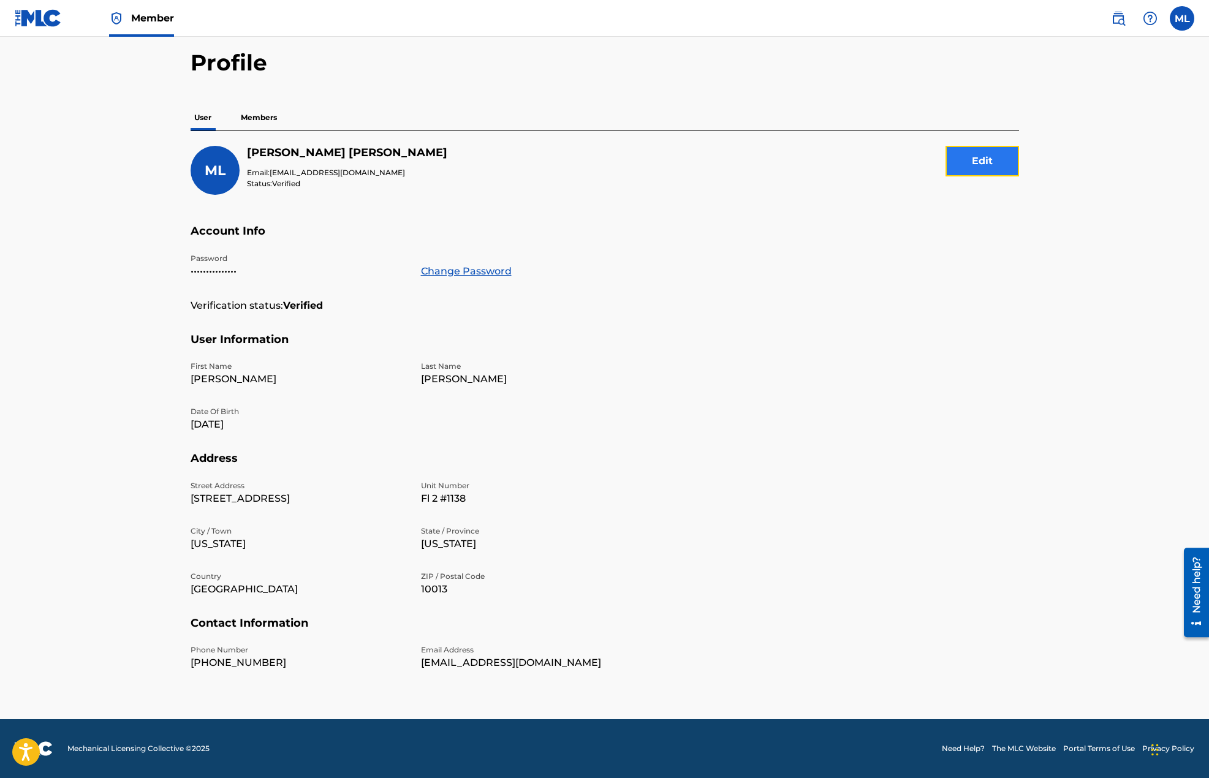
click at [978, 167] on button "Edit" at bounding box center [982, 161] width 74 height 31
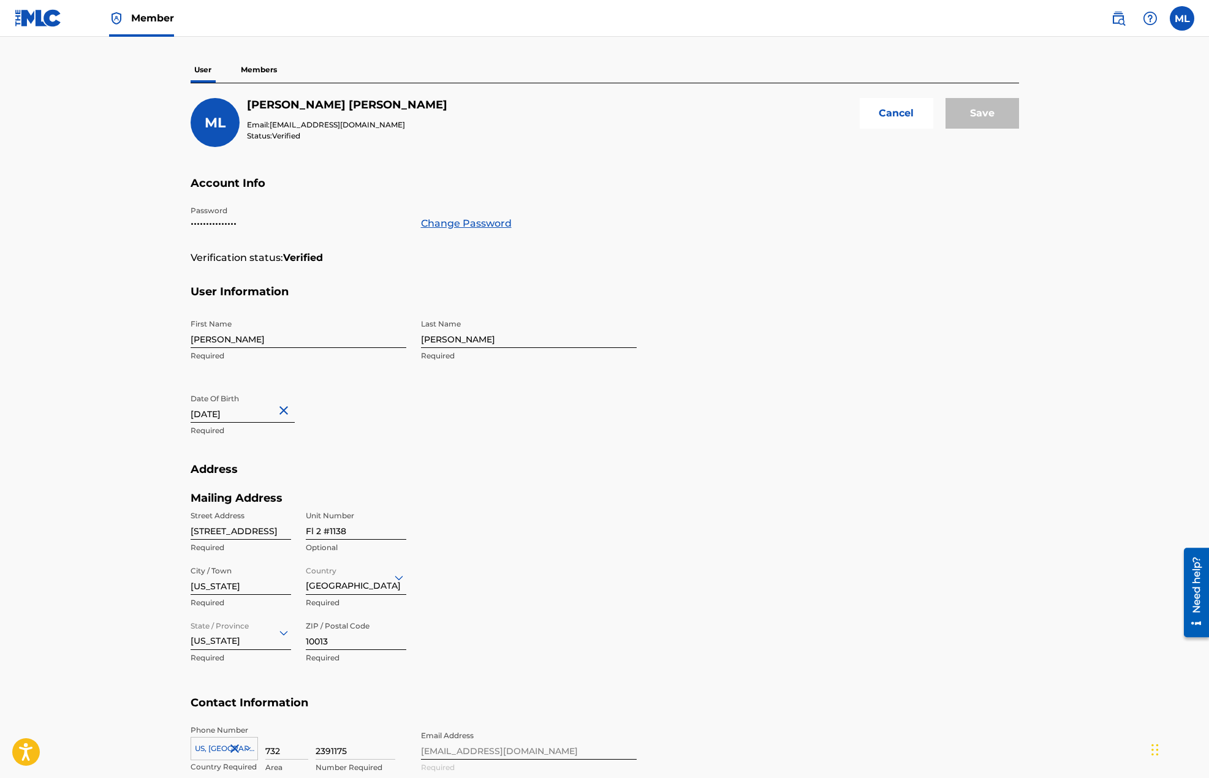
scroll to position [204, 0]
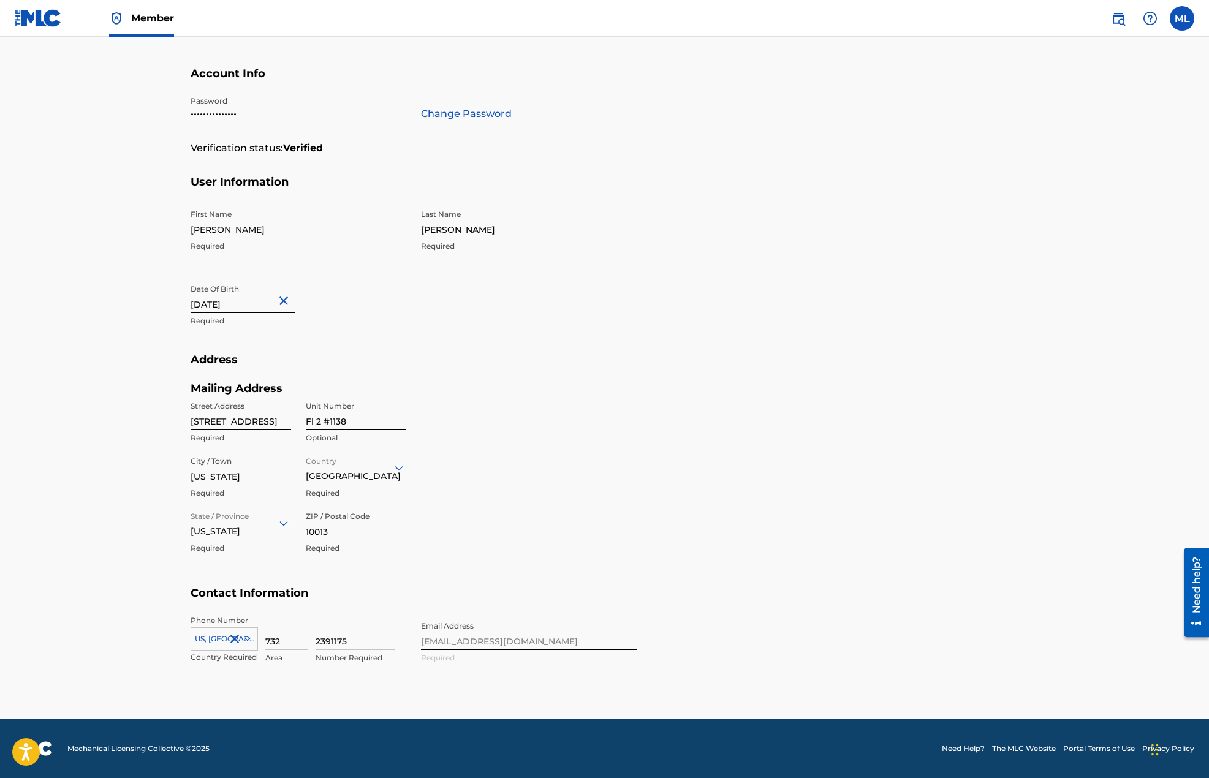
click at [246, 422] on input "[STREET_ADDRESS]" at bounding box center [241, 412] width 100 height 35
type input "[STREET_ADDRESS]"
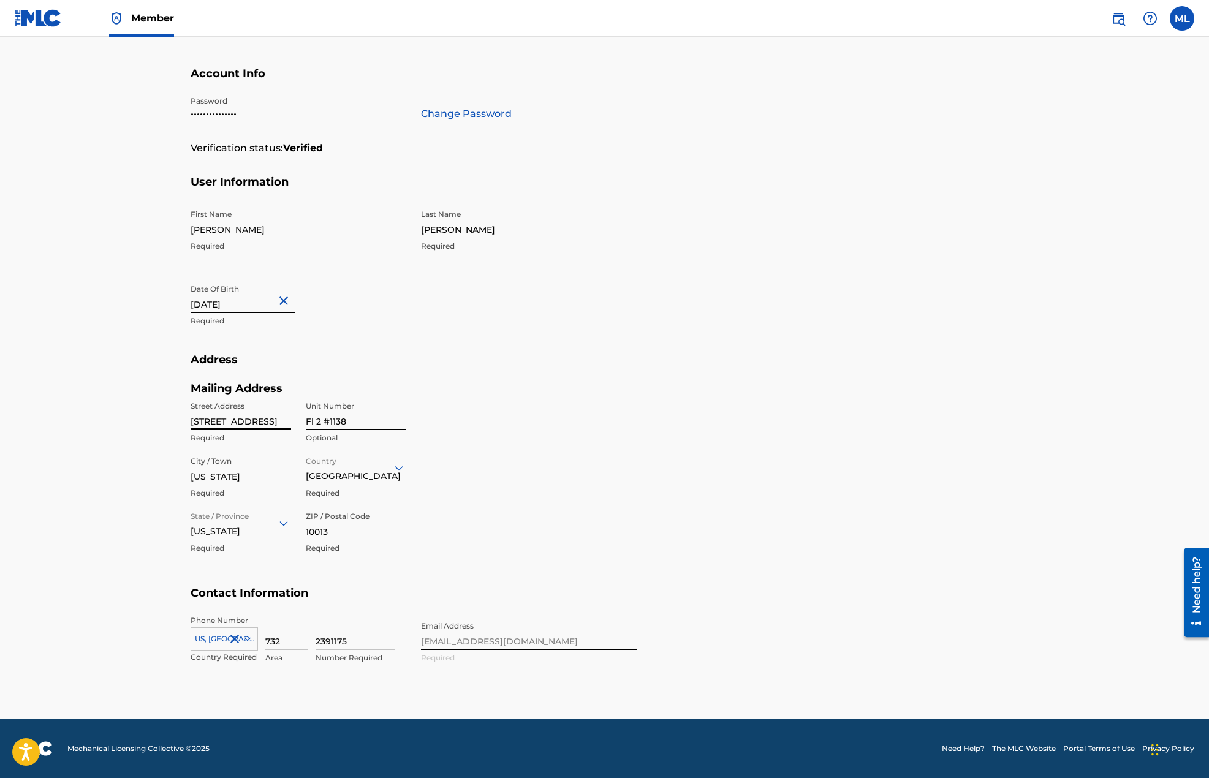
type input "[GEOGRAPHIC_DATA]"
type input "NY"
click at [249, 422] on input "[STREET_ADDRESS]" at bounding box center [241, 412] width 100 height 35
drag, startPoint x: 252, startPoint y: 423, endPoint x: 494, endPoint y: 426, distance: 241.4
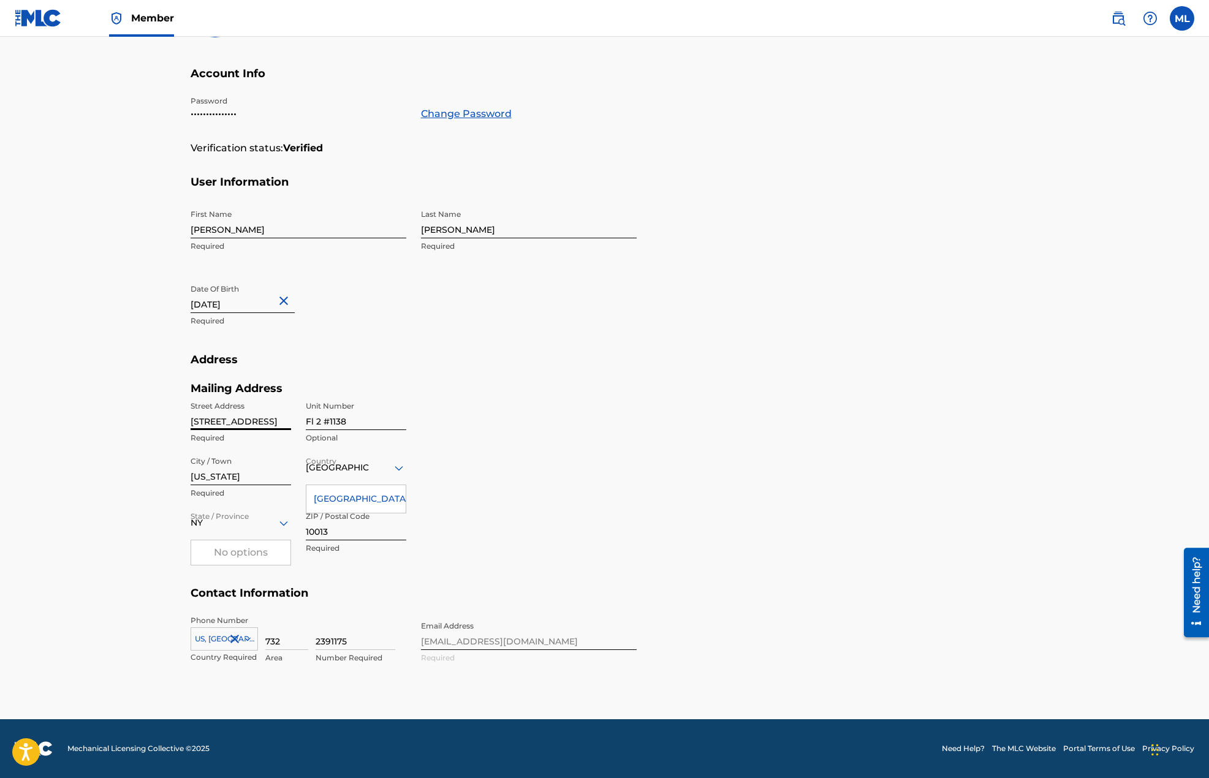
click at [492, 427] on div "Mailing Address Street Address [STREET_ADDRESS] Optional City / Town [US_STATE]…" at bounding box center [414, 484] width 446 height 205
type input "[STREET_ADDRESS]"
click at [361, 423] on input "Fl 2 #1138" at bounding box center [356, 412] width 100 height 35
type input "Fl 2 #1500"
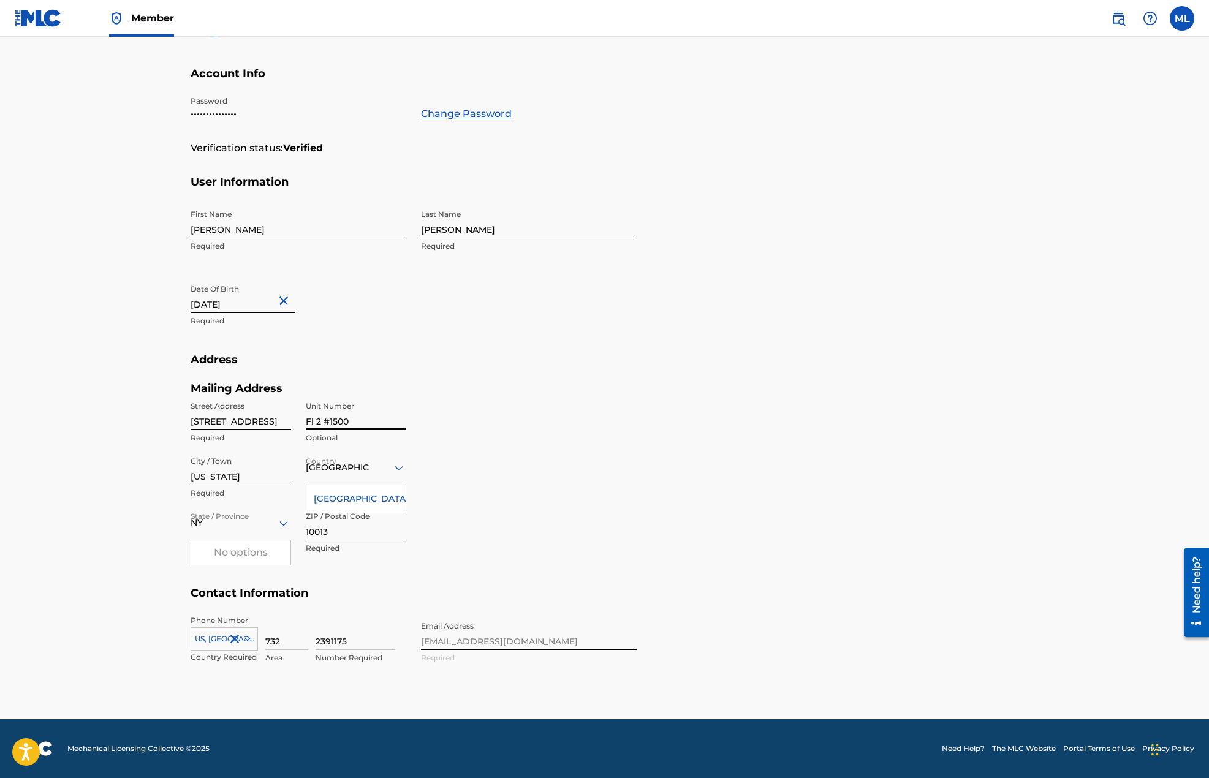
click at [477, 499] on div "Mailing Address Street Address [STREET_ADDRESS] Optional City / Town [US_STATE]…" at bounding box center [414, 484] width 446 height 205
click at [521, 530] on div "Mailing Address Street Address [STREET_ADDRESS] Optional City / Town [US_STATE]…" at bounding box center [414, 484] width 446 height 205
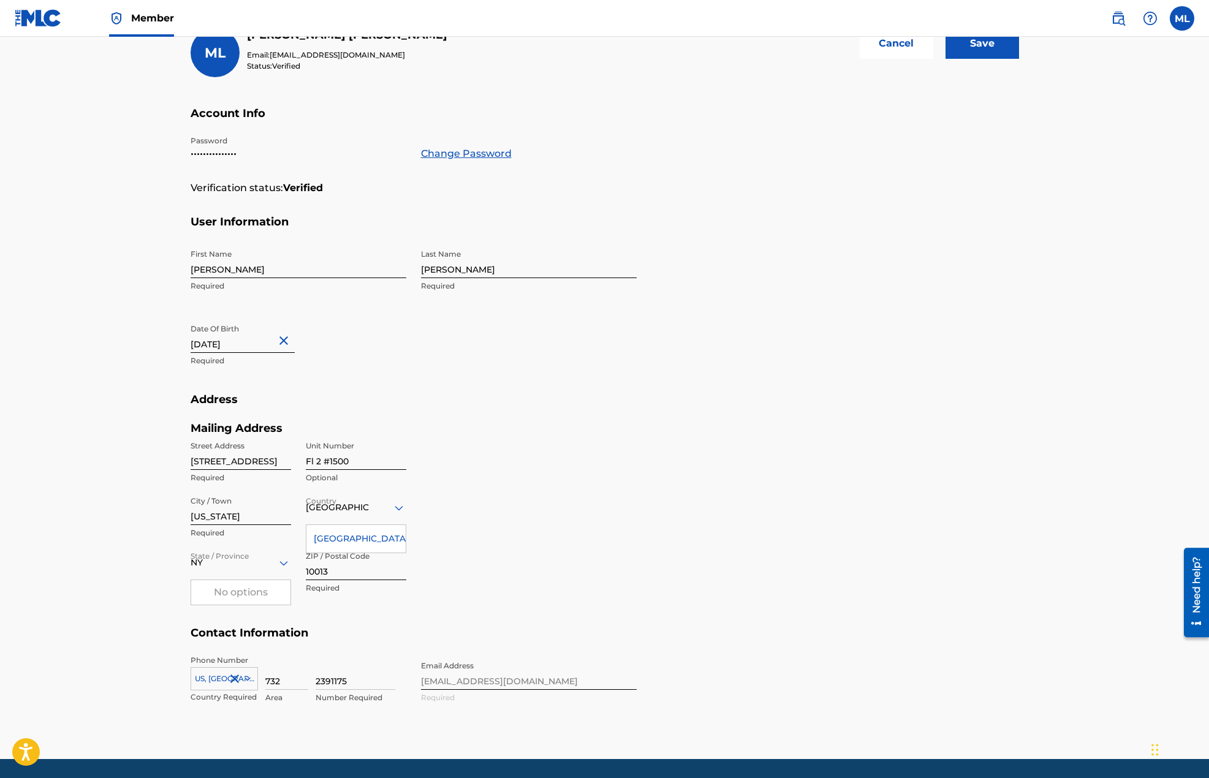
scroll to position [143, 0]
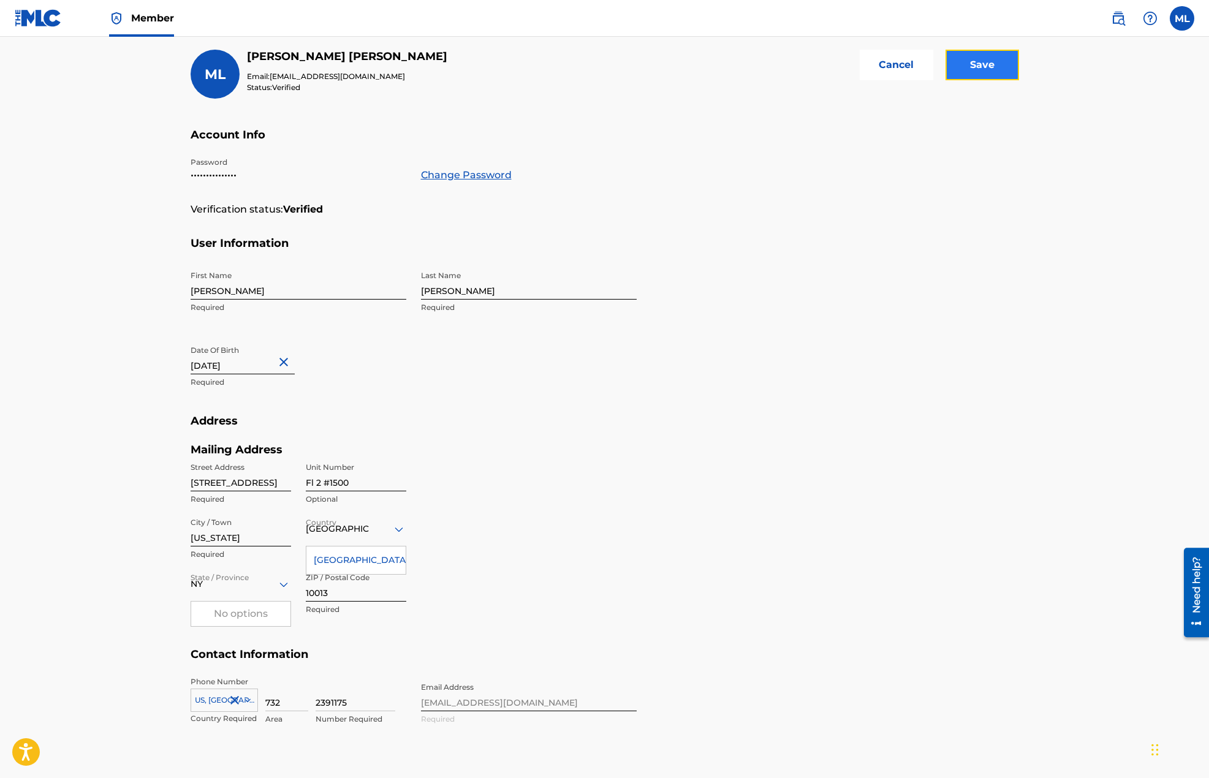
click at [967, 62] on input "Save" at bounding box center [982, 65] width 74 height 31
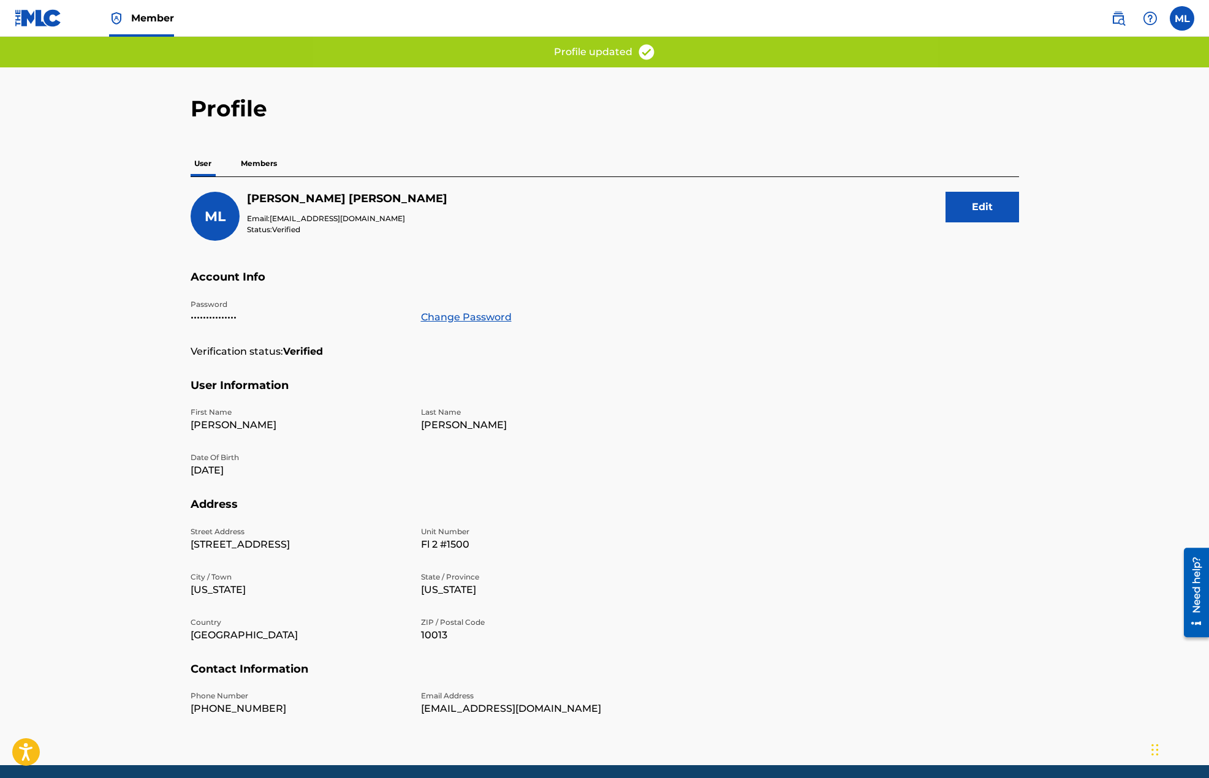
scroll to position [0, 0]
click at [270, 166] on p "Members" at bounding box center [259, 164] width 44 height 26
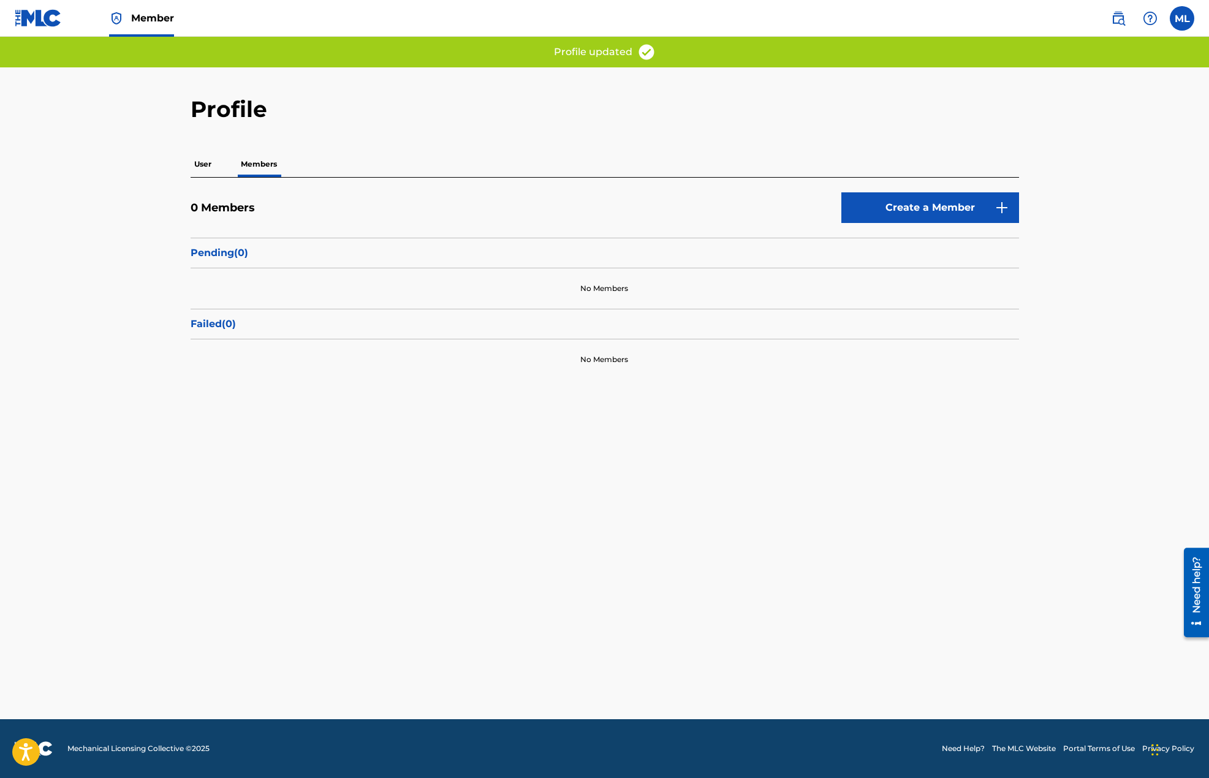
click at [203, 157] on p "User" at bounding box center [203, 164] width 25 height 26
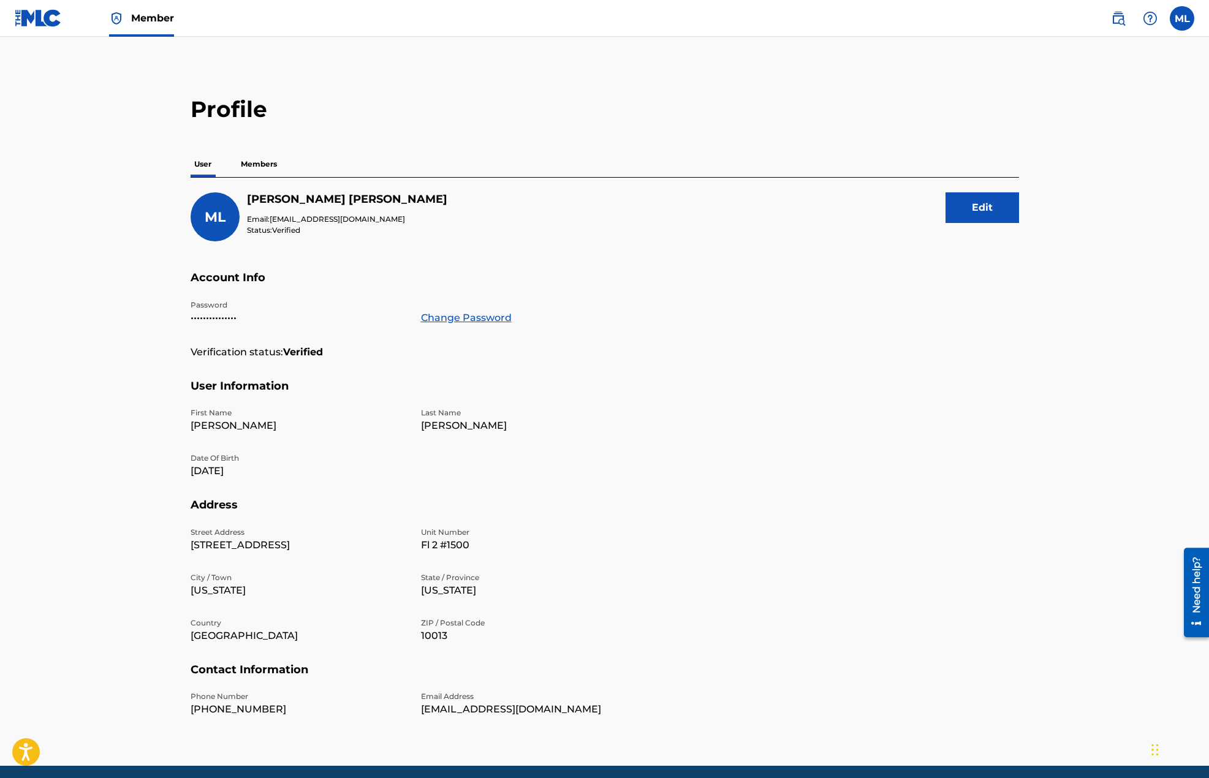
click at [144, 17] on span "Member" at bounding box center [152, 18] width 43 height 14
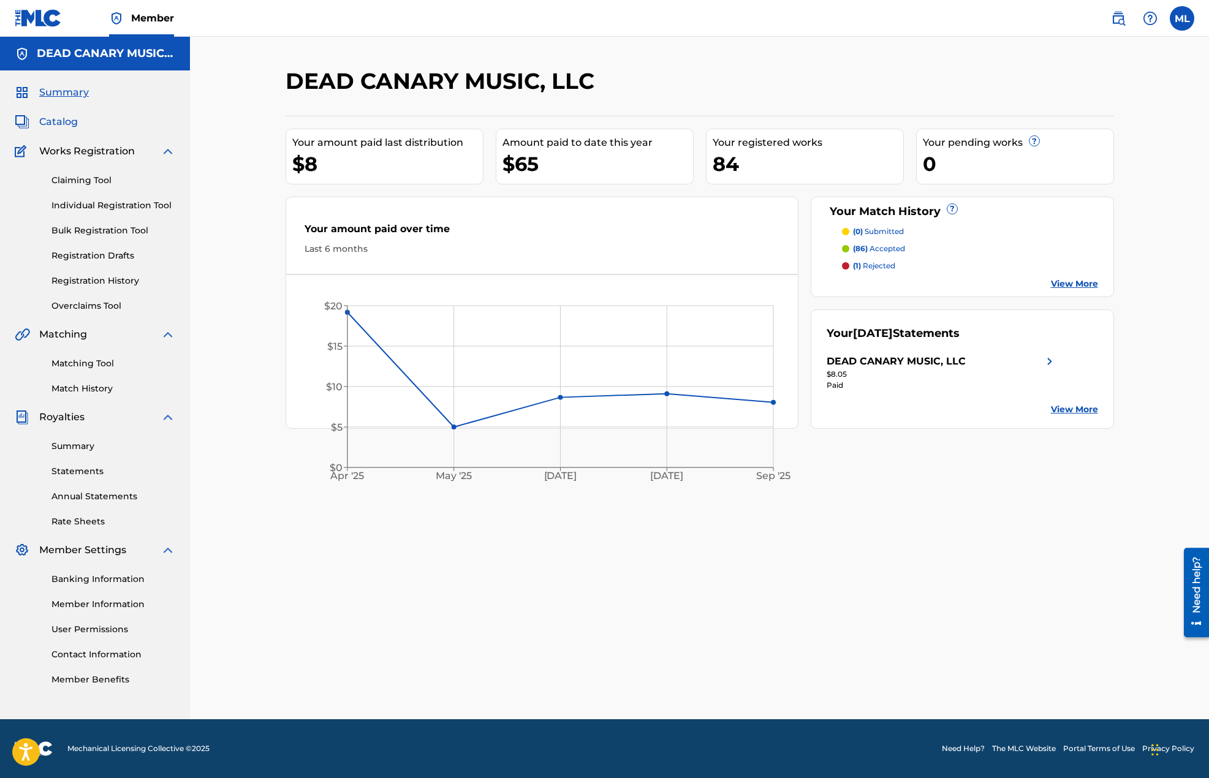
click at [55, 119] on span "Catalog" at bounding box center [58, 122] width 39 height 15
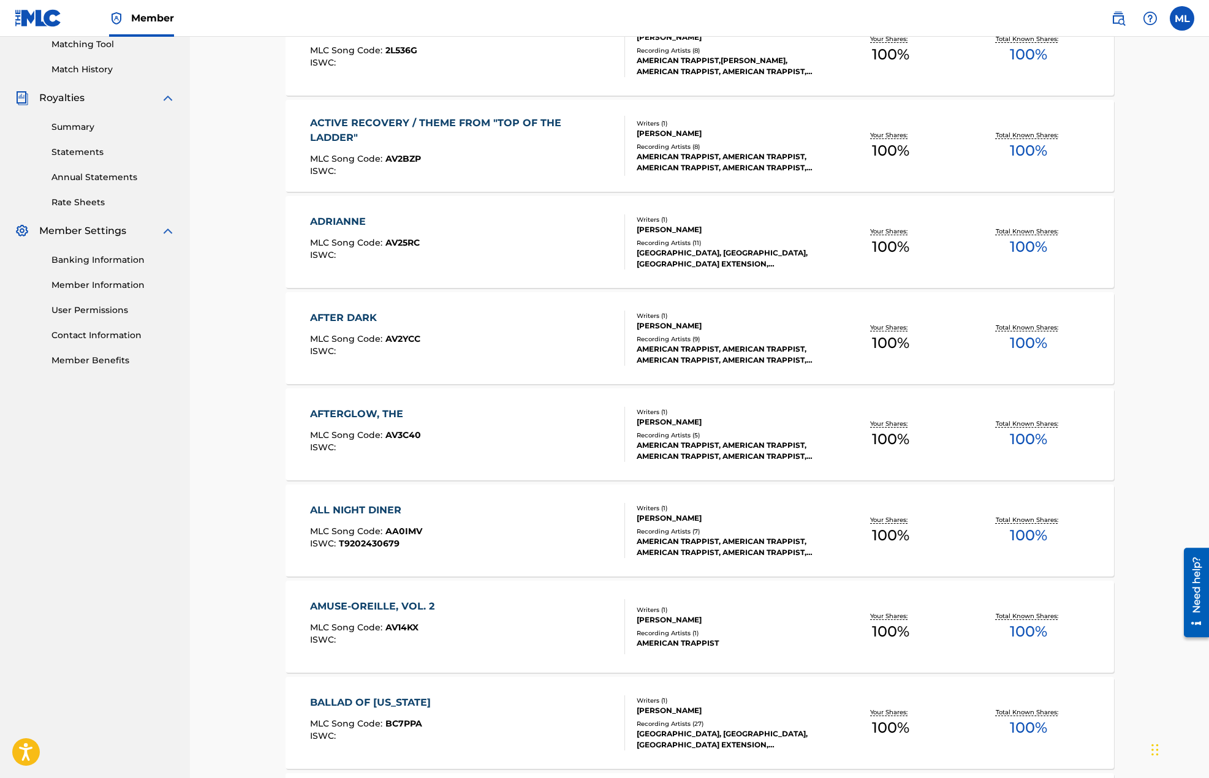
scroll to position [429, 0]
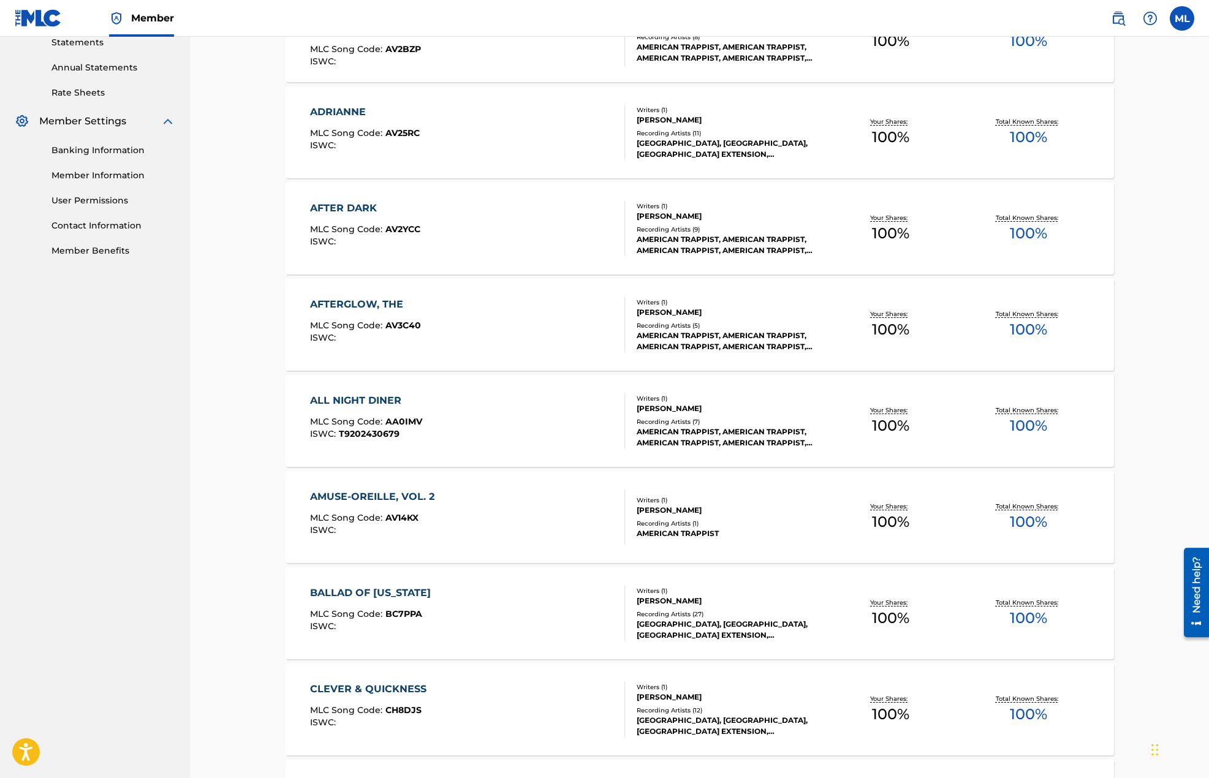
click at [534, 414] on div "ALL NIGHT DINER MLC Song Code : AA0IMV ISWC : T9202430679" at bounding box center [467, 420] width 315 height 55
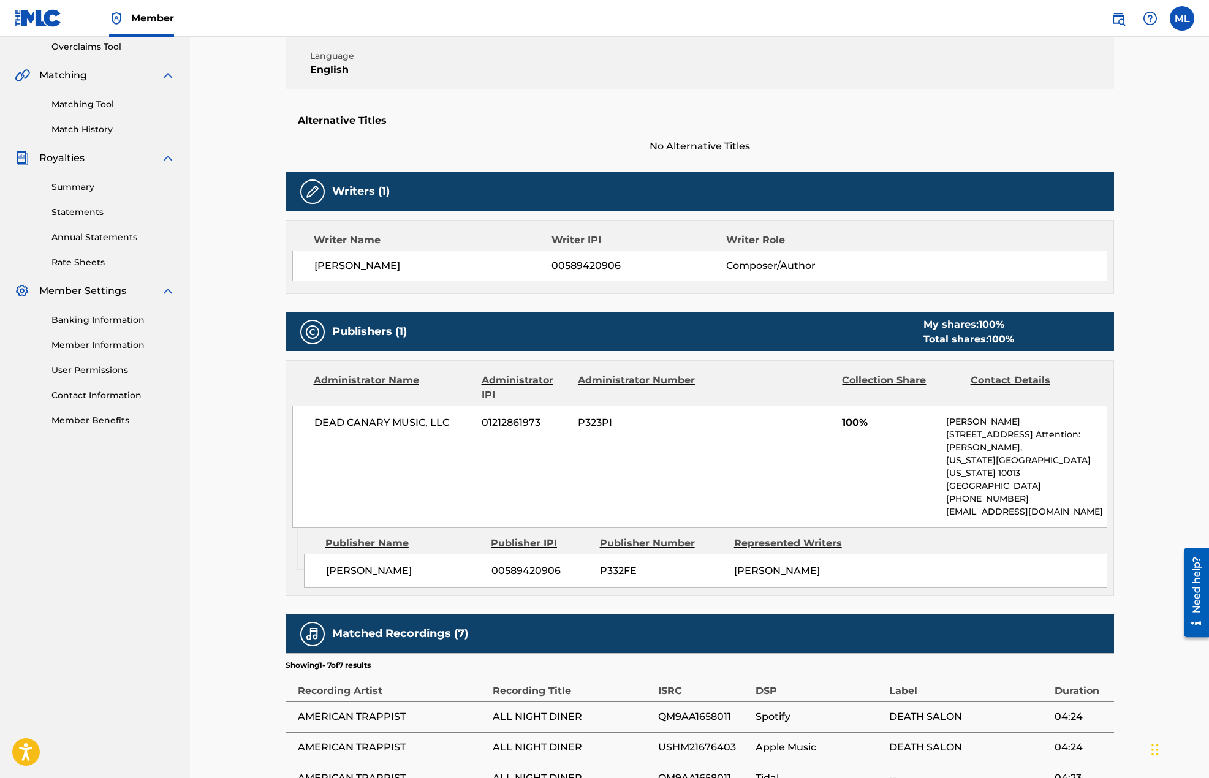
scroll to position [504, 0]
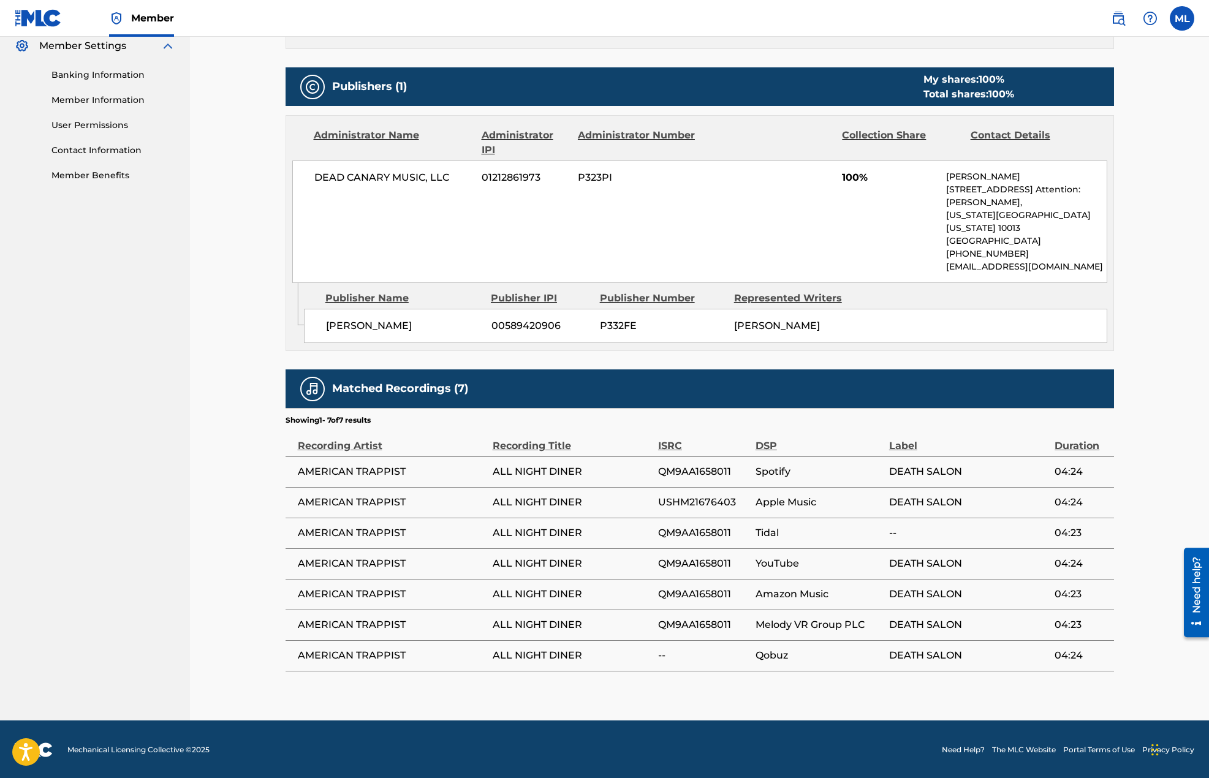
drag, startPoint x: 324, startPoint y: 312, endPoint x: 927, endPoint y: 331, distance: 603.2
click at [927, 331] on div "[PERSON_NAME] 00589420906 P332FE [PERSON_NAME]" at bounding box center [705, 326] width 803 height 34
copy div "[PERSON_NAME] 00589420906 P332FE [PERSON_NAME]"
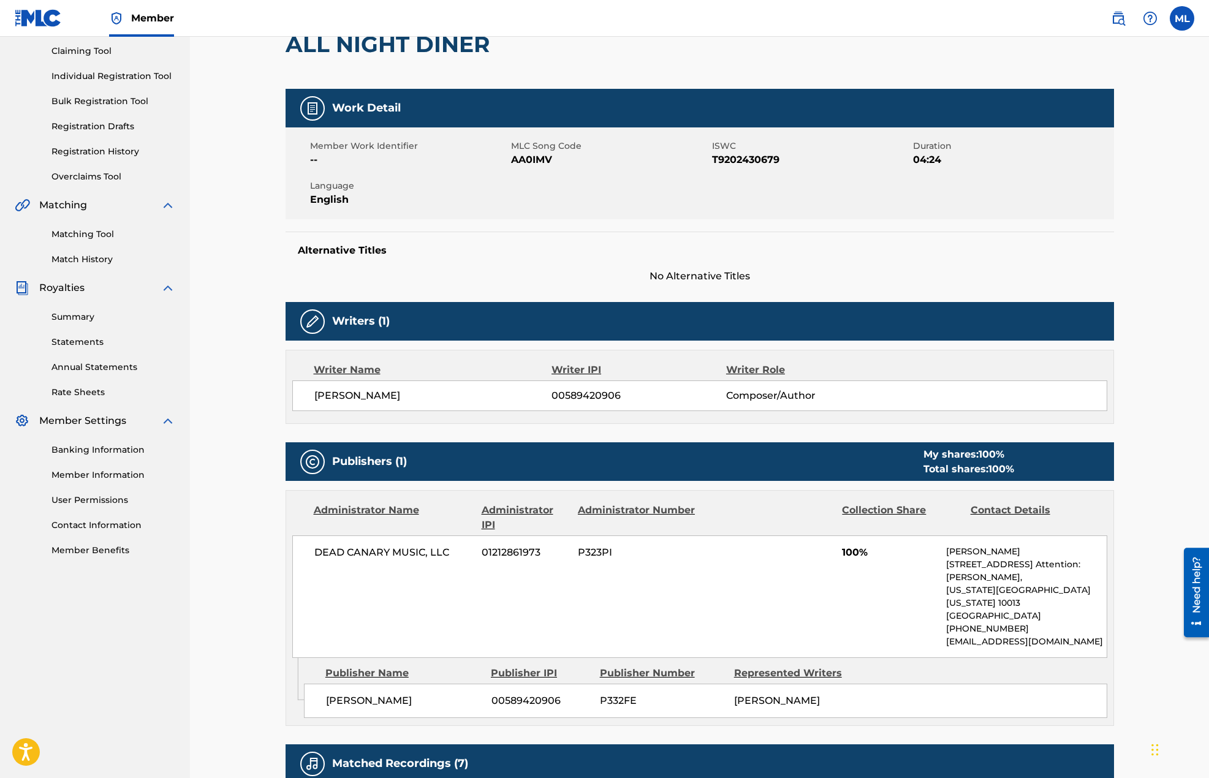
scroll to position [14, 0]
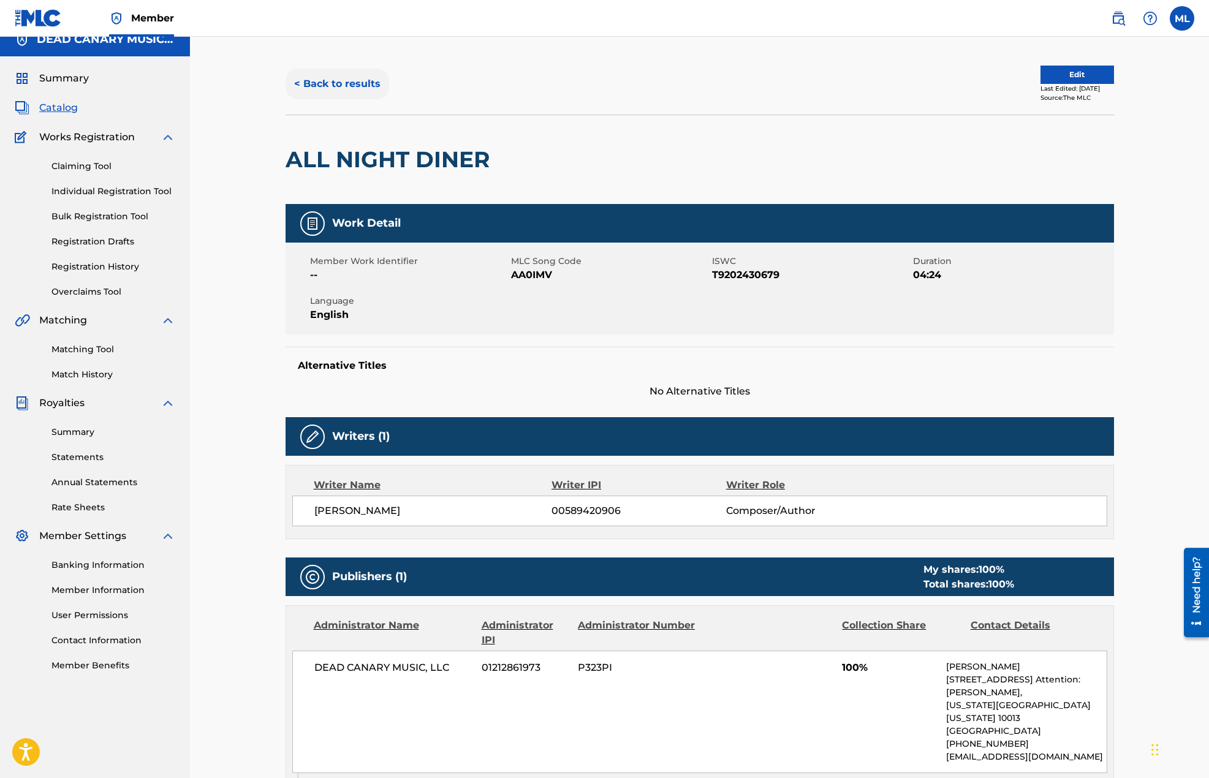
click at [332, 86] on button "< Back to results" at bounding box center [338, 84] width 104 height 31
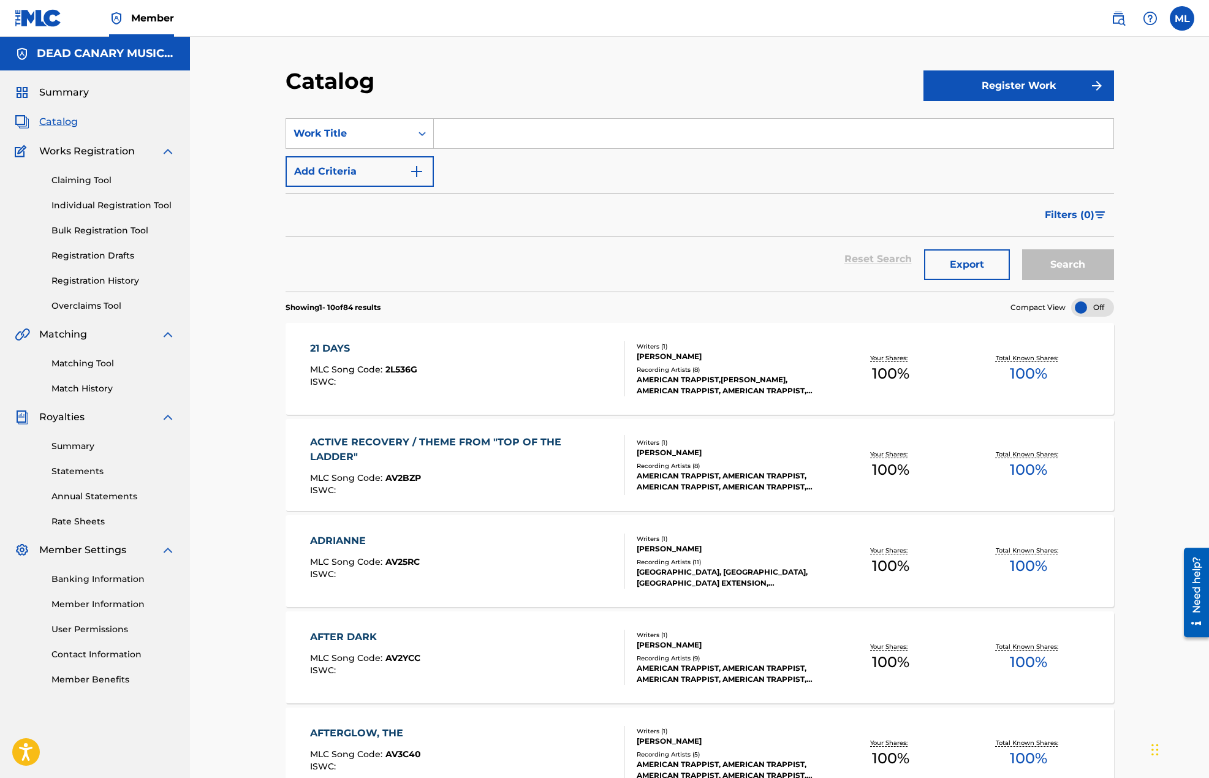
click at [687, 365] on div "Recording Artists ( 8 )" at bounding box center [729, 369] width 185 height 9
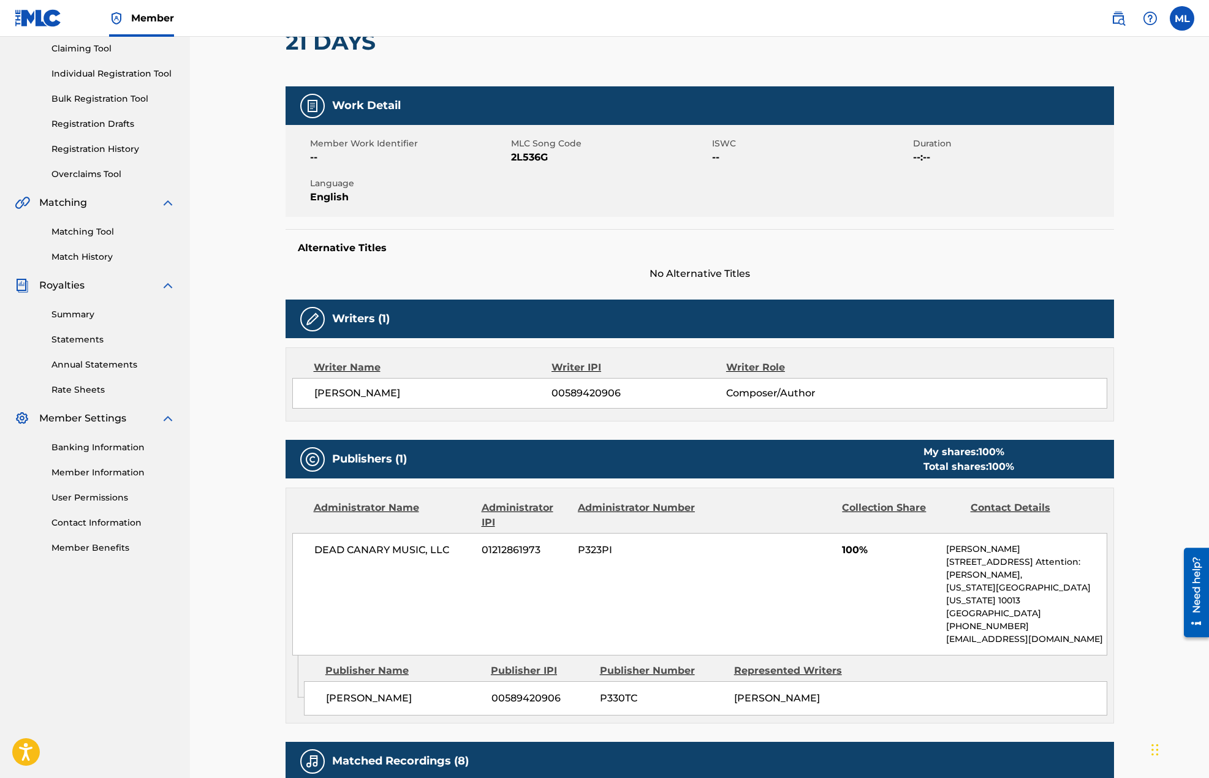
scroll to position [306, 0]
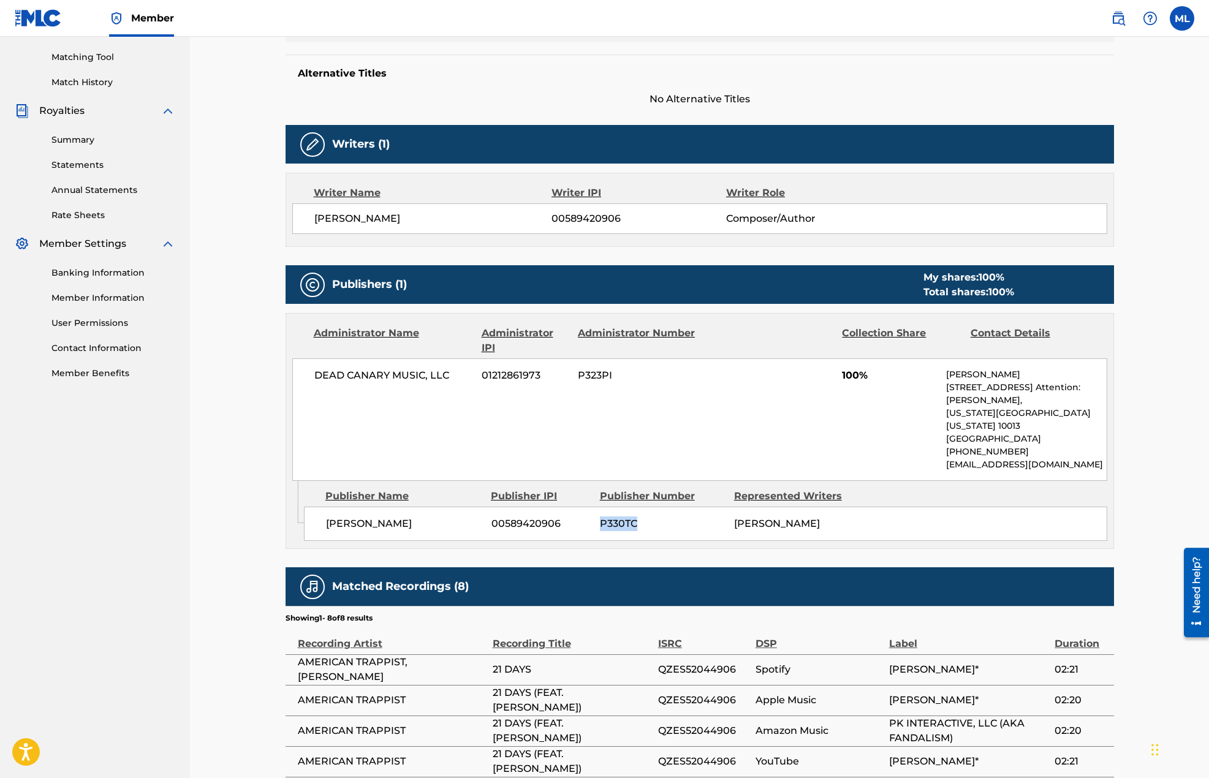
drag, startPoint x: 646, startPoint y: 512, endPoint x: 585, endPoint y: 511, distance: 60.7
click at [585, 511] on div "[PERSON_NAME] 00589420906 P330TC [PERSON_NAME]" at bounding box center [705, 524] width 803 height 34
copy div "P330TC"
click at [867, 539] on div "[PERSON_NAME] 00589420906 P330TC [PERSON_NAME]" at bounding box center [705, 524] width 803 height 34
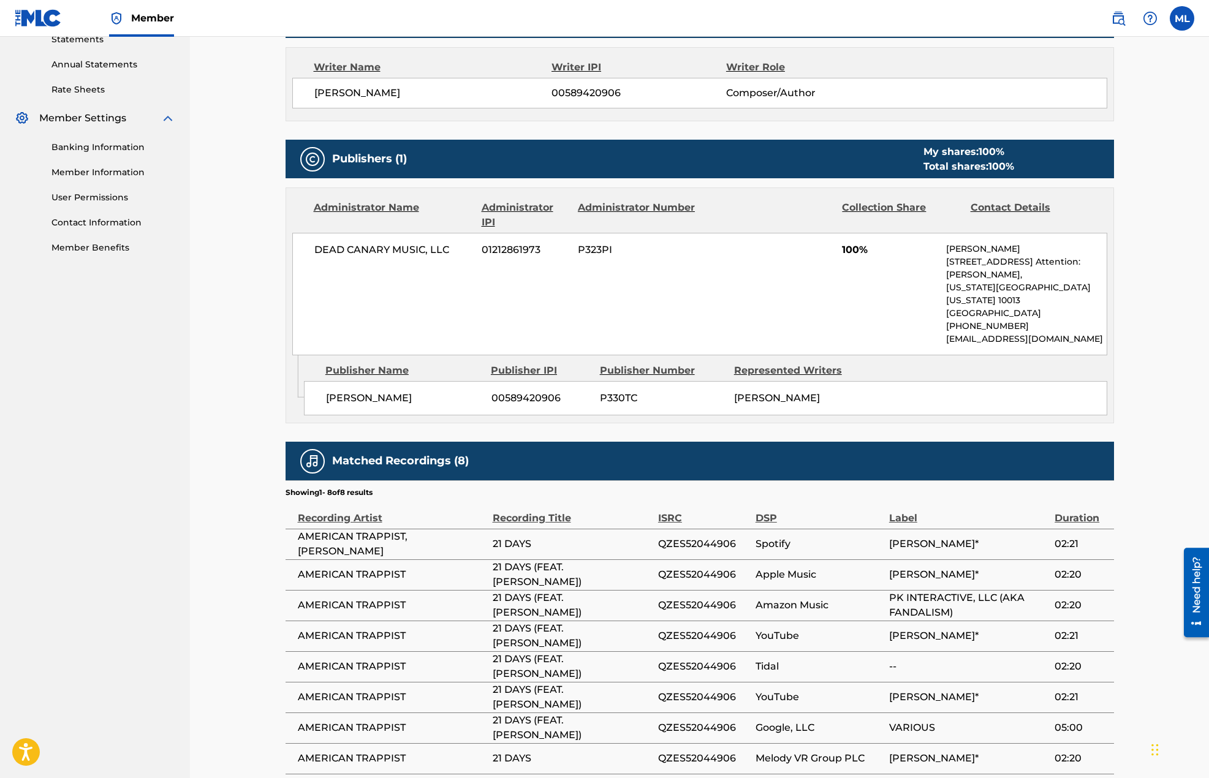
scroll to position [535, 0]
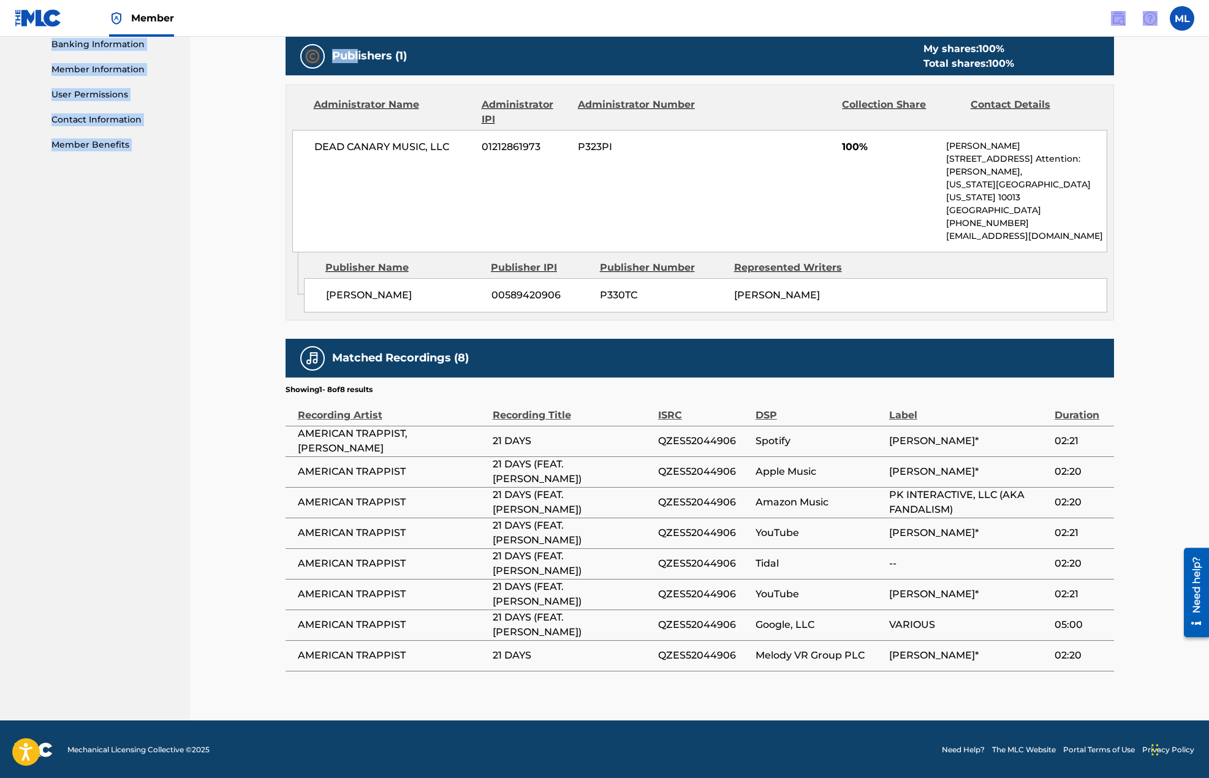
drag, startPoint x: 304, startPoint y: 42, endPoint x: 360, endPoint y: 65, distance: 60.4
click at [358, 64] on div "Member ML ML [PERSON_NAME] [PERSON_NAME][EMAIL_ADDRESS][DOMAIN_NAME] Notificati…" at bounding box center [604, 122] width 1209 height 1314
click at [251, 224] on div "< Back to results Edit Last Edited: [DATE] Source: The MLC 21 DAYS Work Detail …" at bounding box center [699, 111] width 1019 height 1219
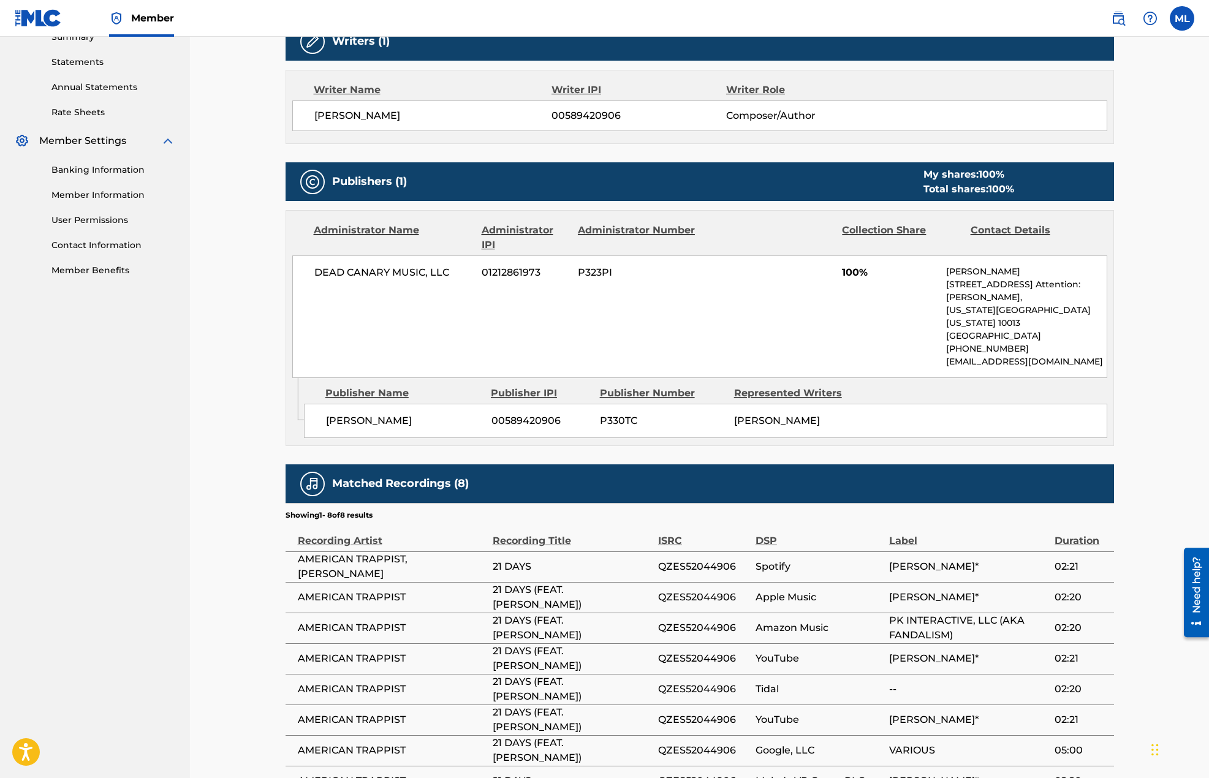
scroll to position [429, 0]
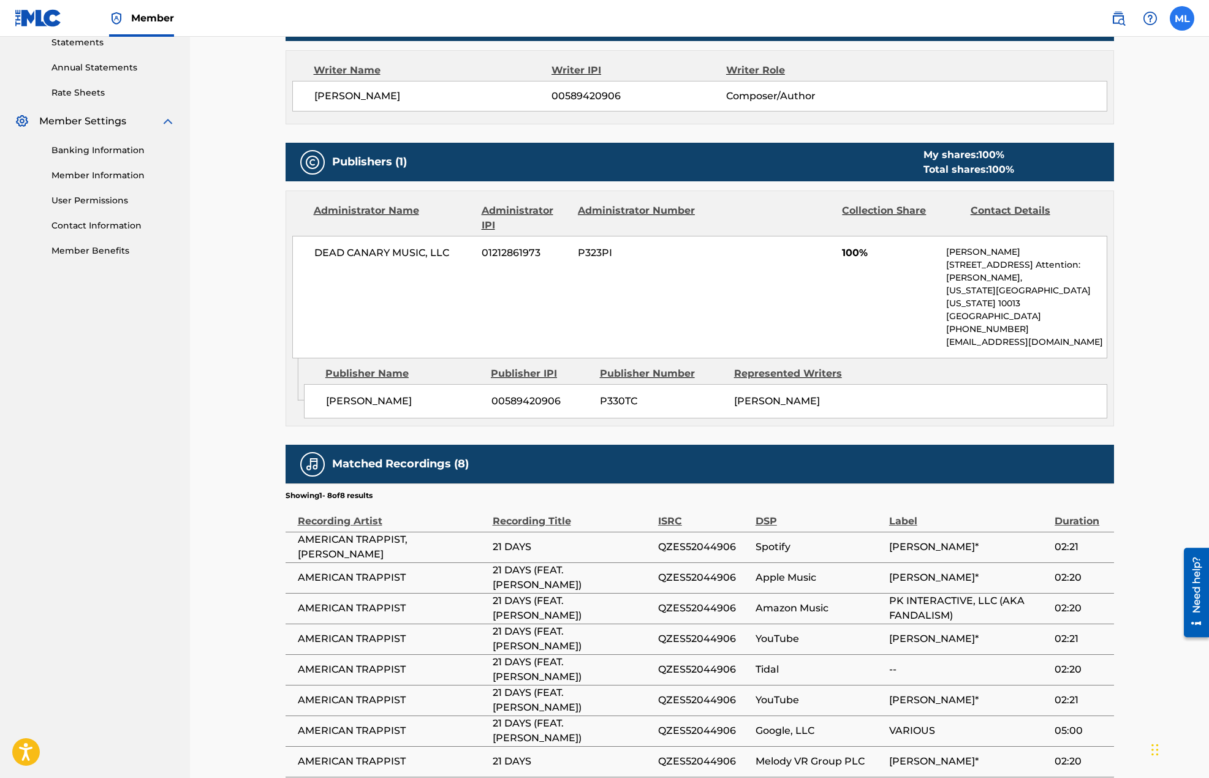
click at [1187, 15] on label at bounding box center [1182, 18] width 25 height 25
click at [1182, 18] on input "ML [PERSON_NAME] [PERSON_NAME][EMAIL_ADDRESS][DOMAIN_NAME] Notification Prefere…" at bounding box center [1182, 18] width 0 height 0
click at [1142, 242] on div "< Back to results Edit Last Edited: [DATE] Source: The MLC 21 DAYS Work Detail …" at bounding box center [699, 217] width 1019 height 1219
click at [229, 105] on div "< Back to results Edit Last Edited: [DATE] Source: The MLC 21 DAYS Work Detail …" at bounding box center [699, 217] width 1019 height 1219
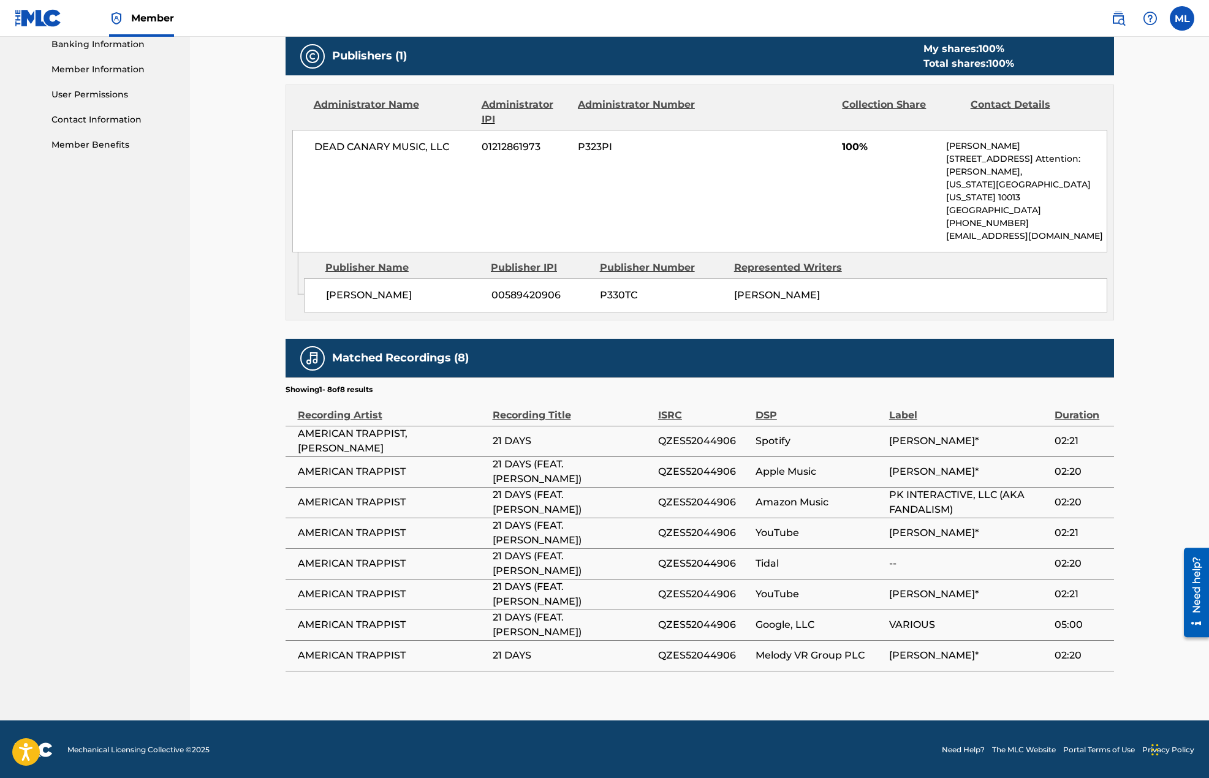
scroll to position [0, 0]
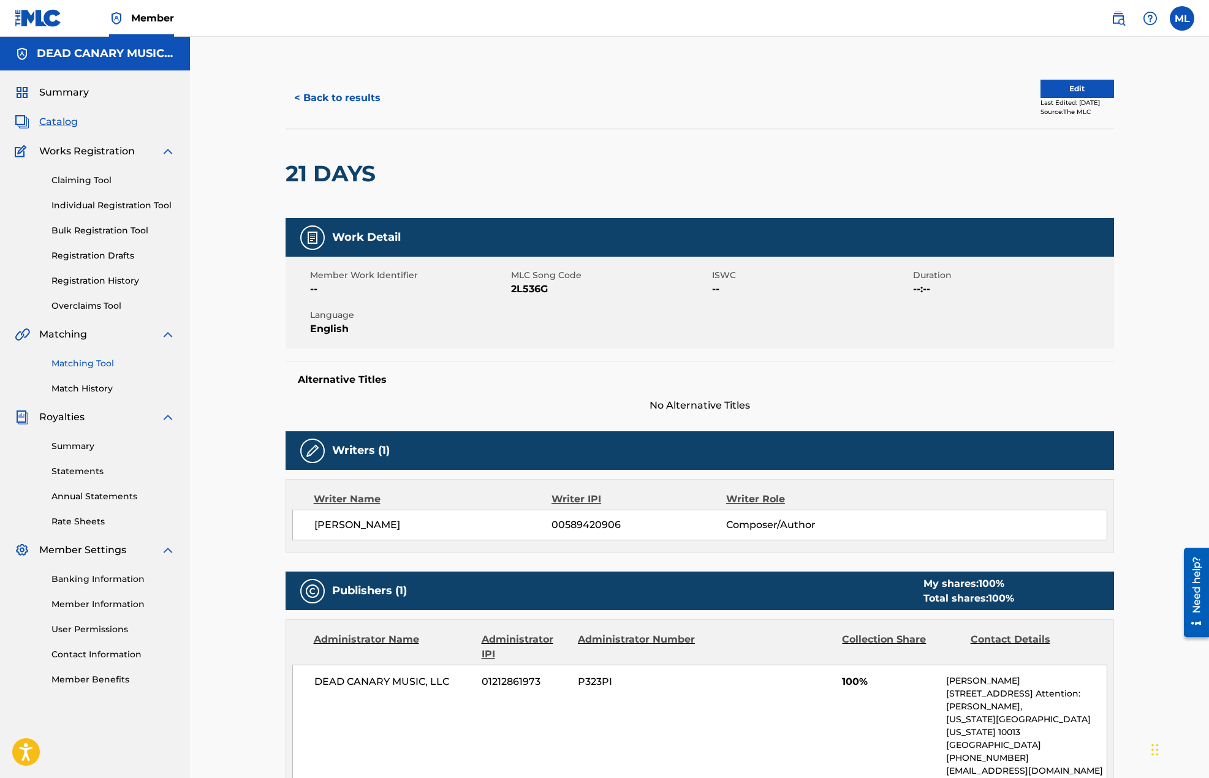
click at [83, 366] on link "Matching Tool" at bounding box center [113, 363] width 124 height 13
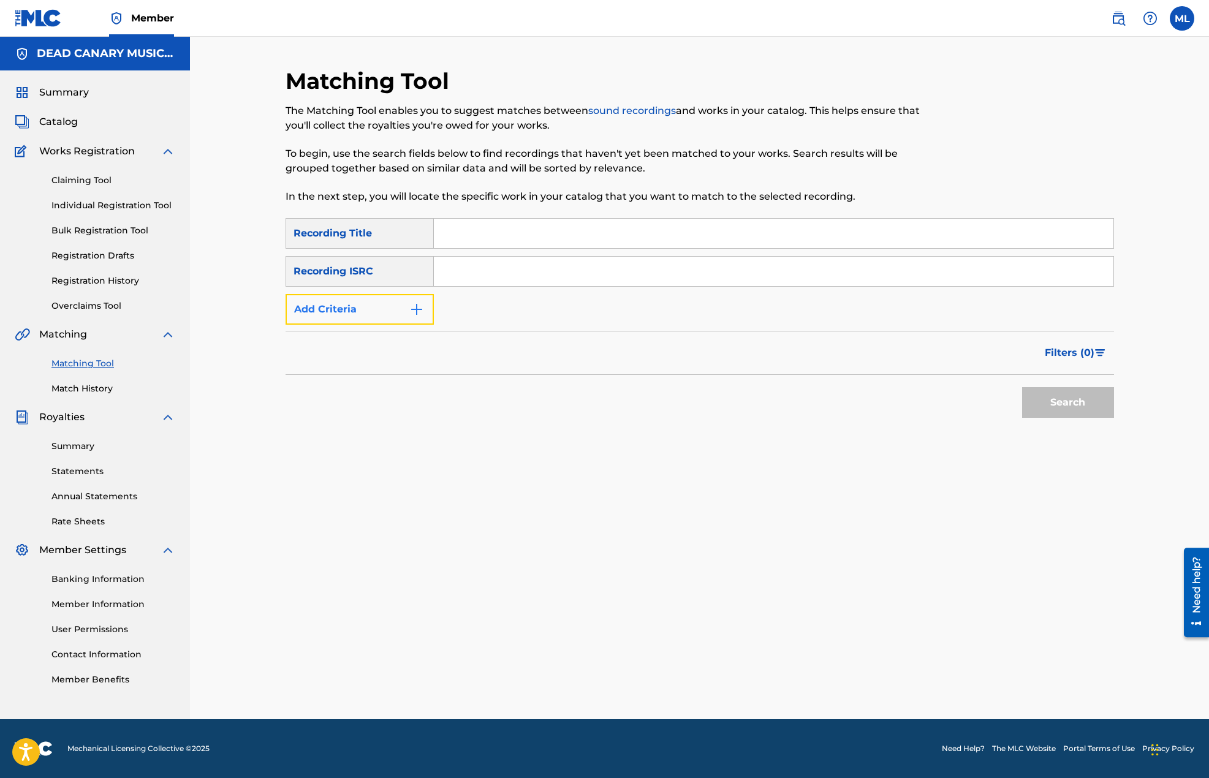
click at [354, 324] on button "Add Criteria" at bounding box center [360, 309] width 148 height 31
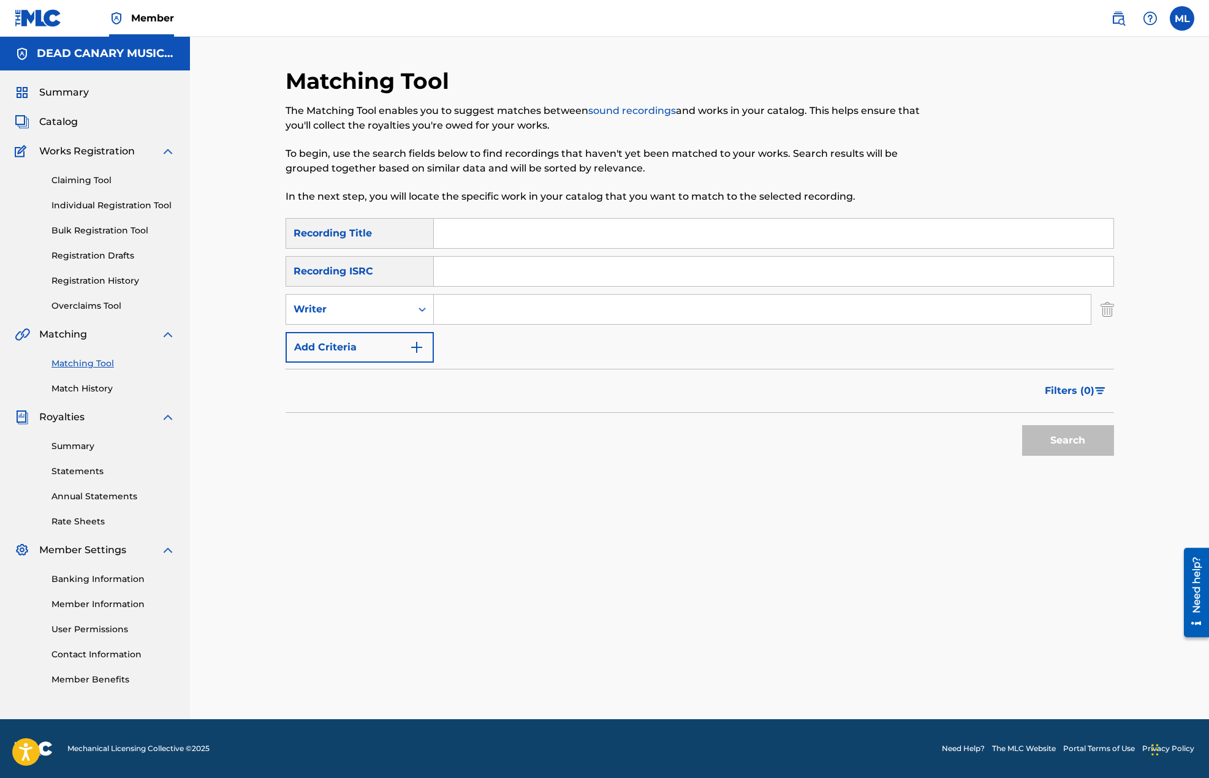
click at [499, 317] on input "Search Form" at bounding box center [762, 309] width 657 height 29
type input "river city extension"
click at [1122, 259] on div "Matching Tool The Matching Tool enables you to suggest matches between sound re…" at bounding box center [700, 393] width 858 height 652
click at [1065, 441] on button "Search" at bounding box center [1068, 440] width 92 height 31
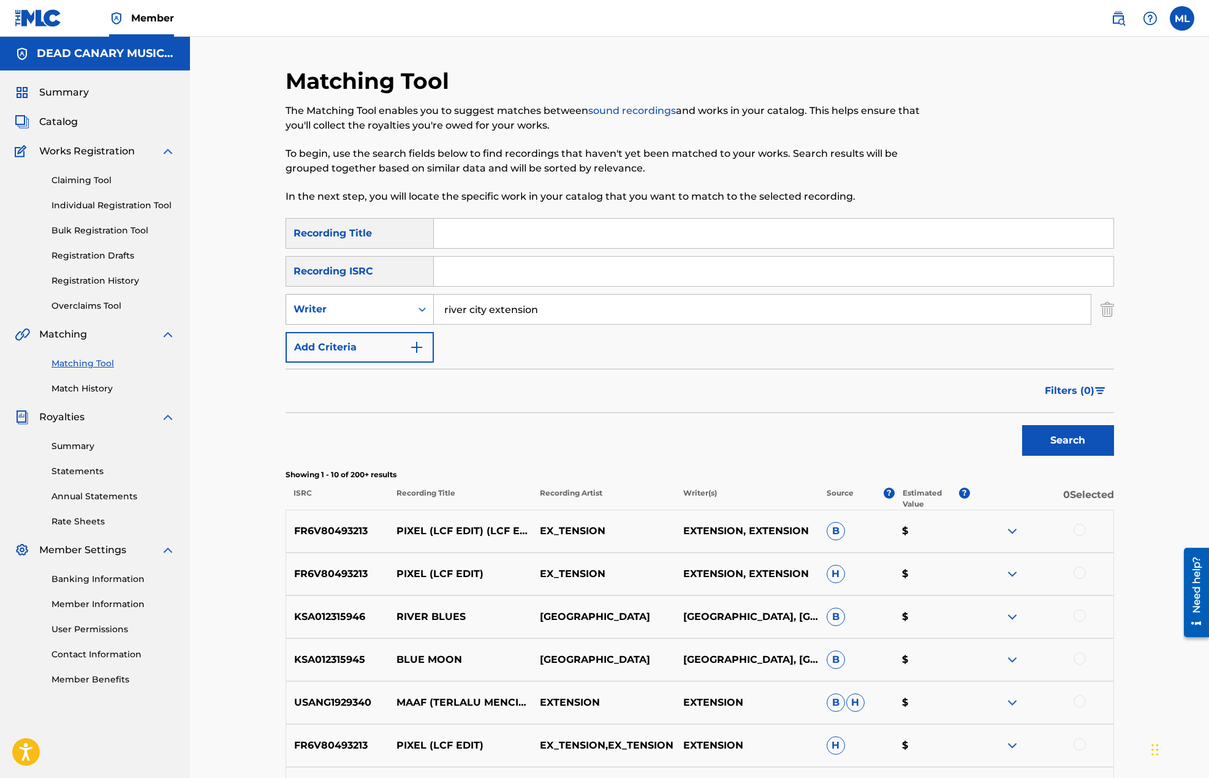
click at [389, 307] on div "Writer" at bounding box center [348, 309] width 110 height 15
click at [384, 345] on div "Recording Artist" at bounding box center [359, 340] width 147 height 31
click at [504, 312] on input "Search Form" at bounding box center [762, 309] width 657 height 29
click at [1037, 438] on button "Search" at bounding box center [1068, 440] width 92 height 31
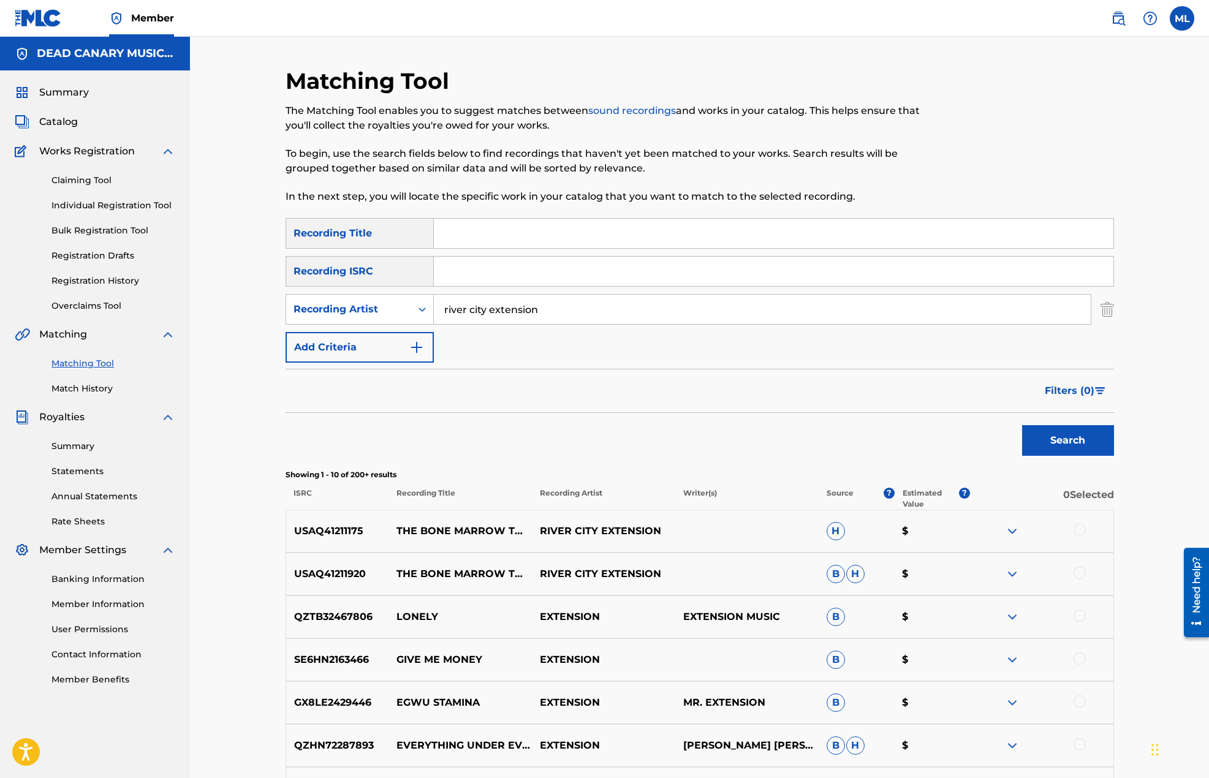
scroll to position [245, 0]
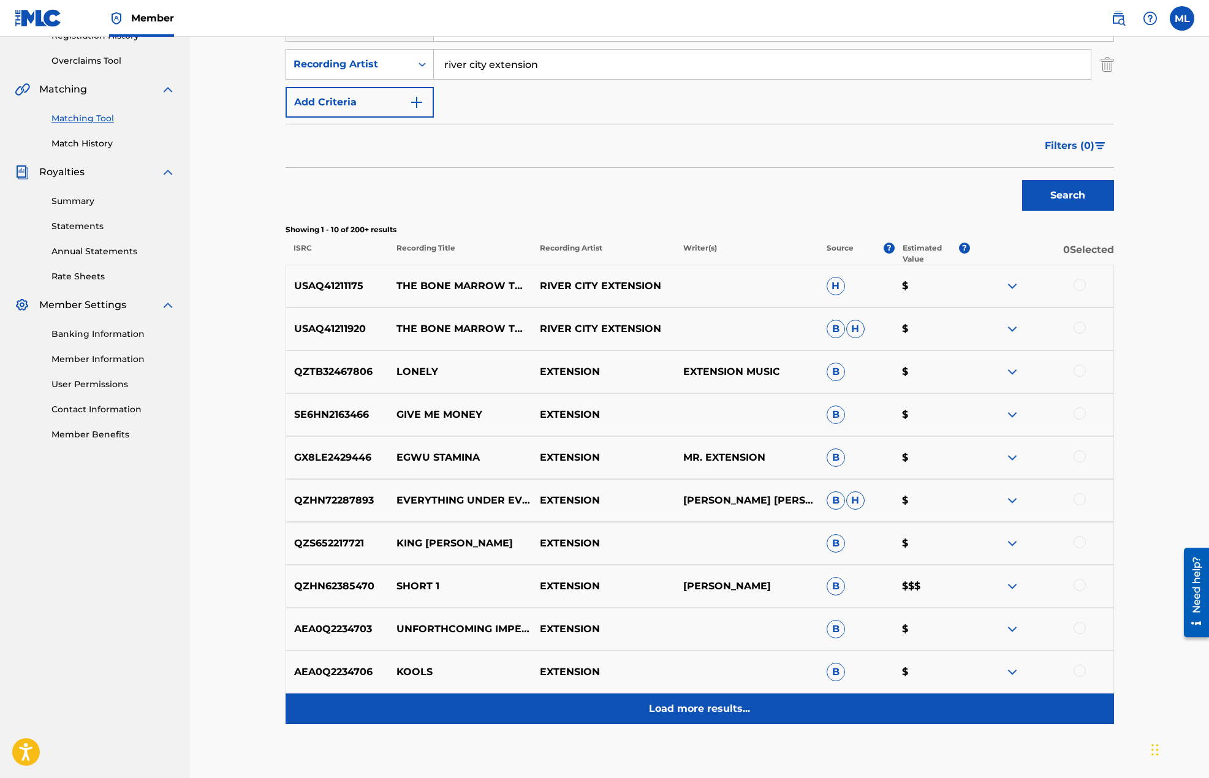
click at [700, 712] on p "Load more results..." at bounding box center [699, 709] width 101 height 15
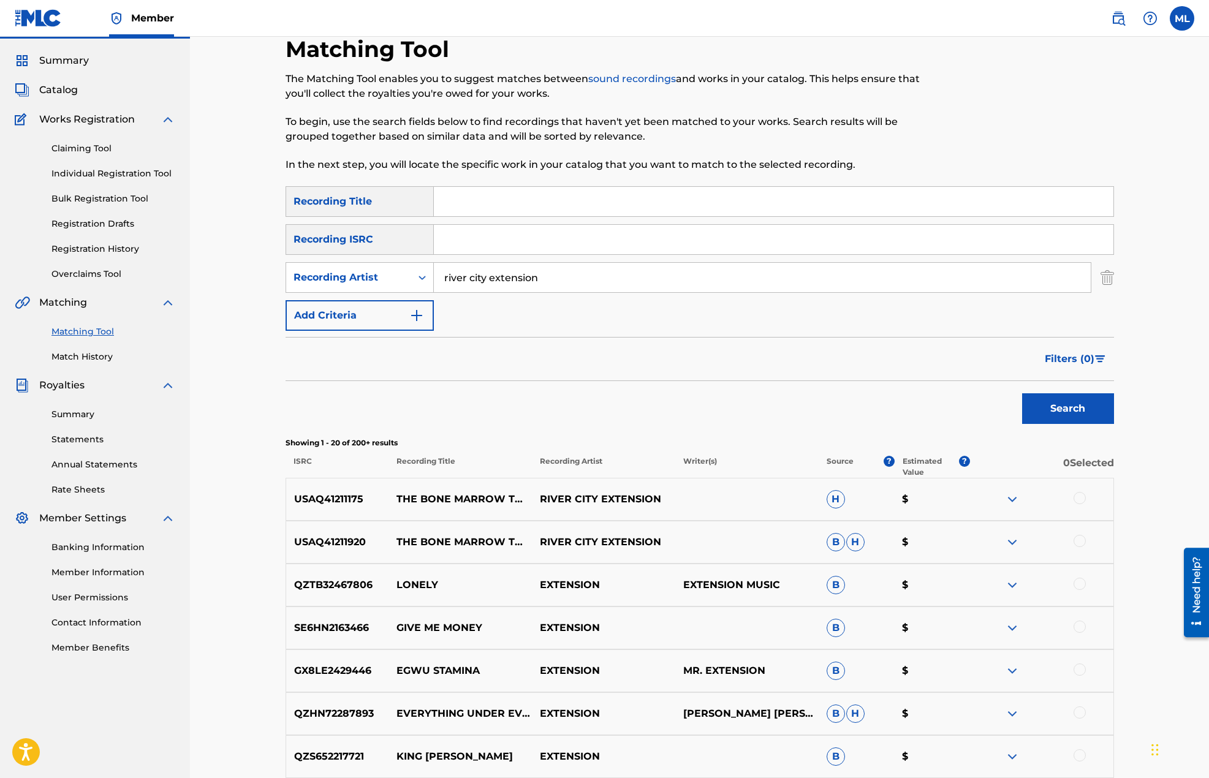
scroll to position [0, 0]
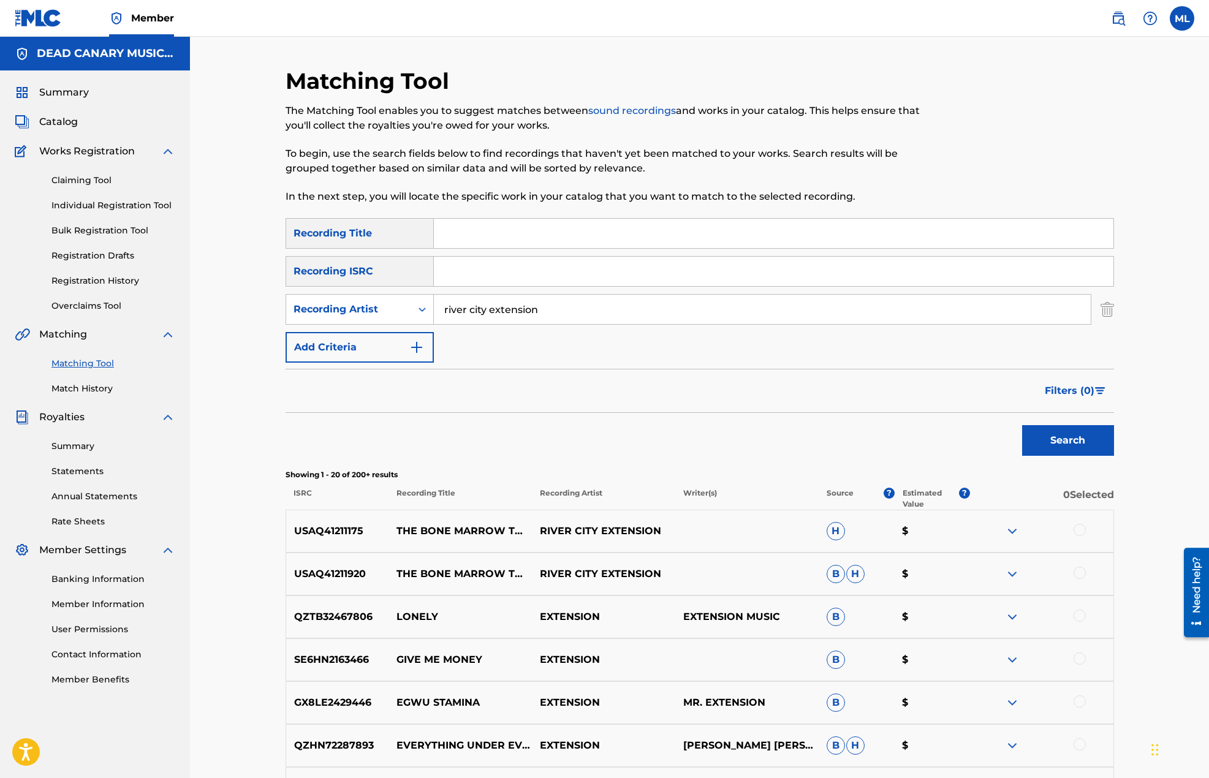
click at [474, 317] on input "river city extension" at bounding box center [762, 309] width 657 height 29
click at [501, 314] on input "river city extension" at bounding box center [762, 309] width 657 height 29
type input "american trappist"
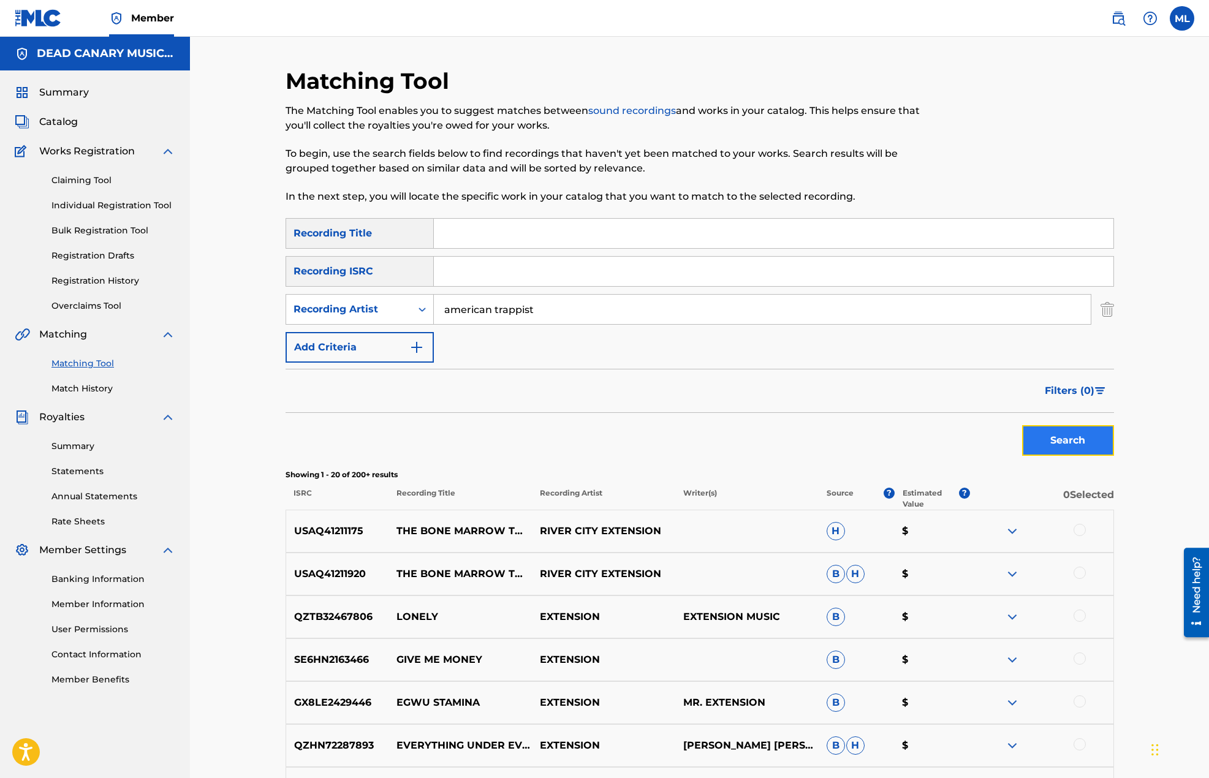
click at [1067, 439] on button "Search" at bounding box center [1068, 440] width 92 height 31
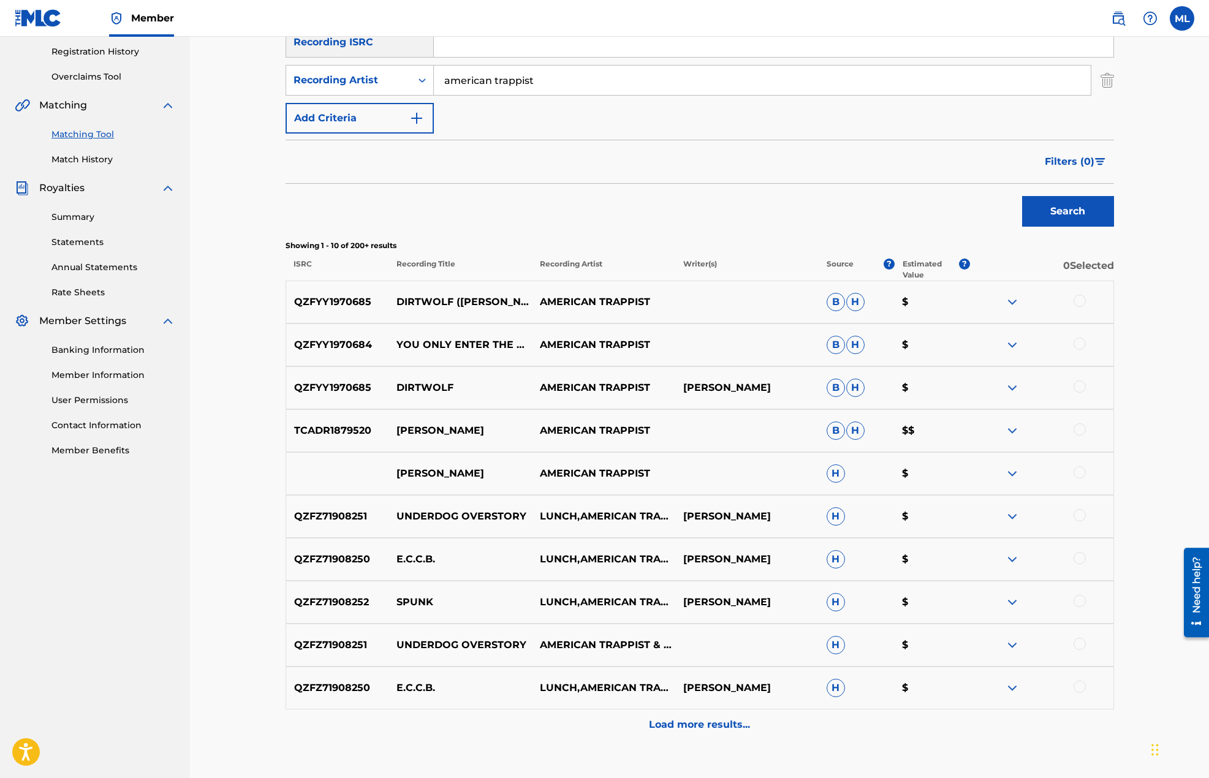
scroll to position [245, 0]
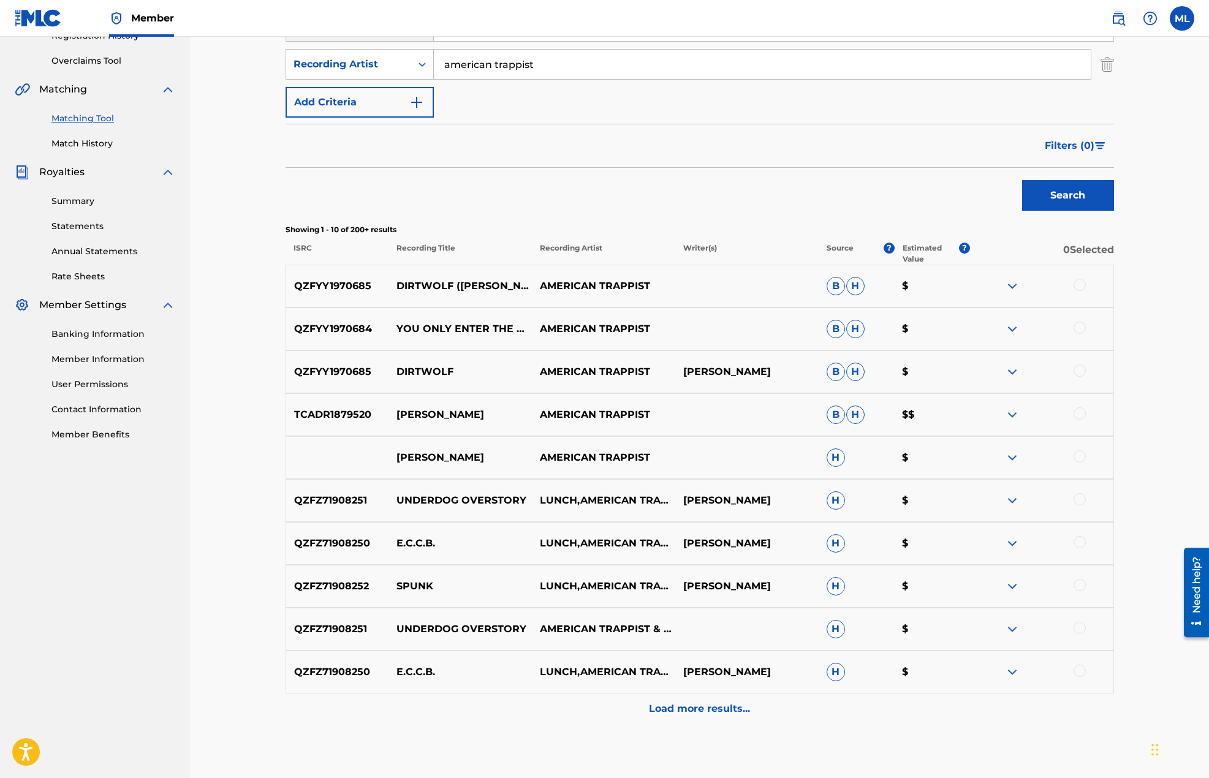
click at [449, 245] on p "Recording Title" at bounding box center [459, 254] width 143 height 22
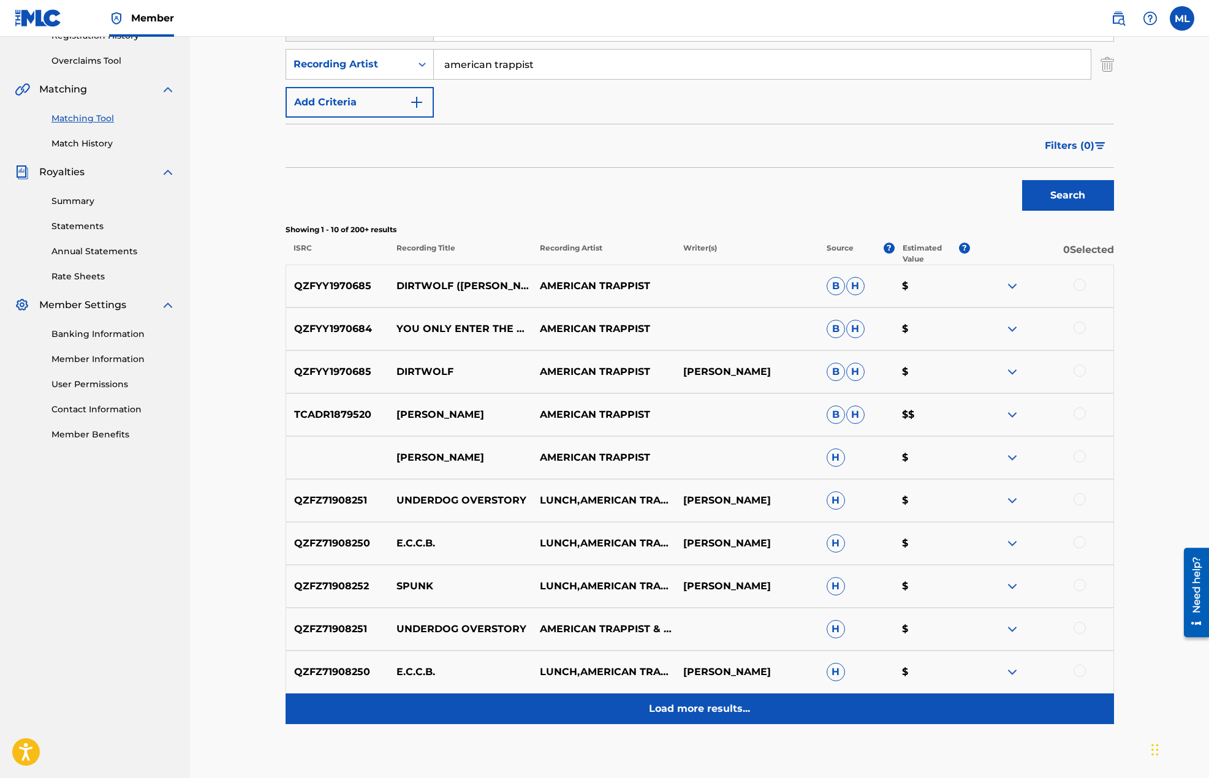
click at [701, 711] on p "Load more results..." at bounding box center [699, 709] width 101 height 15
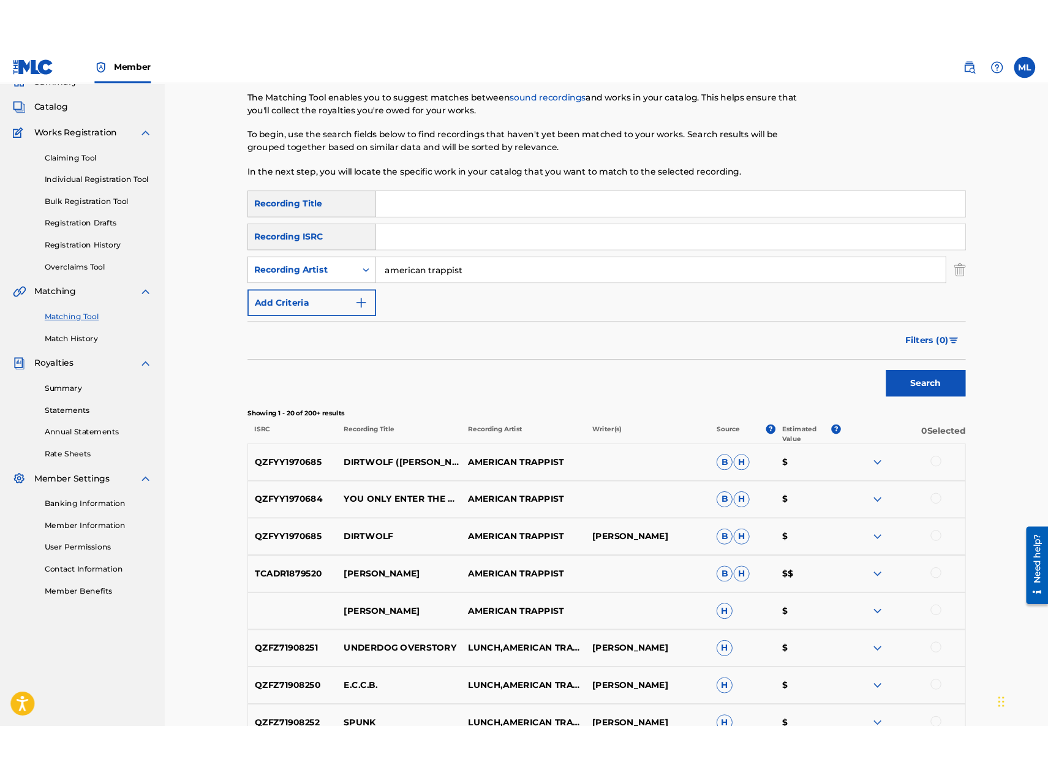
scroll to position [5, 0]
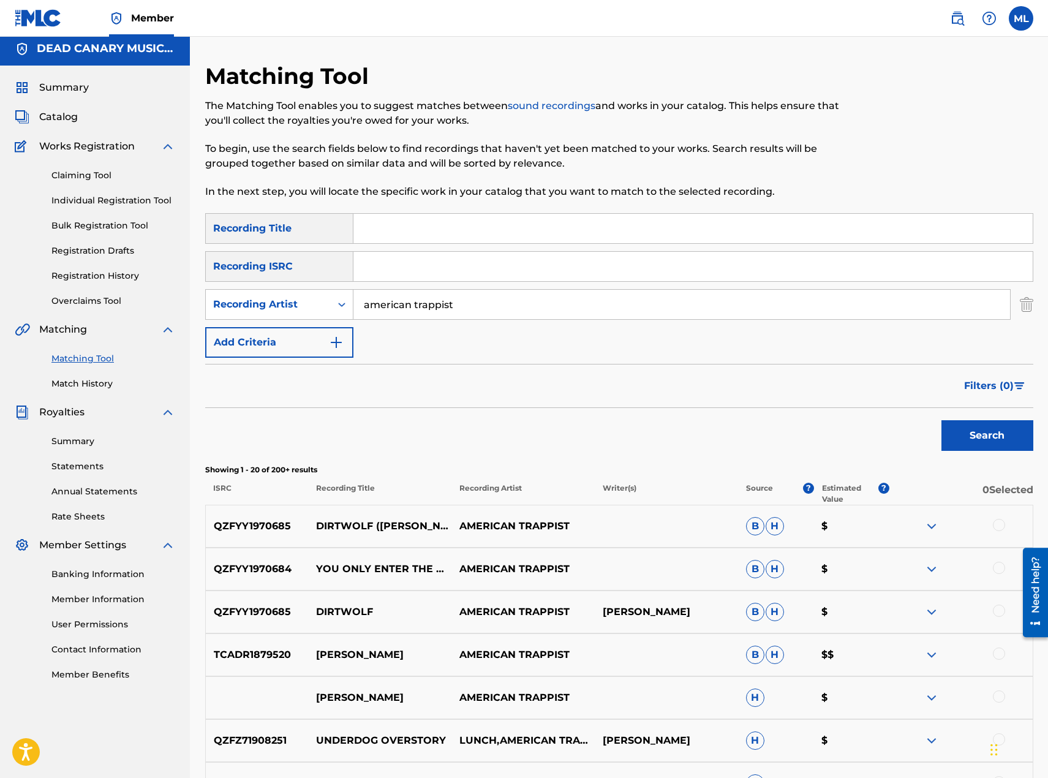
click at [432, 232] on input "Search Form" at bounding box center [693, 228] width 679 height 29
paste input "I HAD THOUGHT ABOUT THIS IN [GEOGRAPHIC_DATA]"
type input "I HAD THOUGHT ABOUT THIS IN [GEOGRAPHIC_DATA]"
drag, startPoint x: 460, startPoint y: 314, endPoint x: 323, endPoint y: 307, distance: 136.8
click at [323, 307] on div "SearchWithCriteria83d40aab-a97e-4d38-95e1-f4b6336b424d Recording Artist america…" at bounding box center [619, 304] width 828 height 31
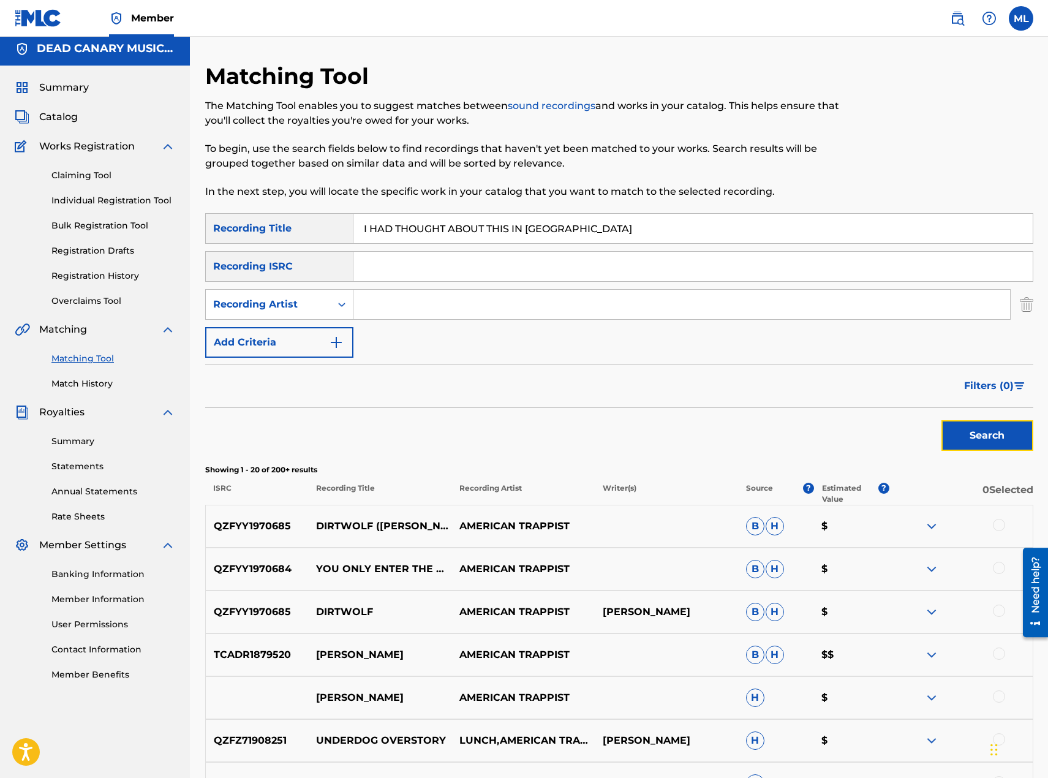
click at [958, 436] on button "Search" at bounding box center [988, 435] width 92 height 31
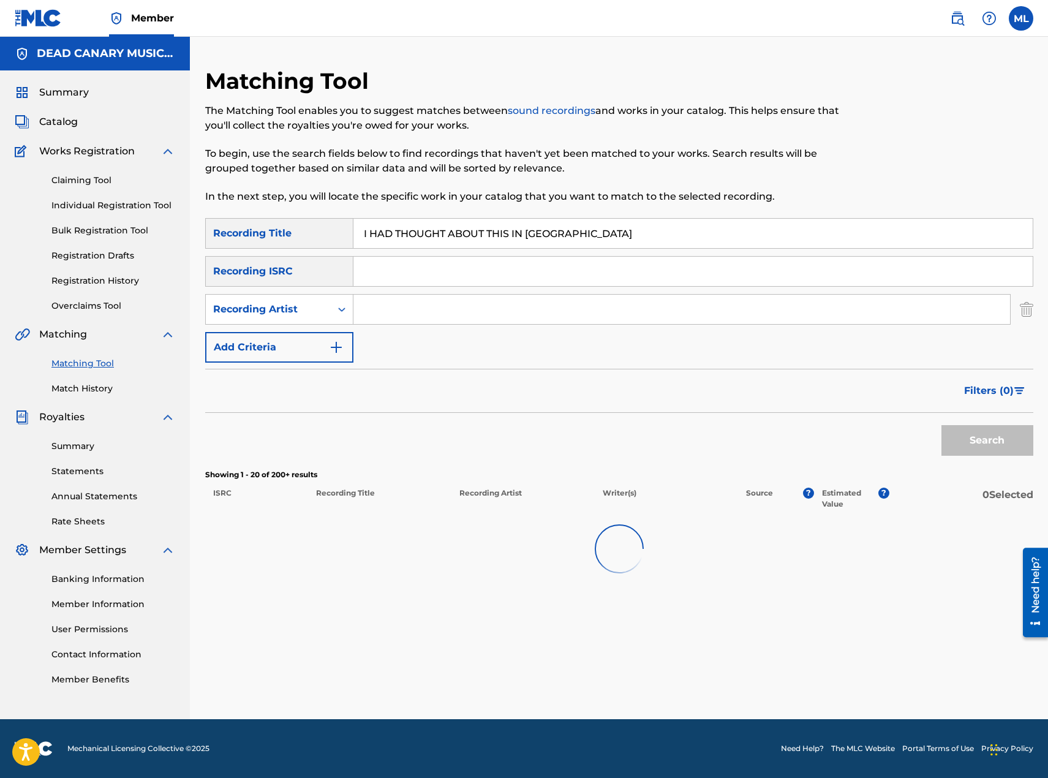
scroll to position [0, 0]
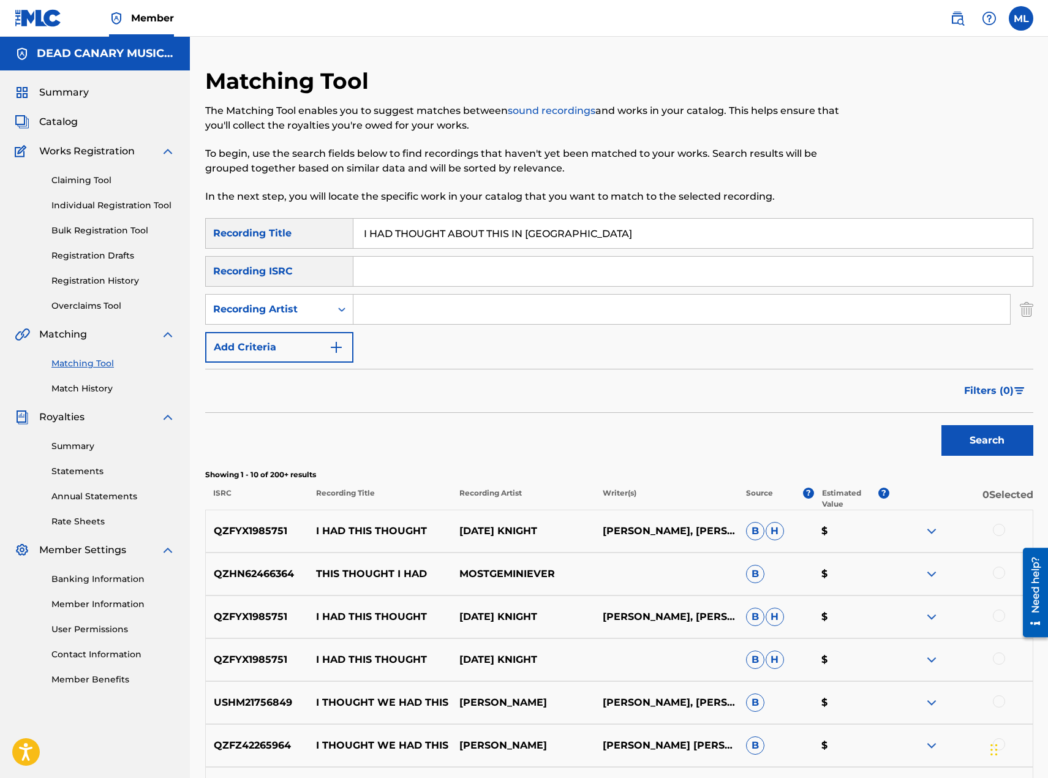
click at [467, 314] on input "Search Form" at bounding box center [682, 309] width 657 height 29
type input "river city extension"
click at [515, 233] on input "I HAD THOUGHT ABOUT THIS IN [GEOGRAPHIC_DATA]" at bounding box center [693, 233] width 679 height 29
drag, startPoint x: 512, startPoint y: 232, endPoint x: 658, endPoint y: 226, distance: 146.5
click at [658, 226] on input "I HAD THOUGHT ABOUT THIS IN [GEOGRAPHIC_DATA]" at bounding box center [693, 233] width 679 height 29
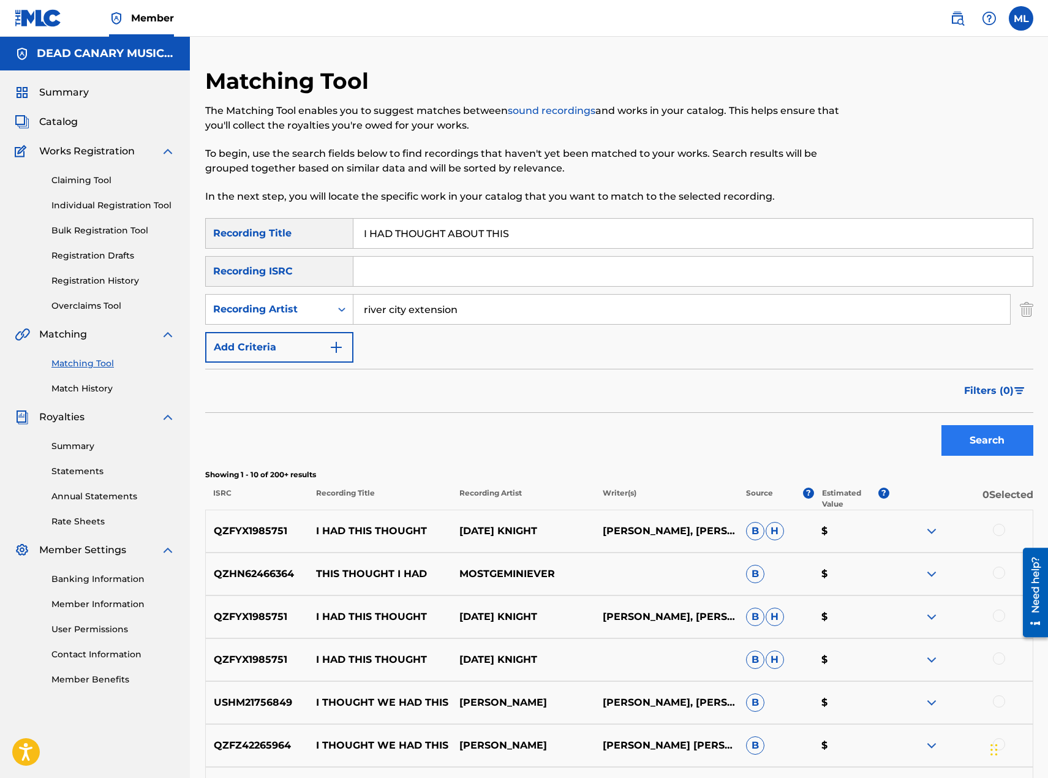
type input "I HAD THOUGHT ABOUT THIS"
click at [977, 434] on button "Search" at bounding box center [988, 440] width 92 height 31
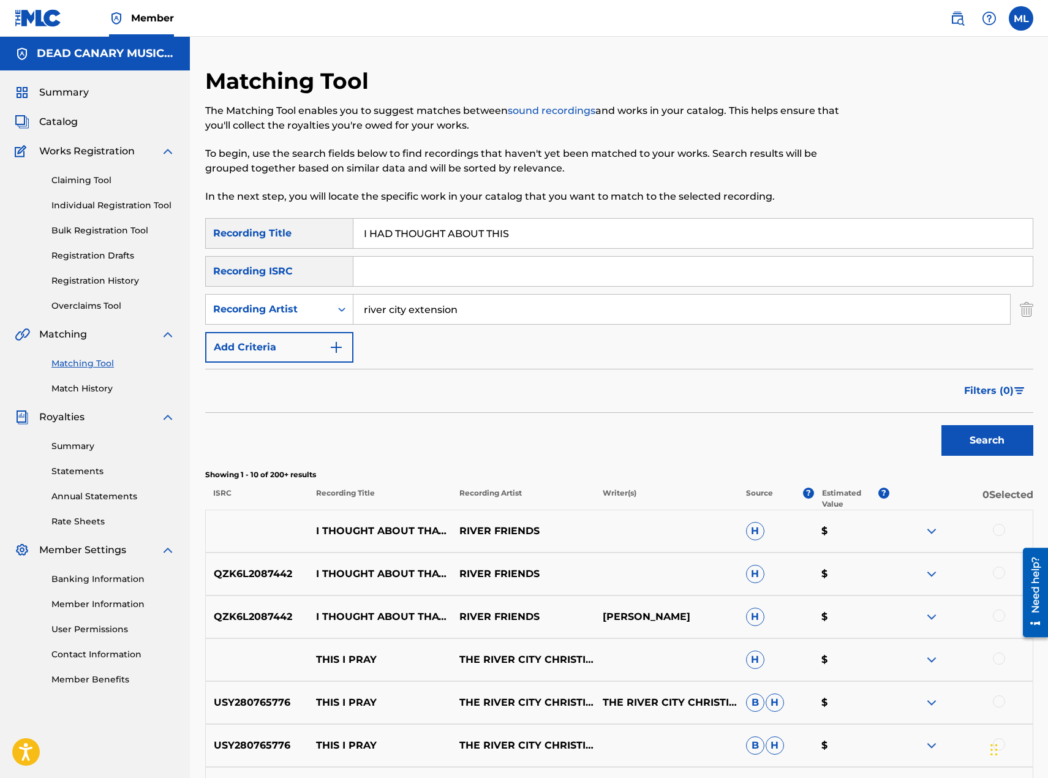
click at [466, 306] on input "river city extension" at bounding box center [682, 309] width 657 height 29
drag, startPoint x: 466, startPoint y: 306, endPoint x: 325, endPoint y: 299, distance: 141.1
click at [325, 299] on div "SearchWithCriteria83d40aab-a97e-4d38-95e1-f4b6336b424d Recording Artist river c…" at bounding box center [619, 309] width 828 height 31
type input "american trappist"
click at [966, 436] on button "Search" at bounding box center [988, 440] width 92 height 31
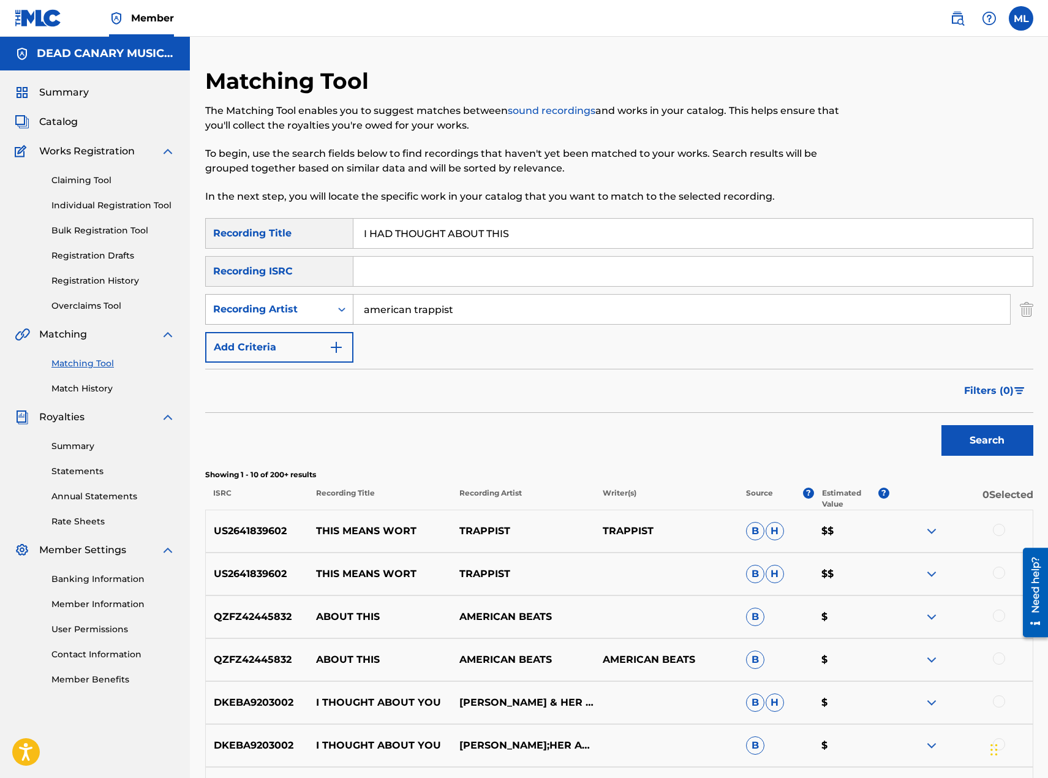
click at [319, 312] on div "Recording Artist" at bounding box center [268, 309] width 110 height 15
drag, startPoint x: 303, startPoint y: 341, endPoint x: 332, endPoint y: 333, distance: 30.5
click at [303, 340] on div "Writer" at bounding box center [279, 340] width 147 height 31
click at [466, 313] on input "Search Form" at bounding box center [682, 309] width 657 height 29
type input "[PERSON_NAME]"
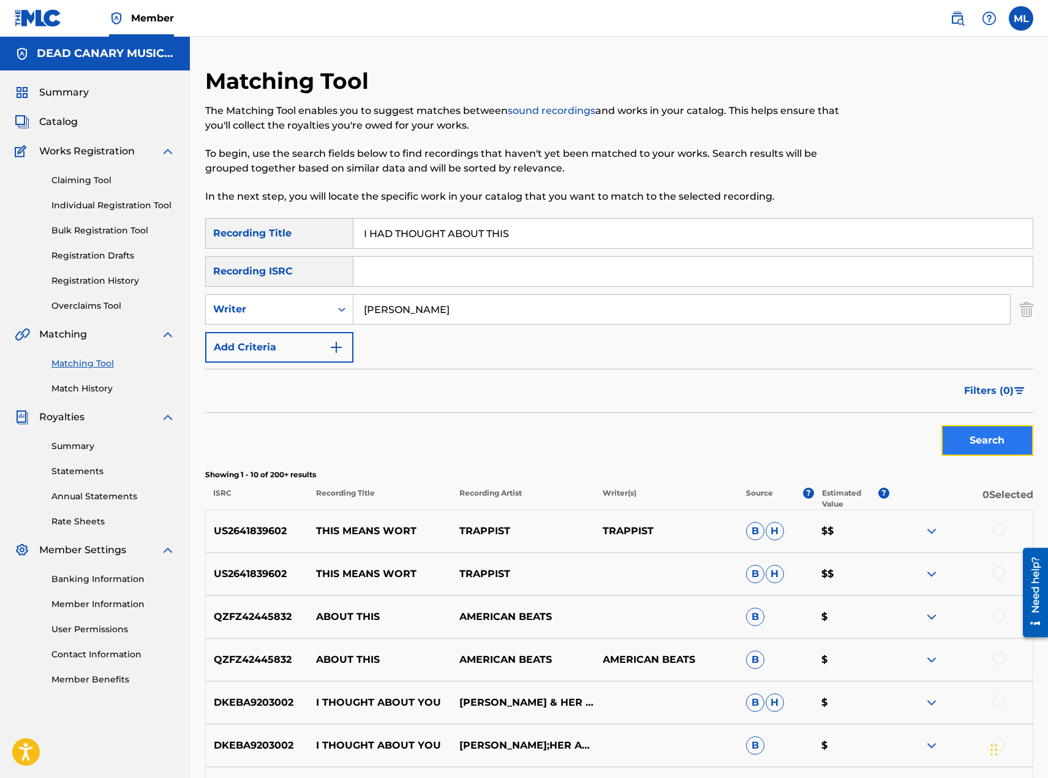
click at [974, 442] on button "Search" at bounding box center [988, 440] width 92 height 31
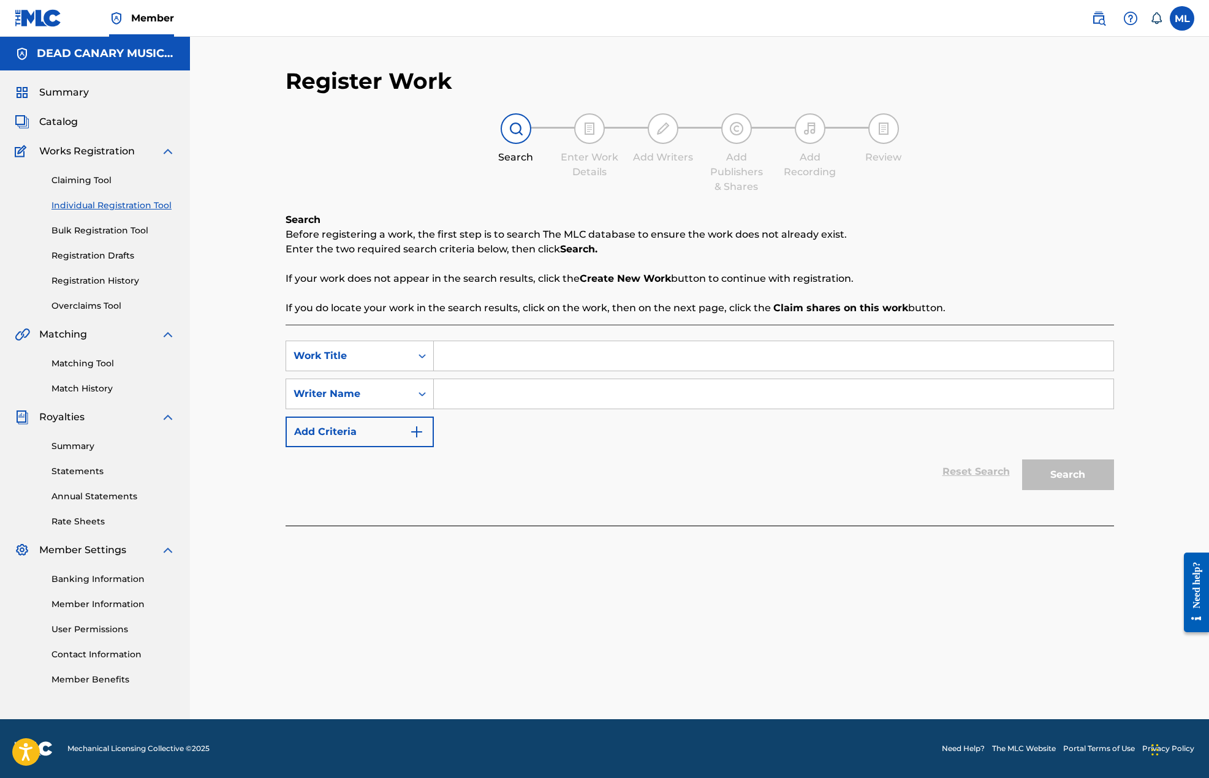
click at [91, 150] on span "Works Registration" at bounding box center [87, 151] width 96 height 15
click at [57, 124] on span "Catalog" at bounding box center [58, 122] width 39 height 15
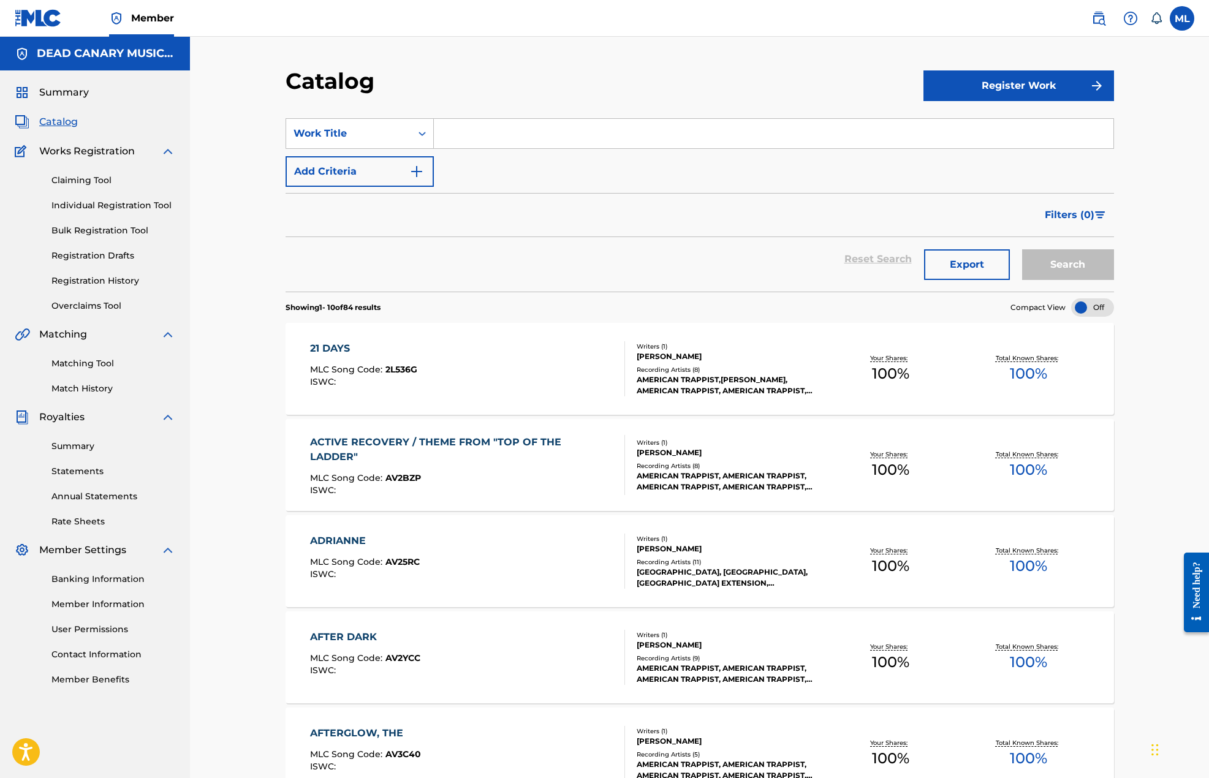
click at [814, 365] on div "Recording Artists ( 8 )" at bounding box center [729, 369] width 185 height 9
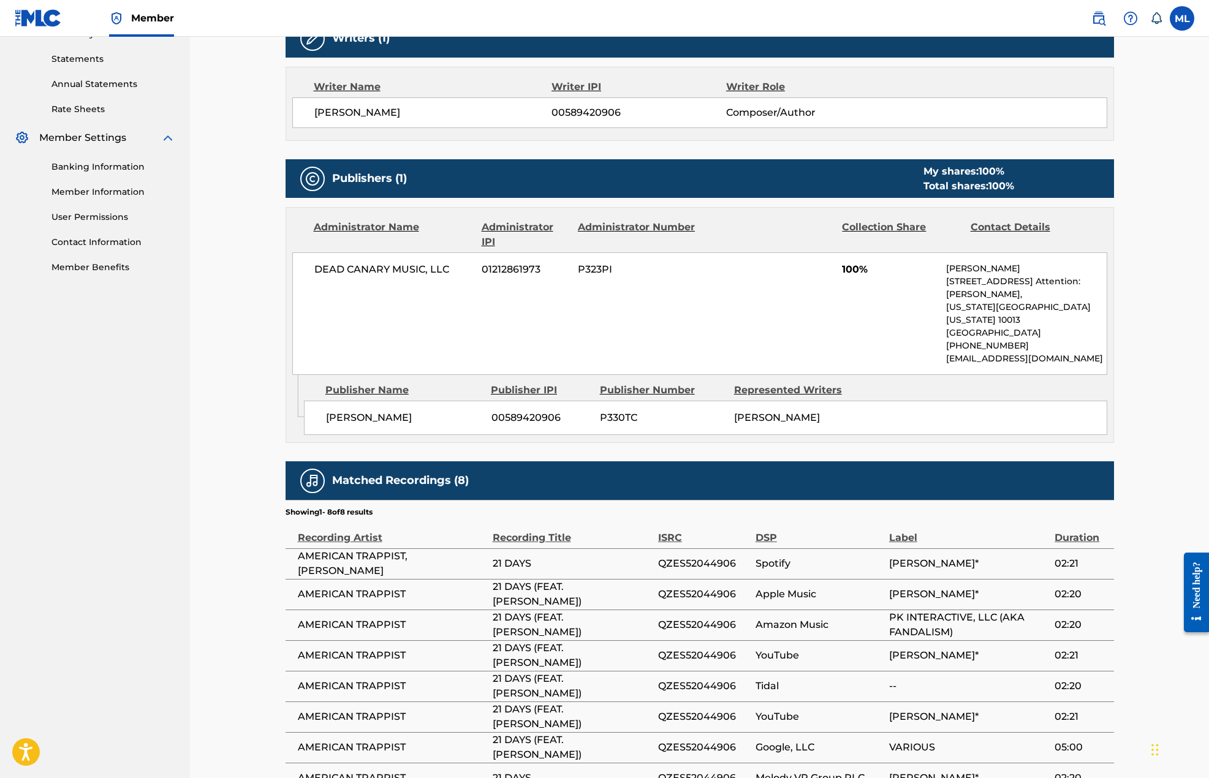
scroll to position [106, 0]
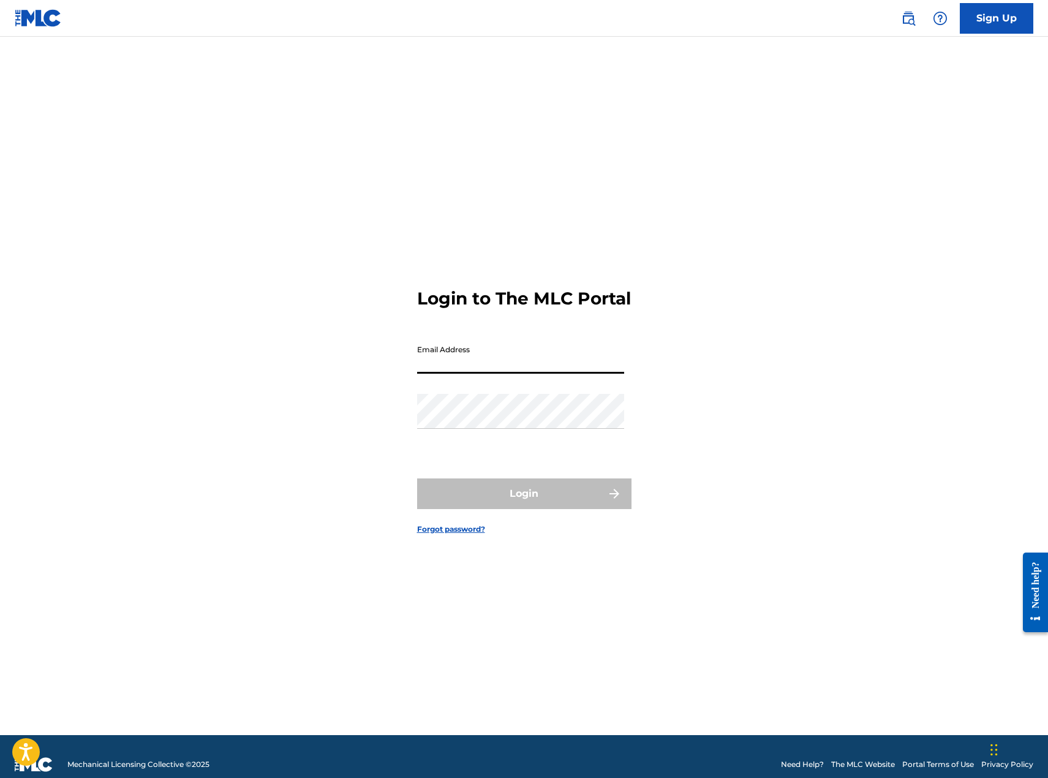
drag, startPoint x: 488, startPoint y: 370, endPoint x: 503, endPoint y: 383, distance: 20.0
click at [488, 370] on input "Email Address" at bounding box center [520, 356] width 207 height 35
type input "[EMAIL_ADDRESS][DOMAIN_NAME]"
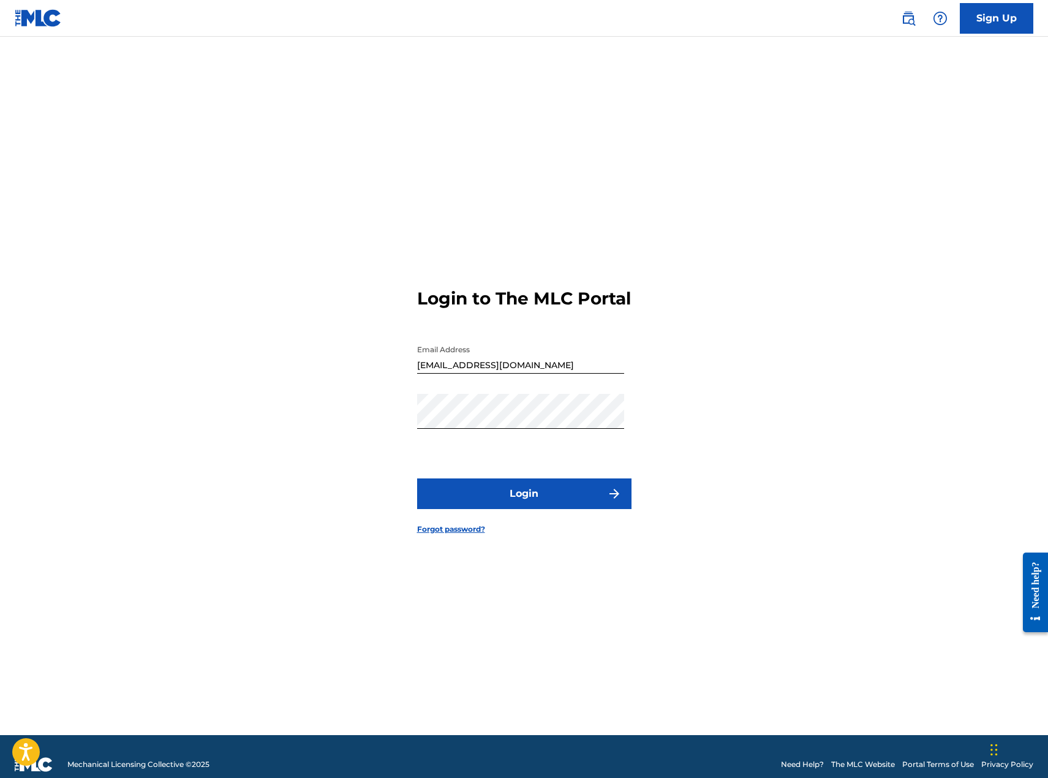
click at [505, 509] on button "Login" at bounding box center [524, 494] width 214 height 31
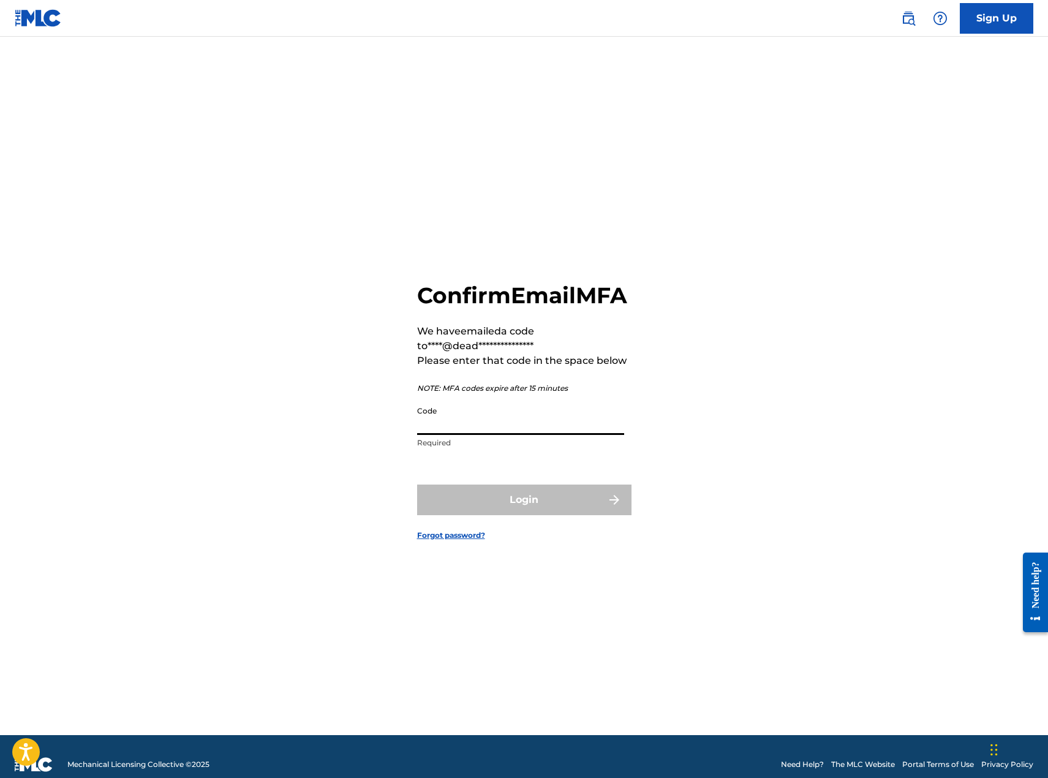
drag, startPoint x: 449, startPoint y: 439, endPoint x: 451, endPoint y: 450, distance: 11.2
click at [449, 435] on input "Code" at bounding box center [520, 417] width 207 height 35
paste input "013858"
type input "013858"
click at [485, 515] on button "Login" at bounding box center [524, 500] width 214 height 31
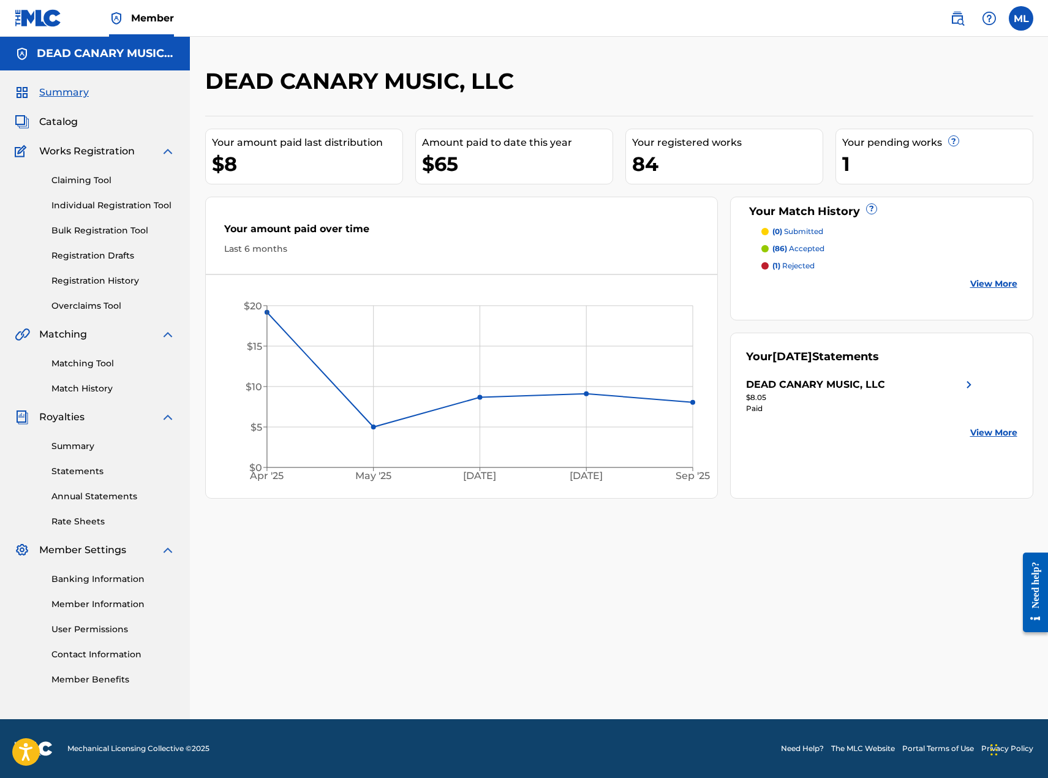
click at [44, 117] on span "Catalog" at bounding box center [58, 122] width 39 height 15
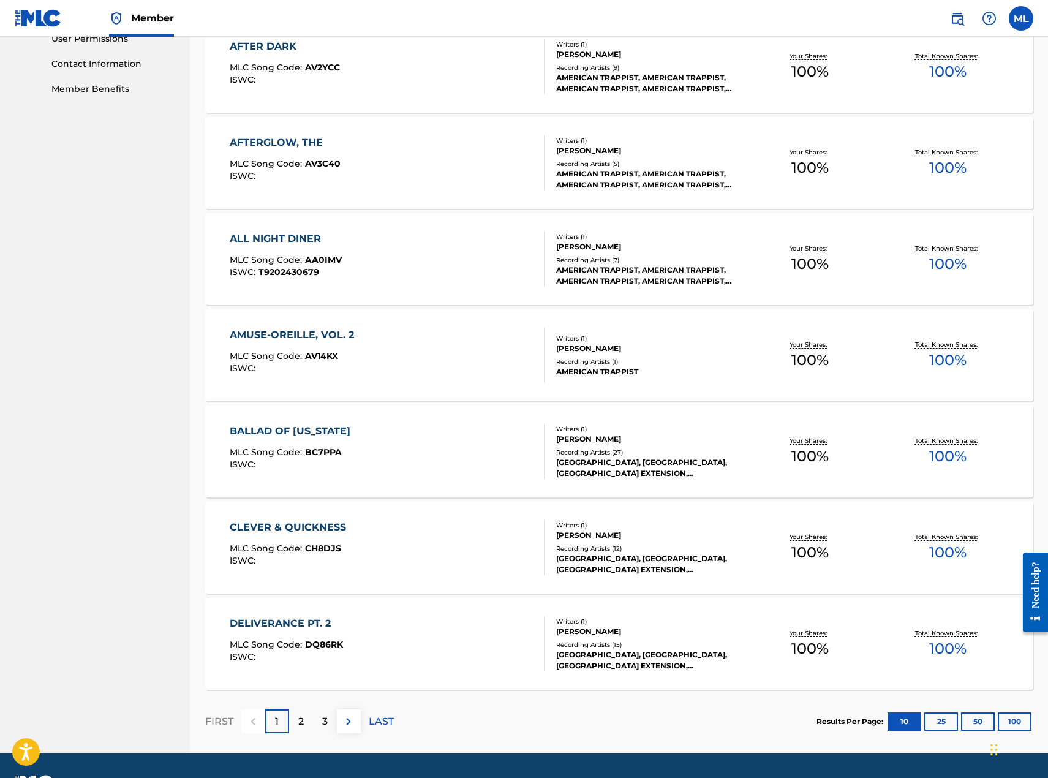
scroll to position [624, 0]
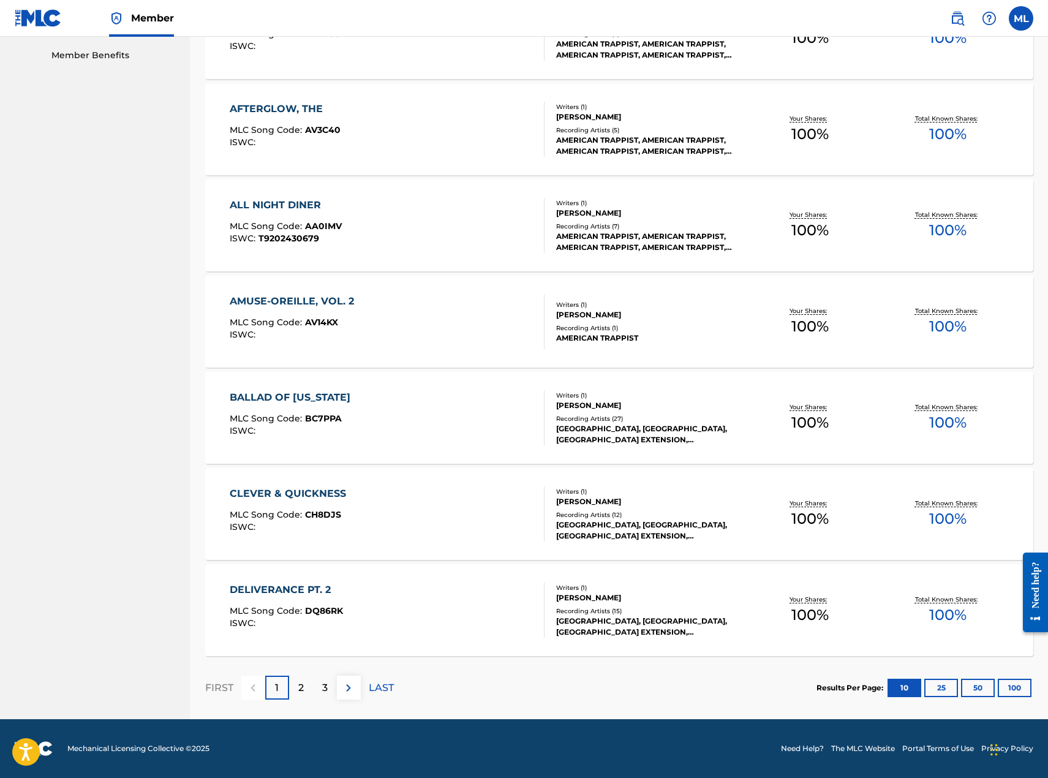
click at [303, 694] on p "2" at bounding box center [301, 688] width 6 height 15
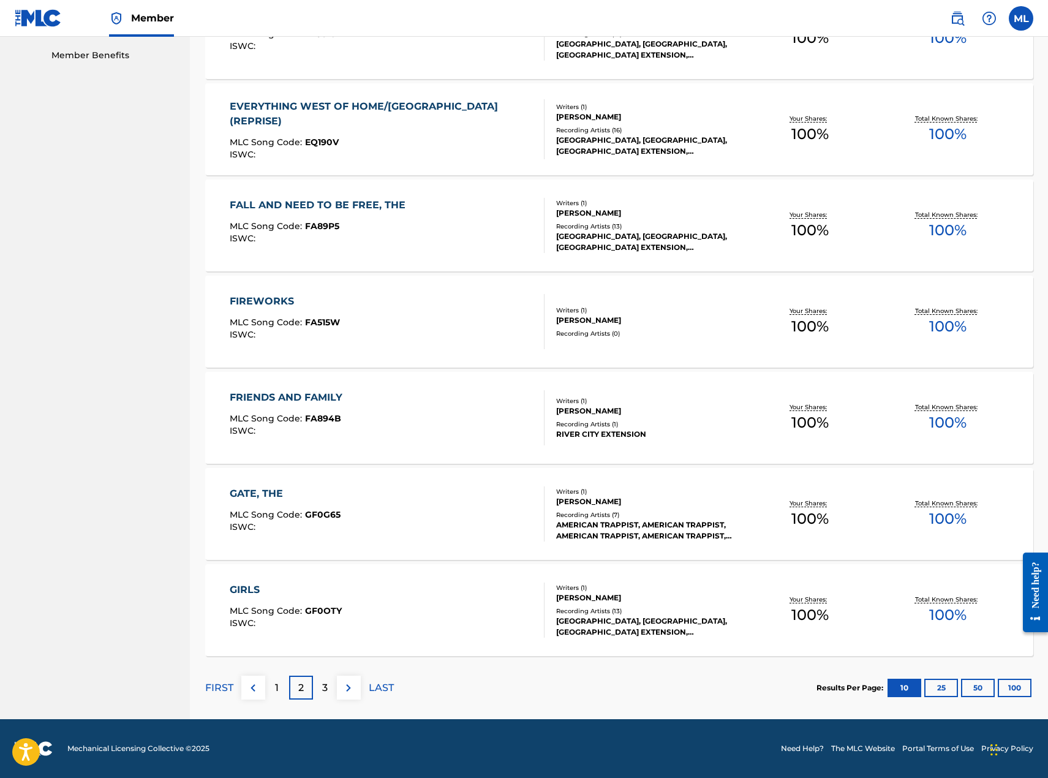
click at [325, 690] on p "3" at bounding box center [325, 688] width 6 height 15
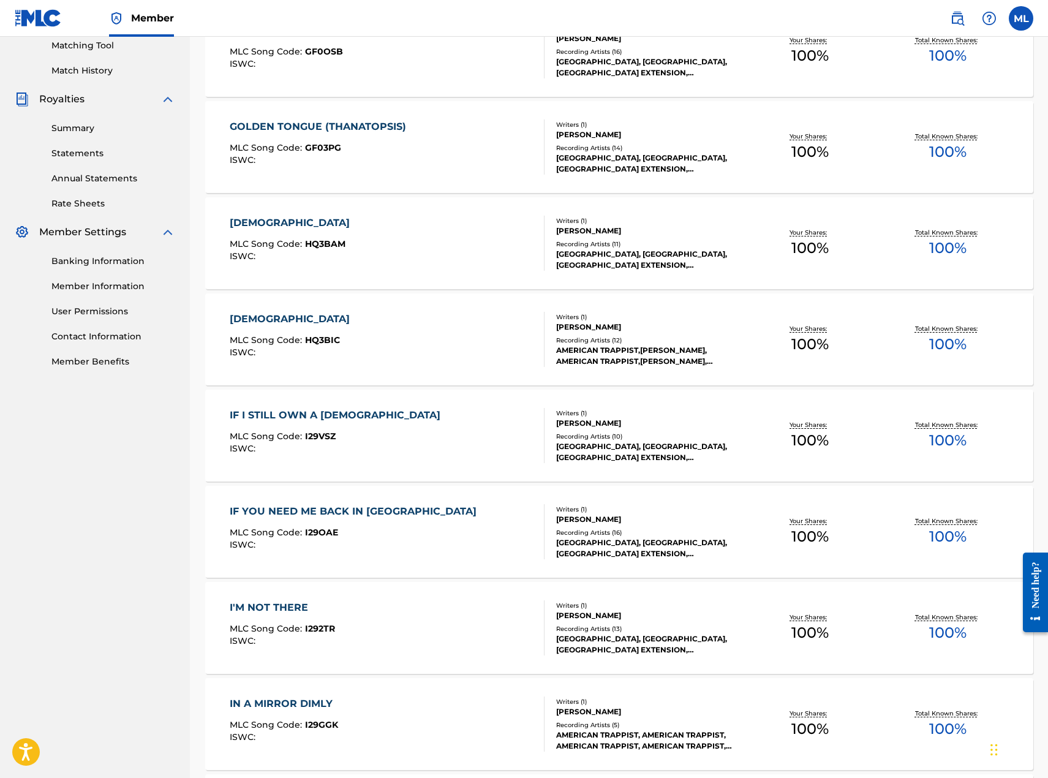
scroll to position [0, 0]
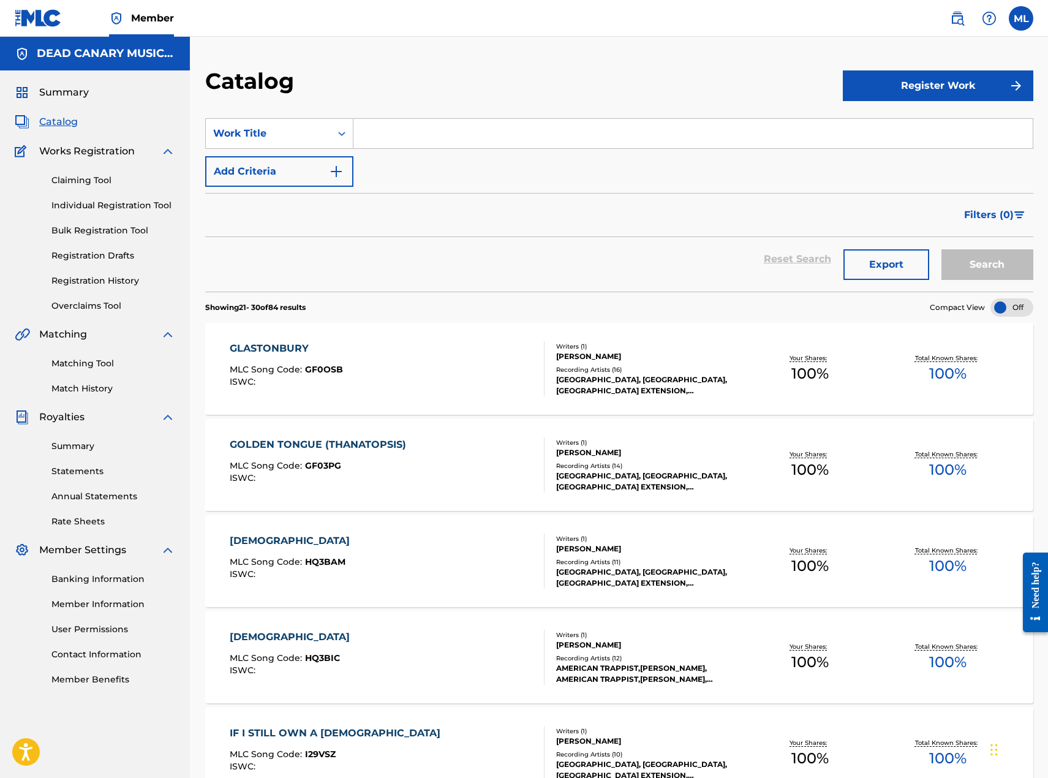
click at [385, 137] on input "Search Form" at bounding box center [693, 133] width 679 height 29
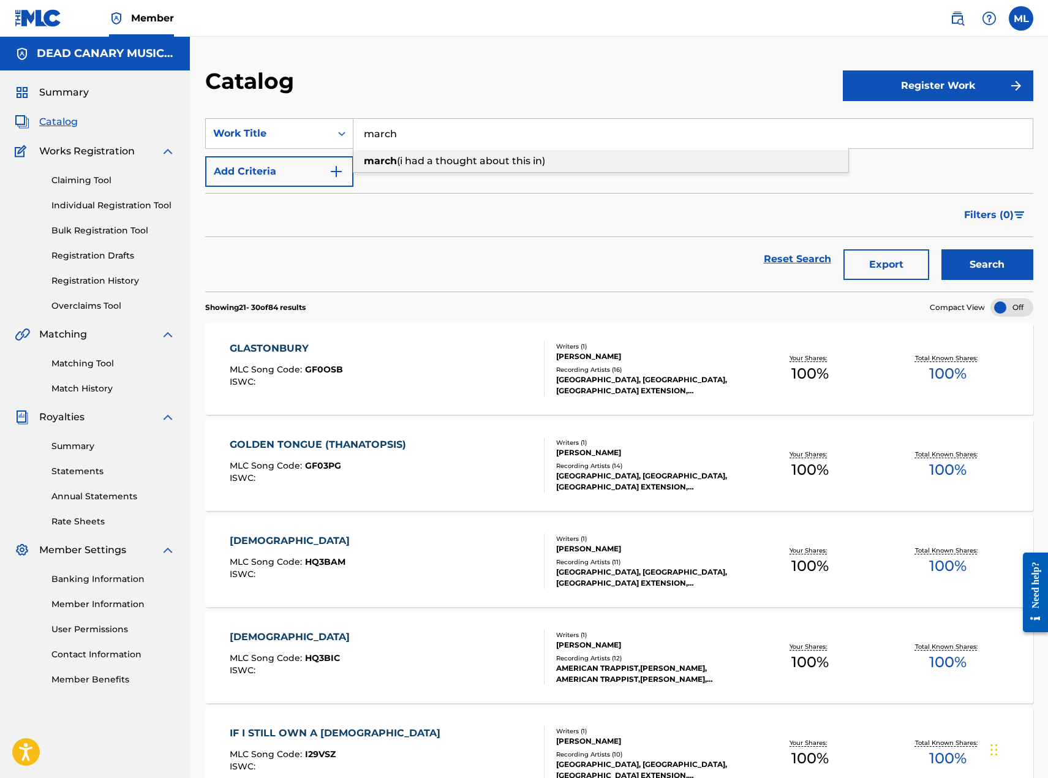
click at [419, 168] on div "march (i had a thought about this in)" at bounding box center [601, 161] width 495 height 22
click at [957, 255] on button "Search" at bounding box center [988, 264] width 92 height 31
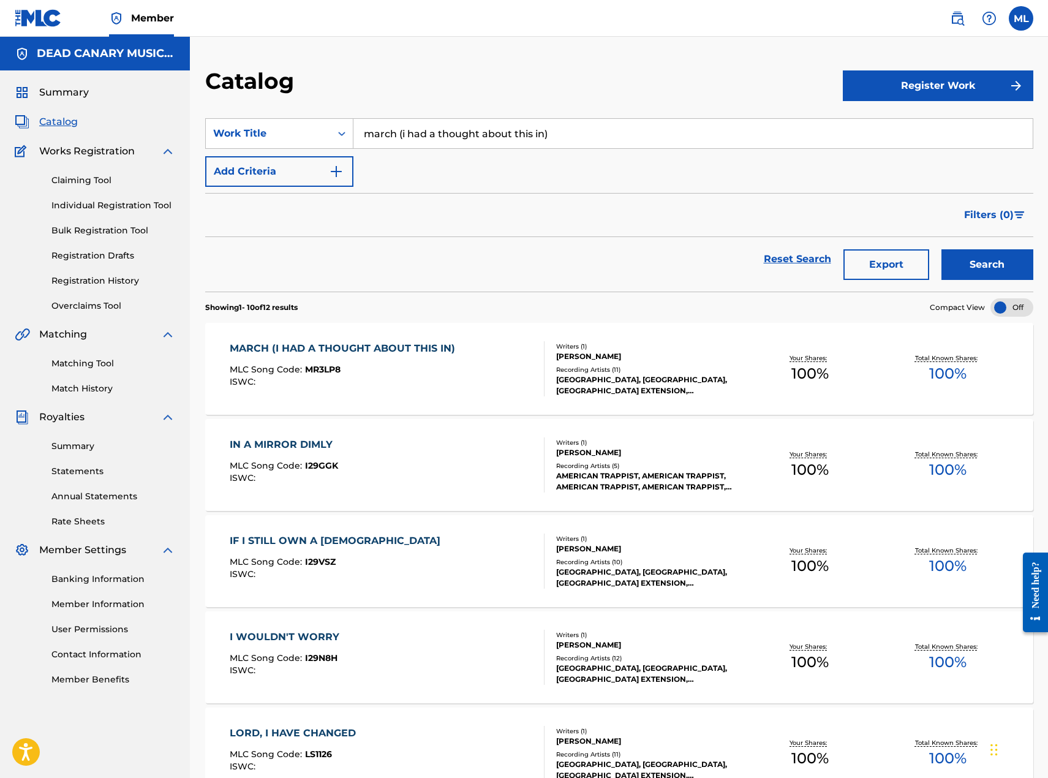
drag, startPoint x: 466, startPoint y: 137, endPoint x: 493, endPoint y: 137, distance: 27.0
click at [467, 137] on input "march (i had a thought about this in)" at bounding box center [693, 133] width 679 height 29
drag, startPoint x: 570, startPoint y: 140, endPoint x: 255, endPoint y: 142, distance: 314.9
click at [255, 142] on div "SearchWithCriteriacbea0a90-8f25-47b5-a436-e02cd6ff589a Work Title march (i had …" at bounding box center [619, 133] width 828 height 31
type input "amuse"
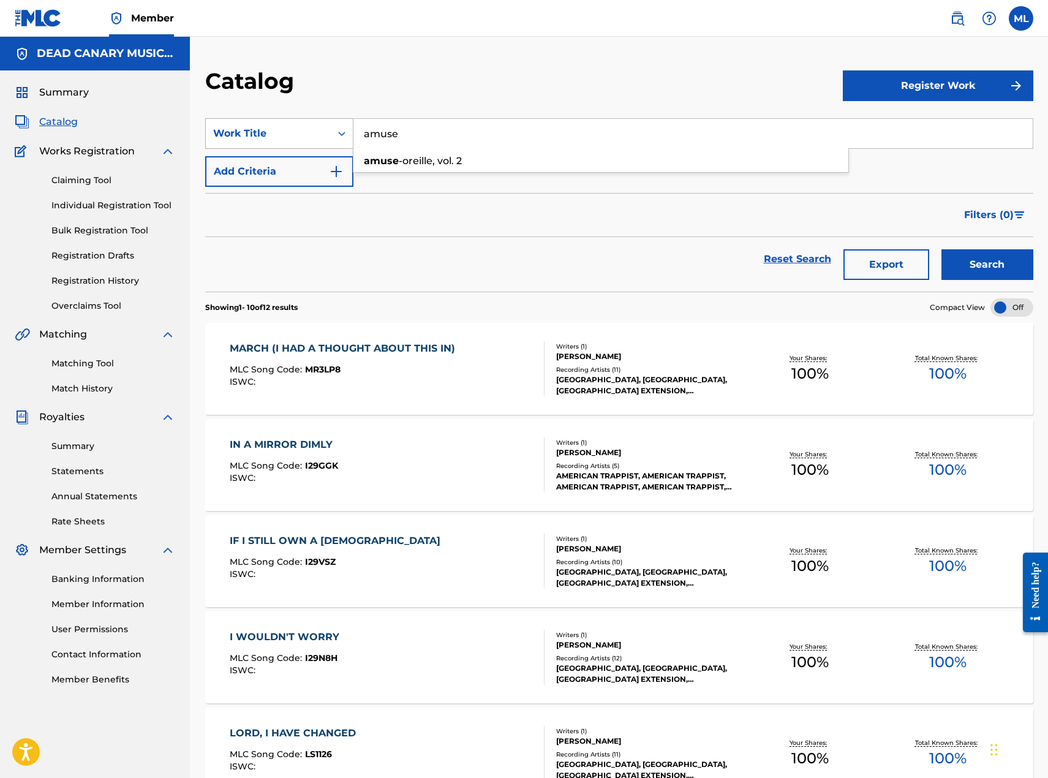
click at [942, 249] on button "Search" at bounding box center [988, 264] width 92 height 31
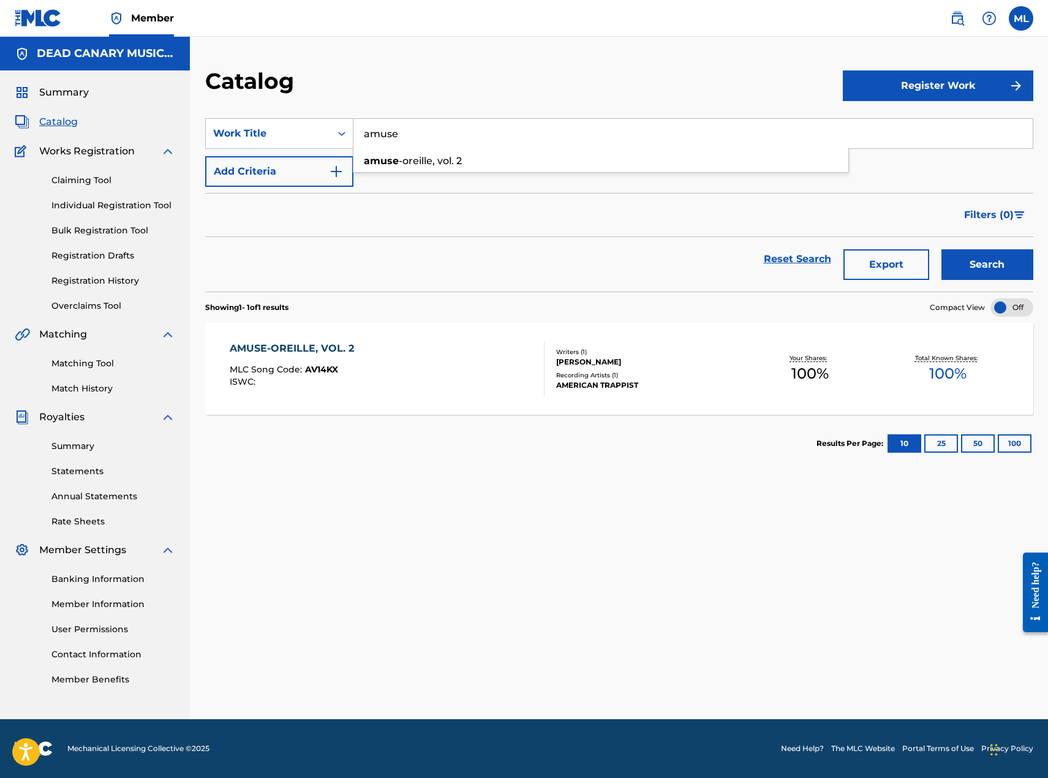
click at [401, 69] on div "Catalog" at bounding box center [524, 85] width 638 height 36
